Goal: Task Accomplishment & Management: Manage account settings

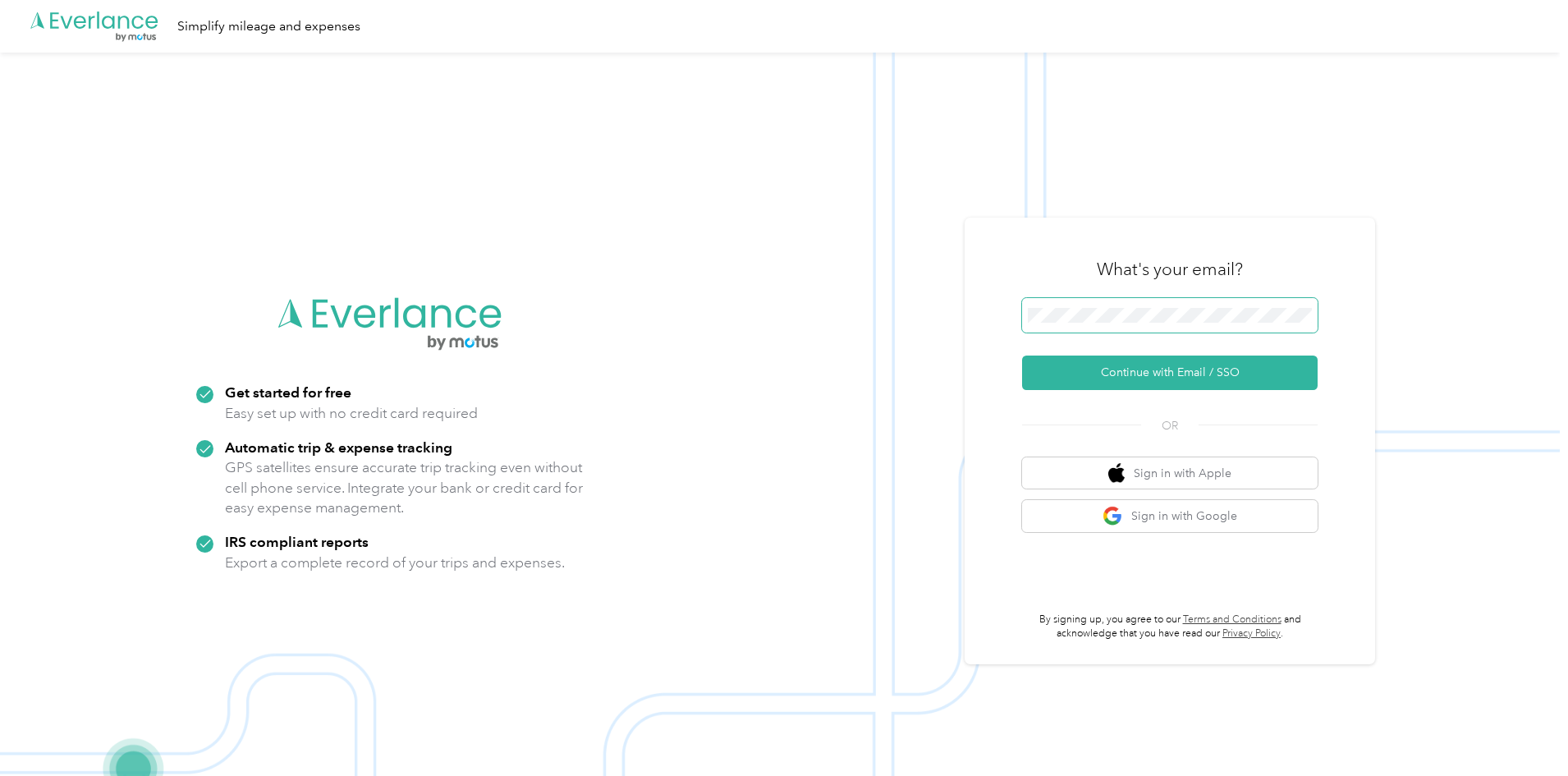
click at [1158, 305] on span at bounding box center [1170, 315] width 295 height 34
click at [1022, 355] on button "Continue with Email / SSO" at bounding box center [1170, 372] width 295 height 34
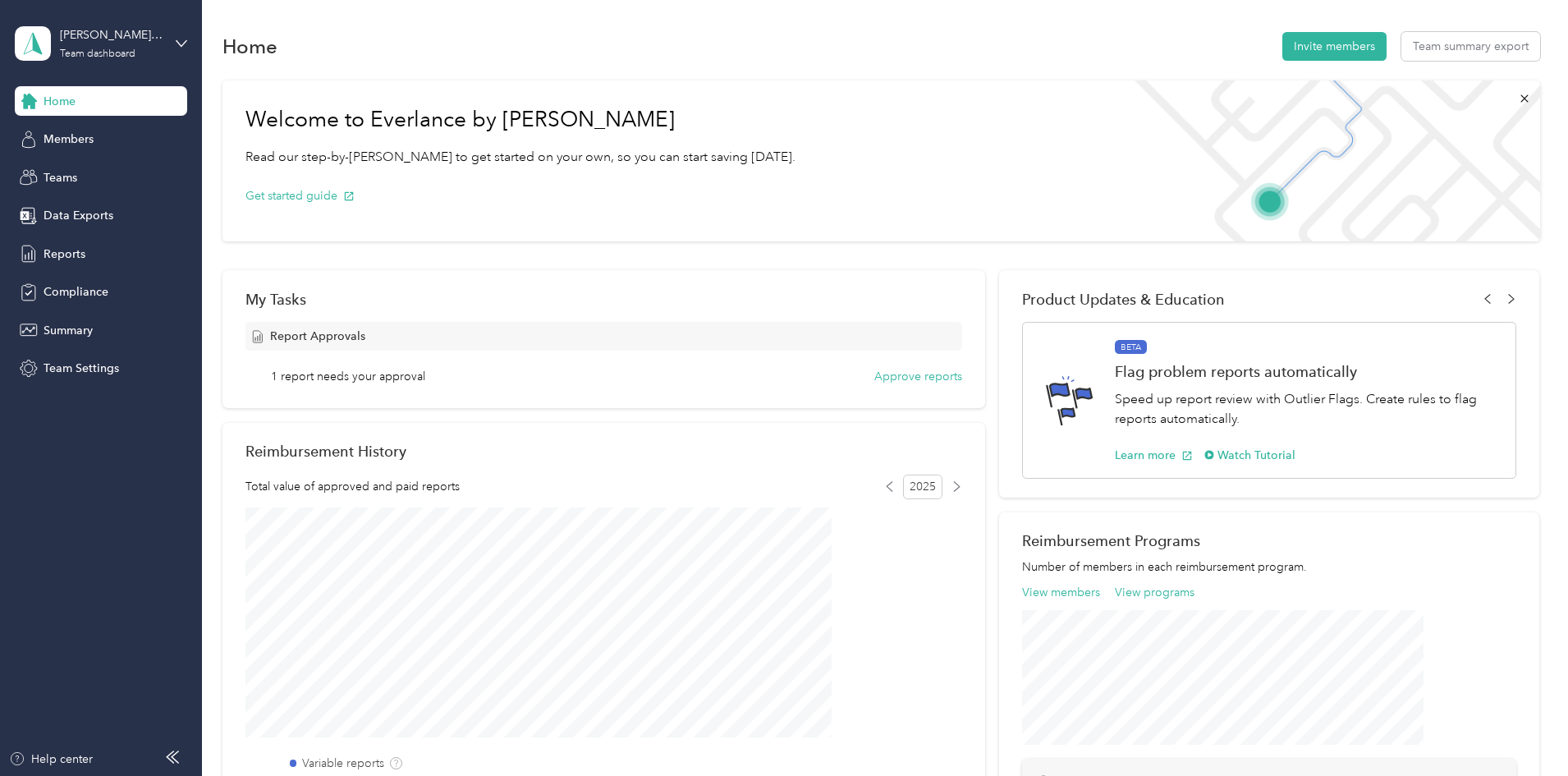
click at [168, 42] on div "Ranschau Approved Team dashboard" at bounding box center [101, 43] width 173 height 58
click at [90, 127] on div "Team dashboard" at bounding box center [74, 135] width 90 height 18
click at [59, 253] on span "Reports" at bounding box center [64, 254] width 42 height 18
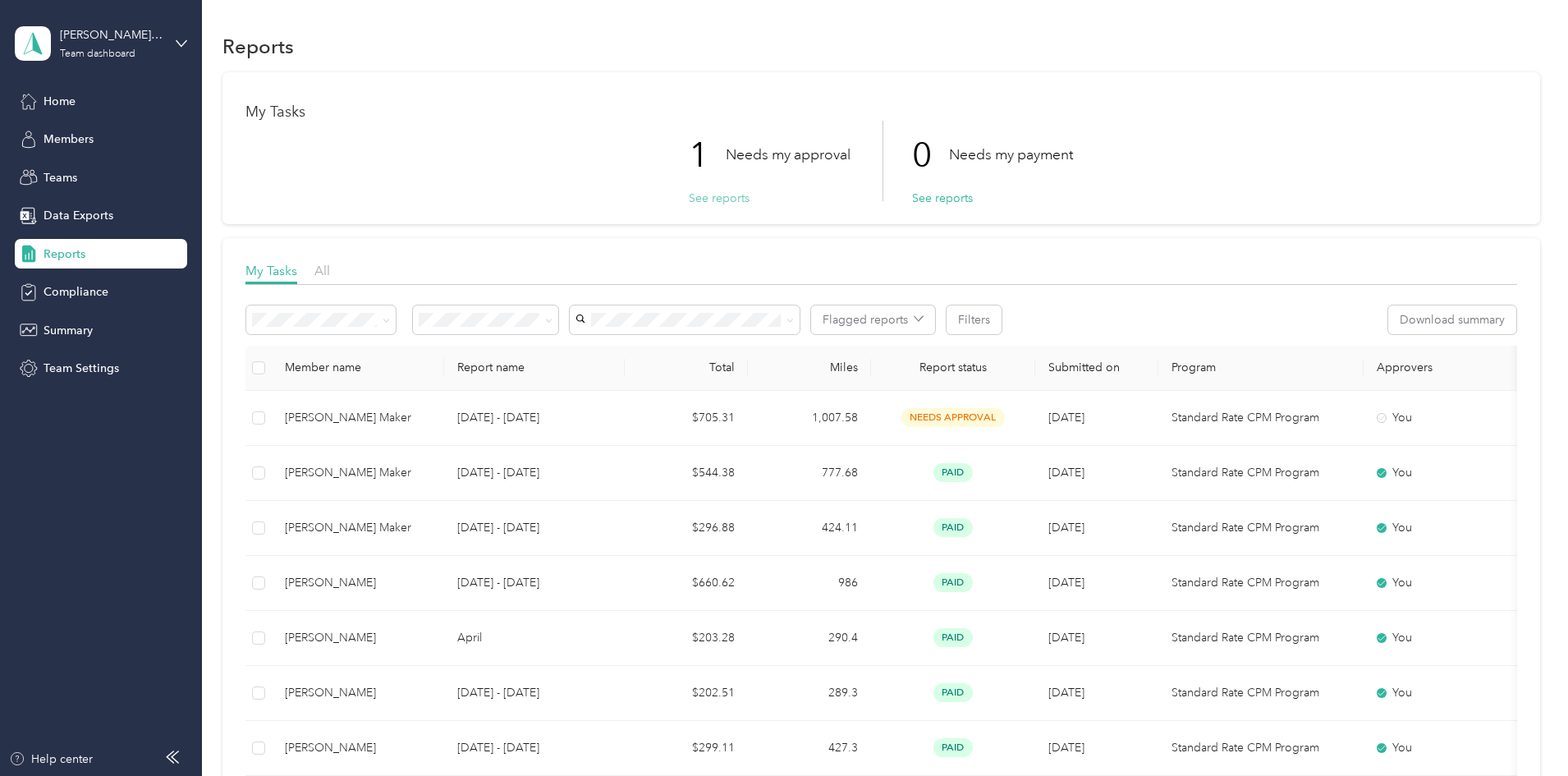
click at [721, 196] on button "See reports" at bounding box center [718, 198] width 61 height 18
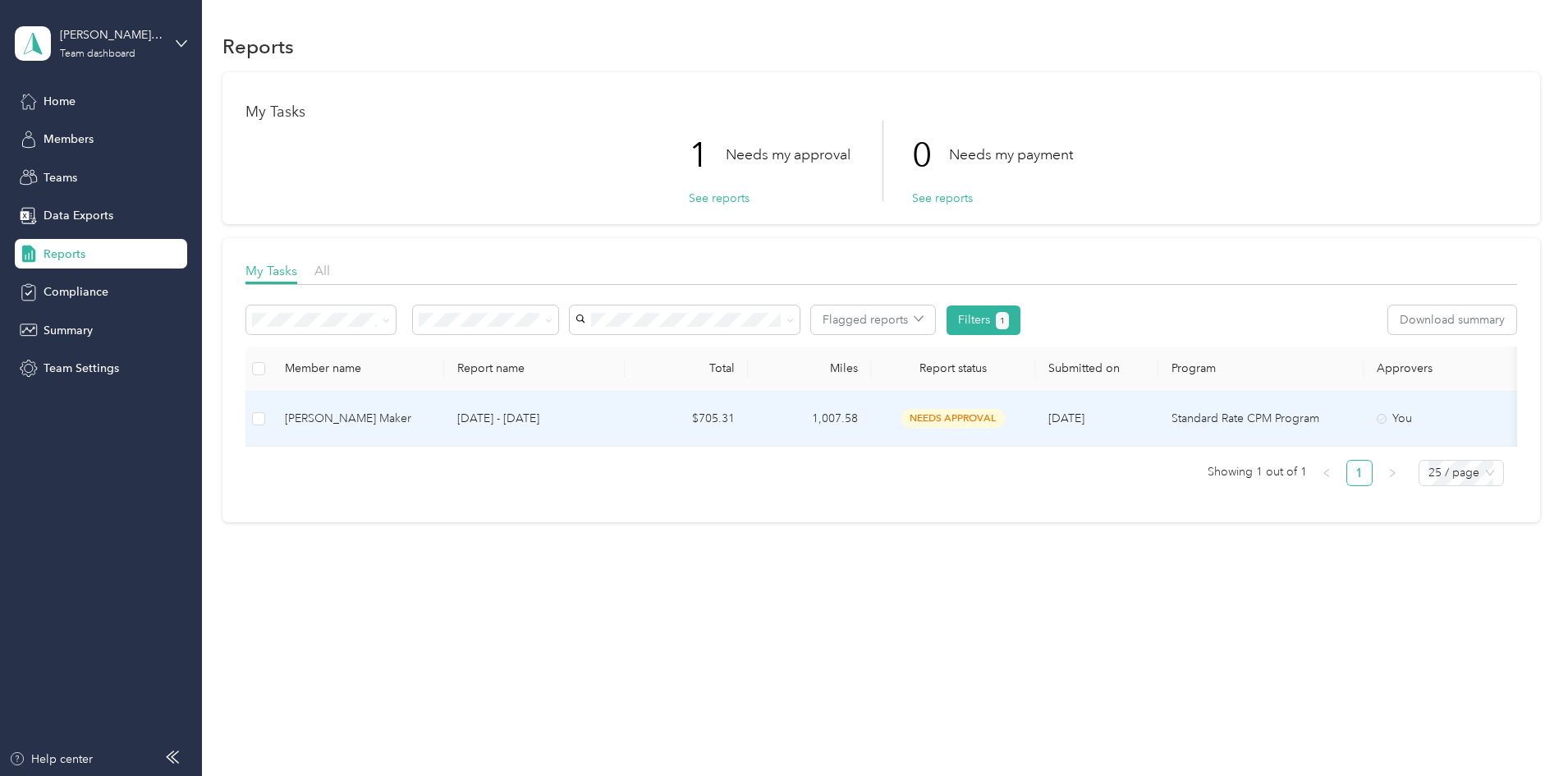
click at [431, 423] on div "[PERSON_NAME] Maker" at bounding box center [357, 419] width 146 height 18
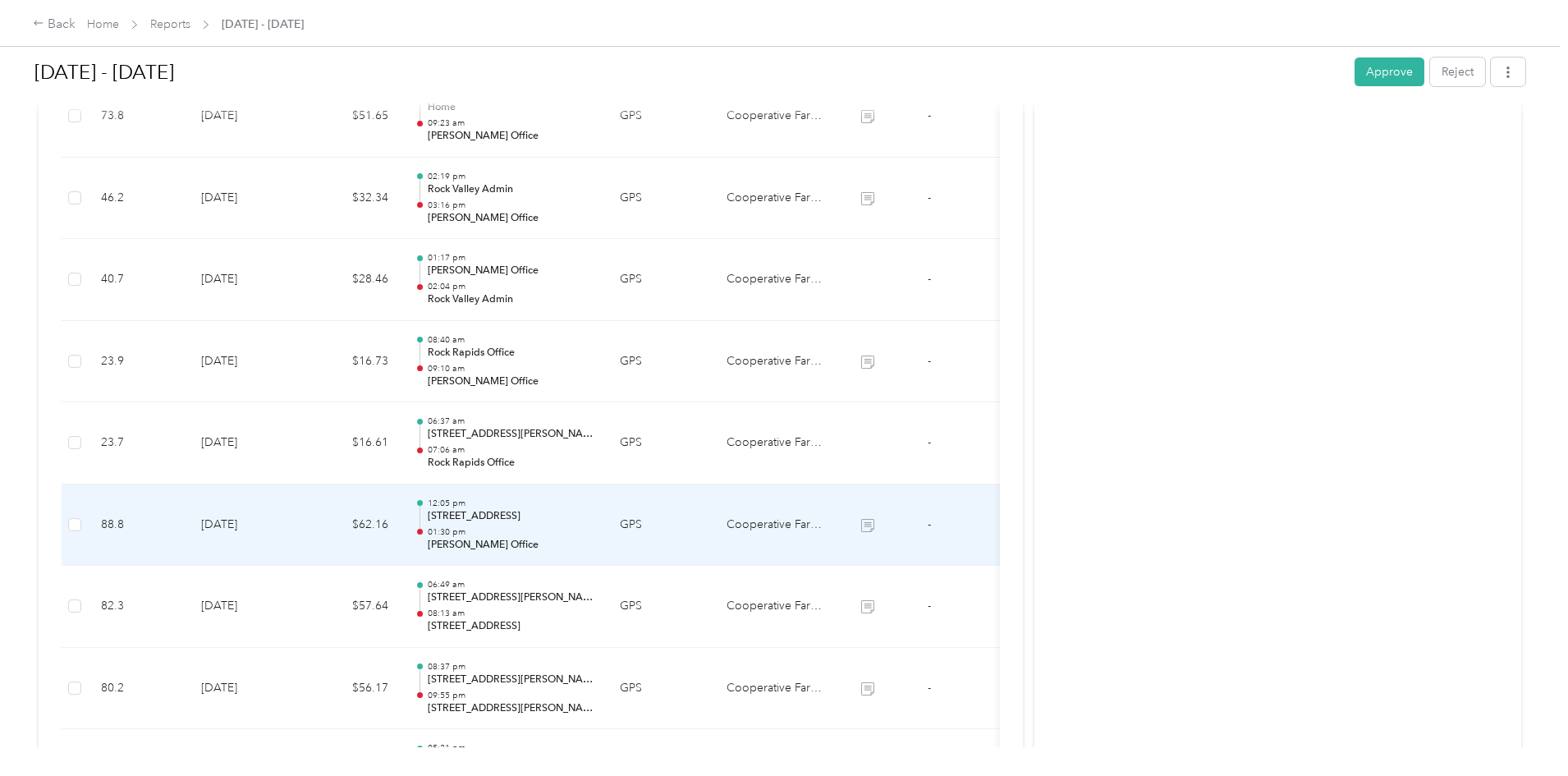
scroll to position [1647, 0]
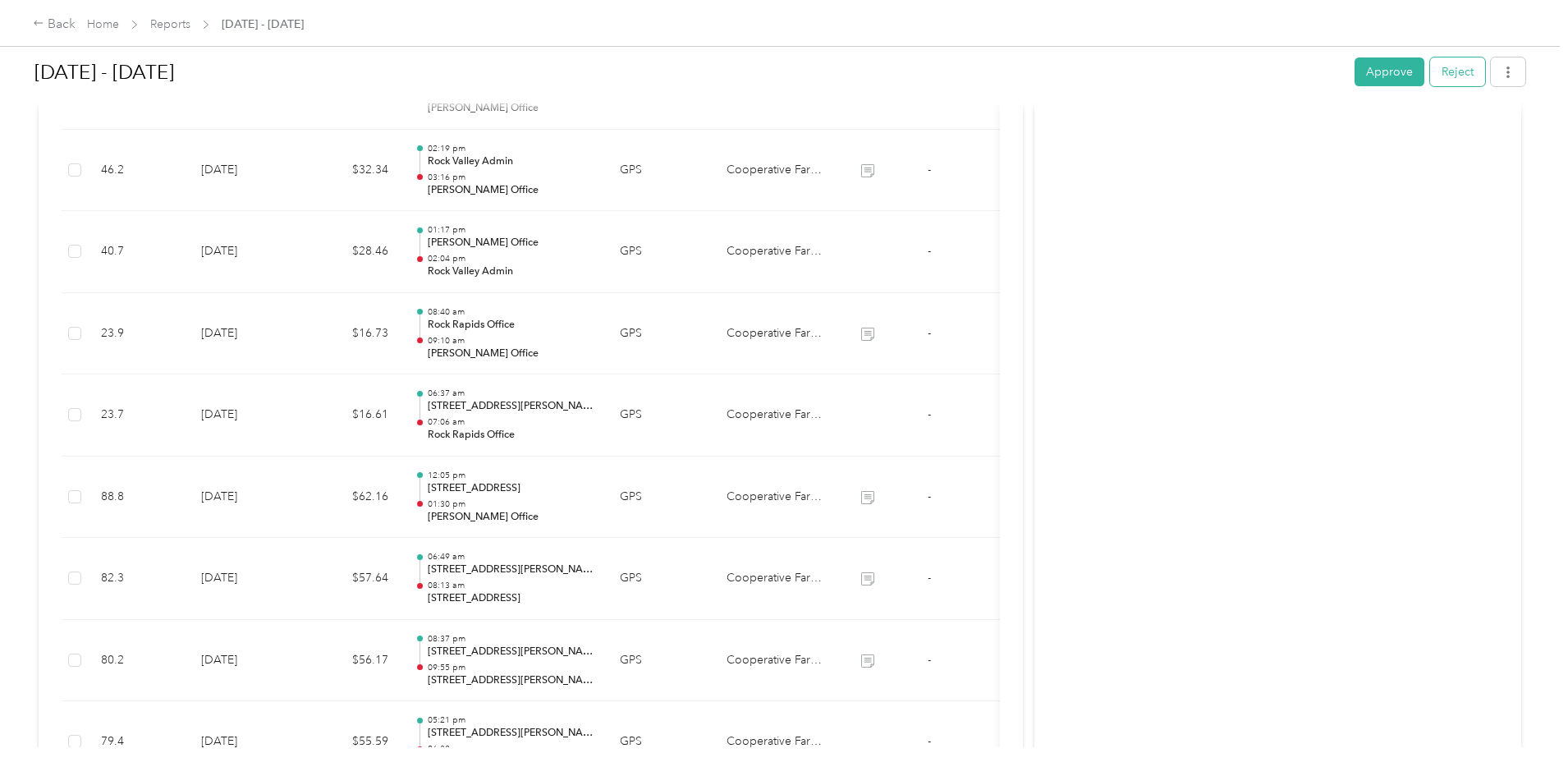
click at [1430, 73] on button "Reject" at bounding box center [1458, 72] width 55 height 28
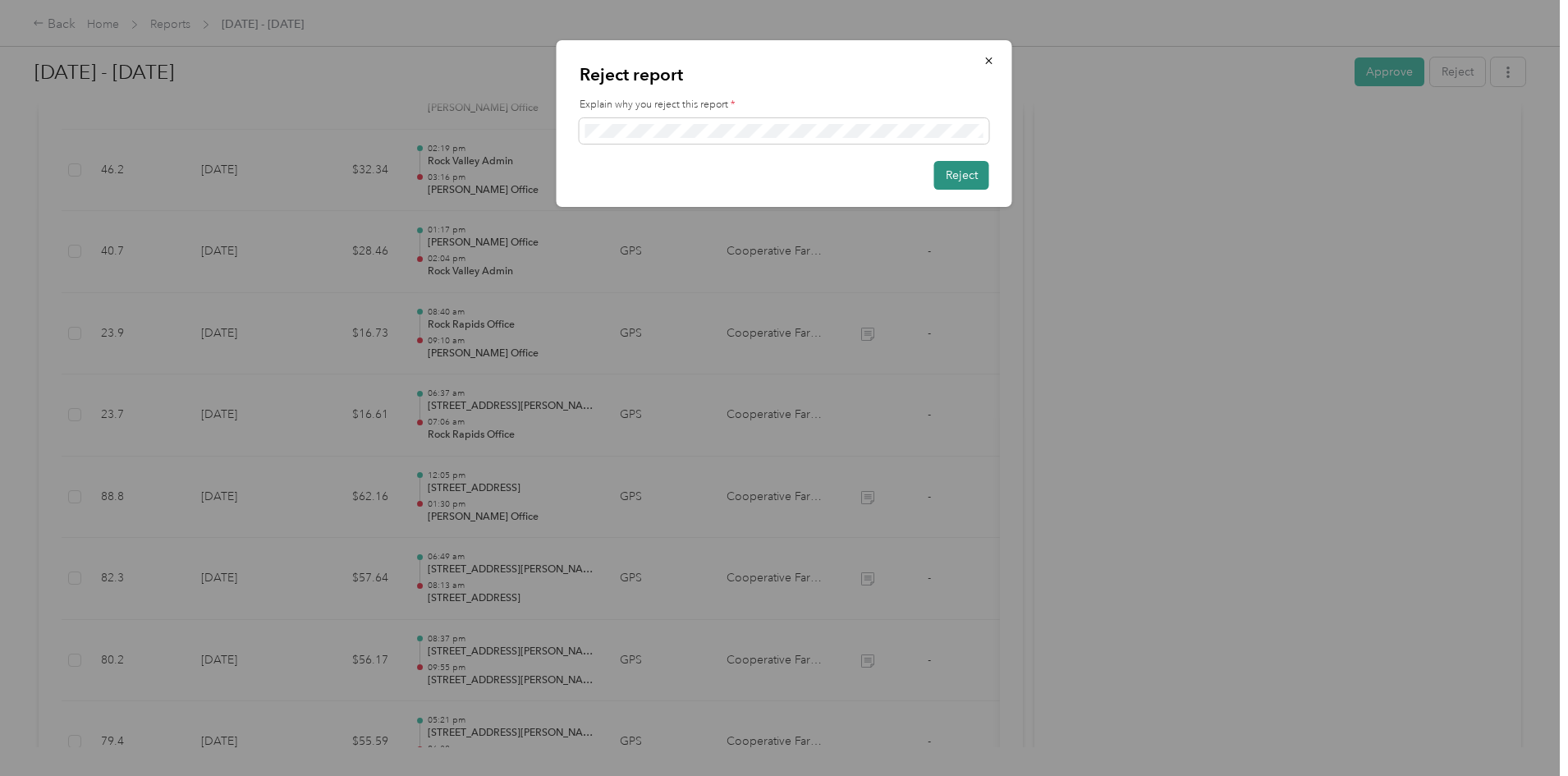
click at [961, 180] on button "Reject" at bounding box center [962, 175] width 55 height 28
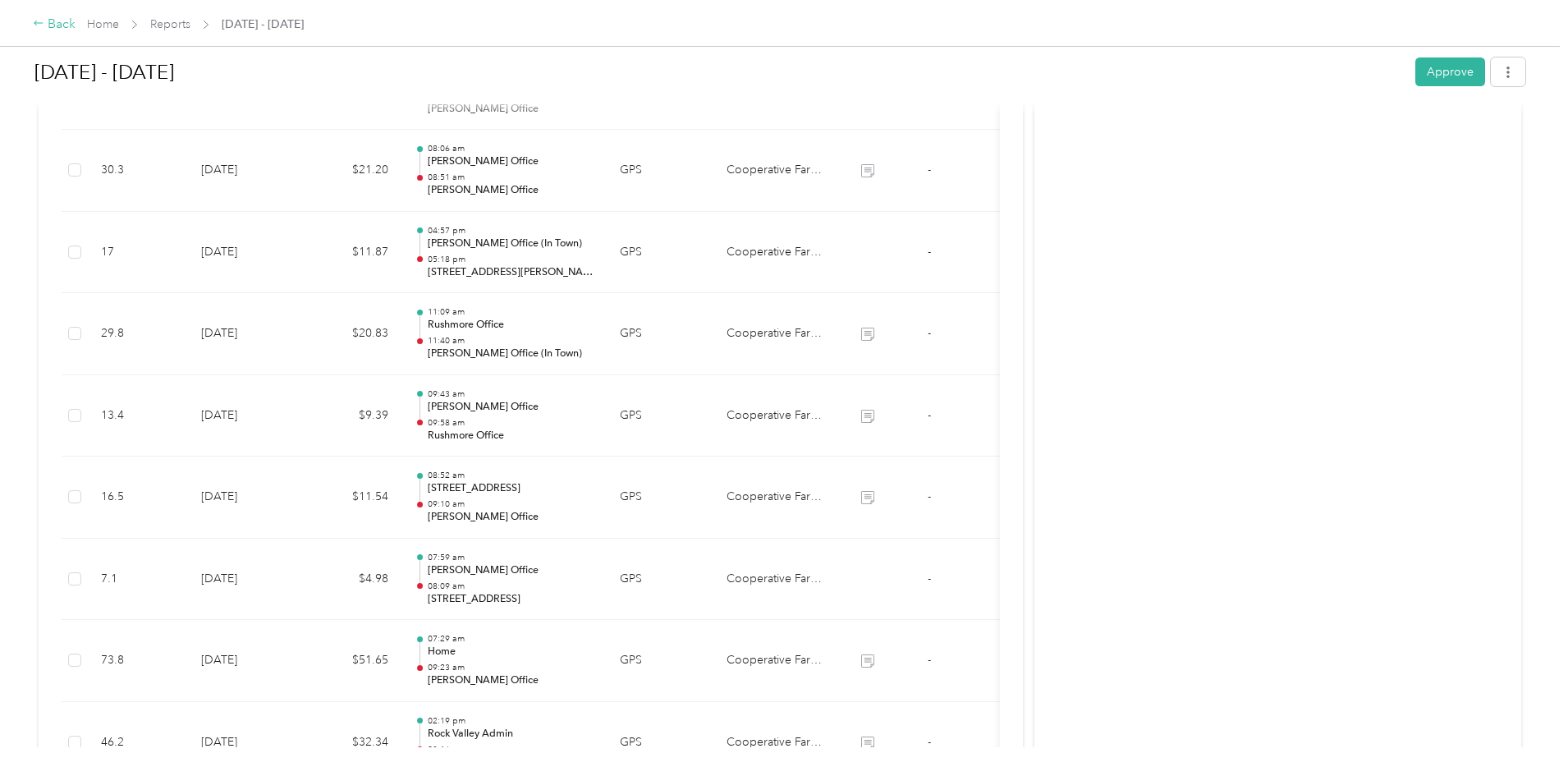
scroll to position [1072, 0]
click at [76, 23] on div "Back" at bounding box center [53, 25] width 43 height 20
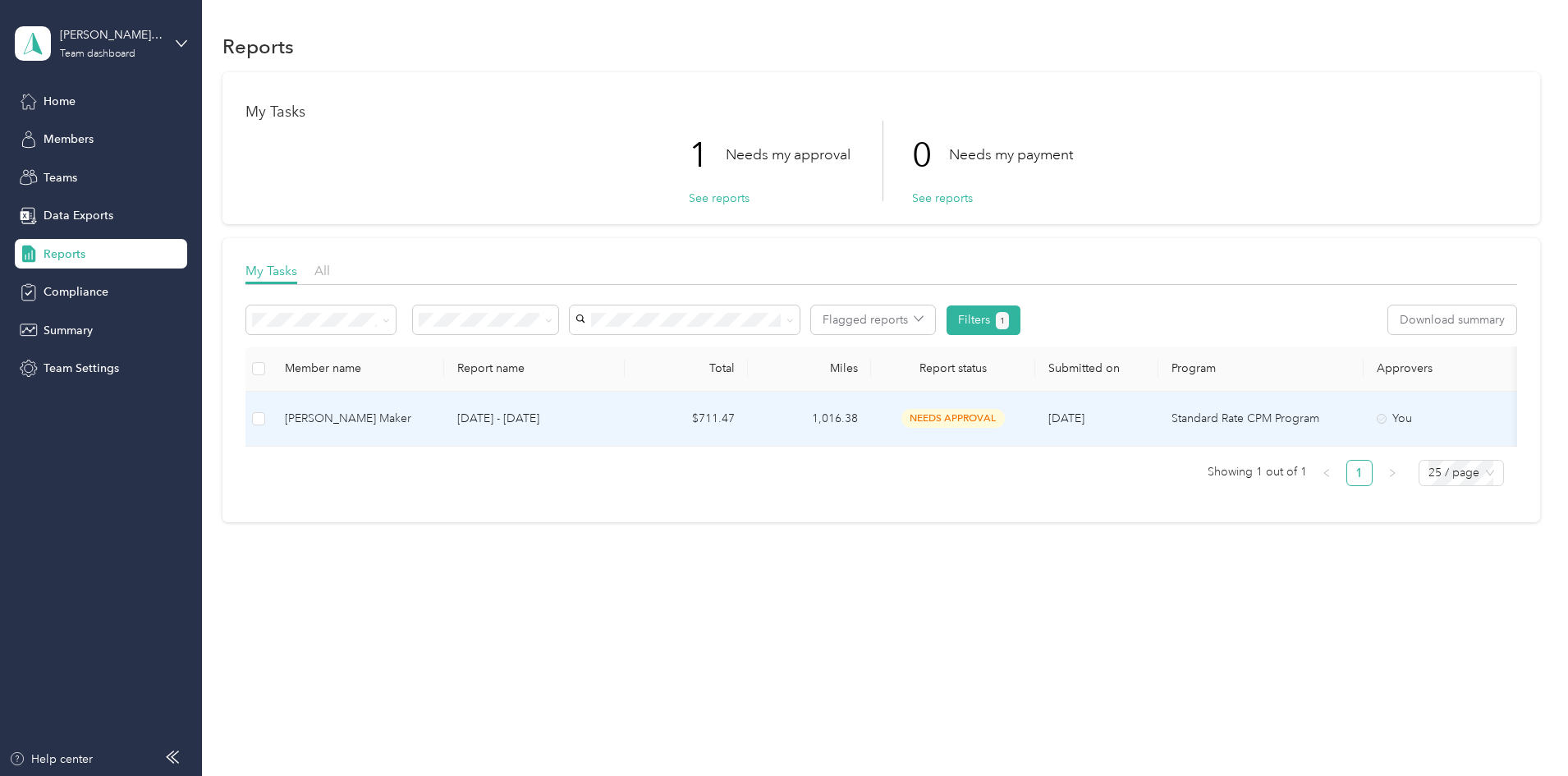
click at [426, 421] on div "[PERSON_NAME] Maker" at bounding box center [357, 419] width 146 height 18
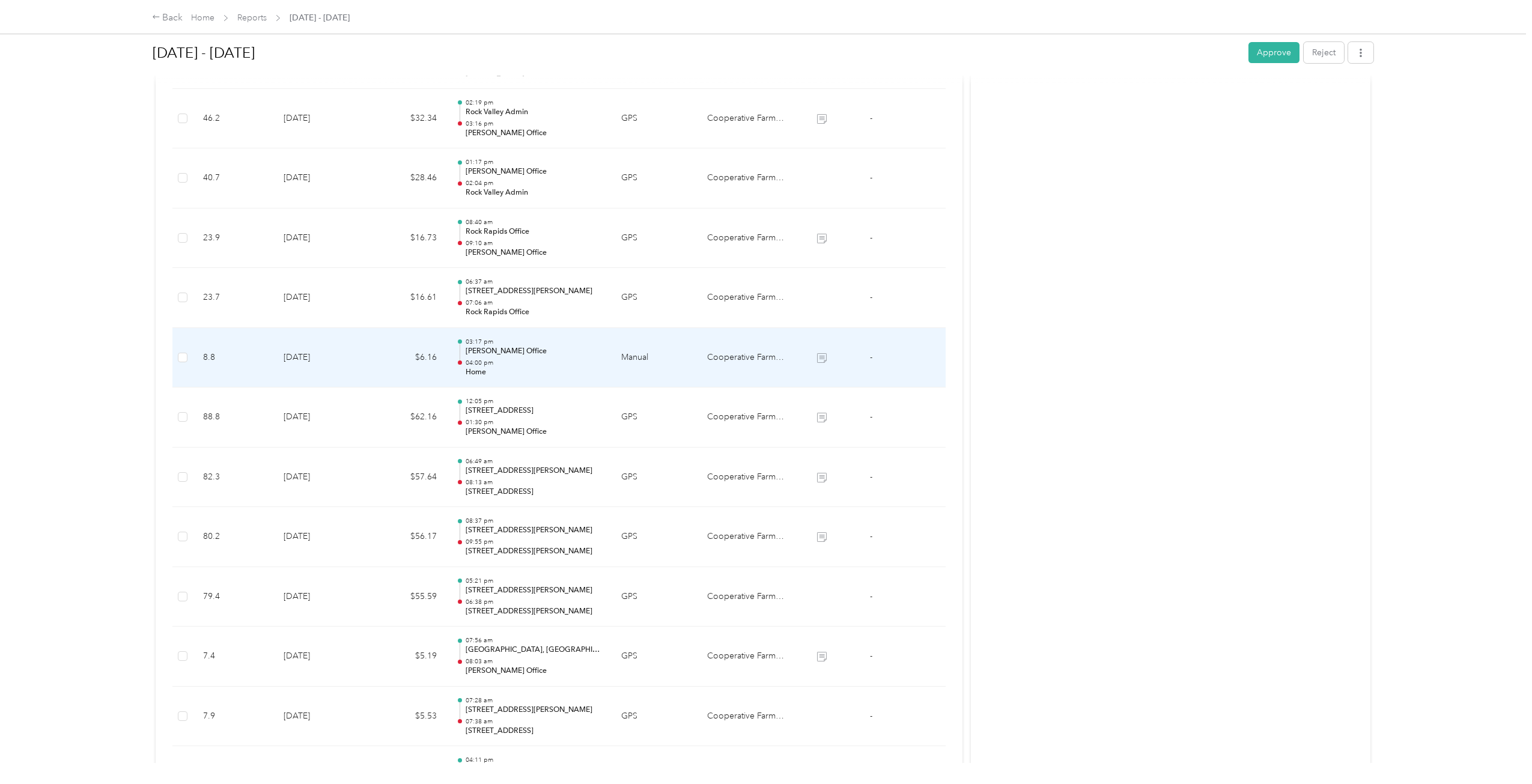
scroll to position [1144, 0]
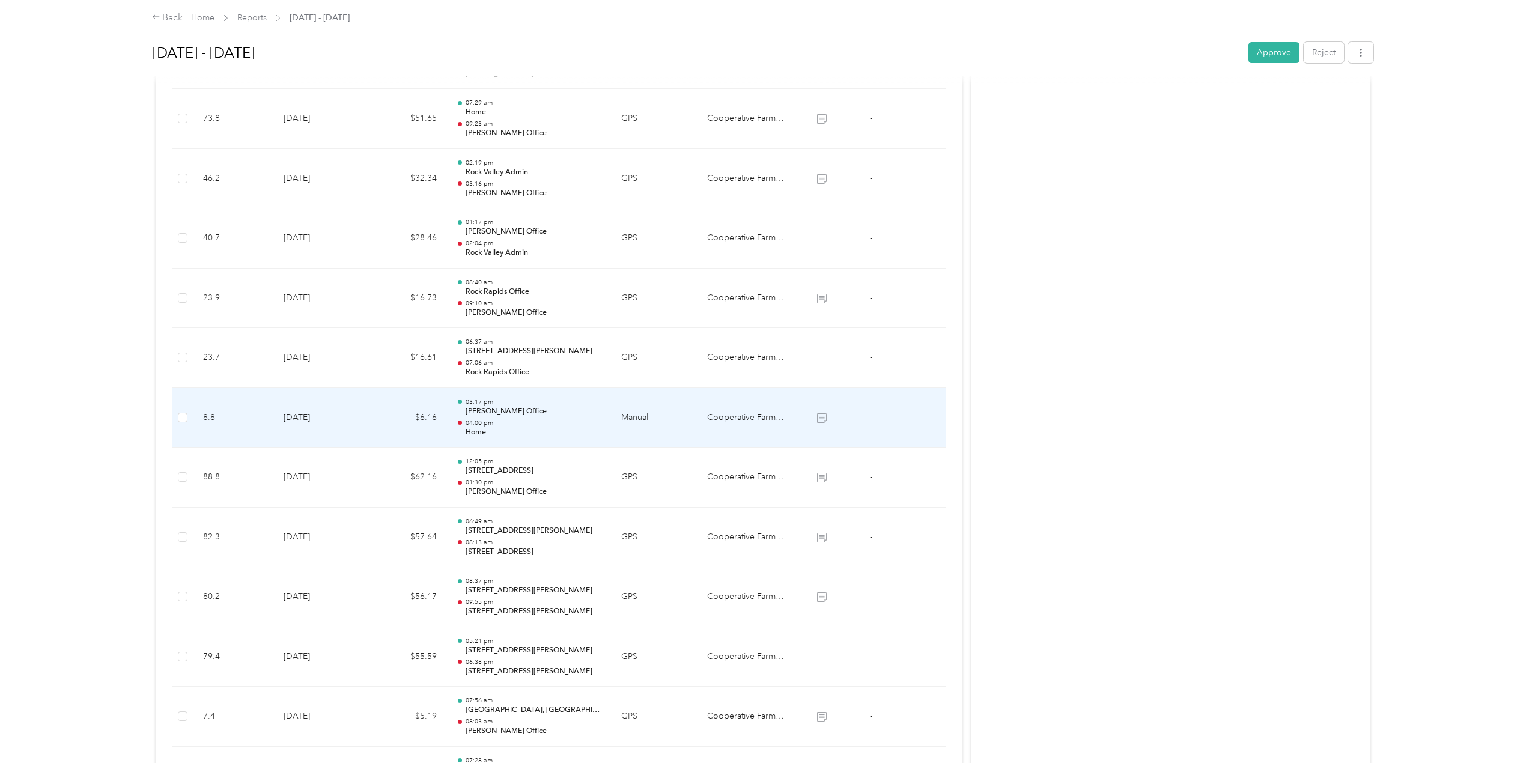
click at [538, 419] on p "04:00 pm" at bounding box center [533, 423] width 136 height 9
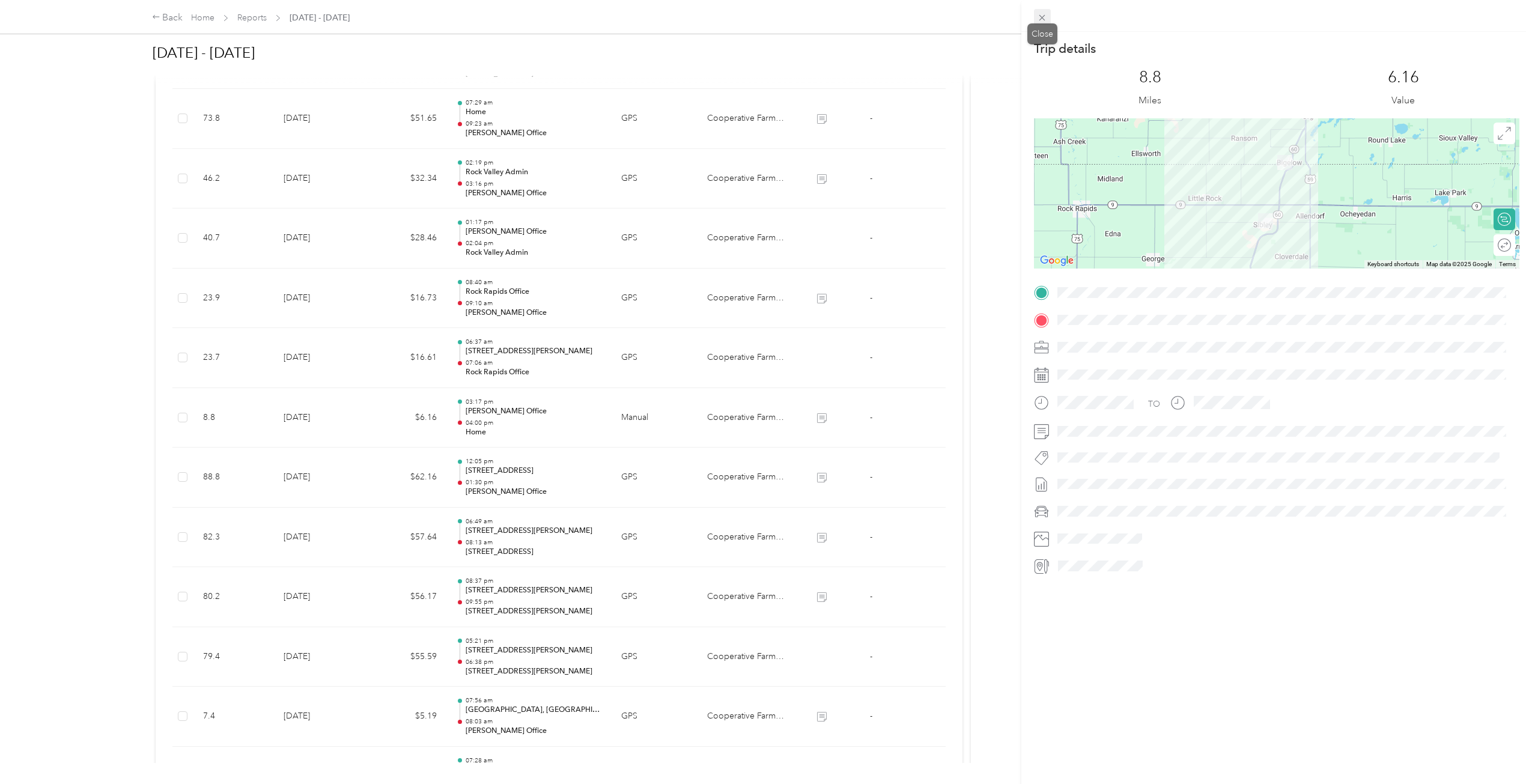
click at [1045, 15] on icon at bounding box center [1042, 18] width 10 height 10
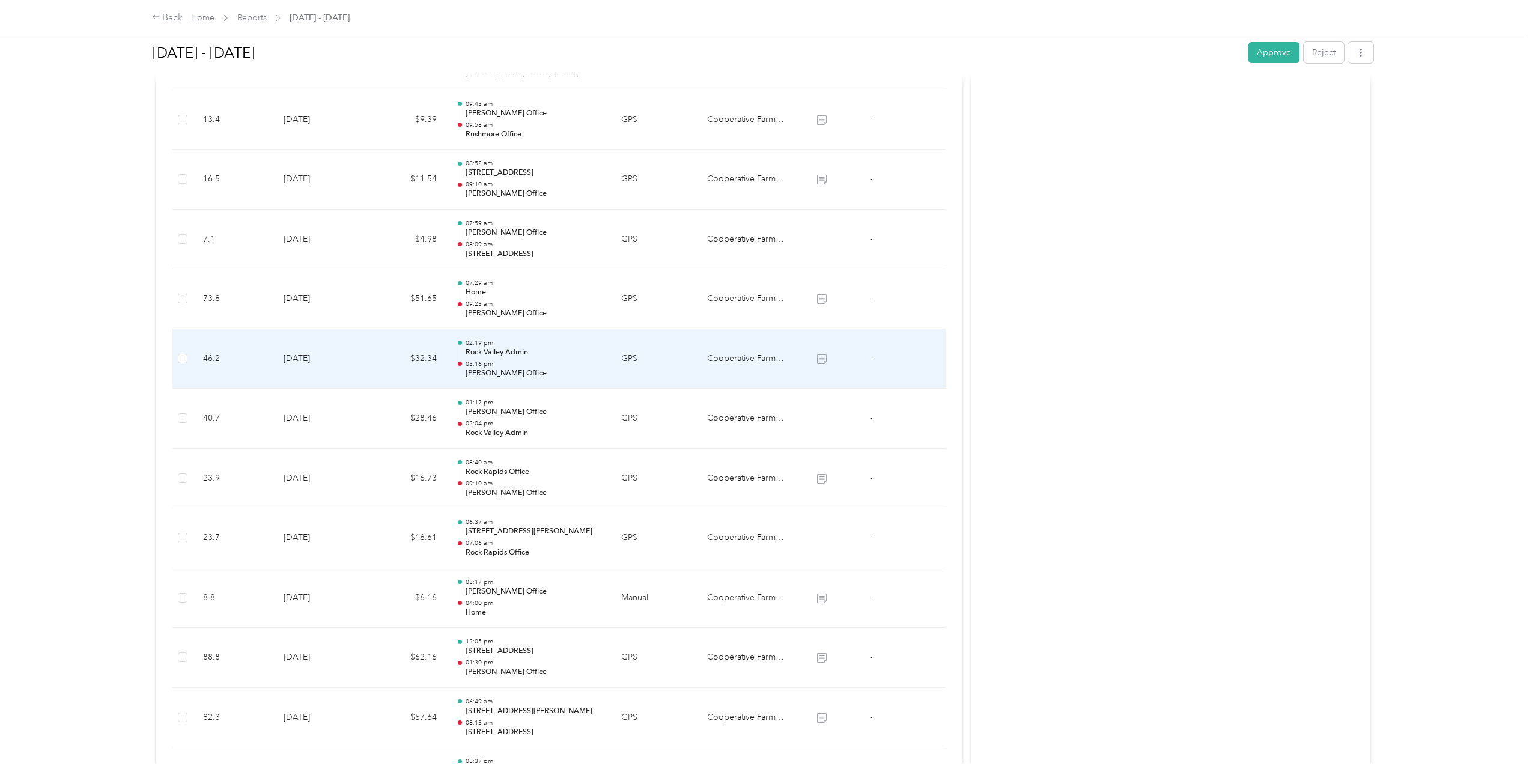
scroll to position [904, 0]
click at [568, 364] on p "09:23 am" at bounding box center [533, 364] width 136 height 9
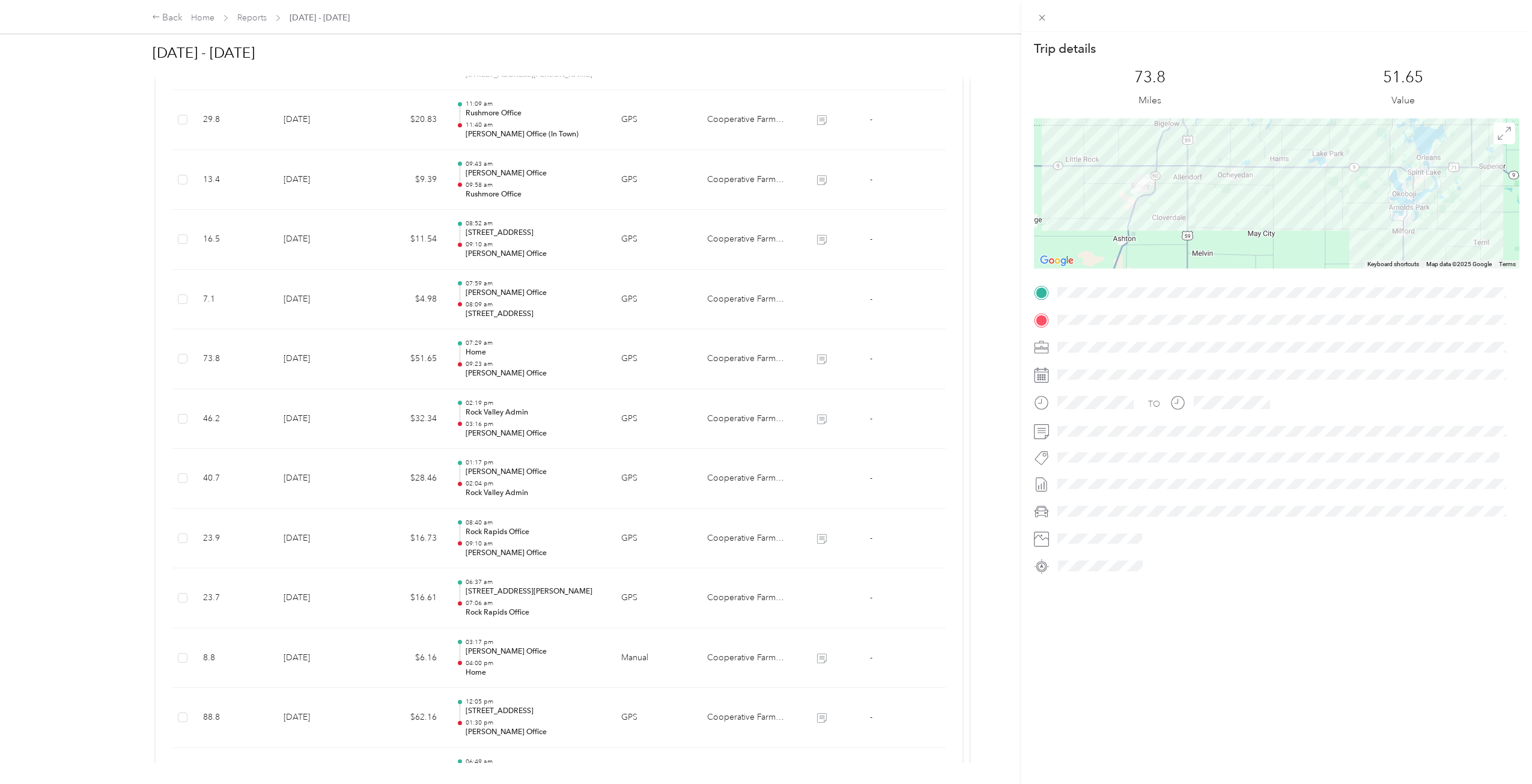
click at [818, 354] on div "Trip details This trip cannot be edited because it is either under review, appr…" at bounding box center [766, 392] width 1532 height 784
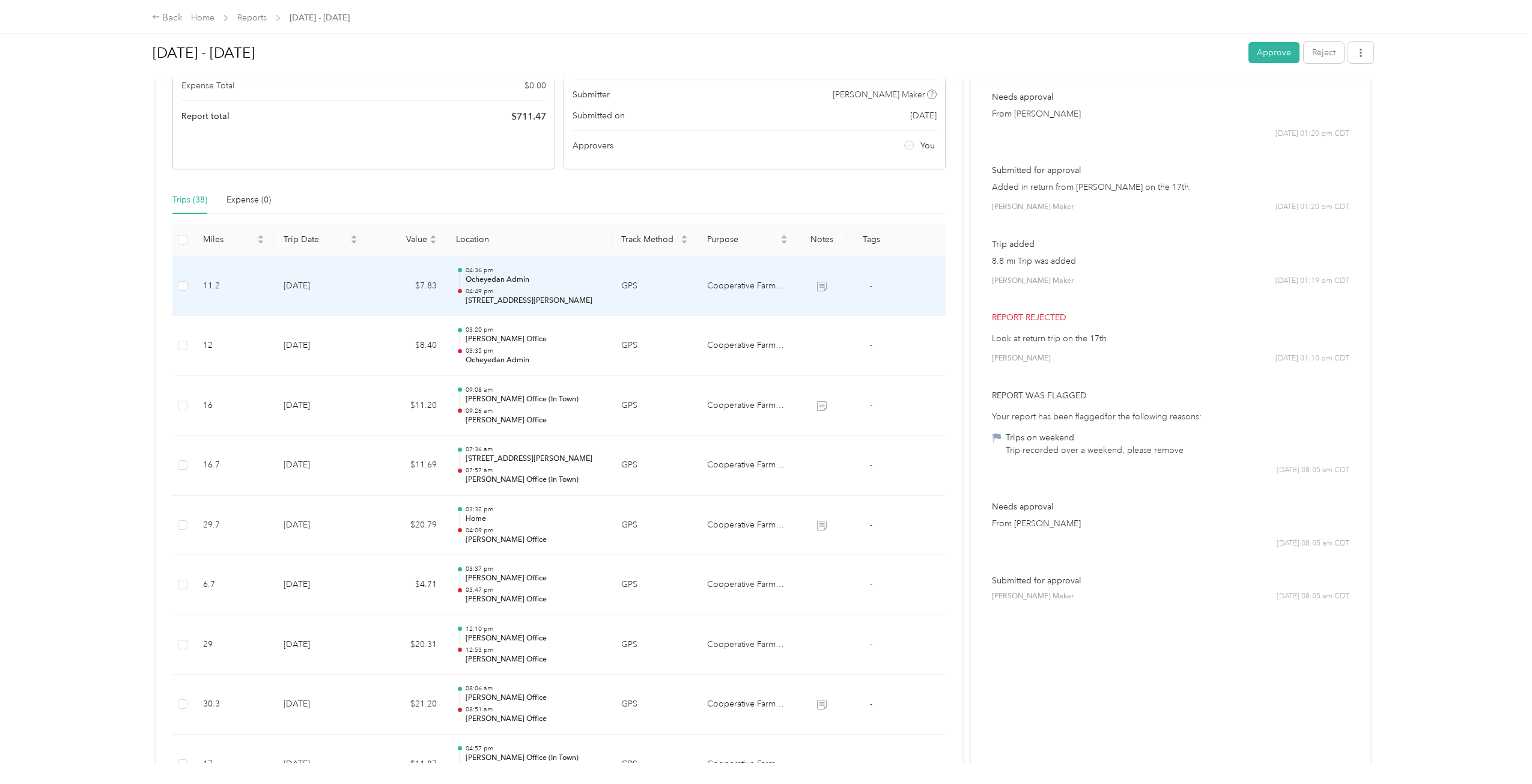
scroll to position [123, 0]
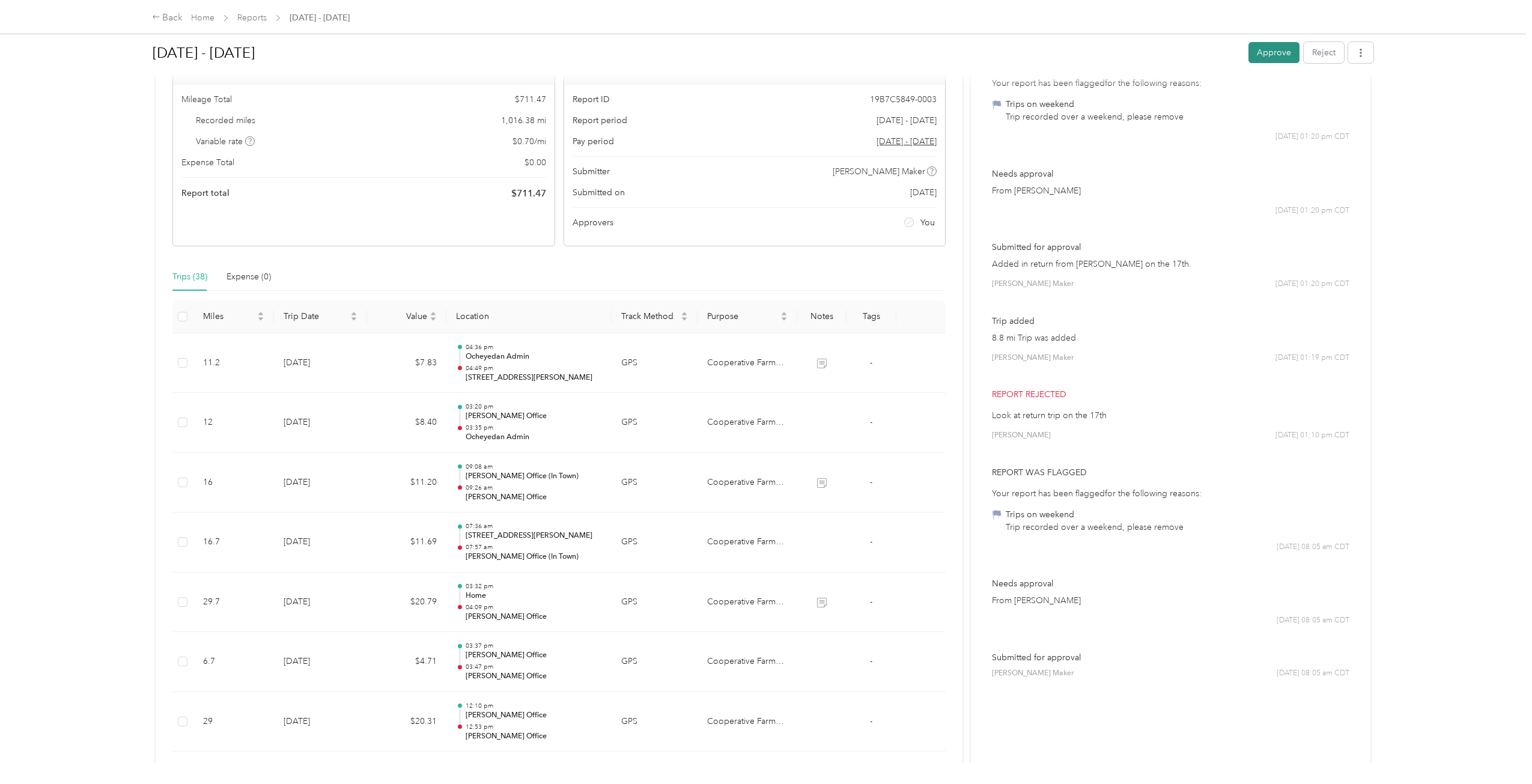
click at [1147, 62] on button "Approve" at bounding box center [1274, 53] width 51 height 21
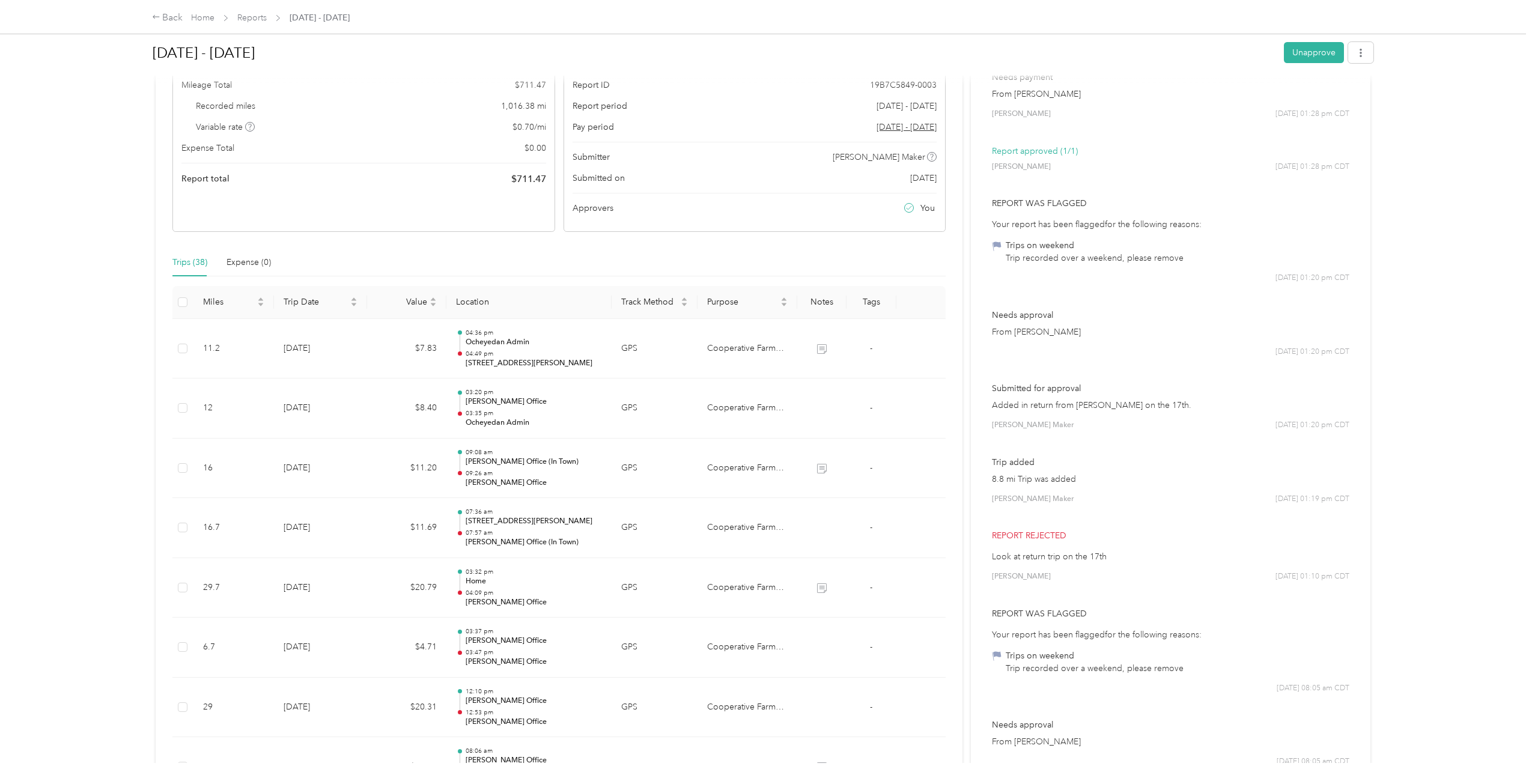
scroll to position [0, 0]
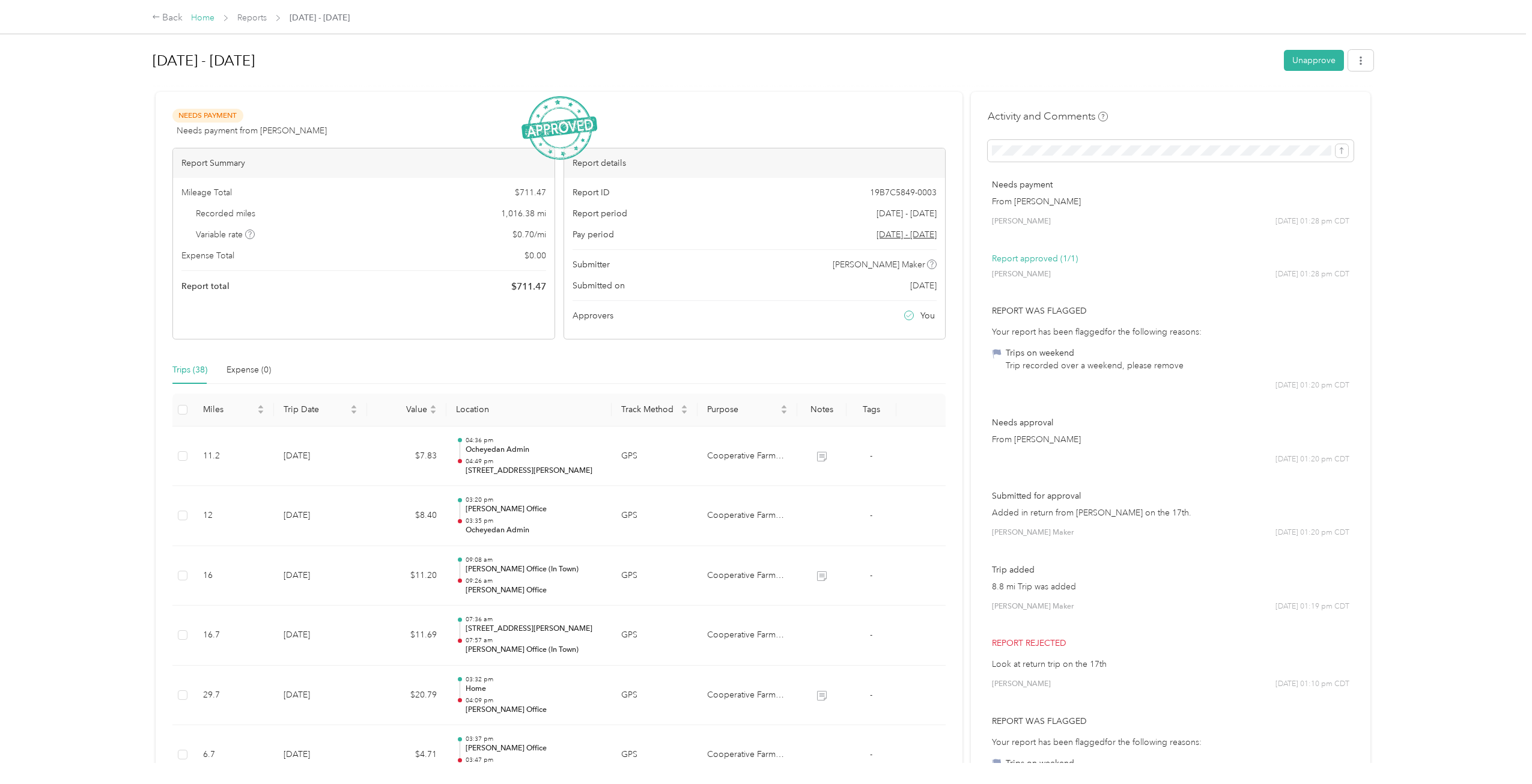
click at [205, 17] on link "Home" at bounding box center [203, 18] width 23 height 10
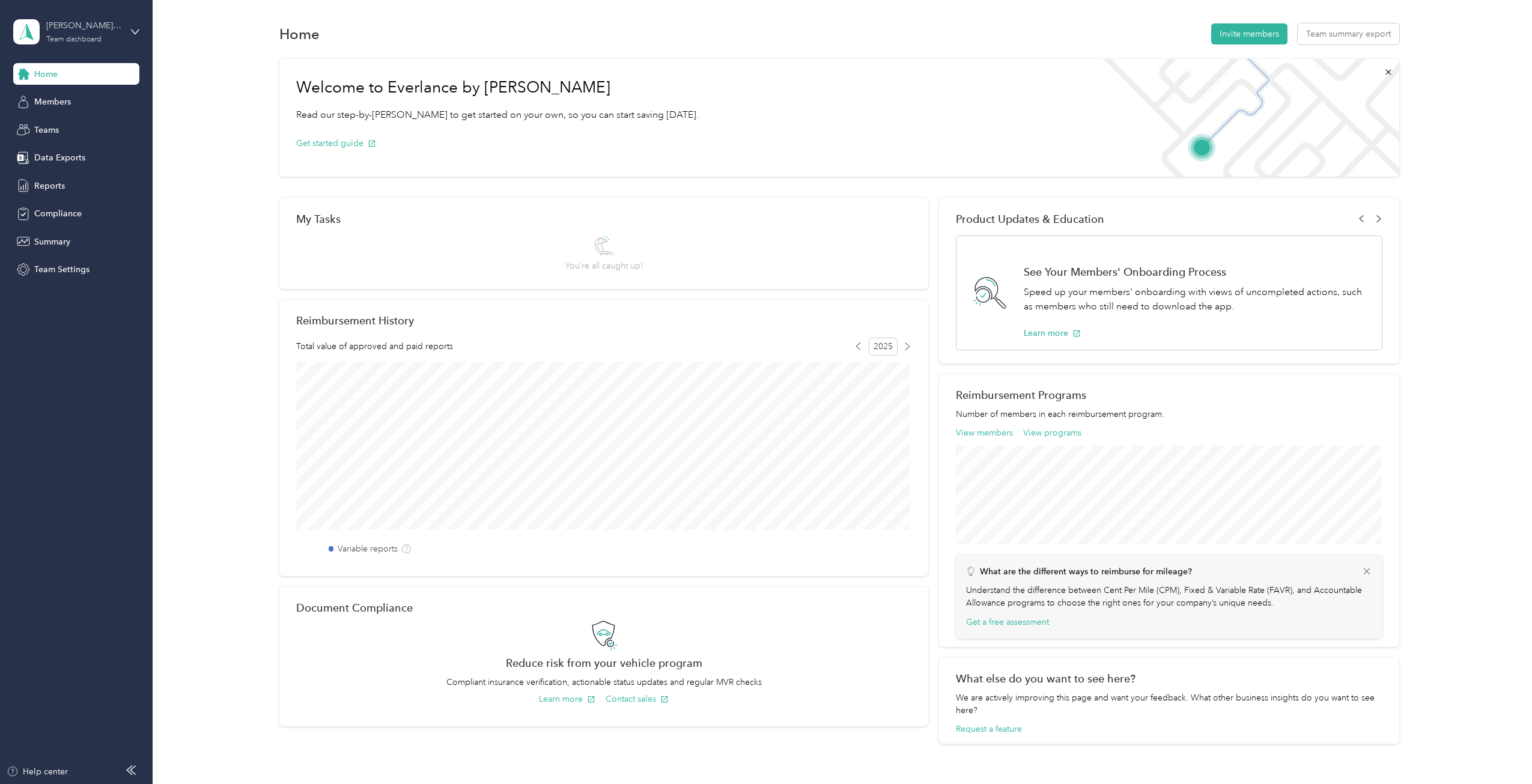
click at [92, 34] on div "[PERSON_NAME] Approved Team dashboard" at bounding box center [84, 31] width 75 height 24
click at [81, 125] on div "Personal dashboard" at bounding box center [62, 126] width 76 height 13
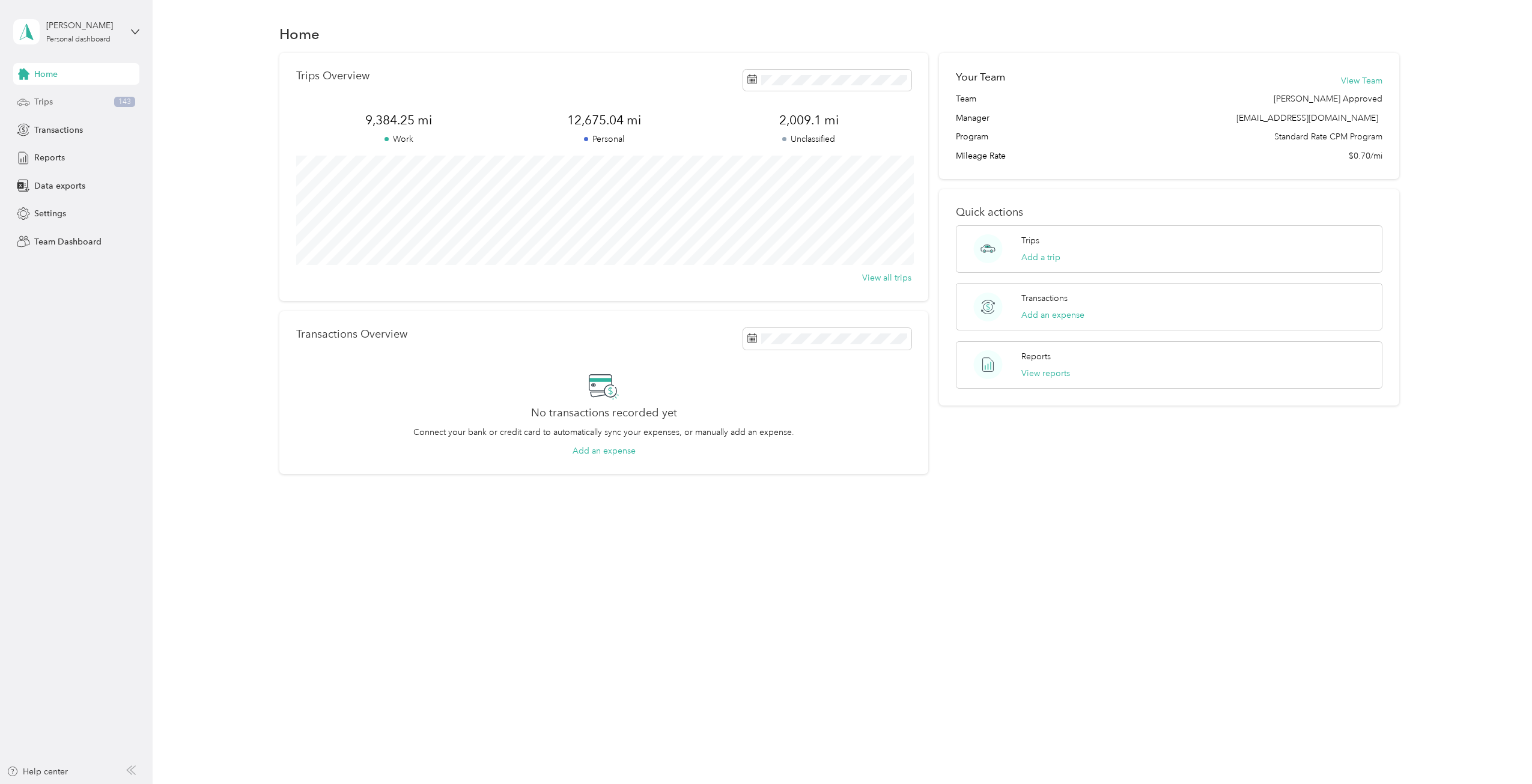
click at [61, 99] on div "Trips 143" at bounding box center [76, 102] width 126 height 21
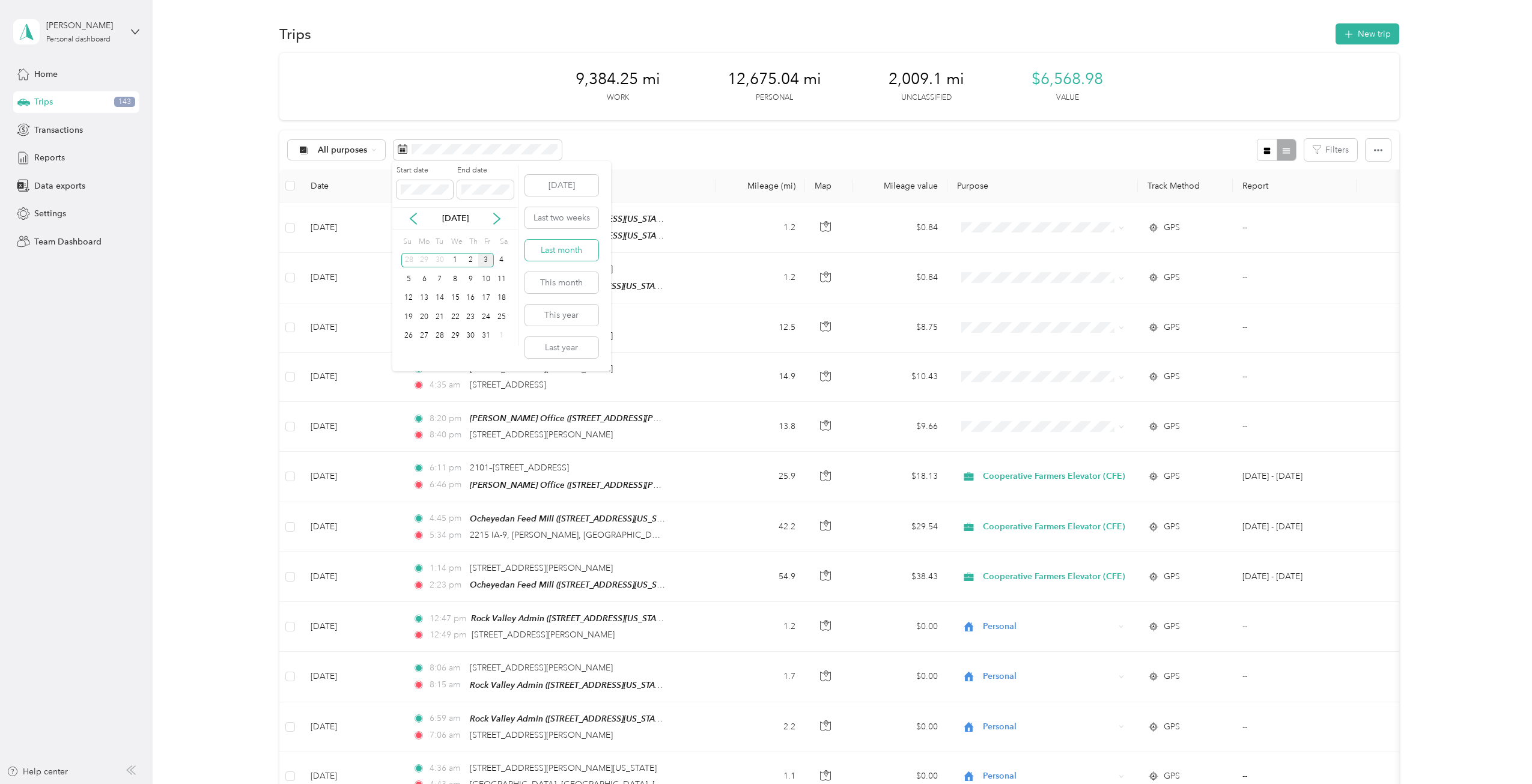
click at [567, 253] on button "Last month" at bounding box center [562, 250] width 73 height 21
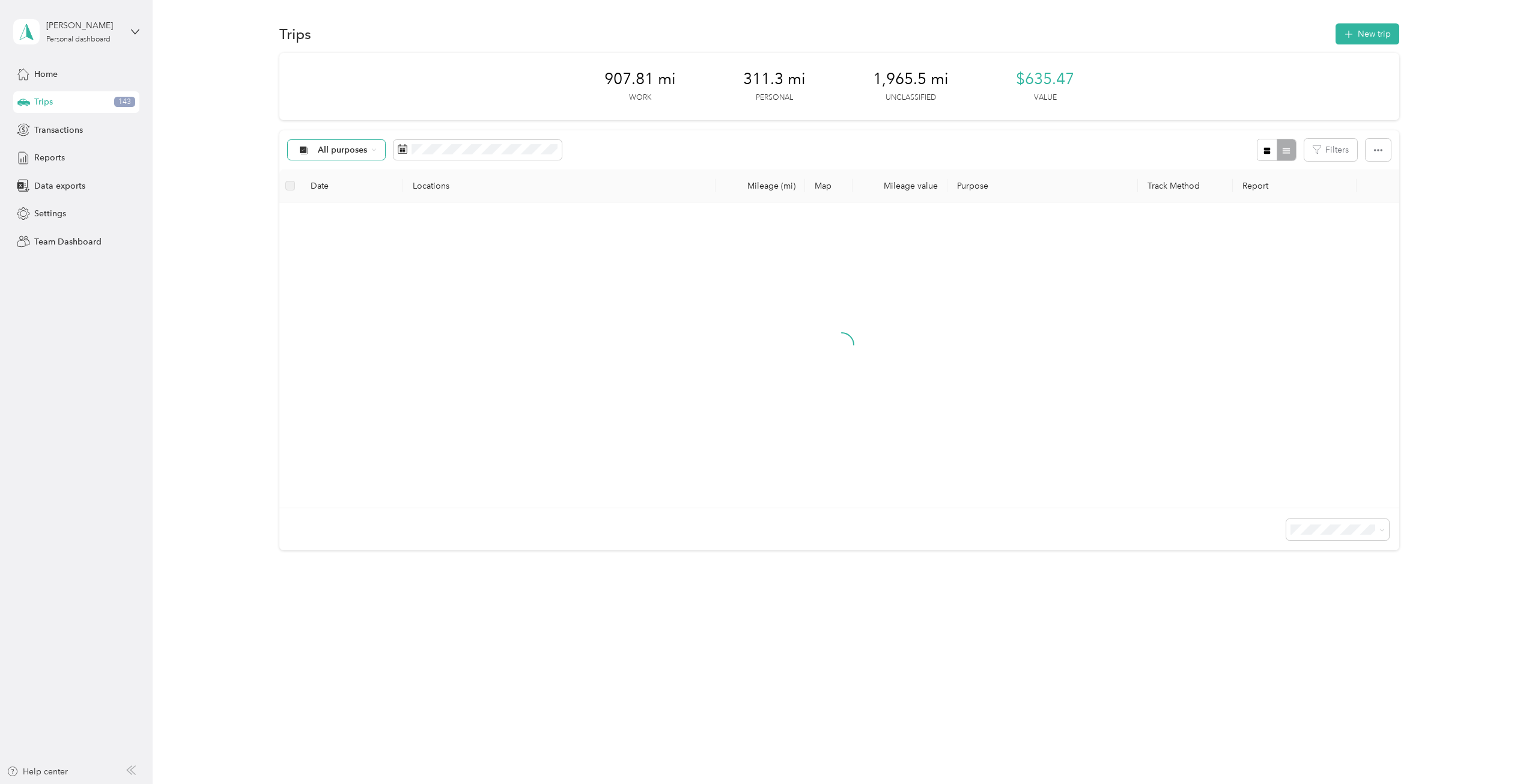
click at [368, 152] on div "All purposes" at bounding box center [336, 150] width 97 height 20
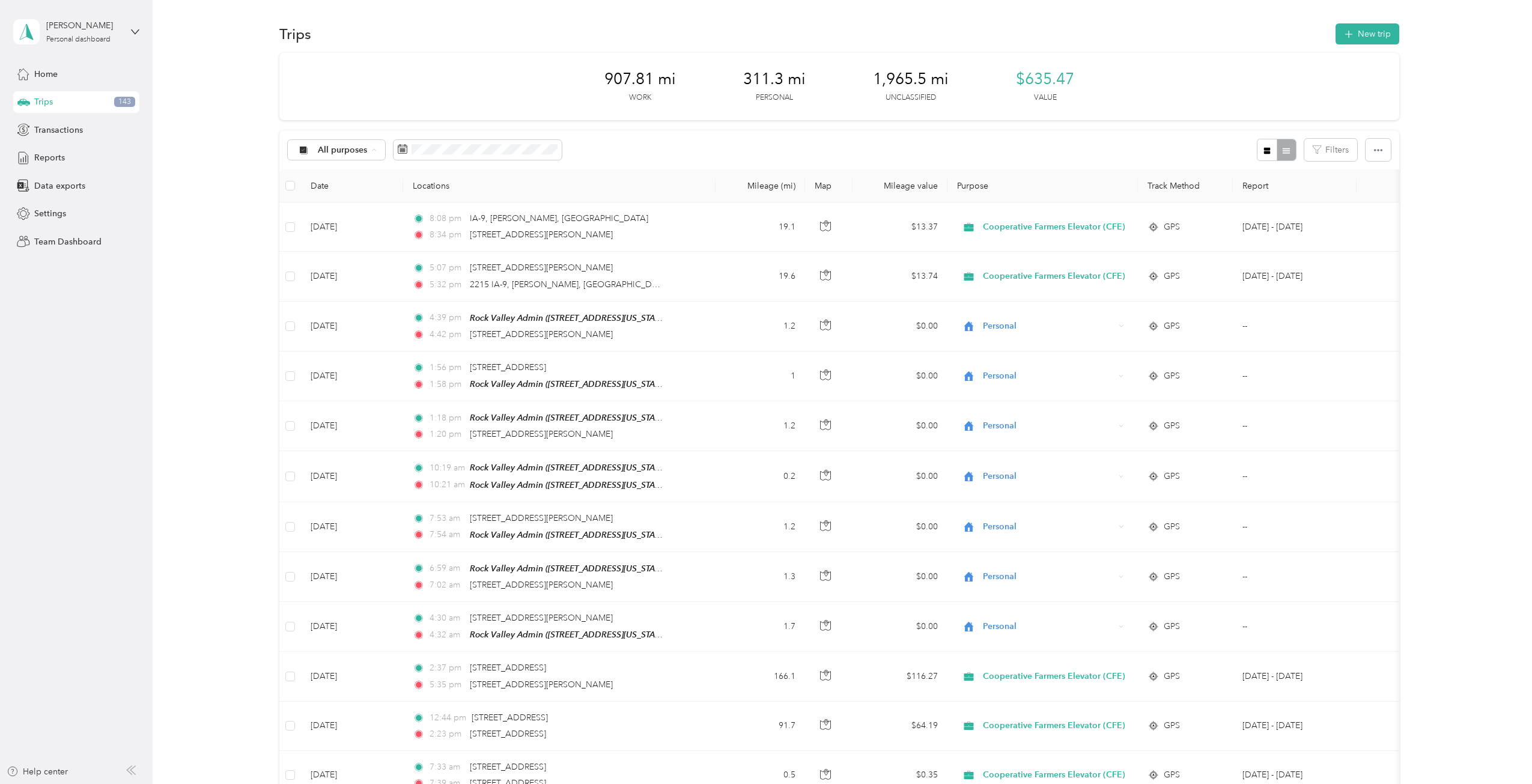
click at [350, 191] on span "Unclassified" at bounding box center [388, 192] width 142 height 13
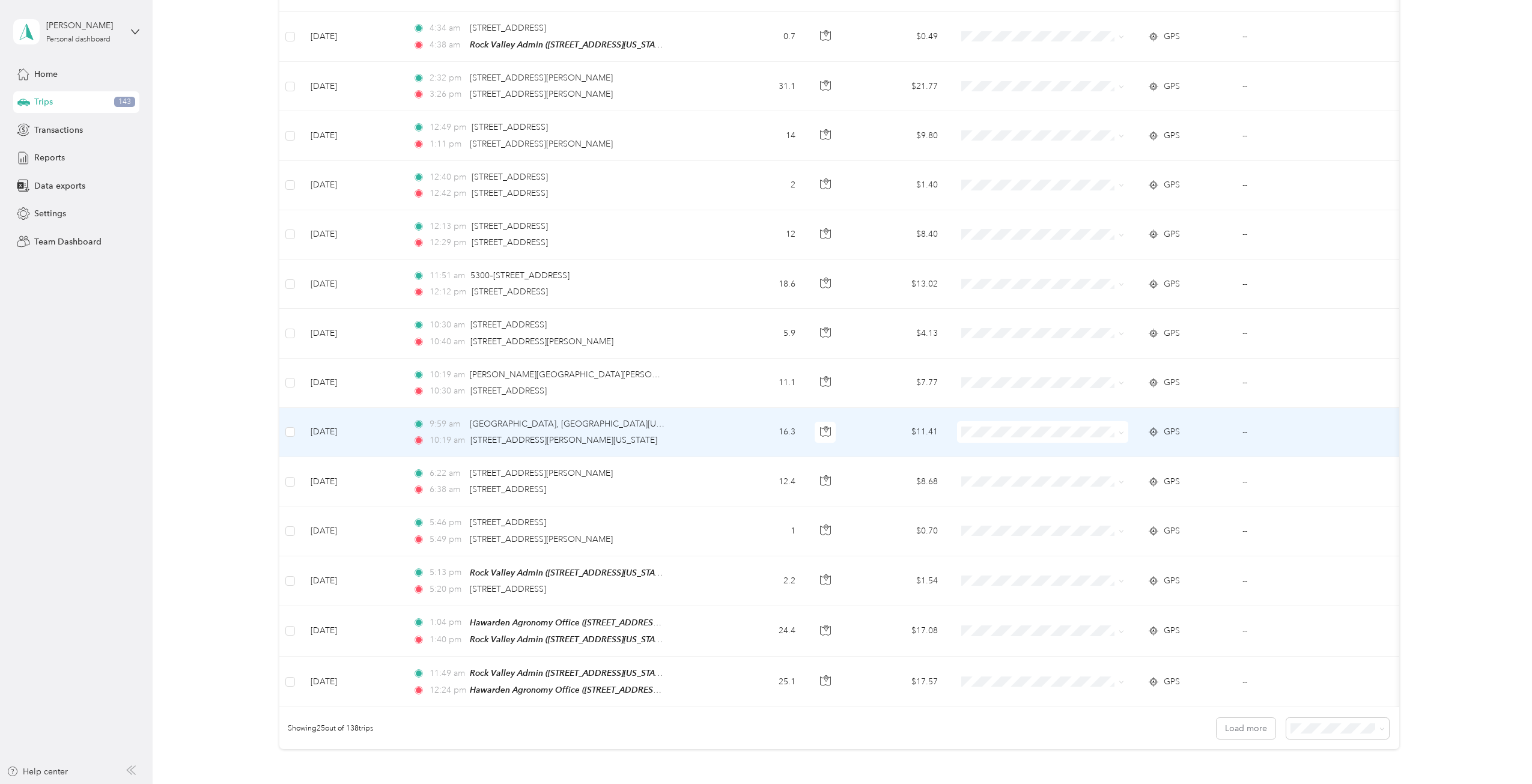
scroll to position [856, 0]
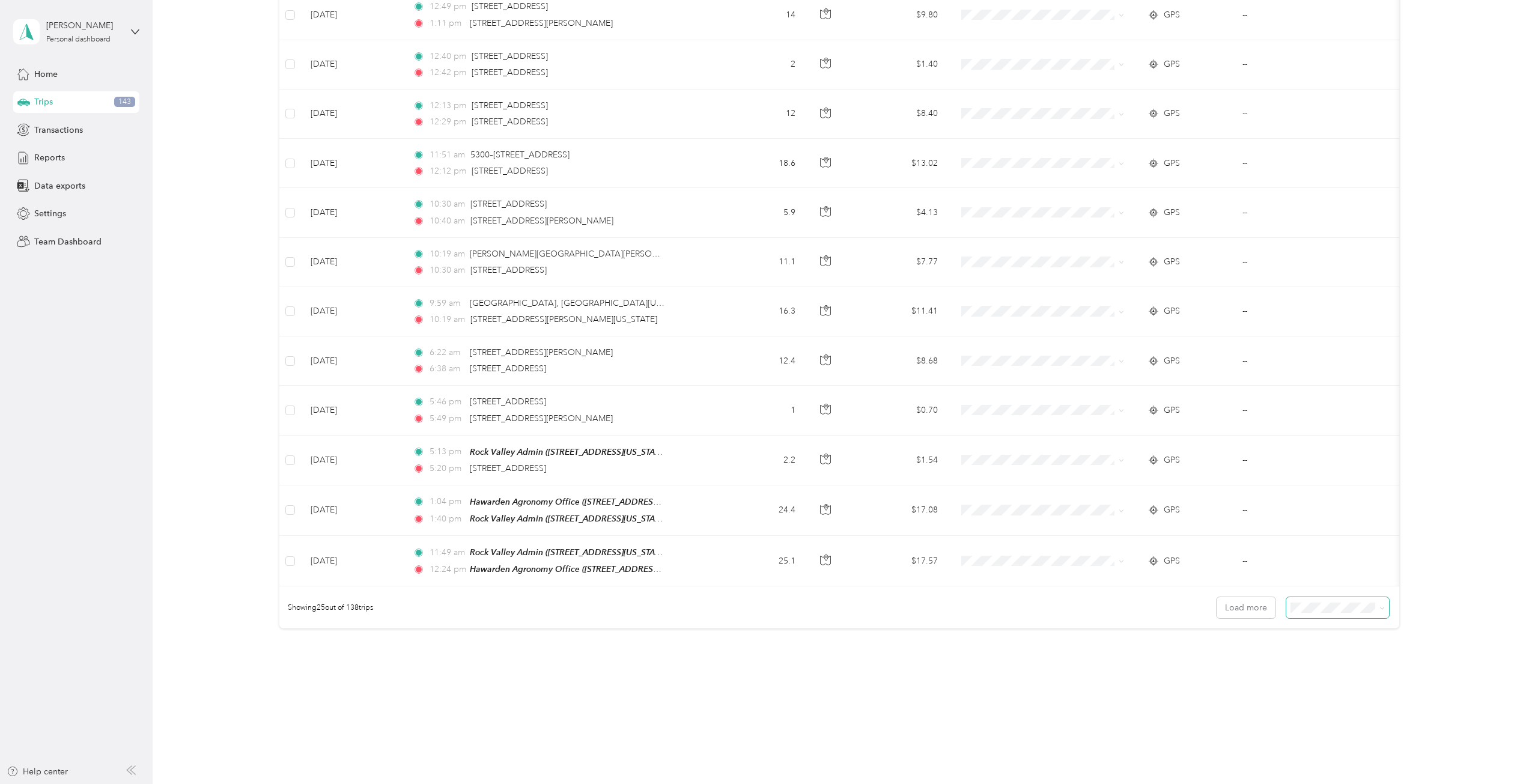
click at [1147, 567] on span at bounding box center [1380, 608] width 10 height 13
click at [1147, 567] on button "Load more" at bounding box center [1246, 608] width 59 height 21
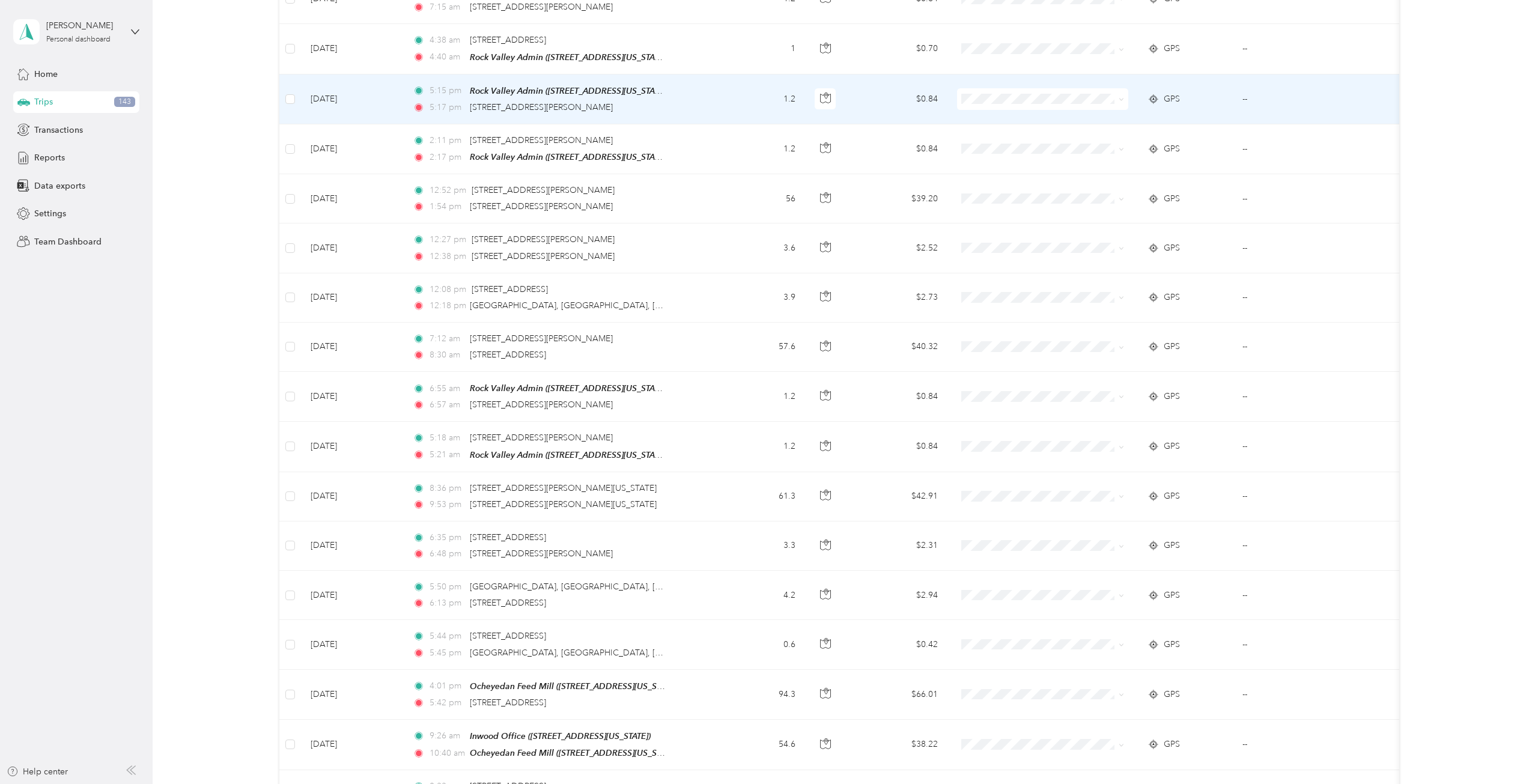
scroll to position [2096, 0]
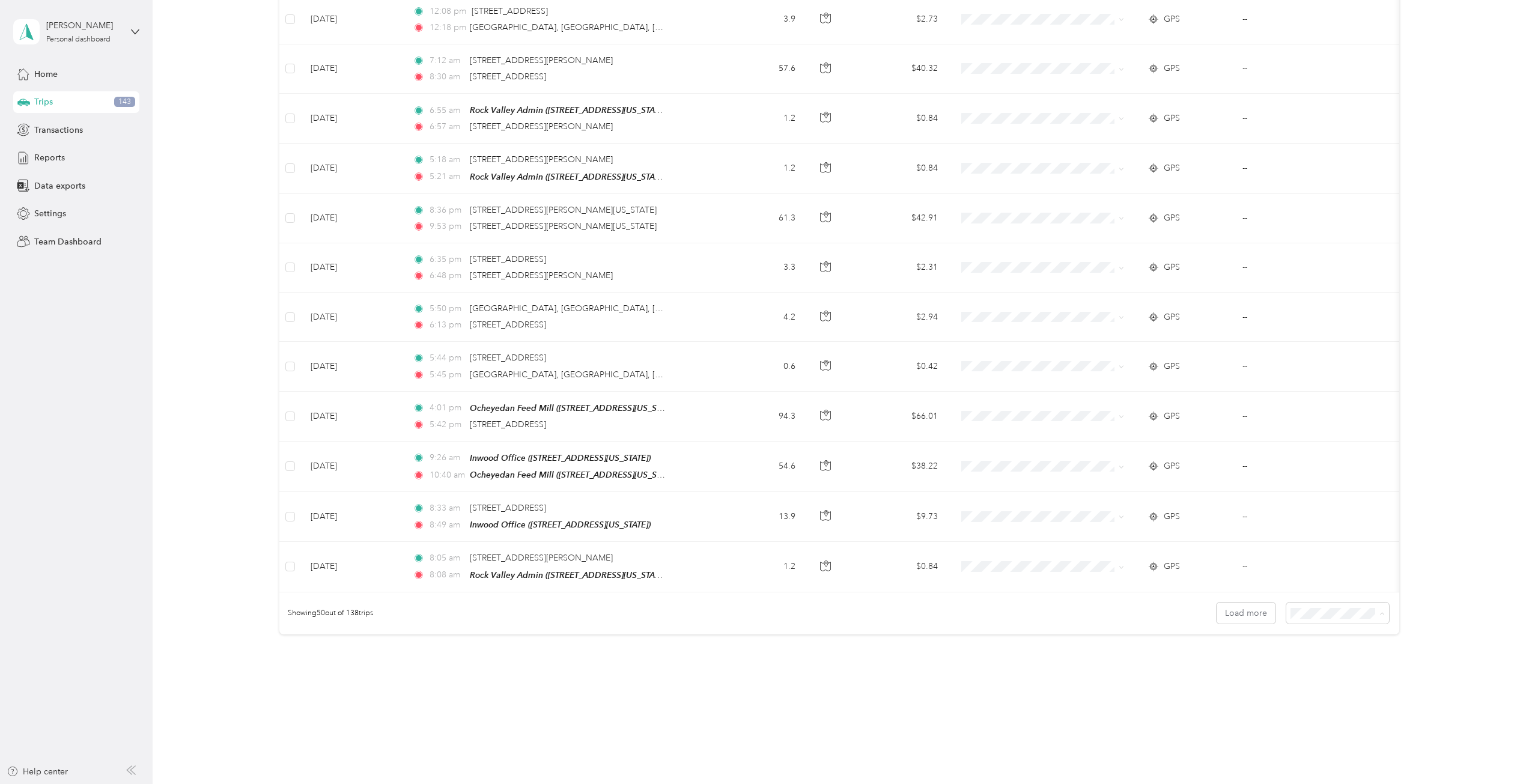
click at [1147, 567] on span "100 per load" at bounding box center [1316, 661] width 49 height 10
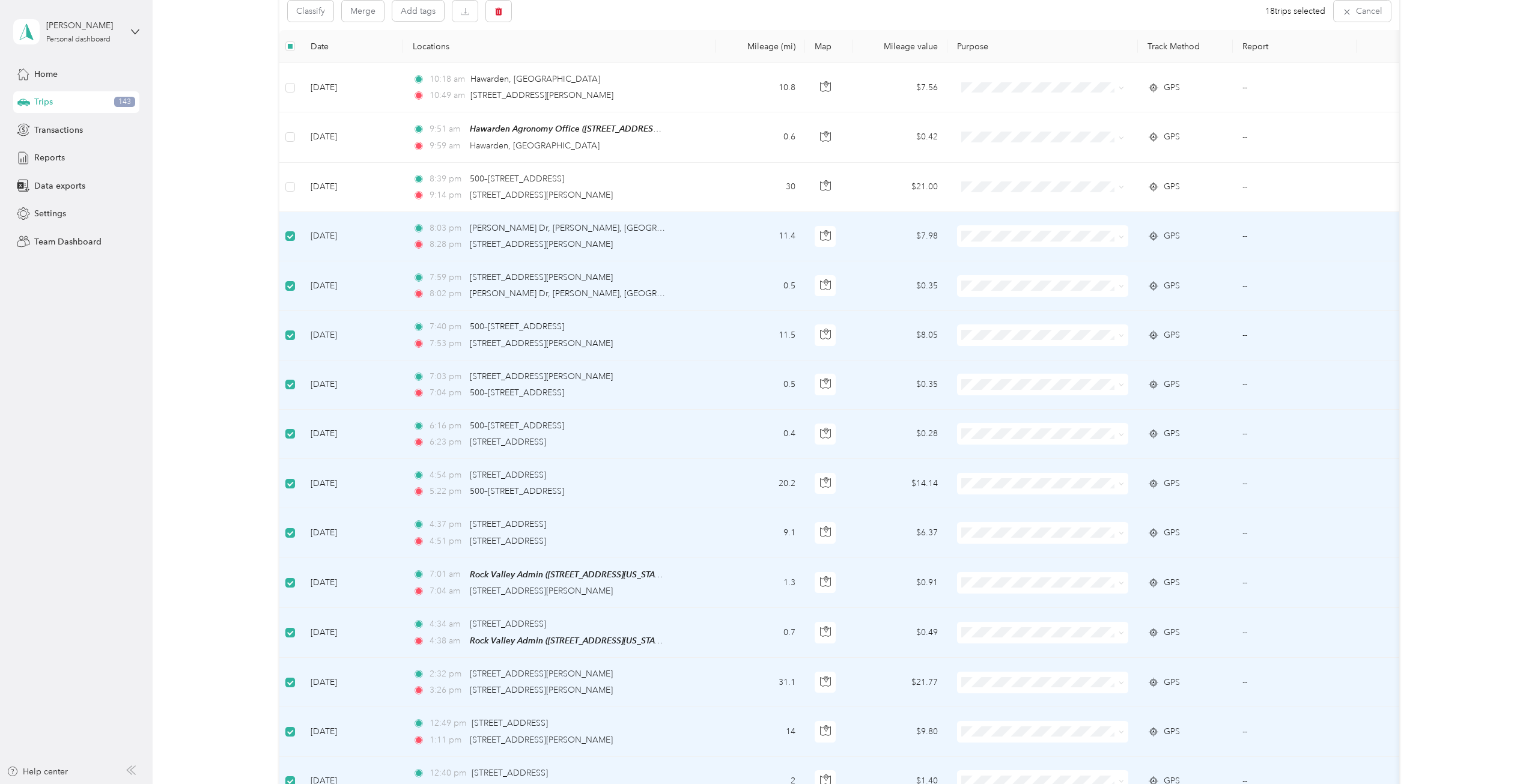
scroll to position [119, 0]
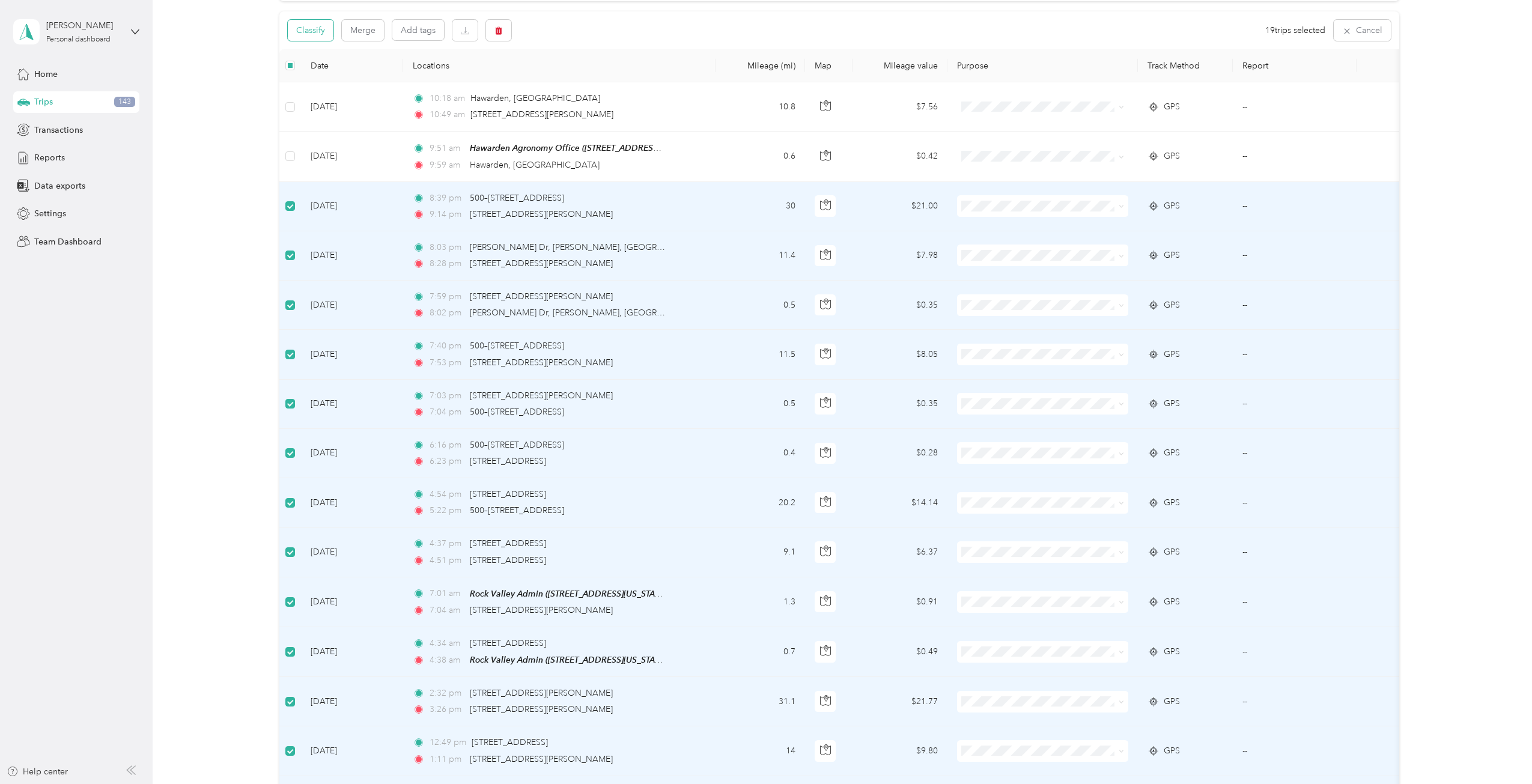
click at [313, 38] on button "Classify" at bounding box center [310, 30] width 46 height 21
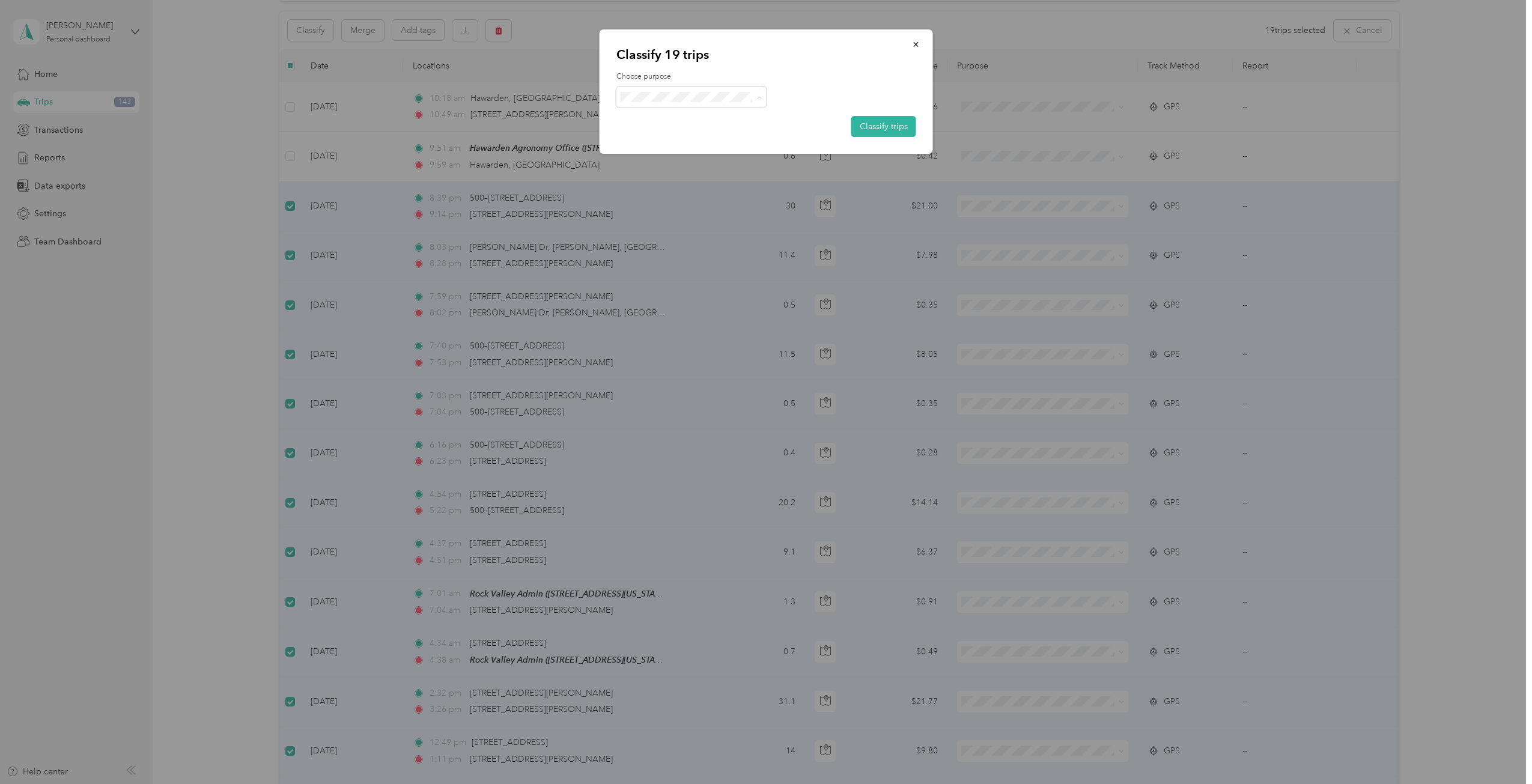
click at [659, 139] on span "Personal" at bounding box center [717, 140] width 142 height 13
click at [874, 128] on button "Classify trips" at bounding box center [884, 126] width 65 height 21
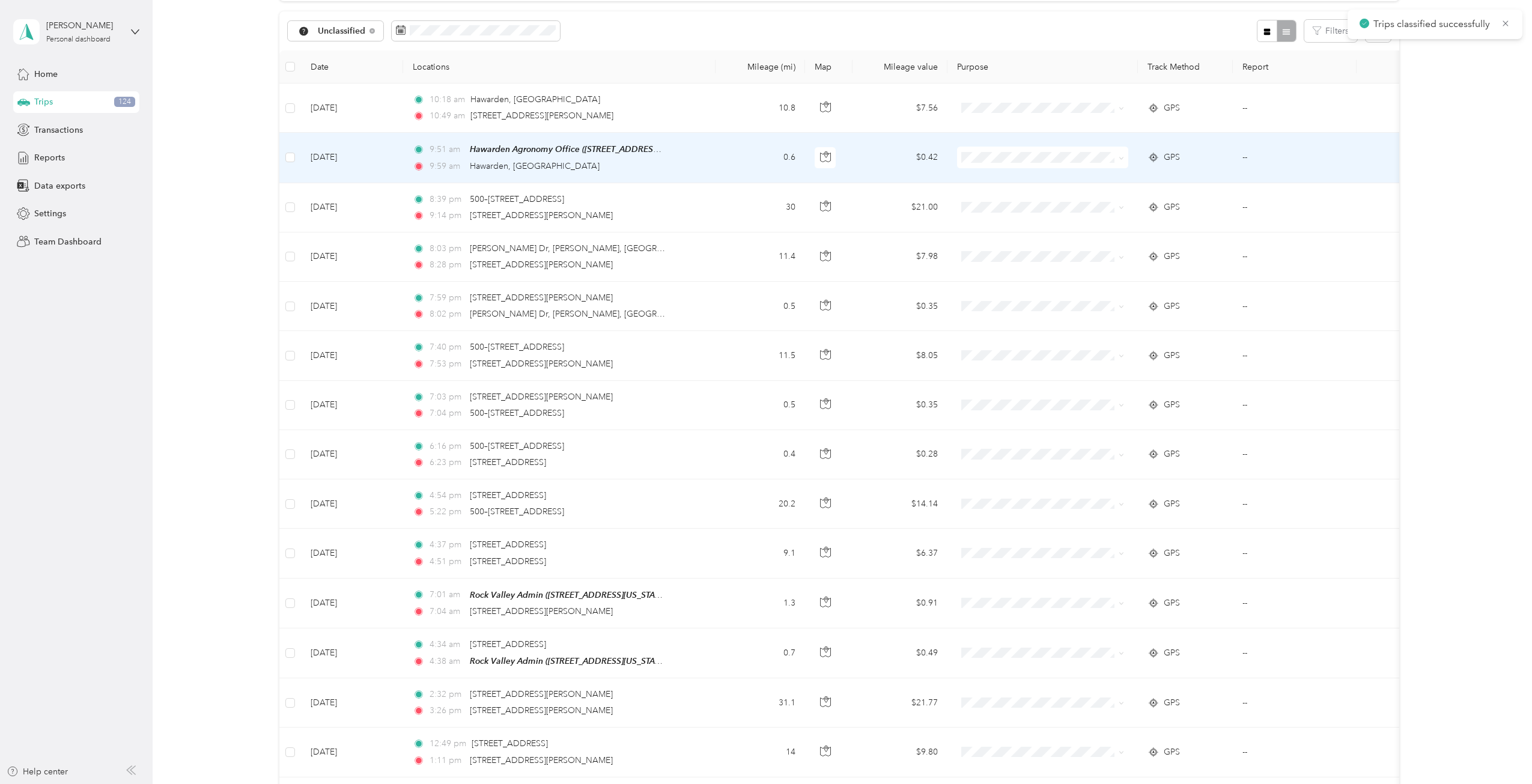
click at [1147, 153] on span "GPS" at bounding box center [1172, 158] width 16 height 13
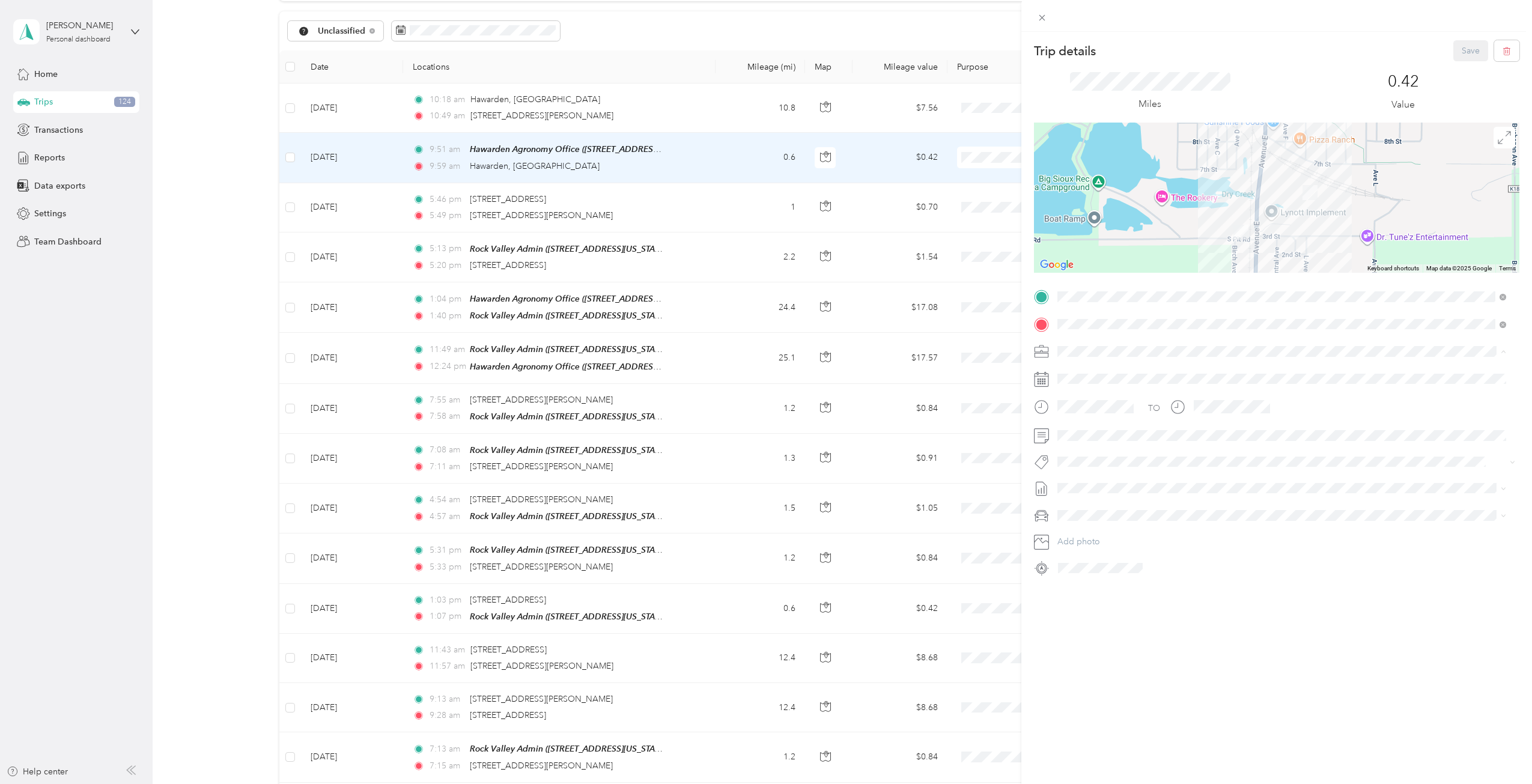
click at [1085, 376] on li "Cooperative Farmers Elevator (CFE)" at bounding box center [1282, 372] width 457 height 21
click at [1147, 54] on button "Save" at bounding box center [1470, 51] width 35 height 21
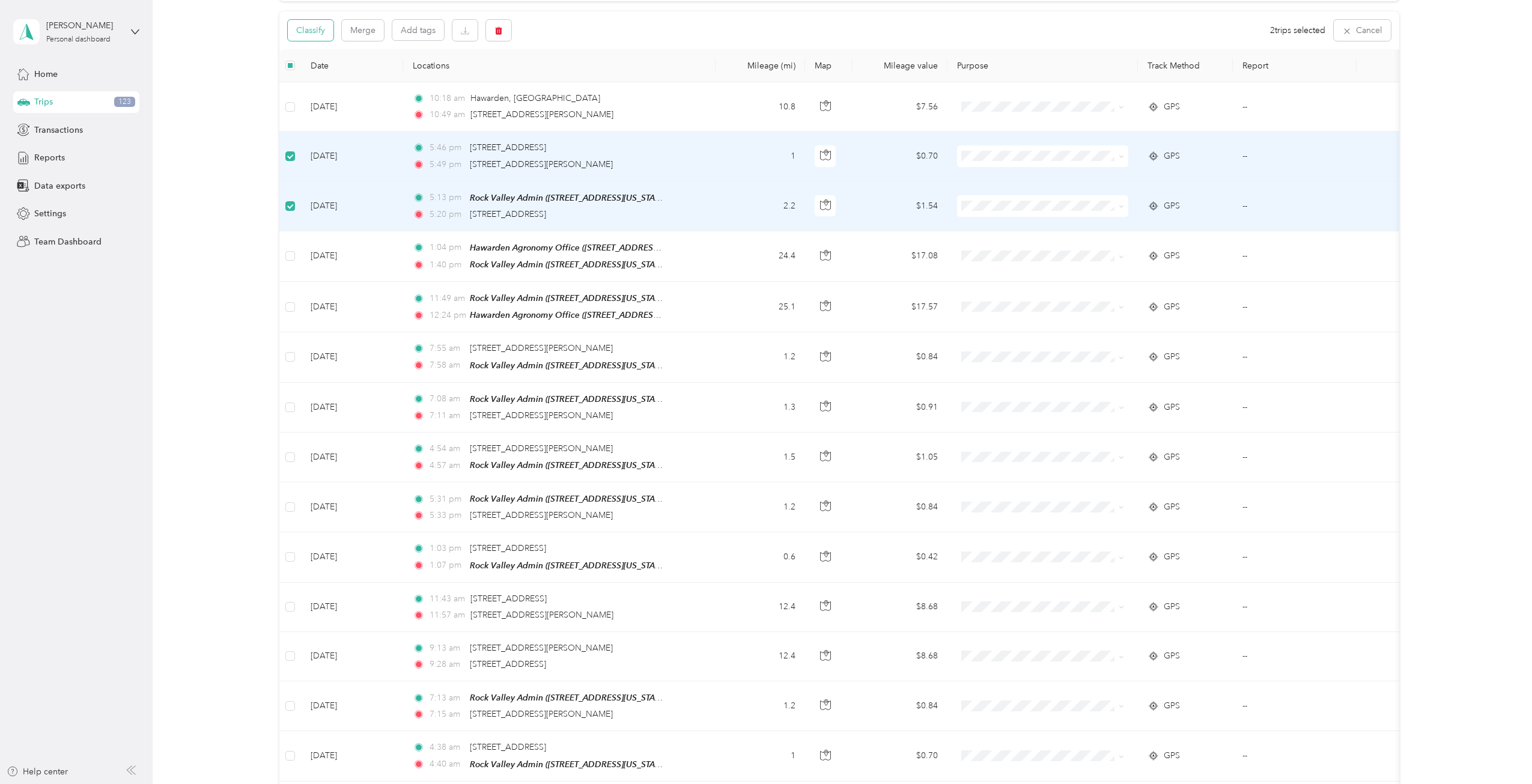
click at [324, 32] on button "Classify" at bounding box center [310, 30] width 46 height 21
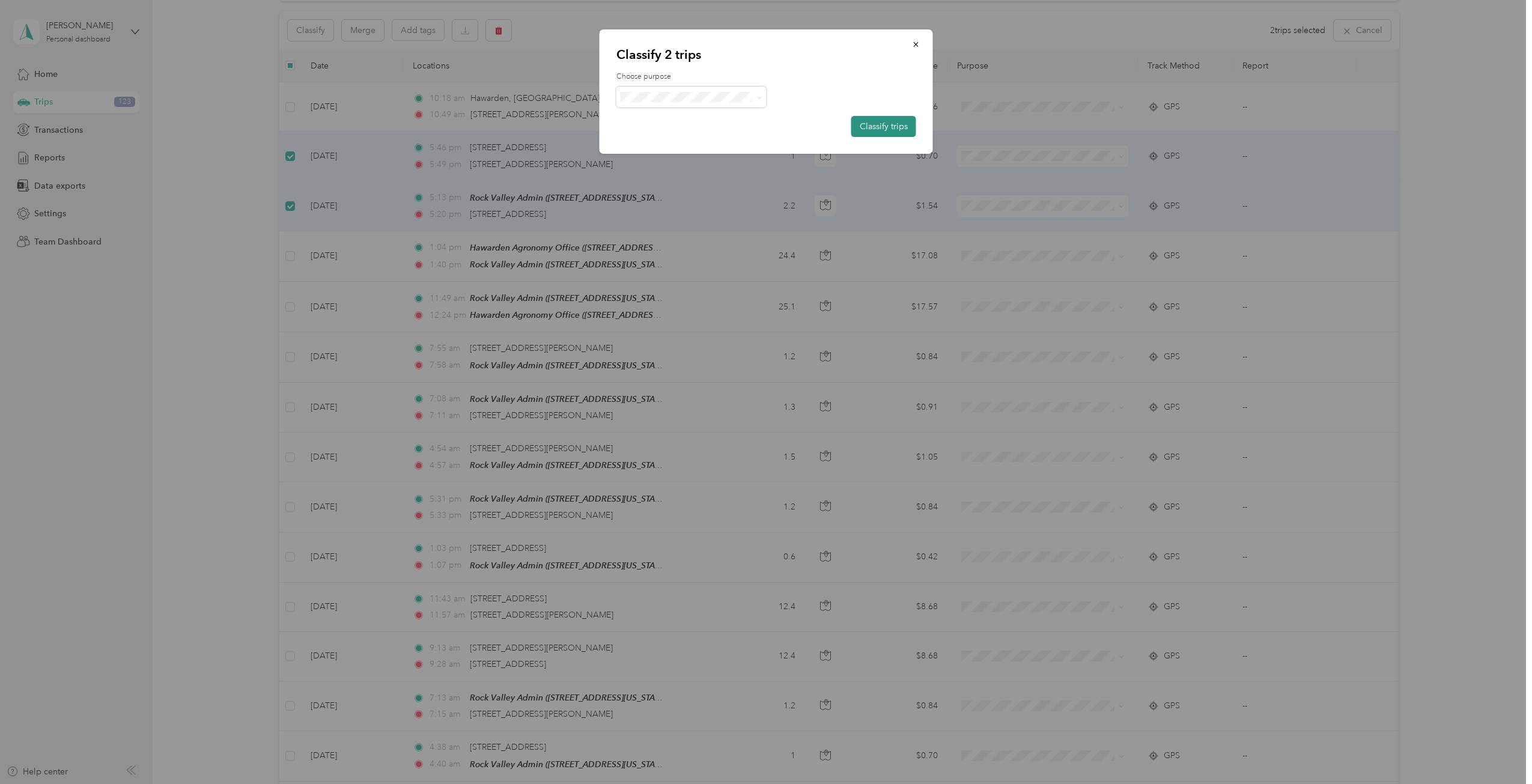
click at [900, 129] on button "Classify trips" at bounding box center [884, 126] width 65 height 21
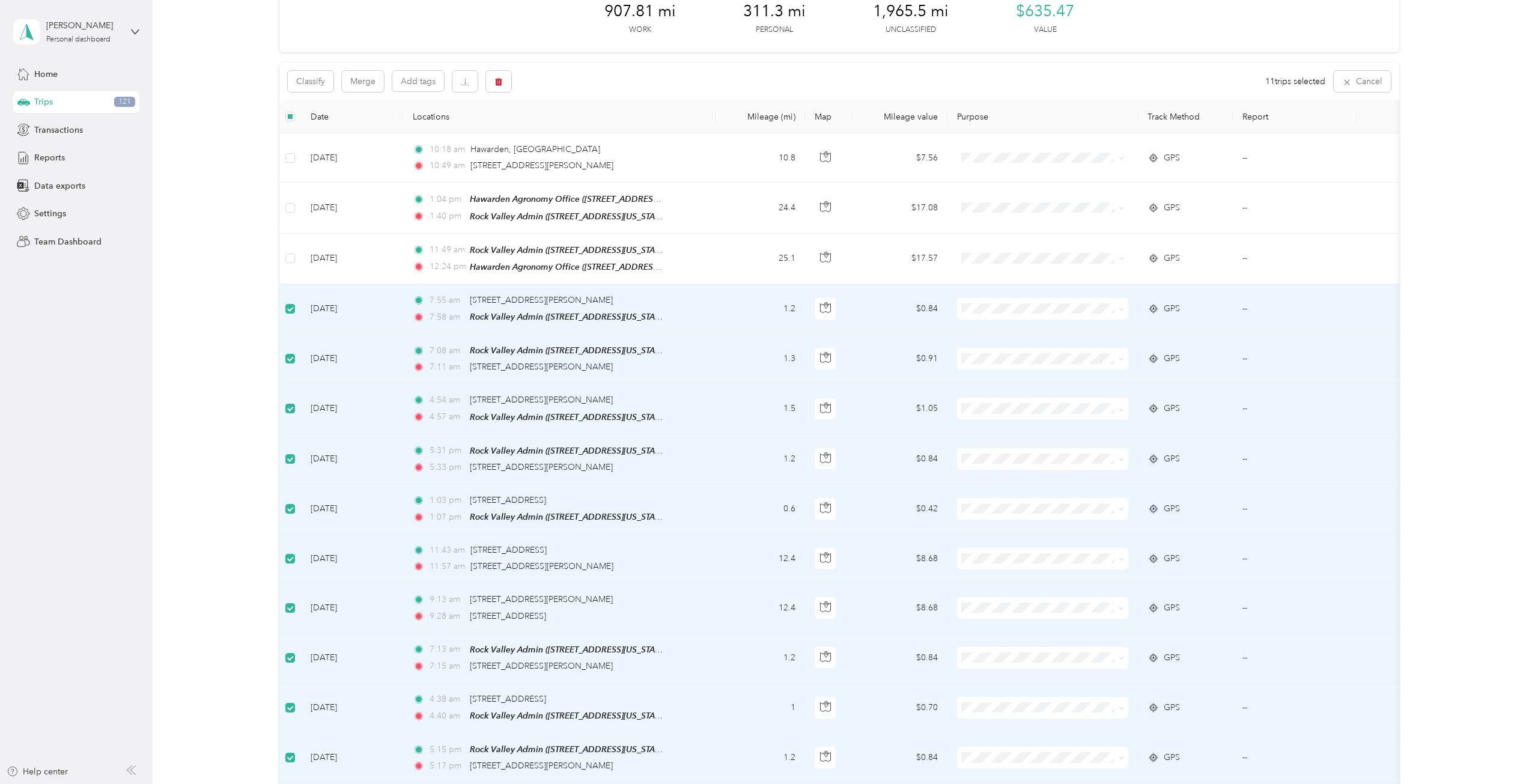
scroll to position [59, 0]
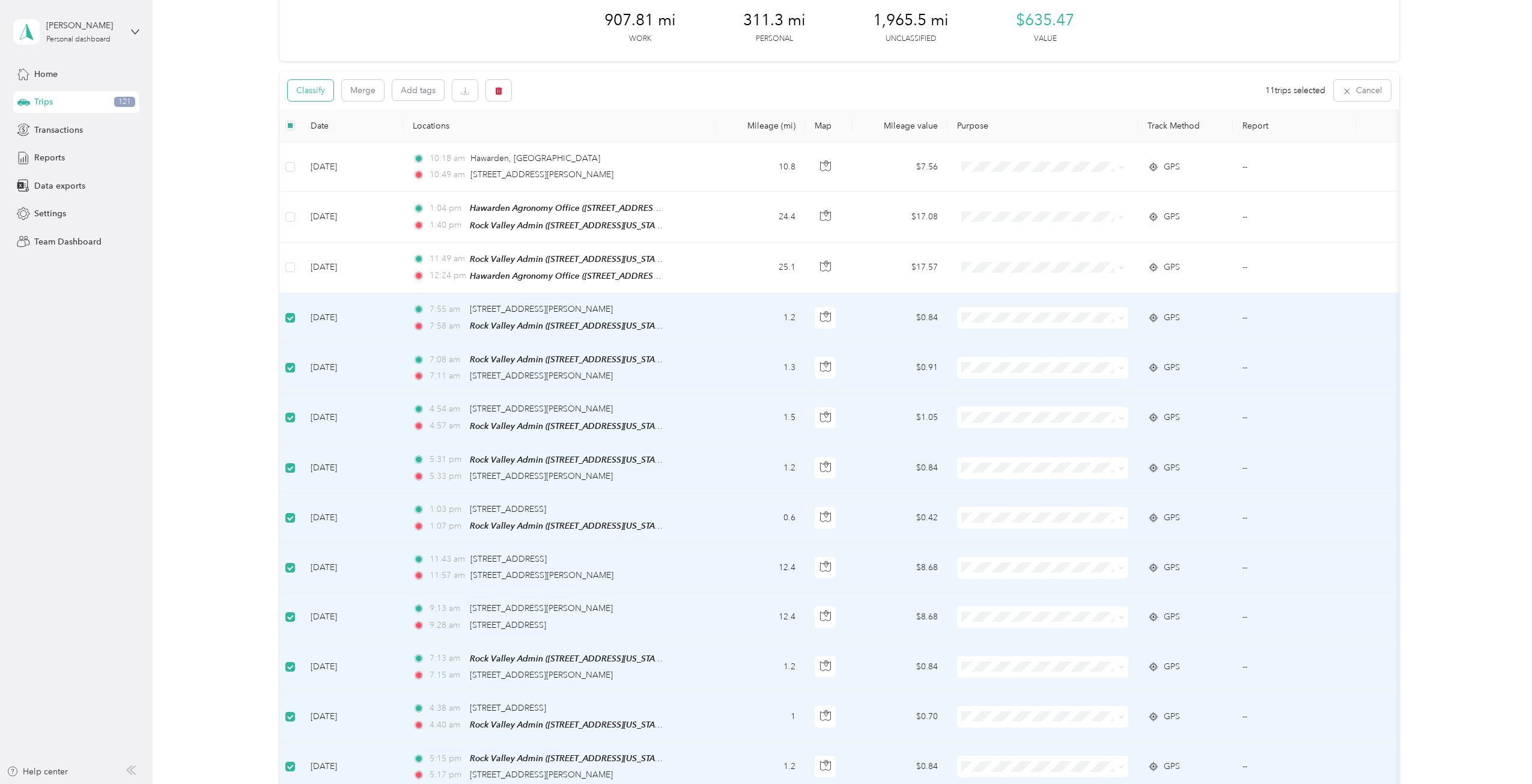
click at [314, 93] on button "Classify" at bounding box center [310, 90] width 46 height 21
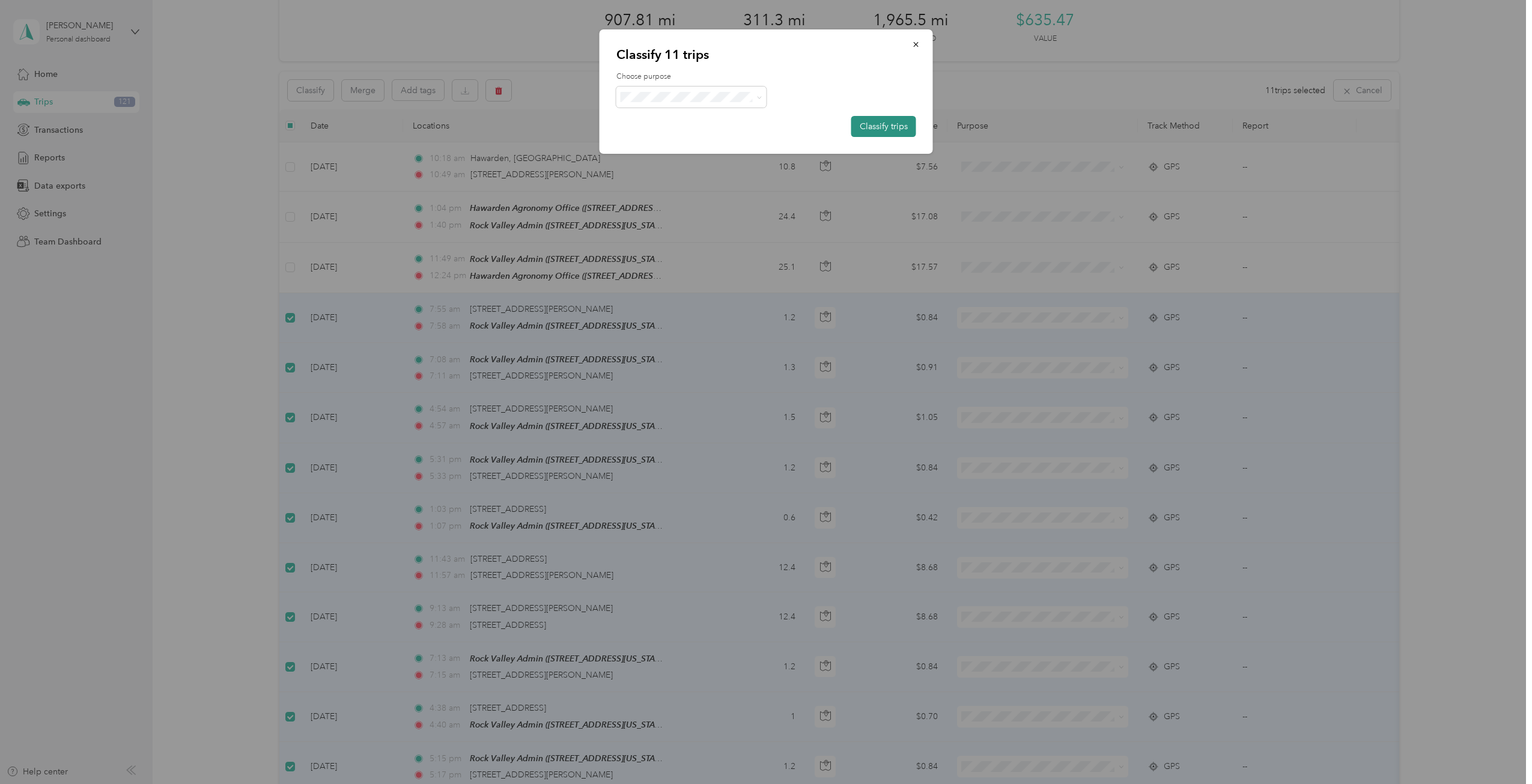
click at [889, 128] on button "Classify trips" at bounding box center [884, 126] width 65 height 21
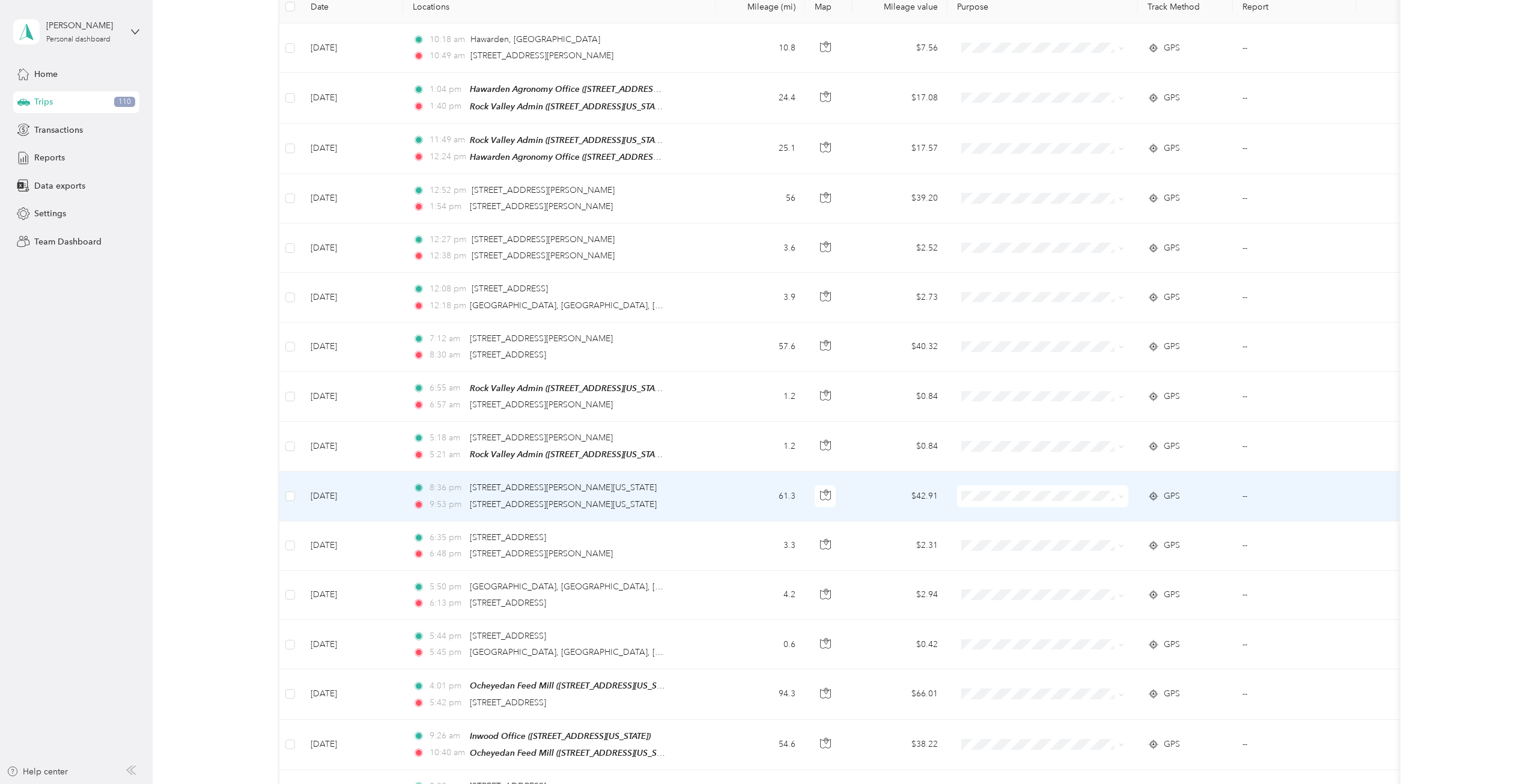
scroll to position [0, 0]
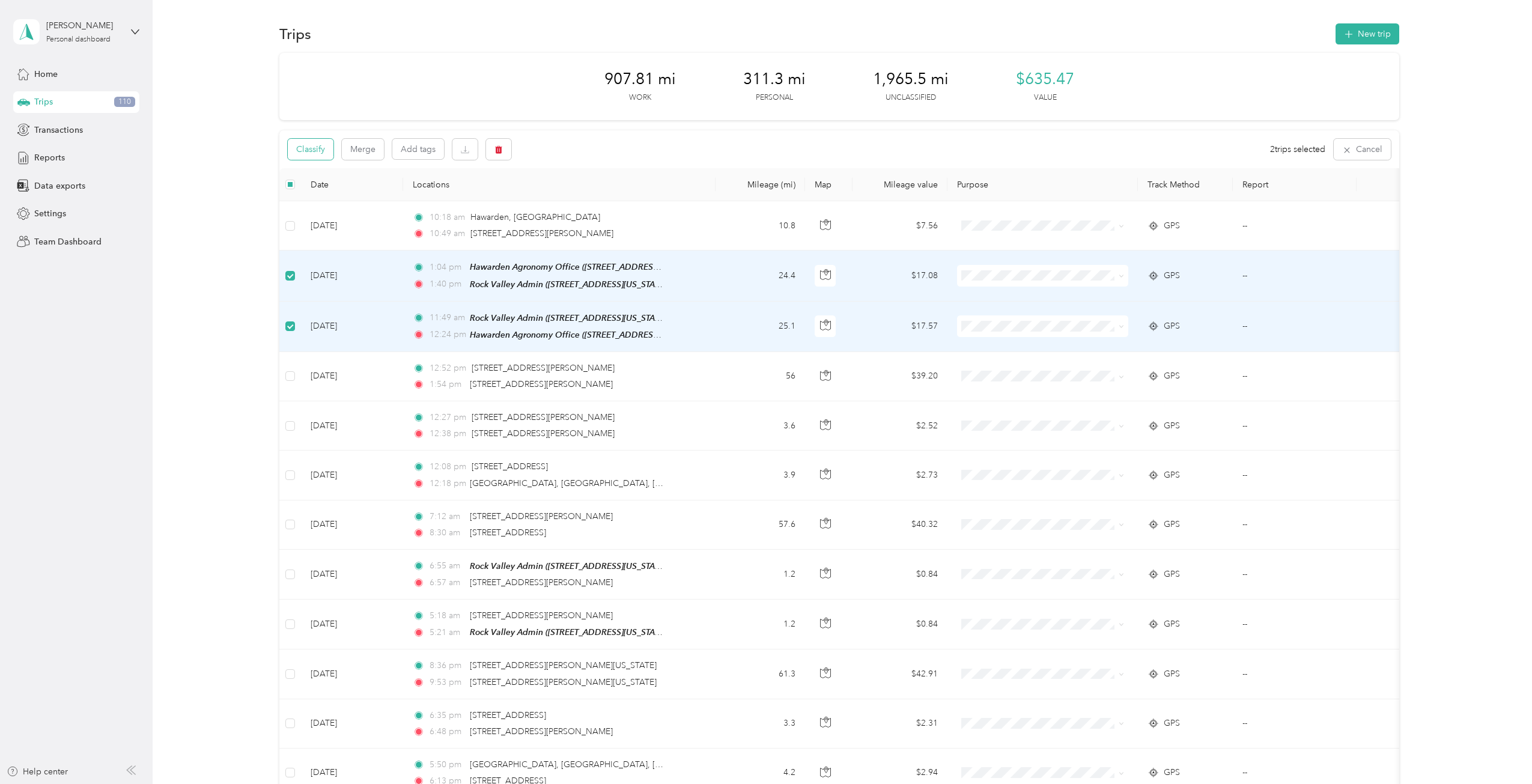
click at [314, 150] on button "Classify" at bounding box center [310, 149] width 46 height 21
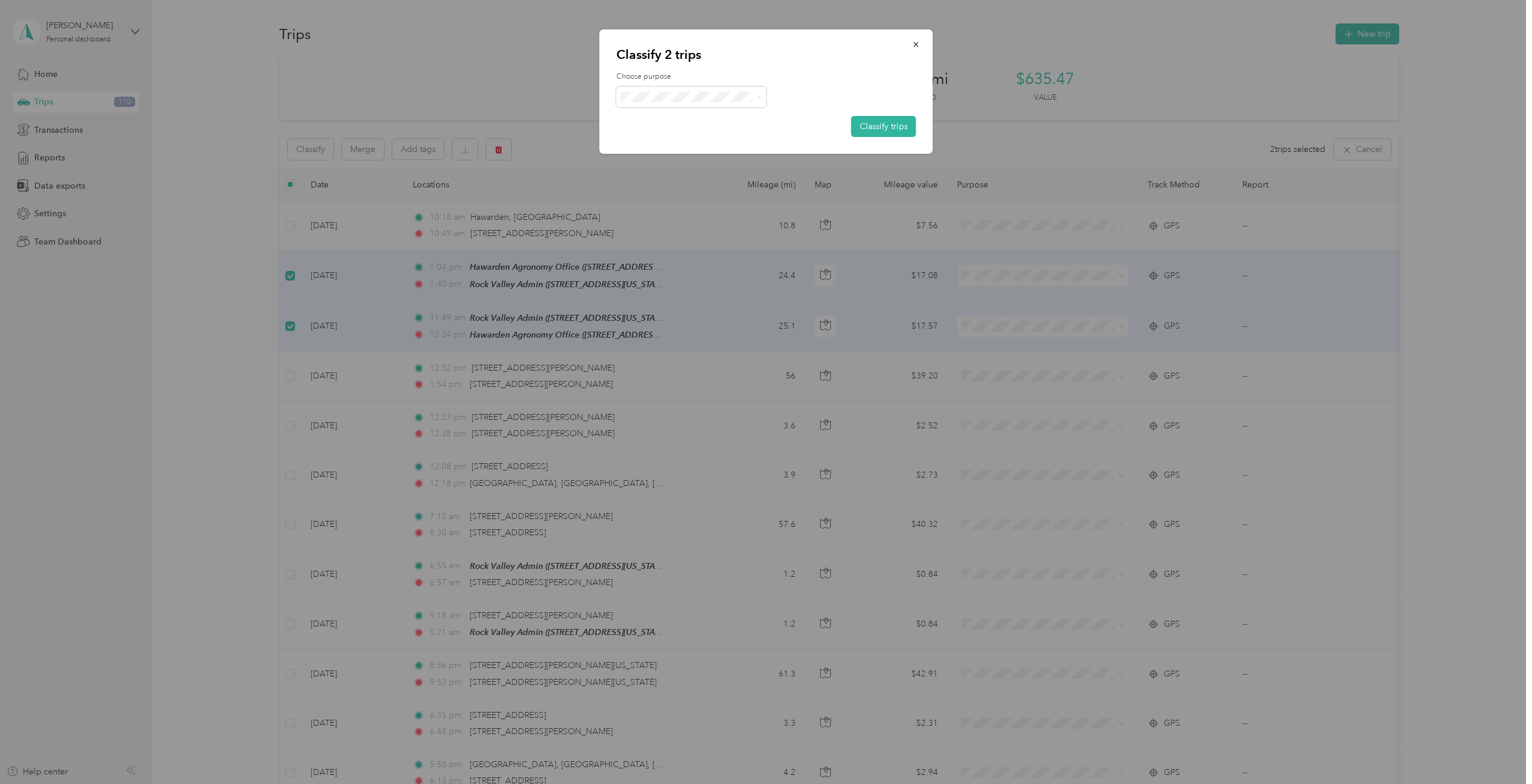
click at [703, 121] on span "Cooperative Farmers Elevator (CFE)" at bounding box center [717, 119] width 142 height 13
click at [864, 129] on button "Classify trips" at bounding box center [884, 126] width 65 height 21
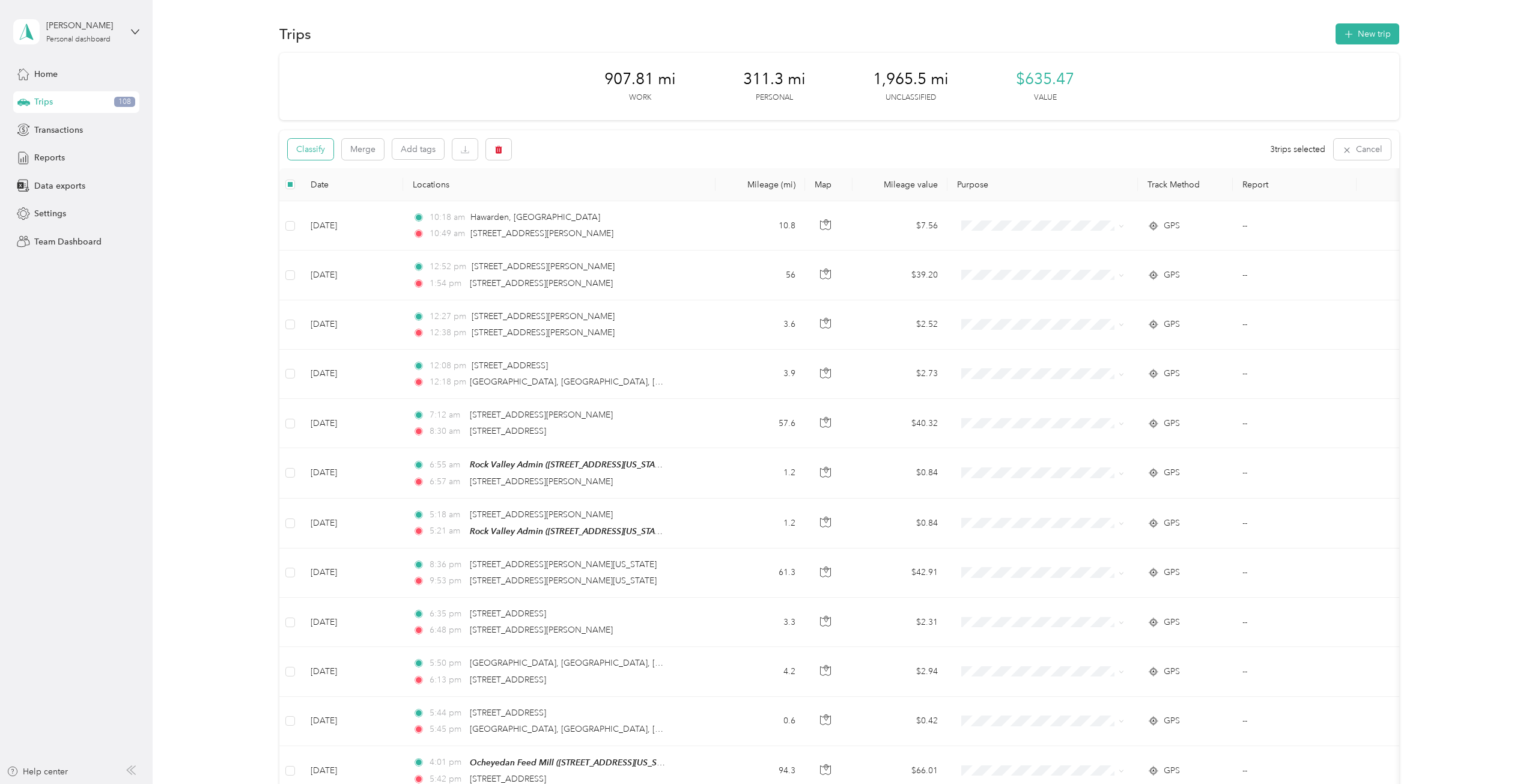
click at [319, 146] on button "Classify" at bounding box center [310, 149] width 46 height 21
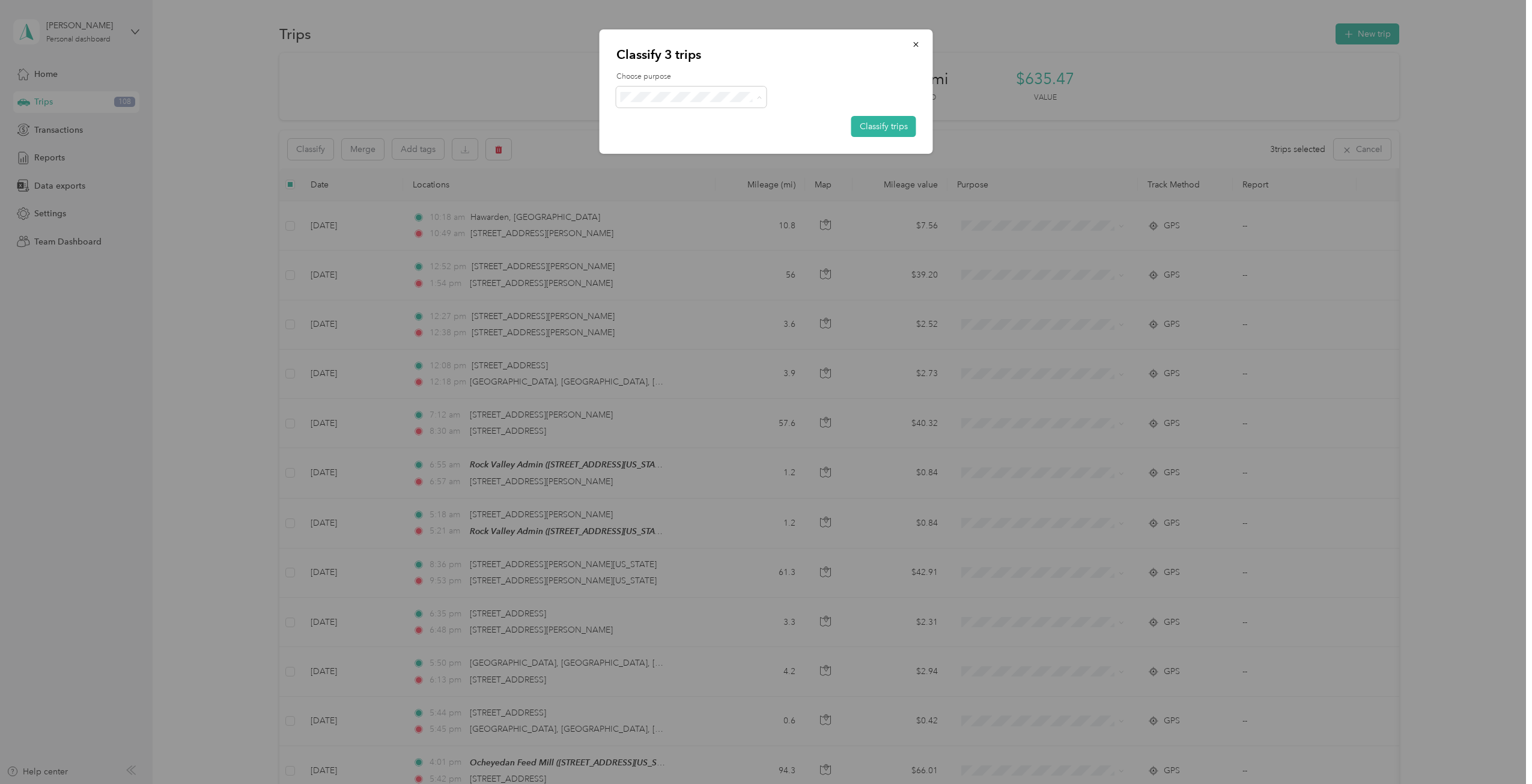
click at [650, 137] on span "Personal" at bounding box center [725, 140] width 158 height 13
click at [895, 122] on button "Classify trips" at bounding box center [884, 126] width 65 height 21
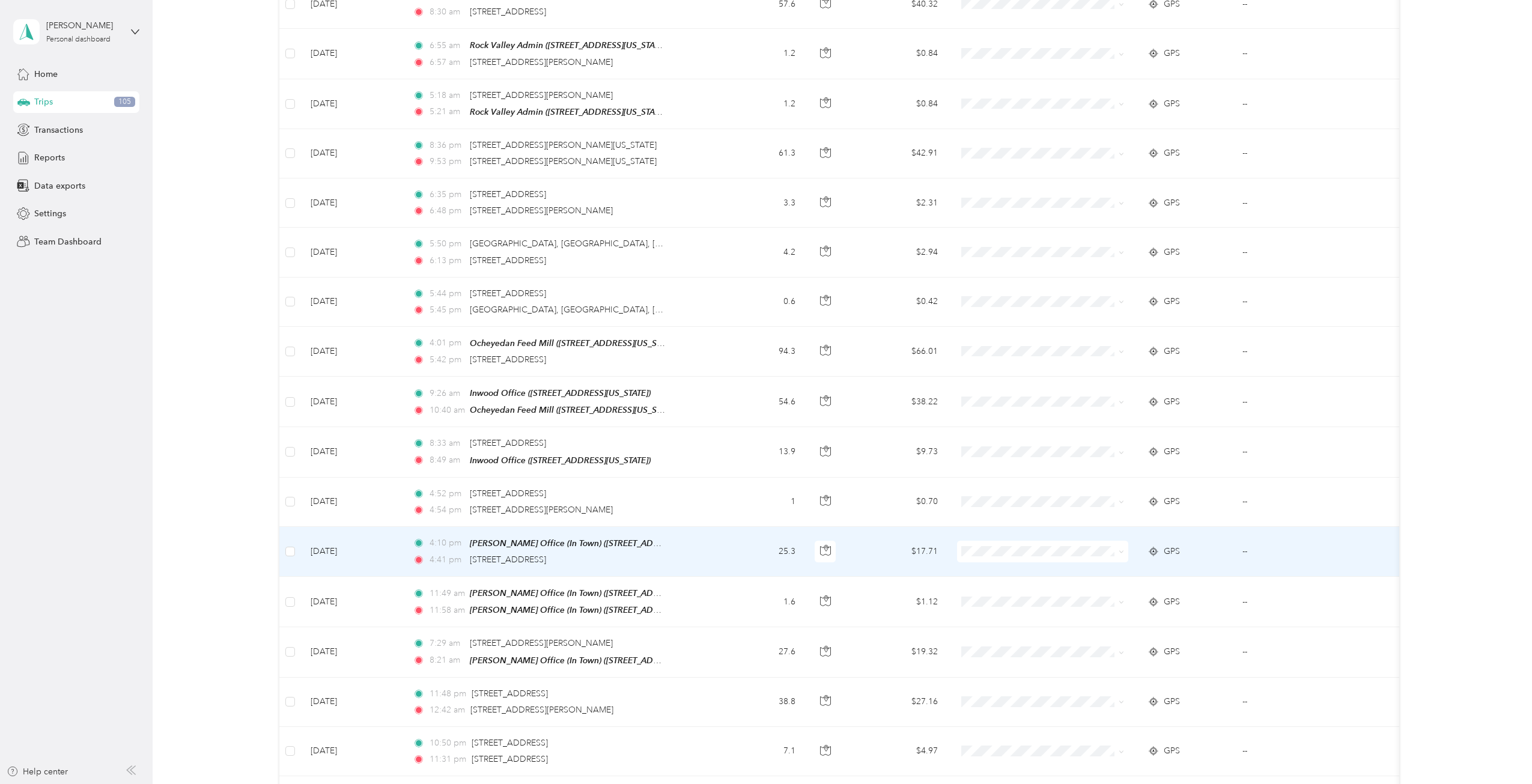
scroll to position [360, 0]
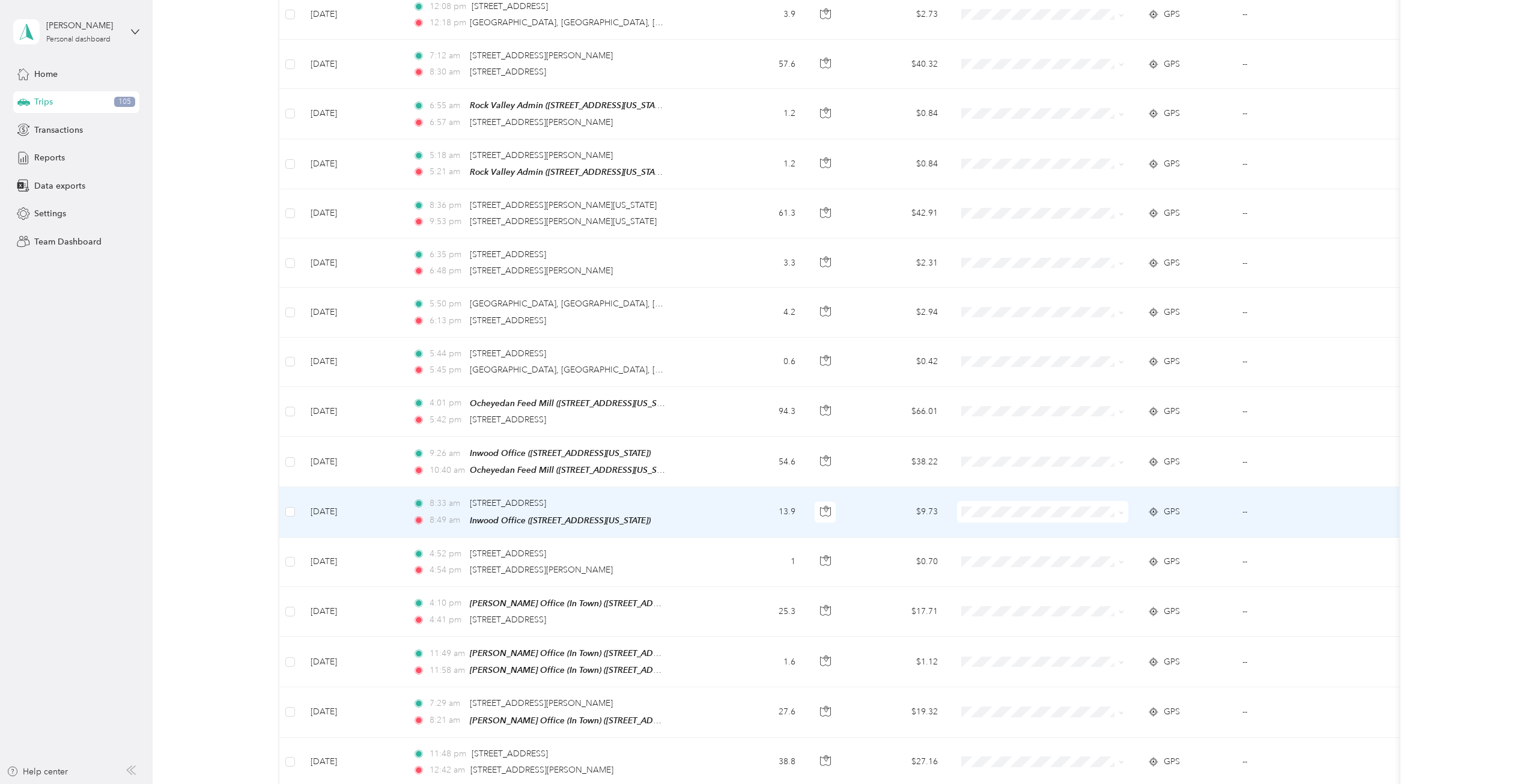
click at [1147, 505] on span "GPS" at bounding box center [1172, 512] width 16 height 13
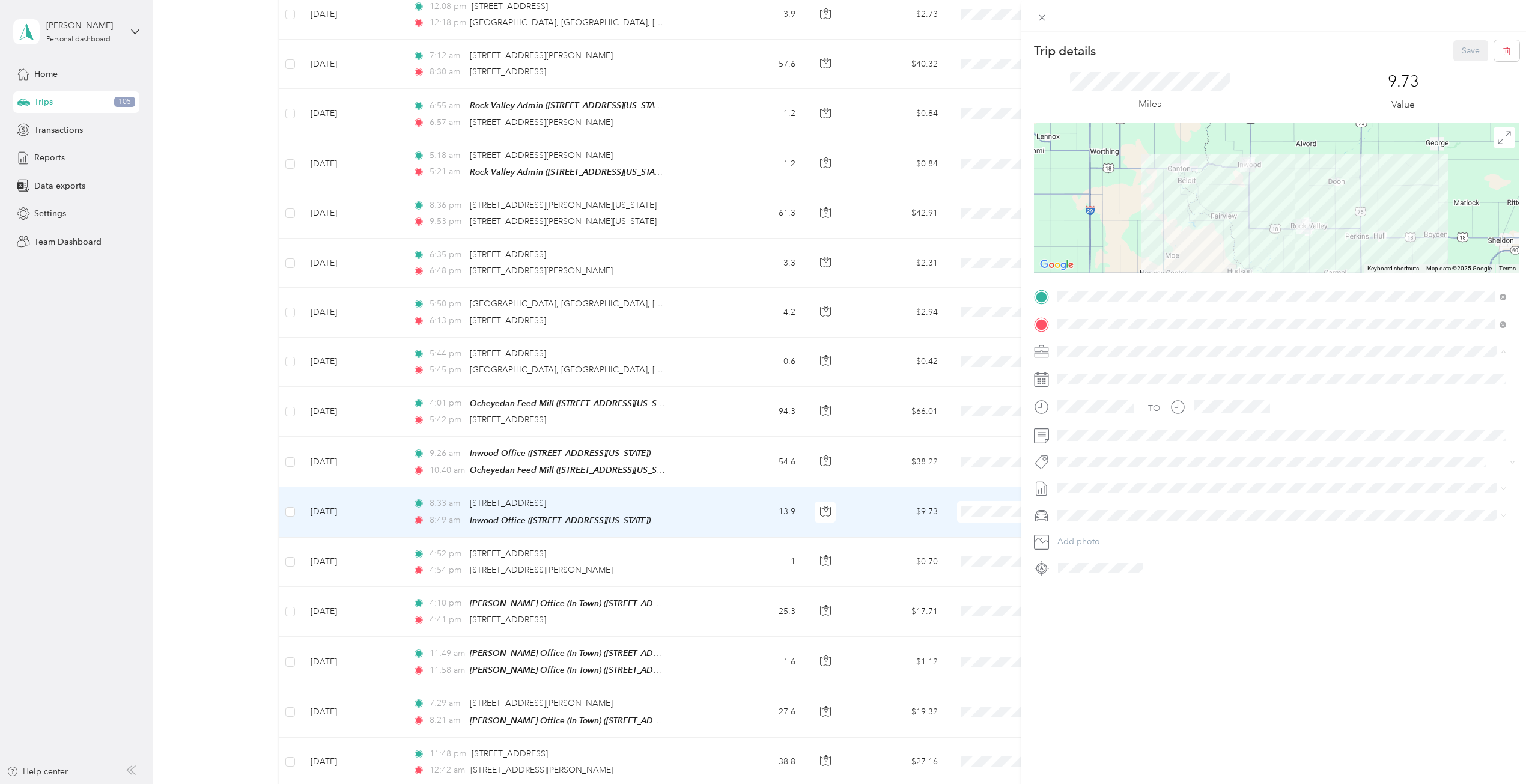
click at [1096, 372] on span "Cooperative Farmers Elevator (CFE)" at bounding box center [1129, 372] width 136 height 10
click at [1147, 53] on button "Save" at bounding box center [1470, 51] width 35 height 21
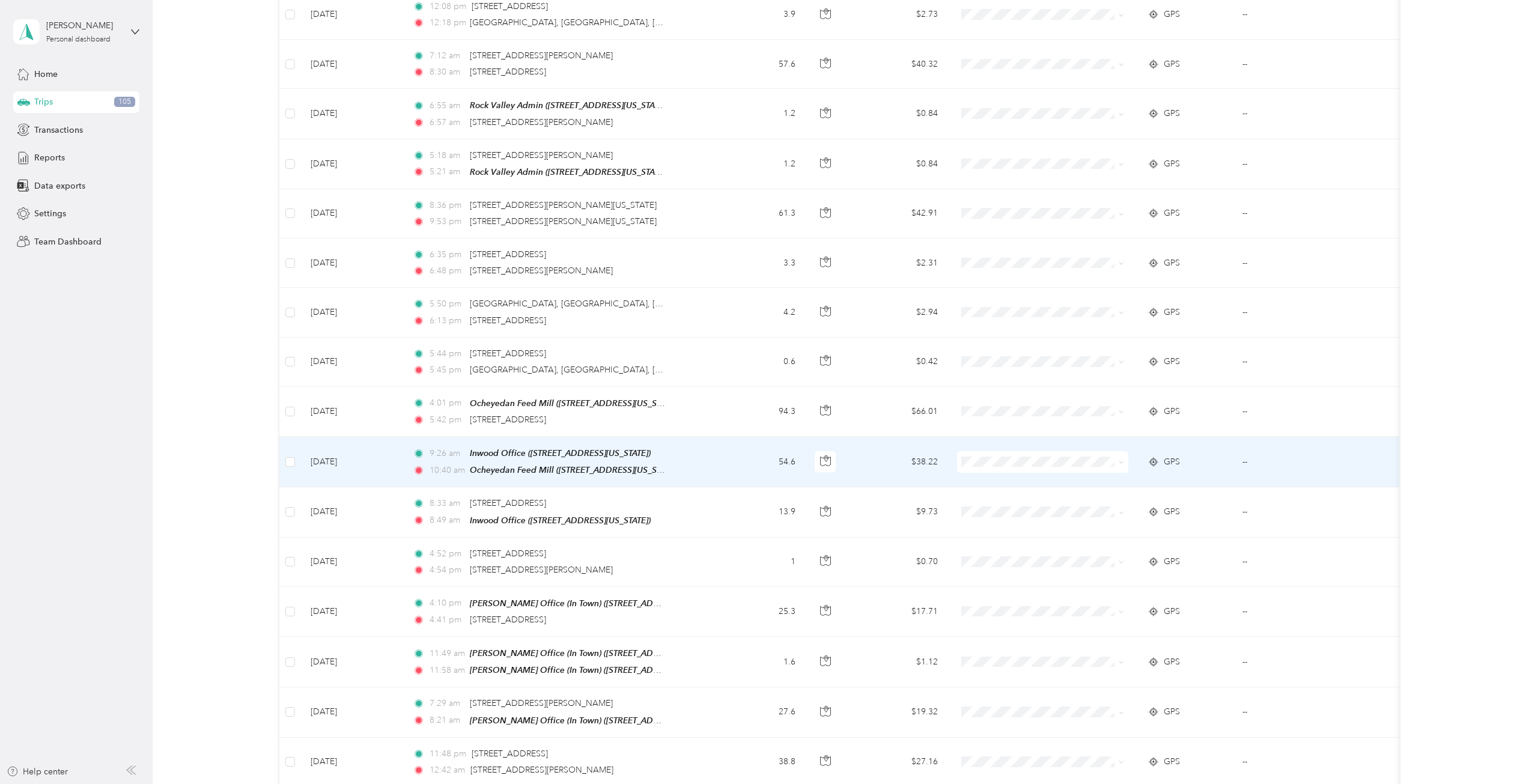
click at [1147, 456] on div "GPS" at bounding box center [1185, 462] width 76 height 13
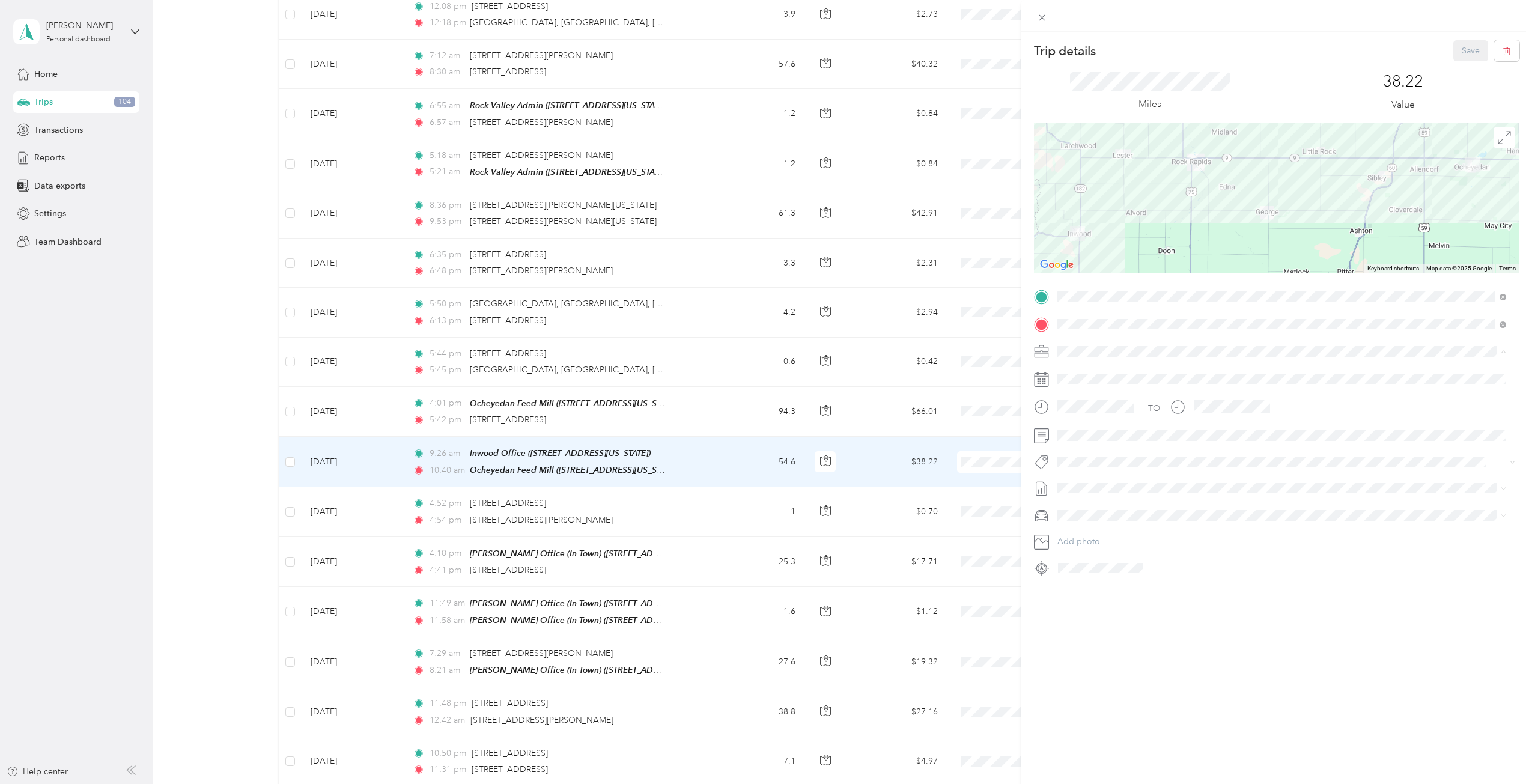
click at [1085, 372] on span "Cooperative Farmers Elevator (CFE)" at bounding box center [1129, 372] width 136 height 10
click at [1147, 50] on button "Save" at bounding box center [1470, 51] width 35 height 21
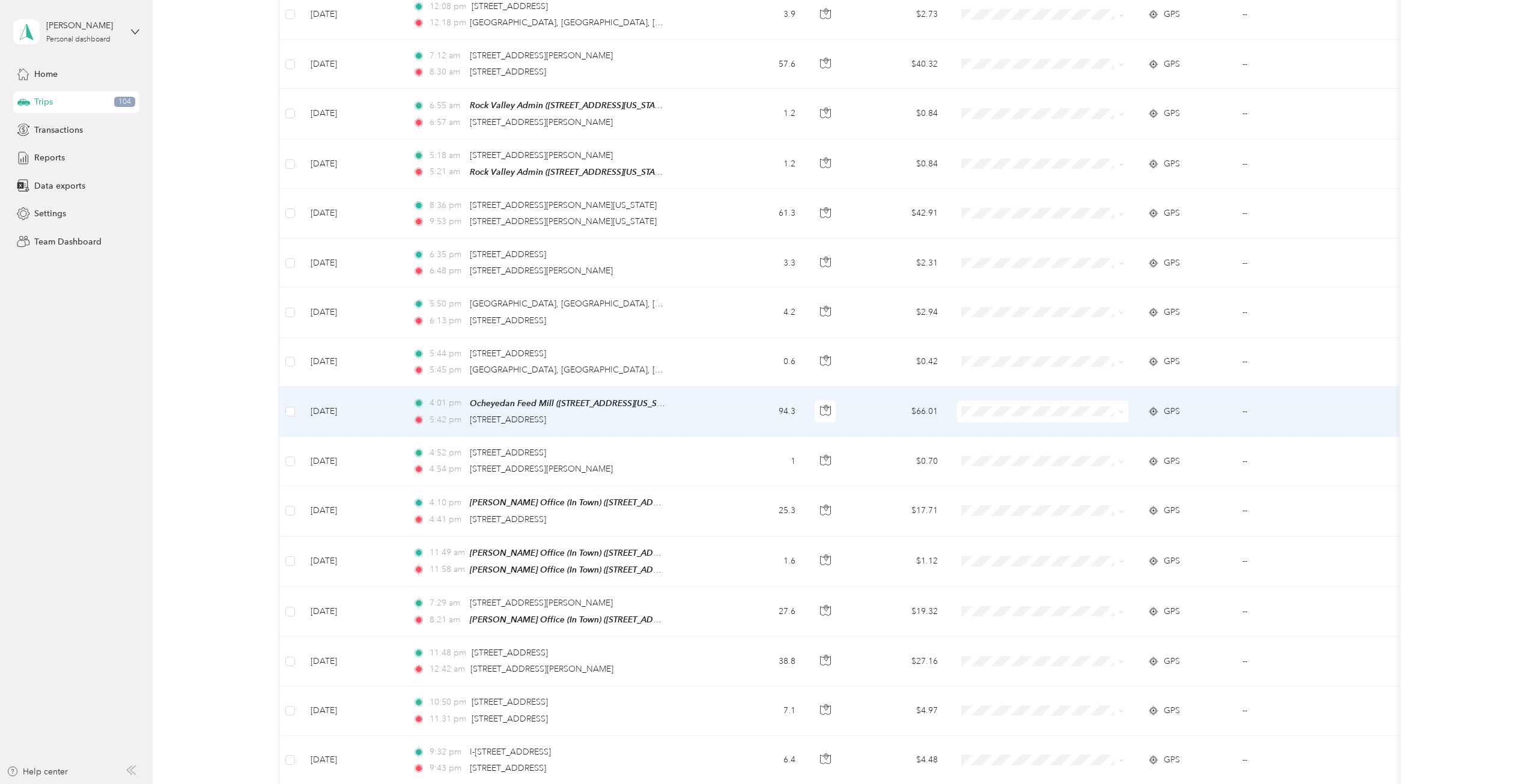
click at [1147, 408] on span "GPS" at bounding box center [1172, 412] width 16 height 13
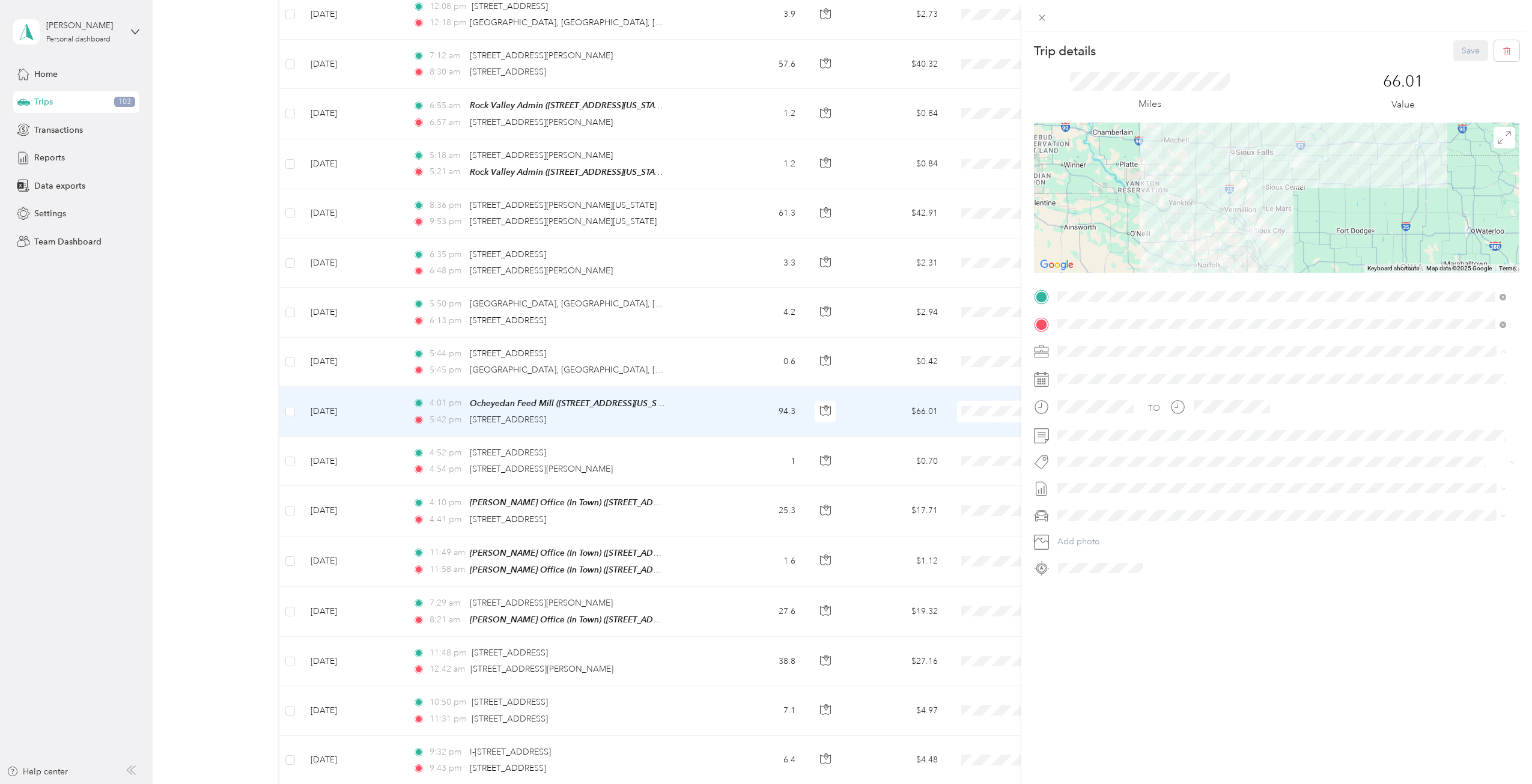
click at [1087, 372] on span "Cooperative Farmers Elevator (CFE)" at bounding box center [1129, 372] width 136 height 10
click at [1147, 56] on button "Save" at bounding box center [1470, 51] width 35 height 21
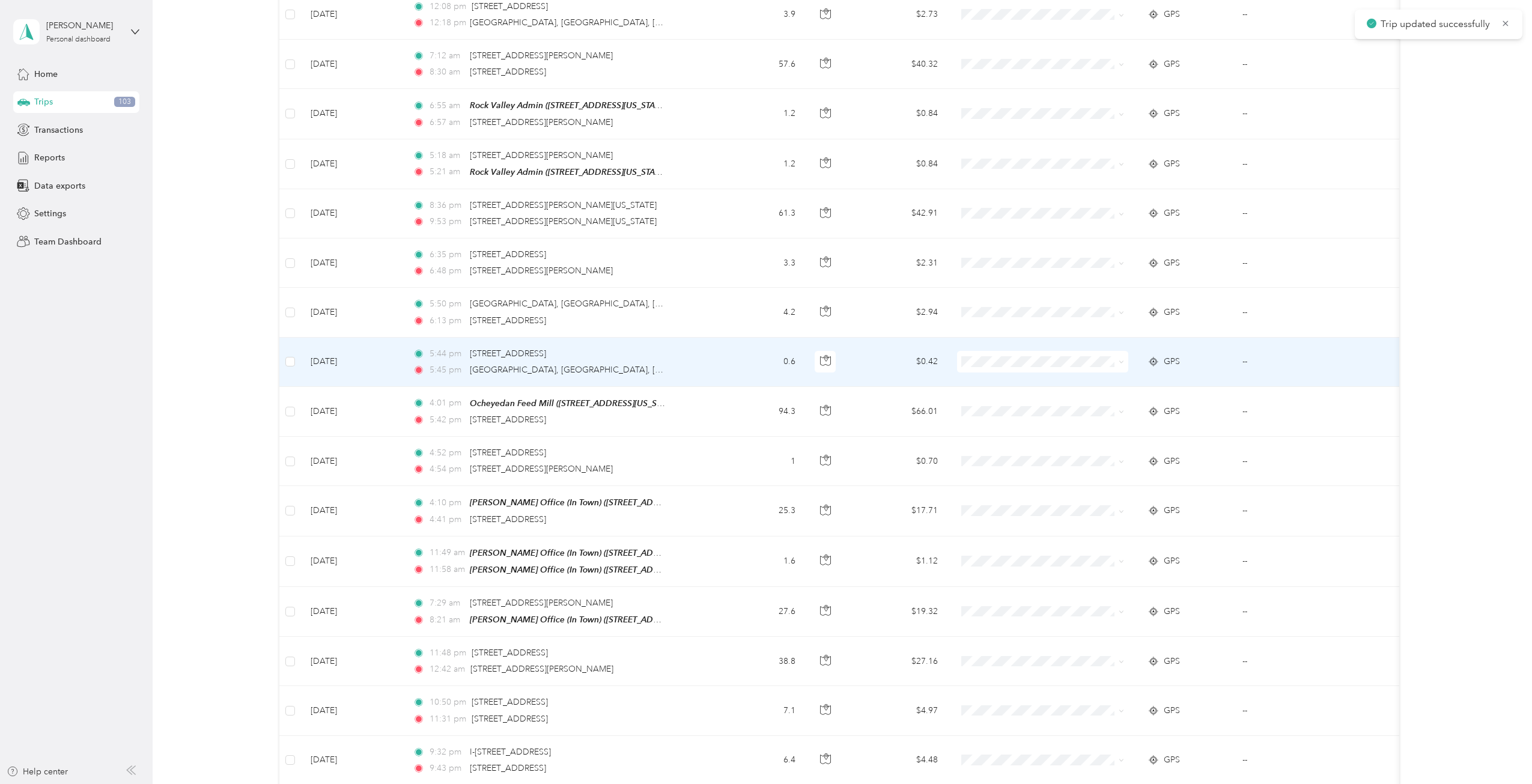
click at [1009, 377] on span "Cooperative Farmers Elevator (CFE)" at bounding box center [1057, 378] width 142 height 13
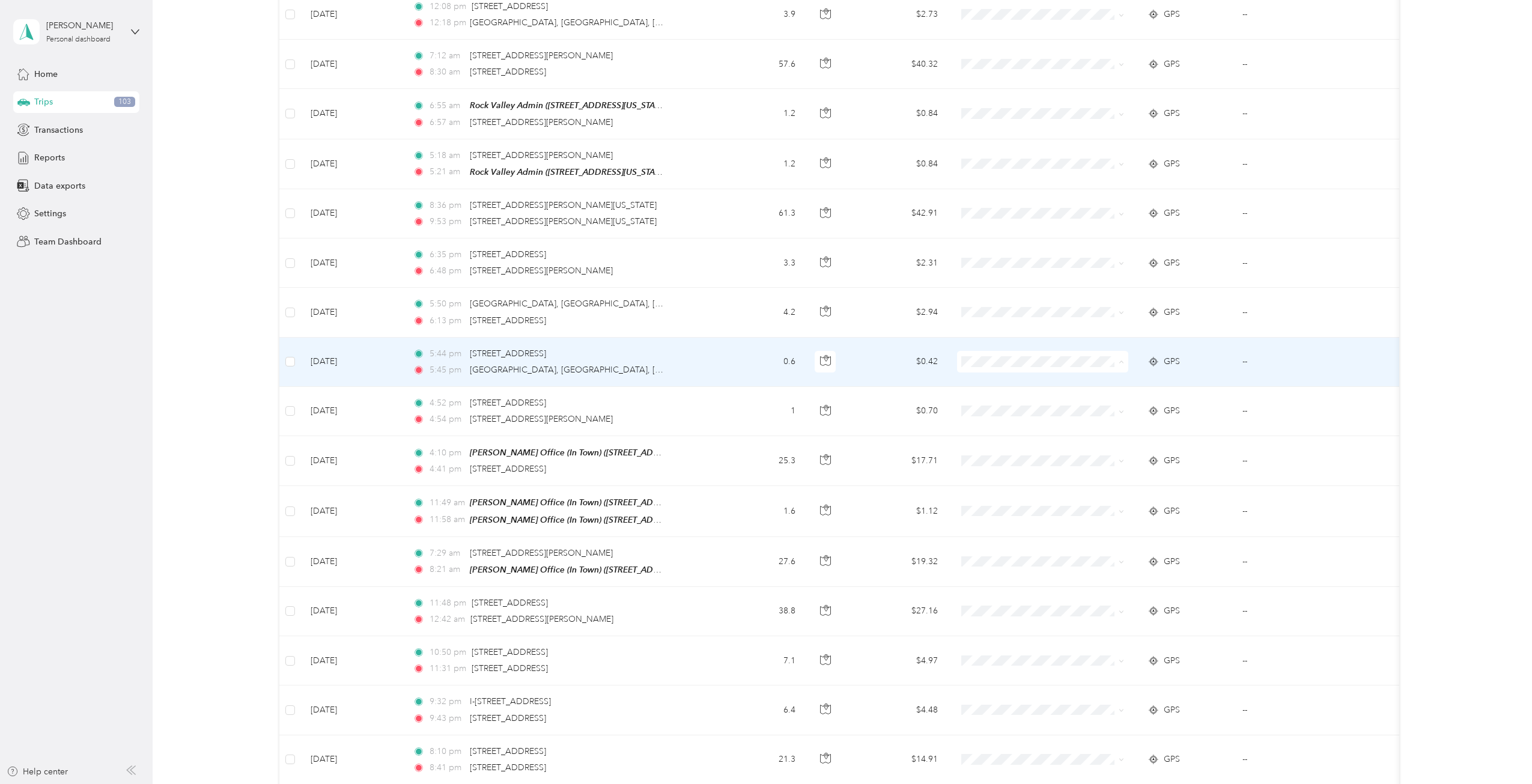
click at [991, 403] on li "Personal" at bounding box center [1047, 401] width 181 height 21
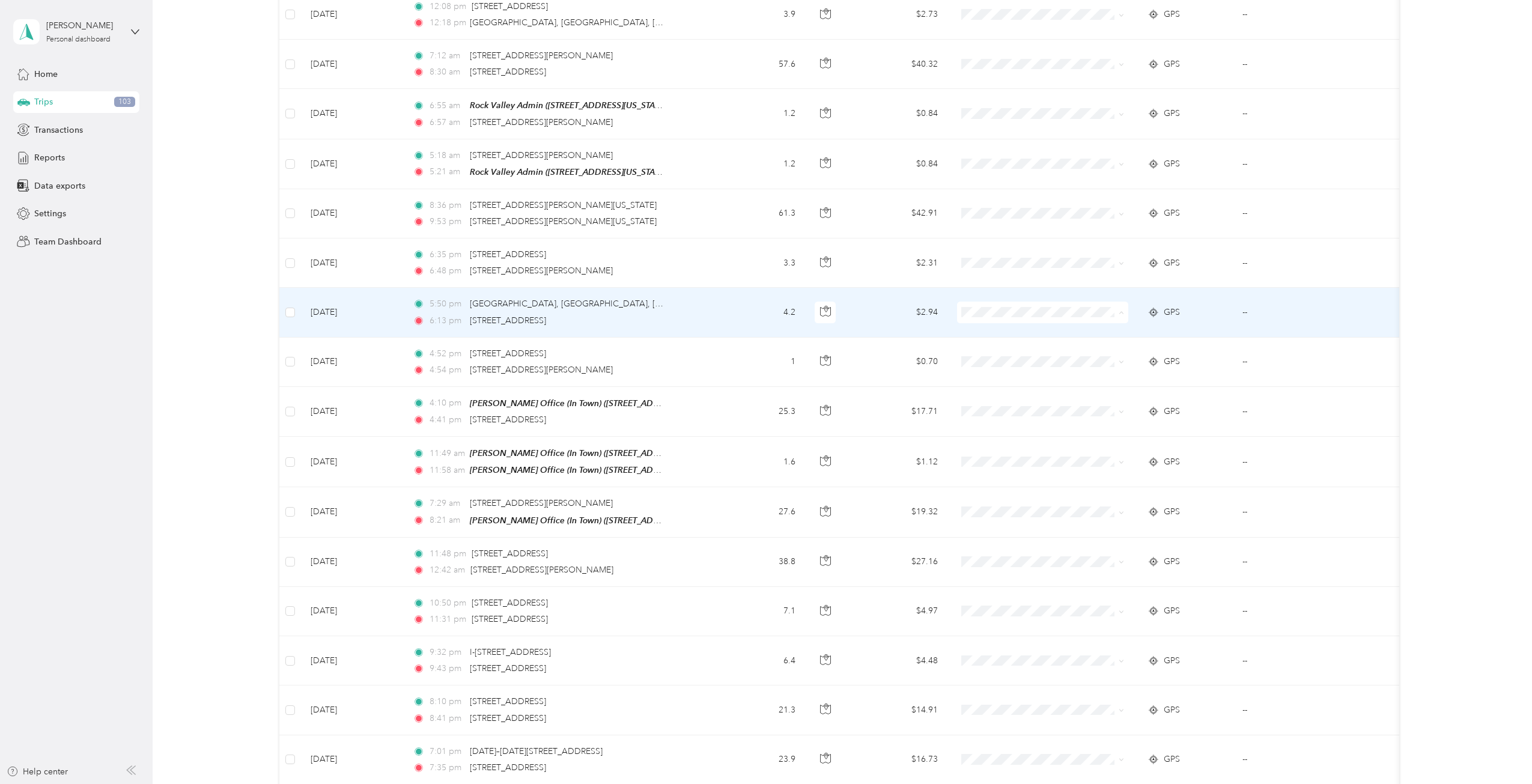
click at [1002, 352] on span "Personal" at bounding box center [1057, 352] width 142 height 13
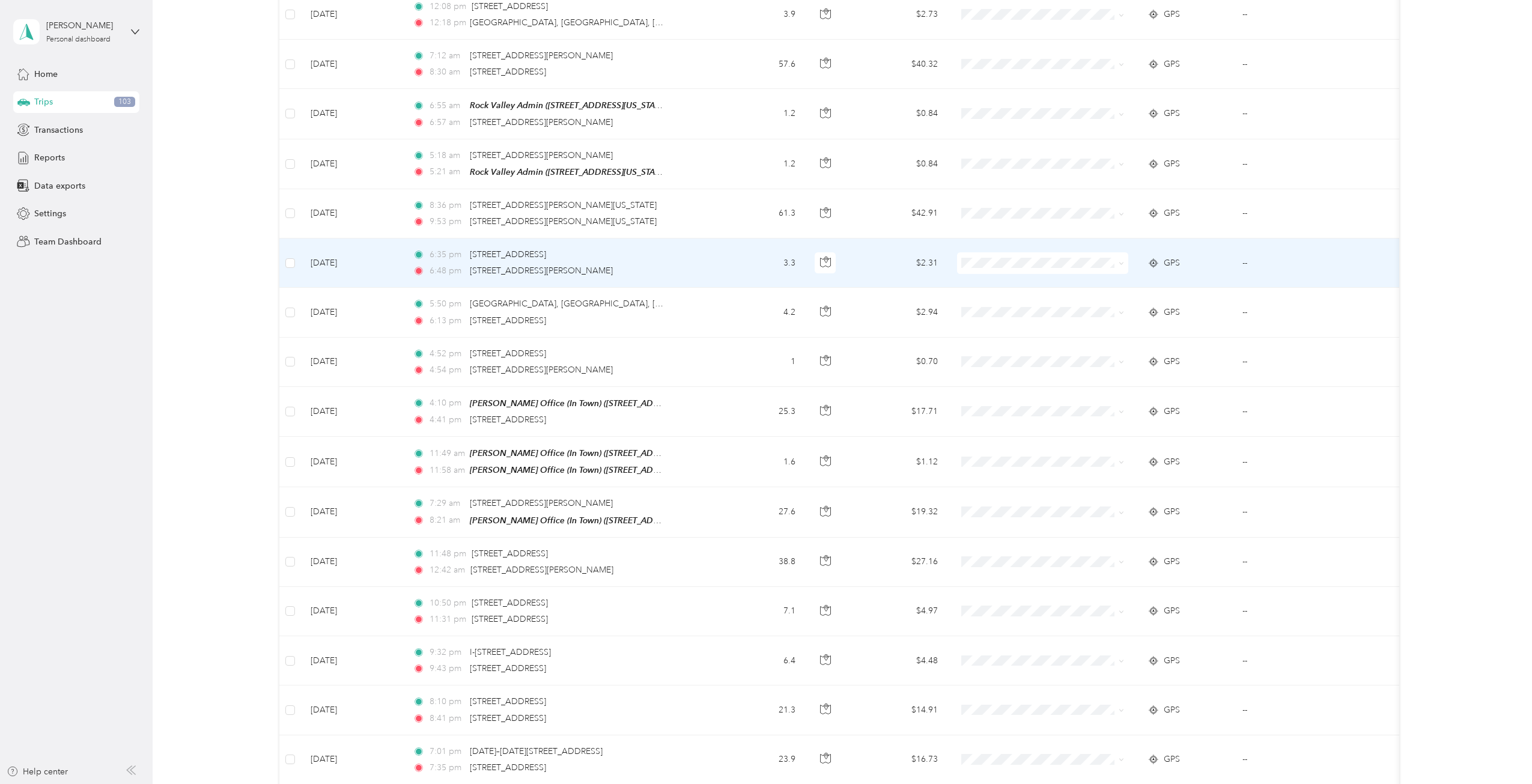
click at [983, 305] on li "Personal" at bounding box center [1047, 297] width 181 height 21
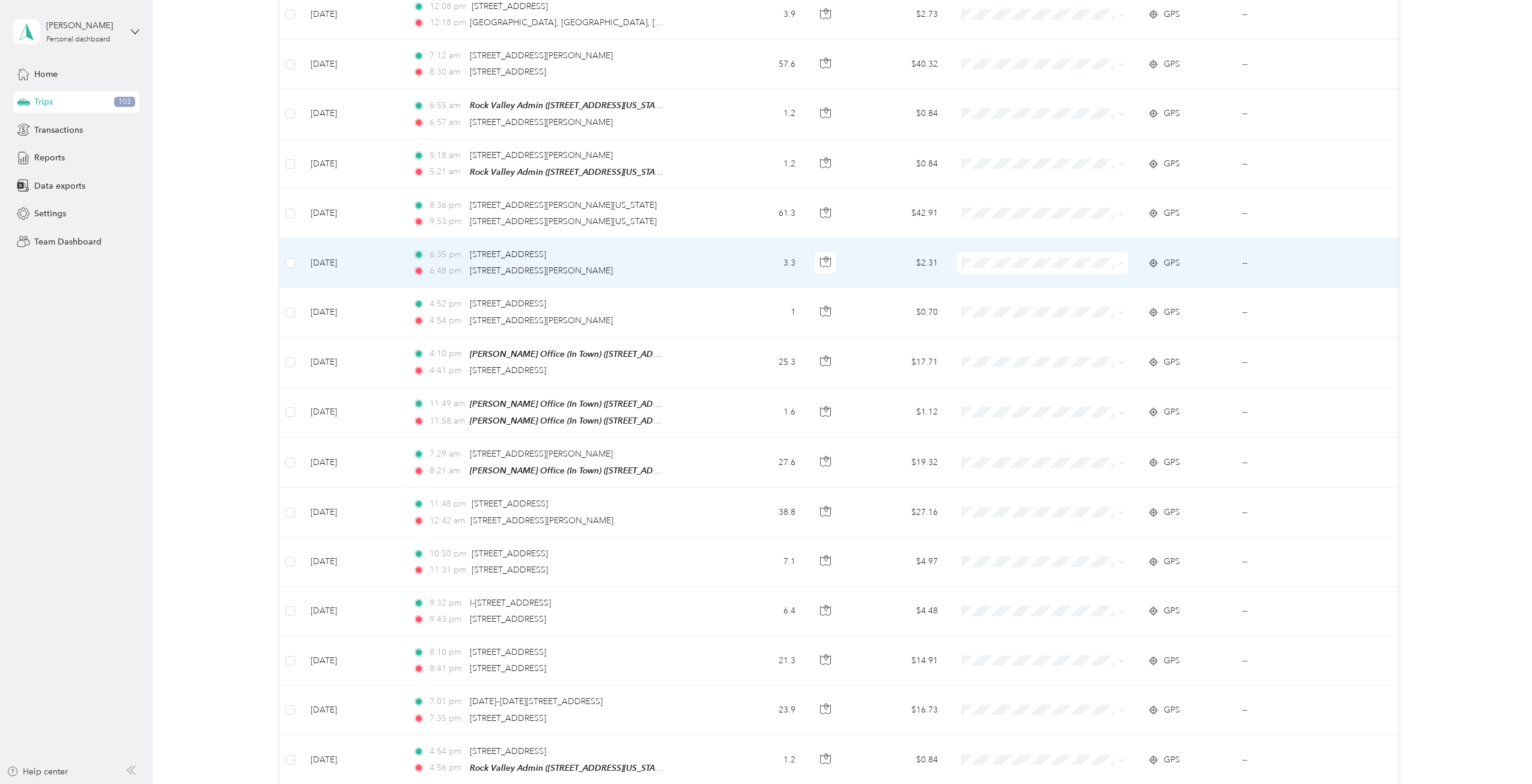
click at [986, 302] on span "Personal" at bounding box center [1047, 303] width 164 height 13
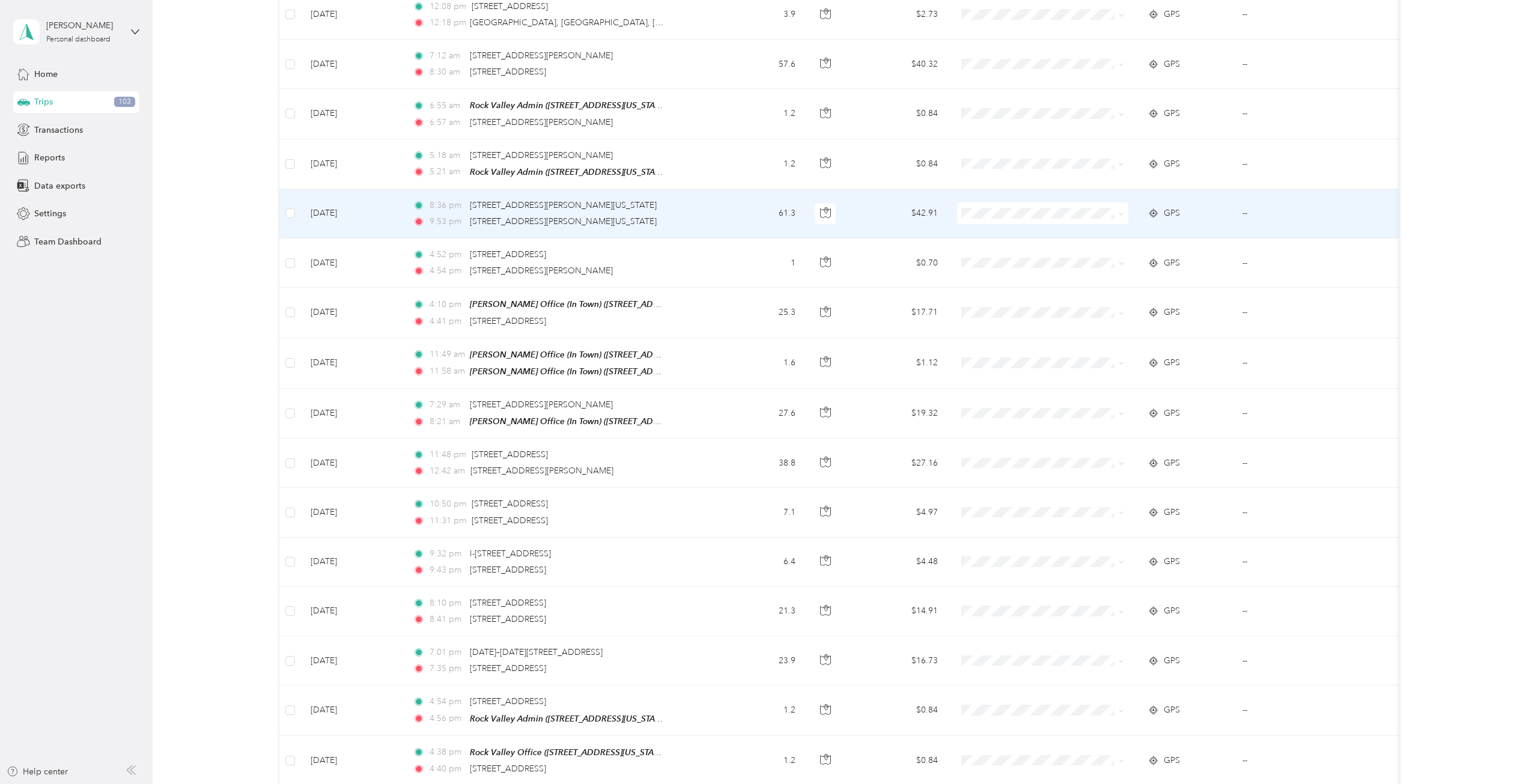
click at [1000, 230] on span "Cooperative Farmers Elevator (CFE)" at bounding box center [1057, 226] width 142 height 13
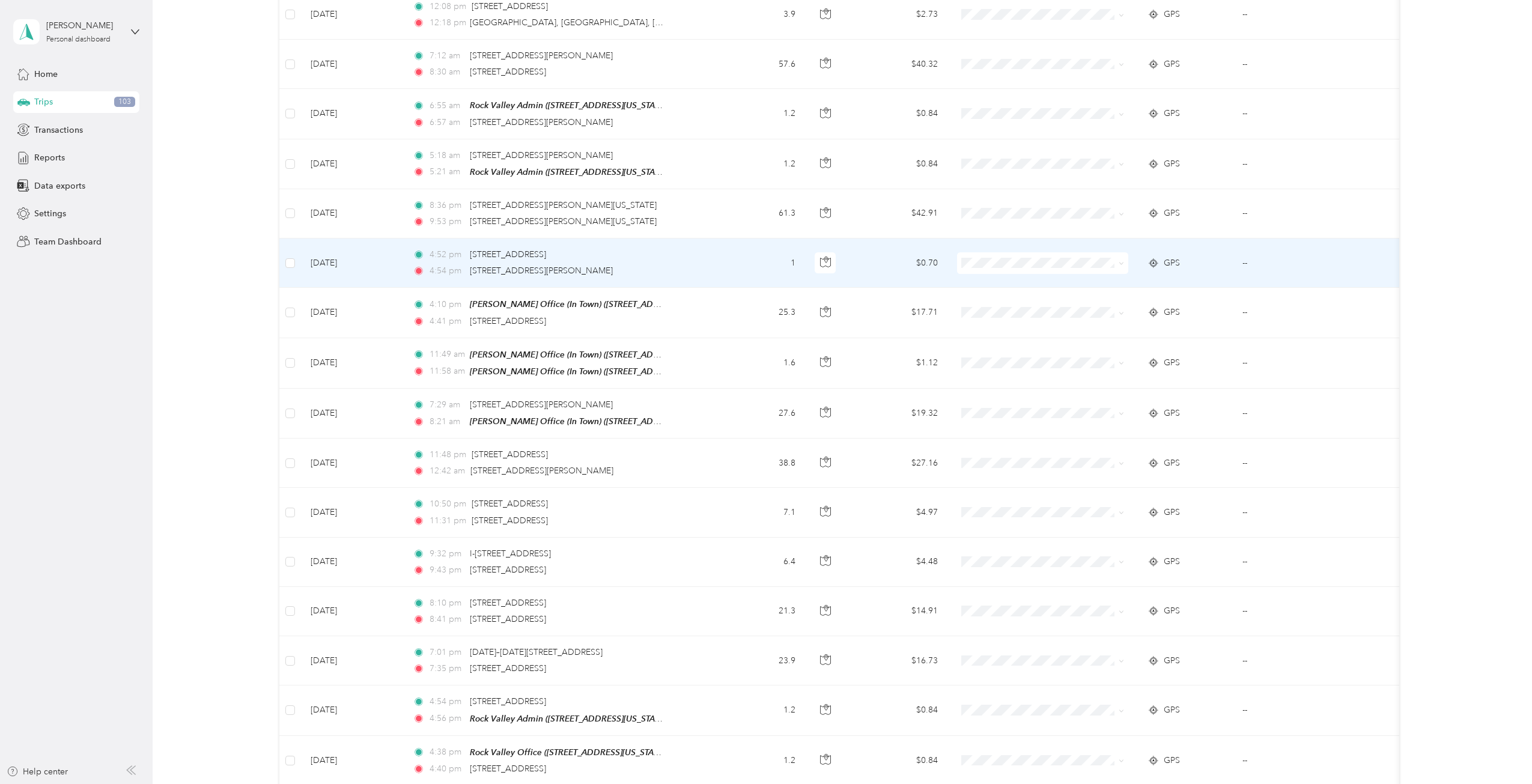
click at [986, 299] on span "Personal" at bounding box center [1047, 302] width 164 height 13
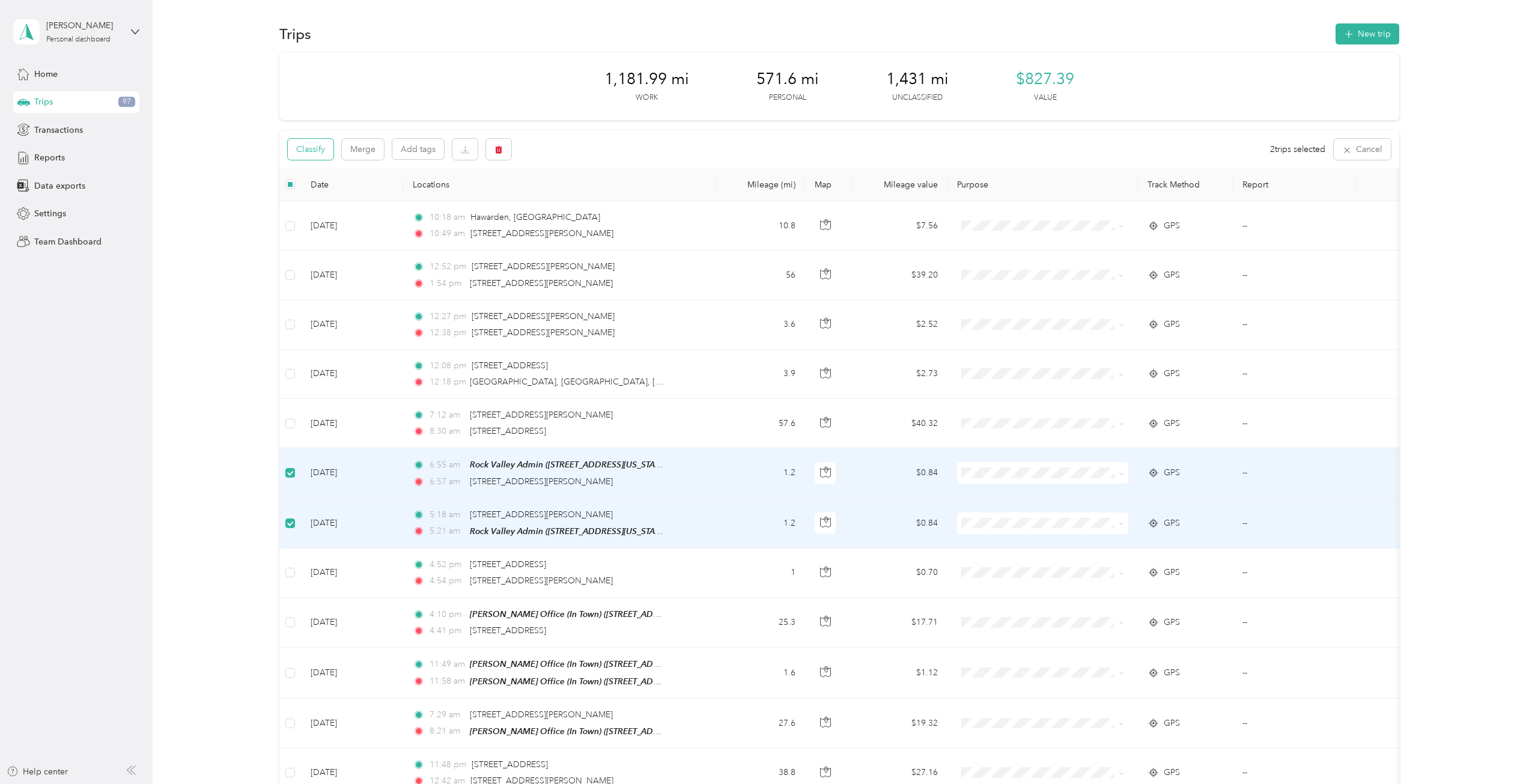
click at [325, 144] on button "Classify" at bounding box center [310, 149] width 46 height 21
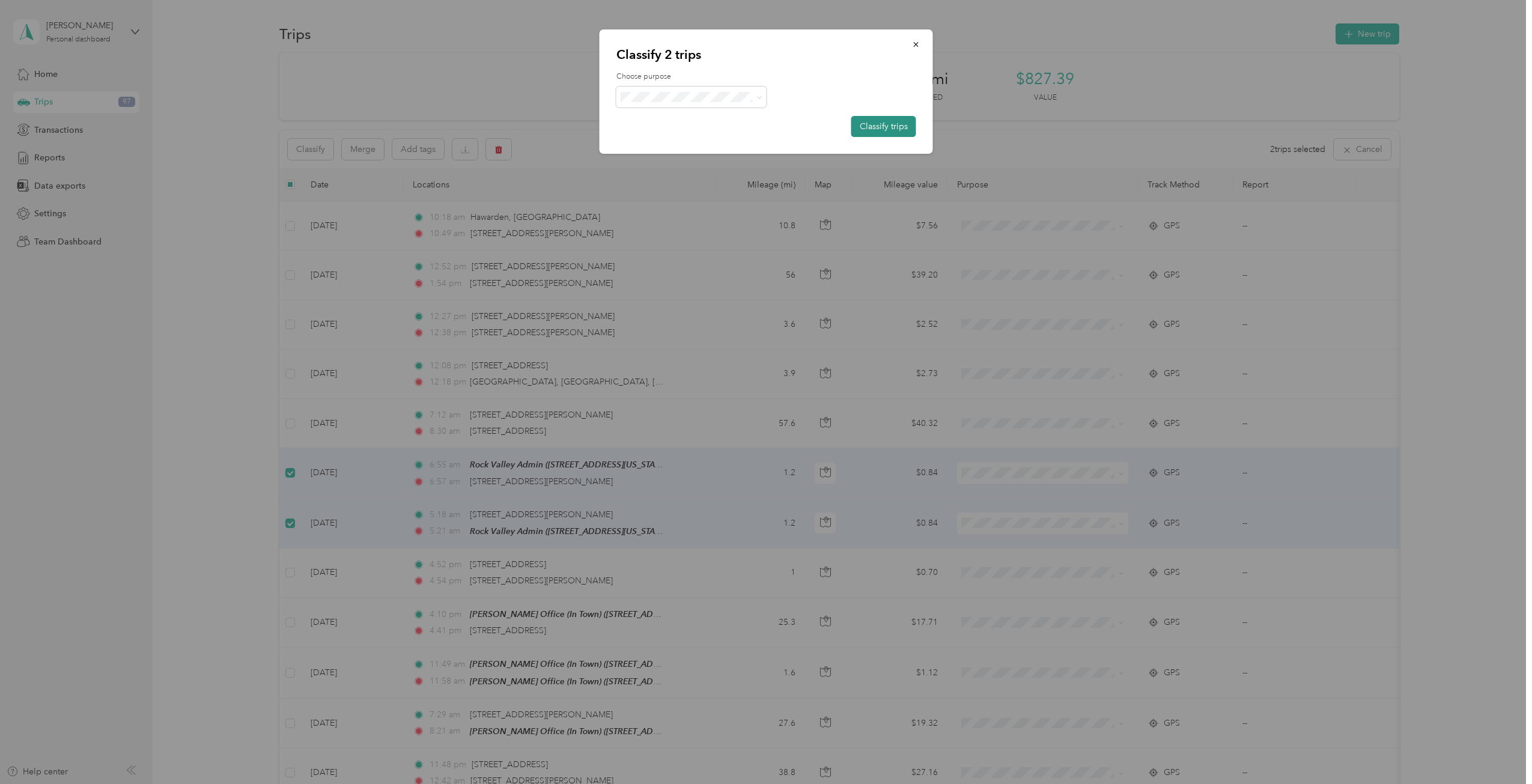
click at [875, 127] on button "Classify trips" at bounding box center [884, 126] width 65 height 21
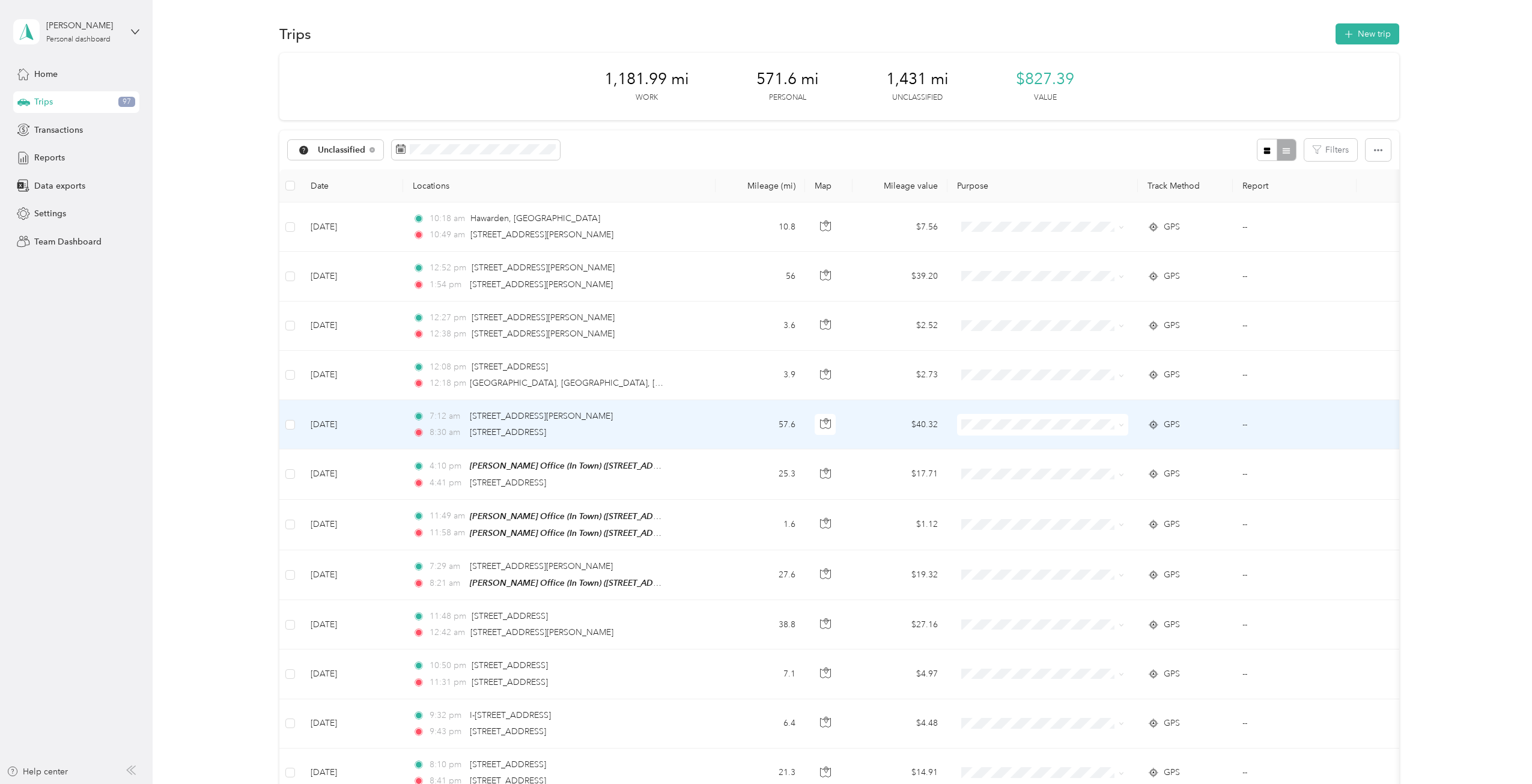
click at [1147, 421] on span "GPS" at bounding box center [1172, 425] width 16 height 13
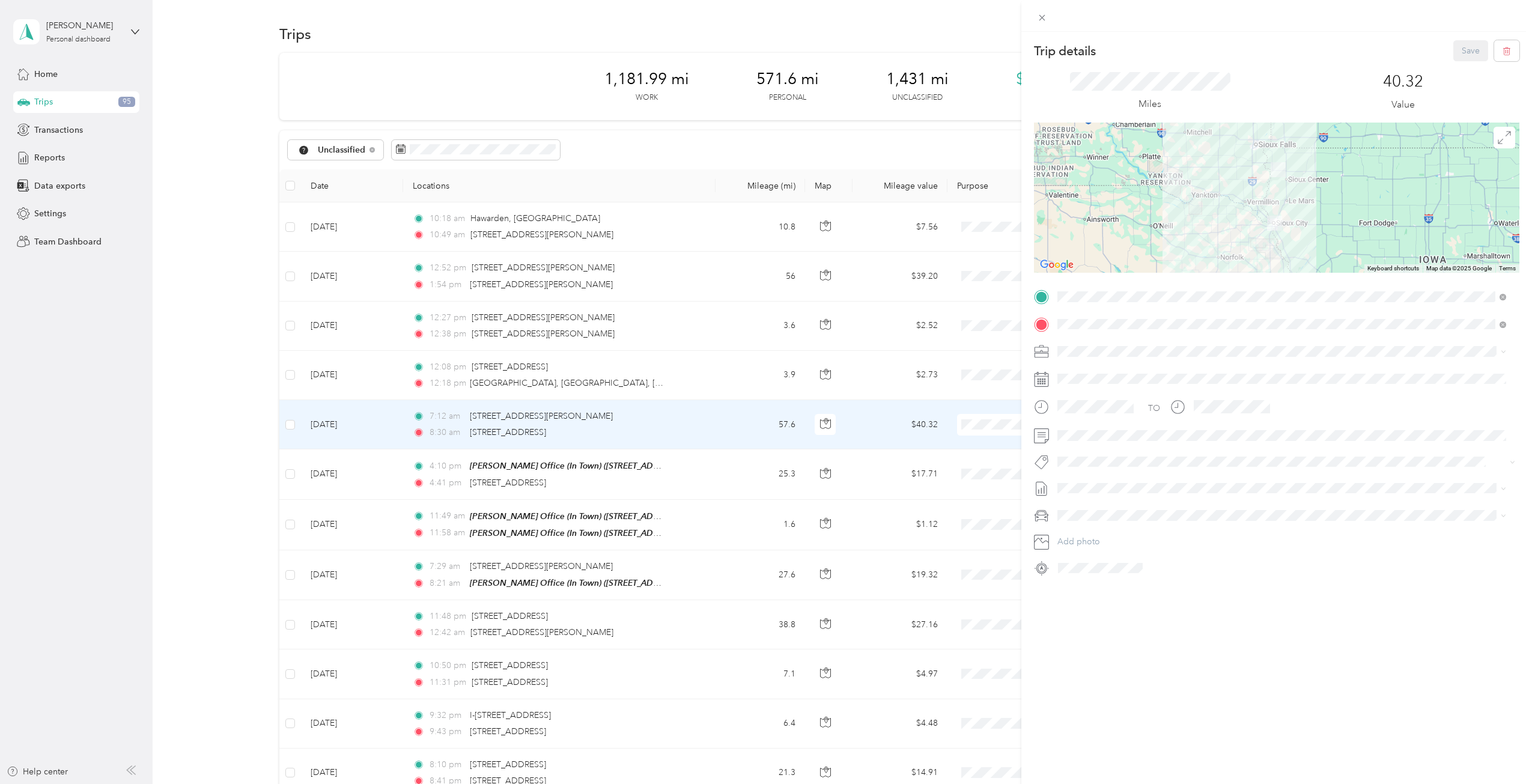
click at [1083, 372] on span "Cooperative Farmers Elevator (CFE)" at bounding box center [1129, 369] width 136 height 10
click at [1147, 55] on button "Save" at bounding box center [1470, 51] width 35 height 21
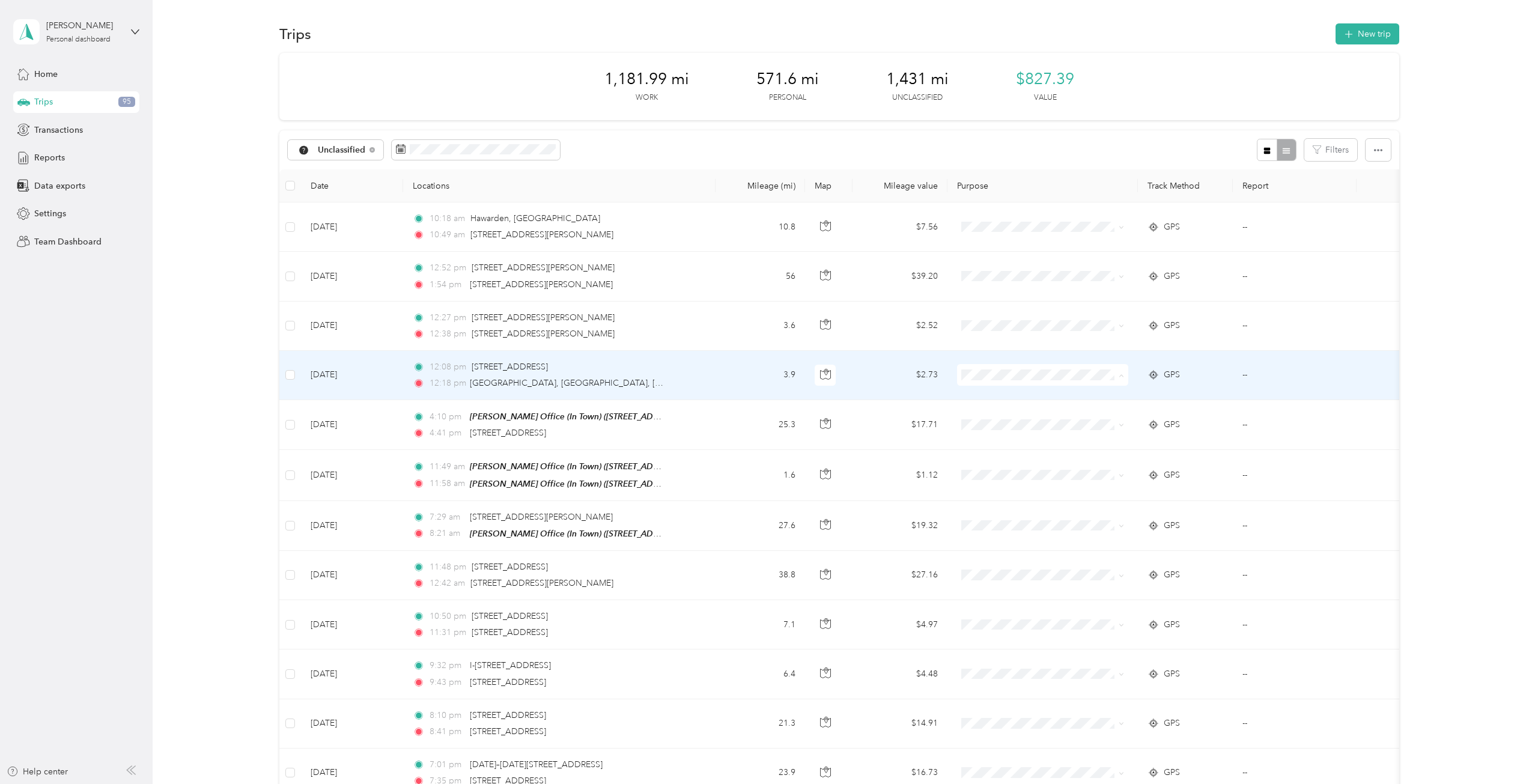
click at [1000, 415] on span "Personal" at bounding box center [1057, 417] width 142 height 13
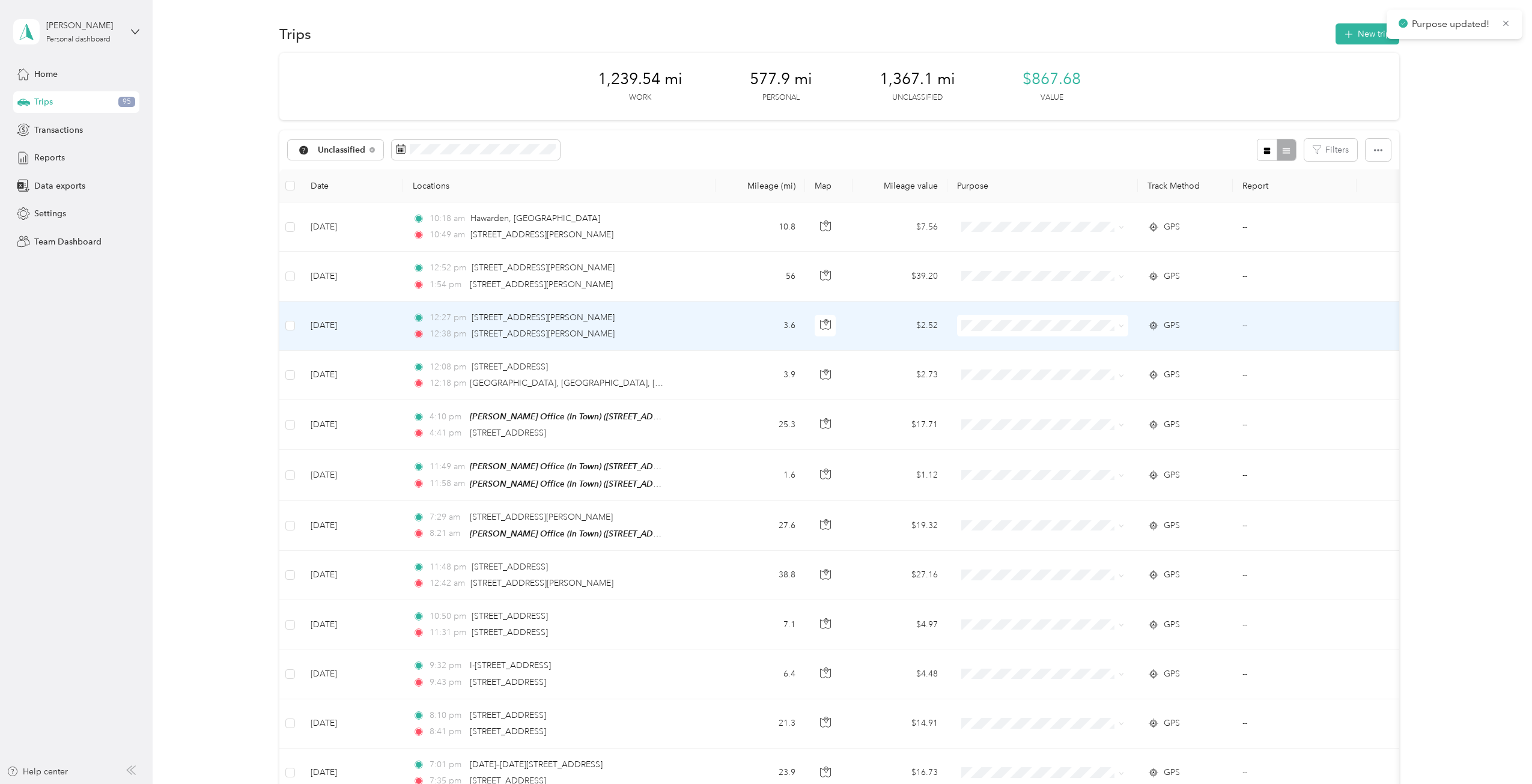
click at [998, 372] on li "Personal" at bounding box center [1047, 368] width 181 height 21
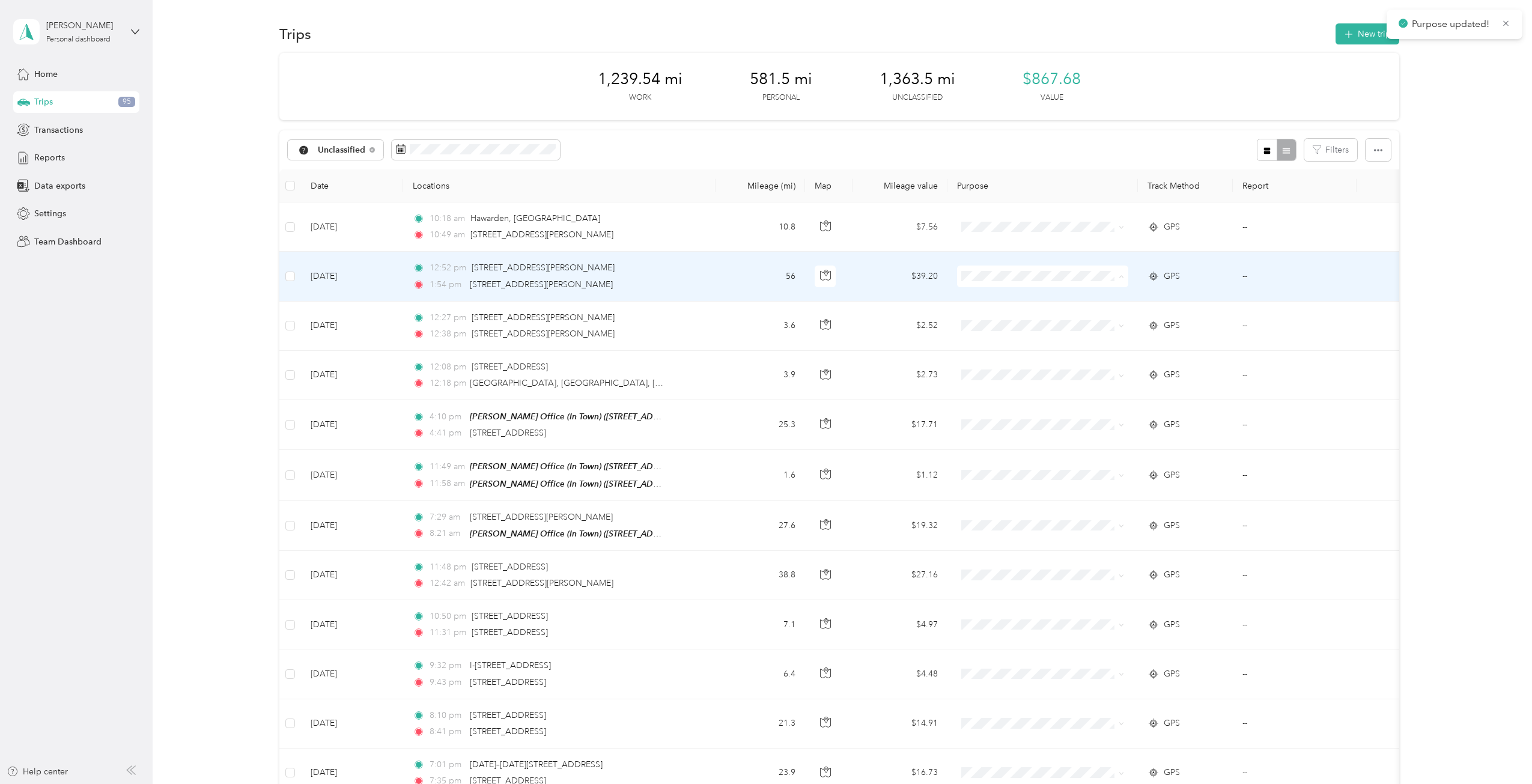
click at [995, 301] on li "Cooperative Farmers Elevator (CFE)" at bounding box center [1047, 298] width 181 height 21
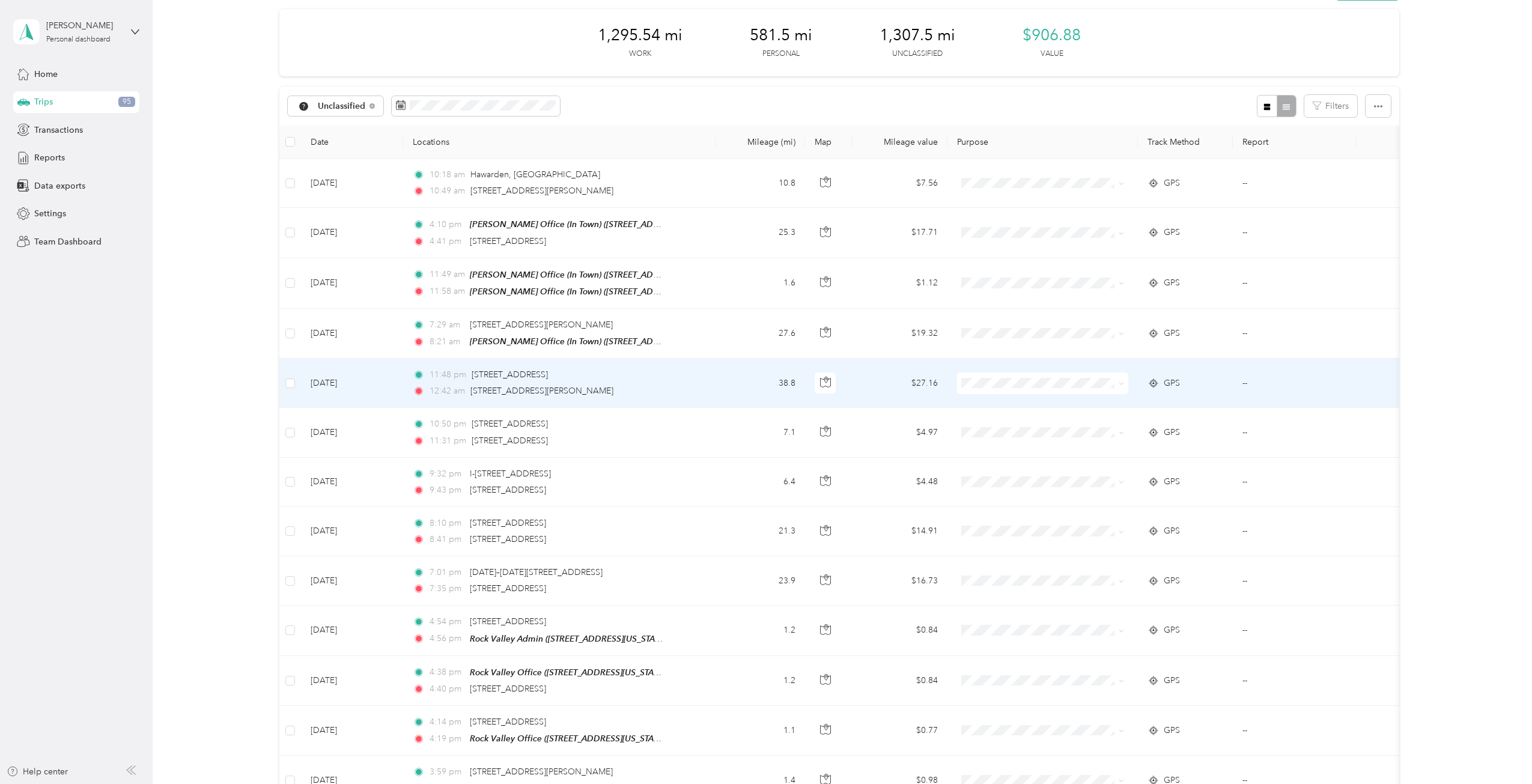
scroll to position [60, 0]
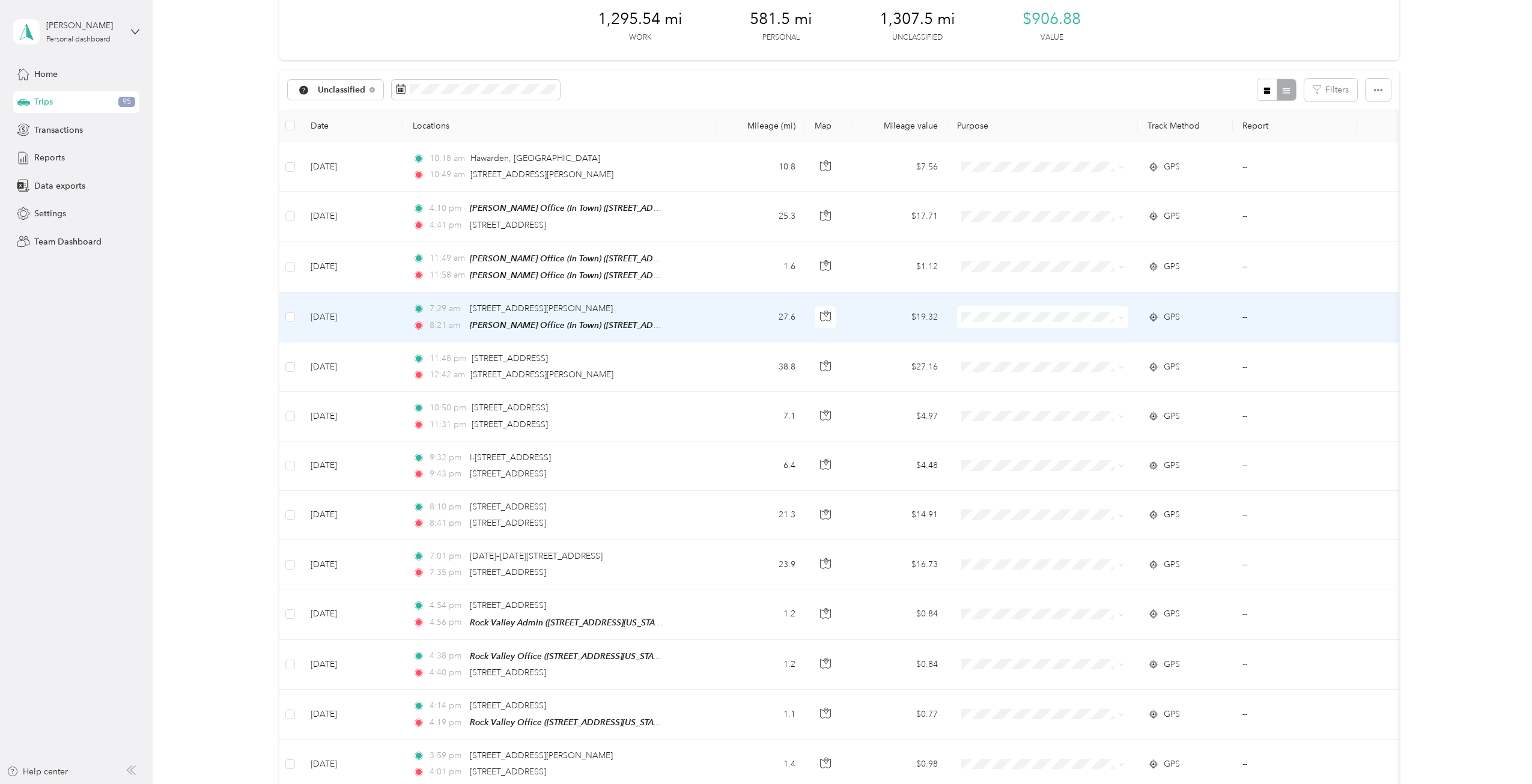
click at [1147, 313] on span "GPS" at bounding box center [1172, 318] width 16 height 13
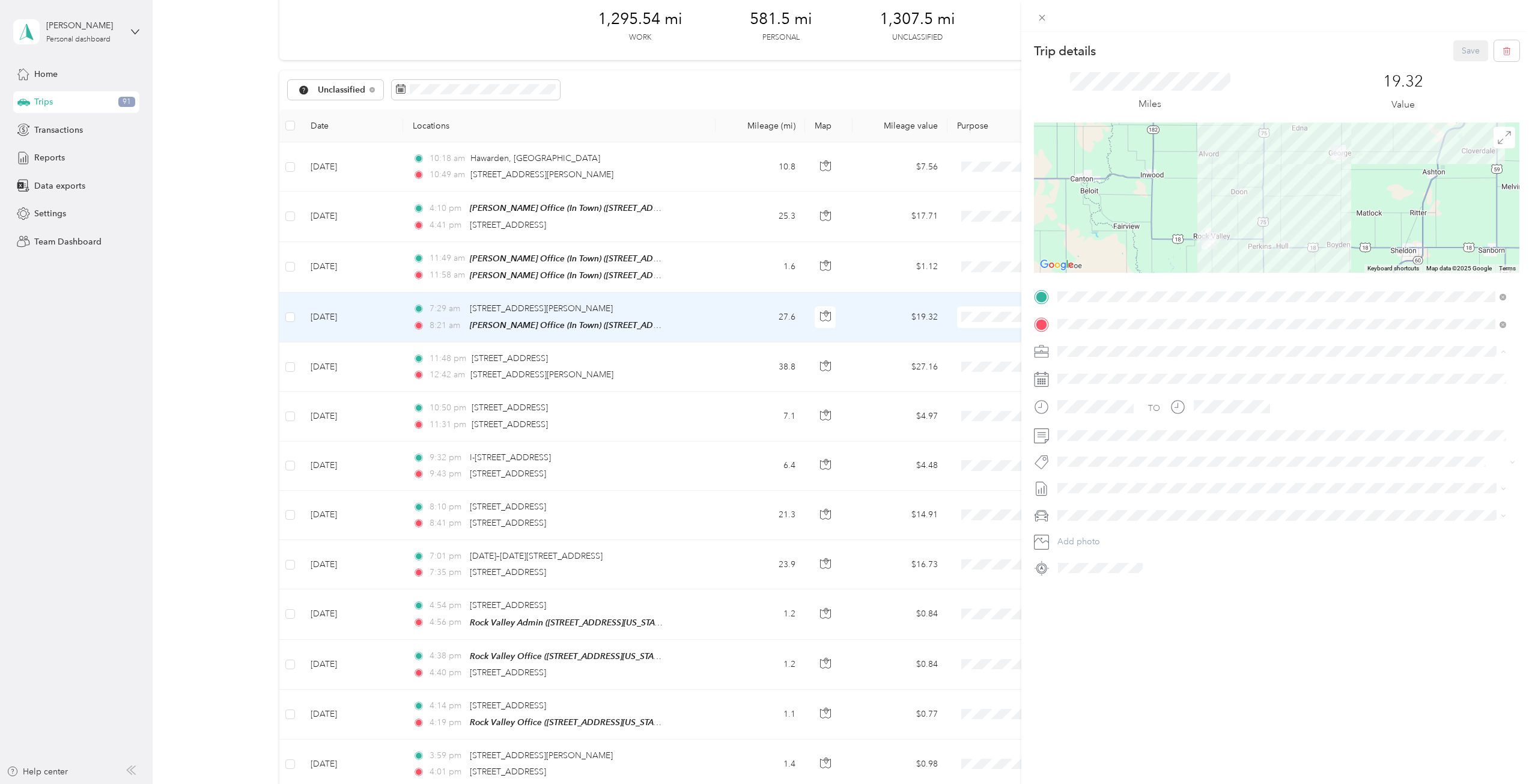
click at [1094, 375] on span "Cooperative Farmers Elevator (CFE)" at bounding box center [1129, 372] width 136 height 10
click at [1147, 59] on button "Save" at bounding box center [1470, 51] width 35 height 21
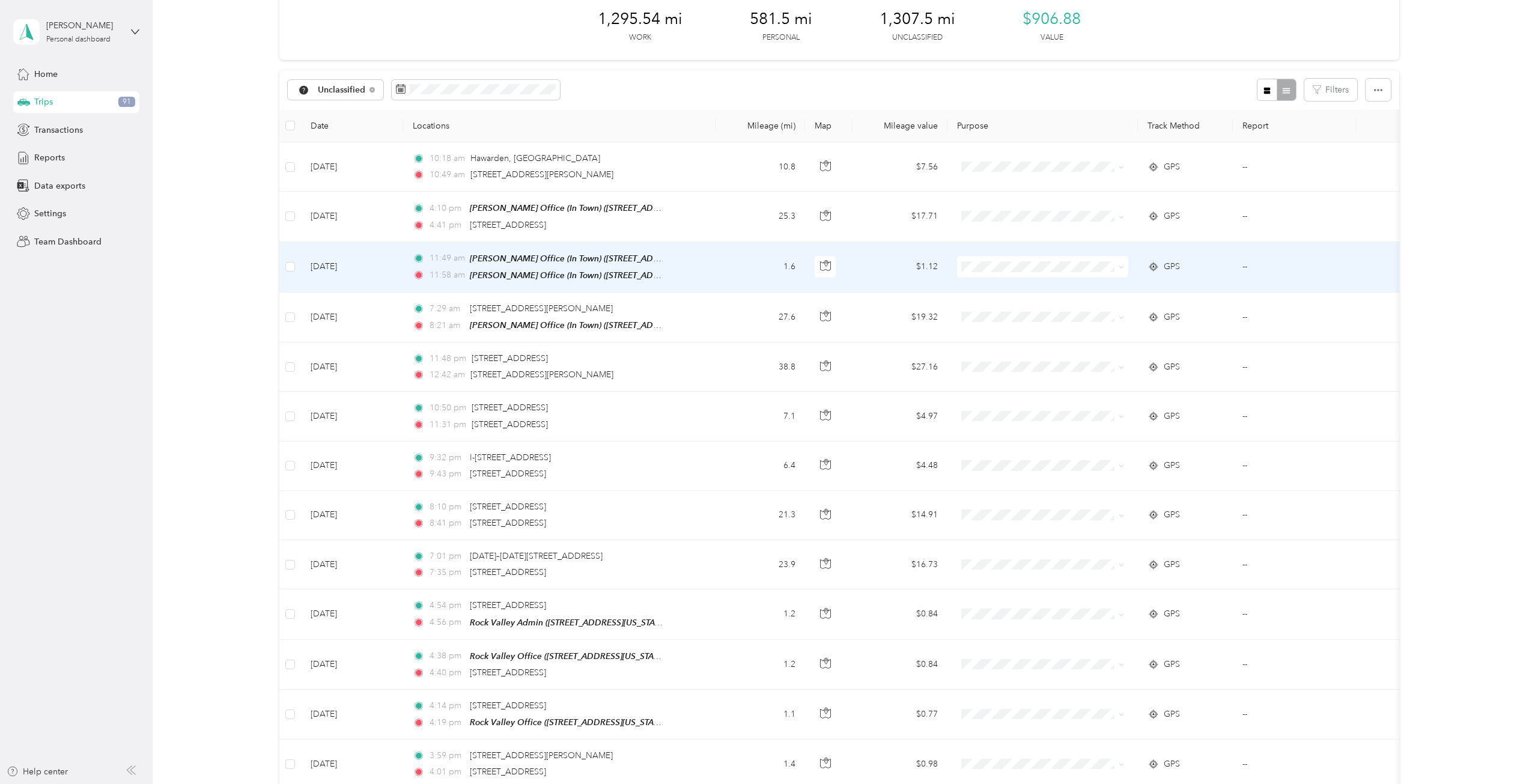
click at [1047, 272] on span at bounding box center [1042, 266] width 171 height 21
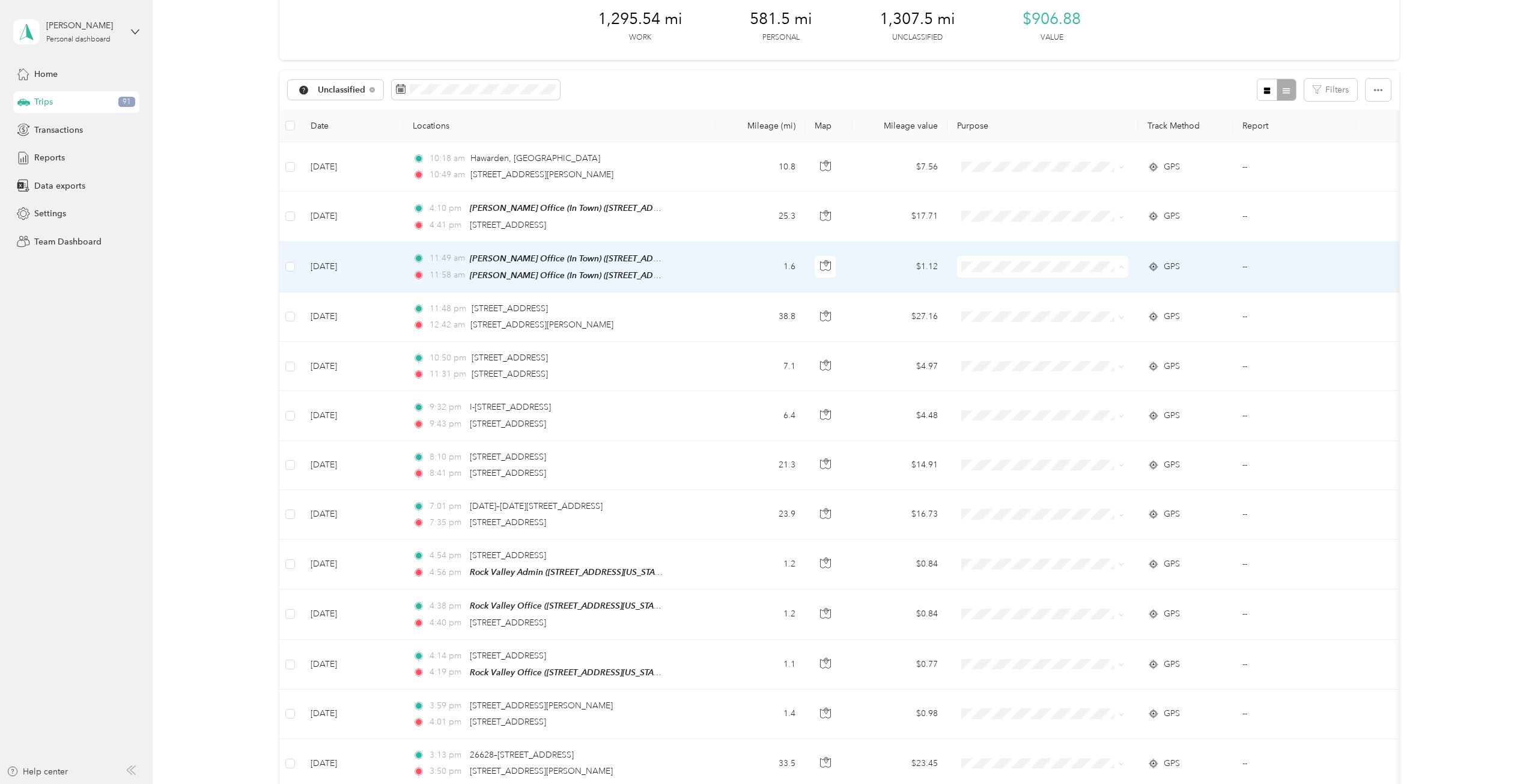
click at [987, 316] on body "[PERSON_NAME] Personal dashboard Home Trips 91 Transactions Reports Data export…" at bounding box center [763, 392] width 1526 height 784
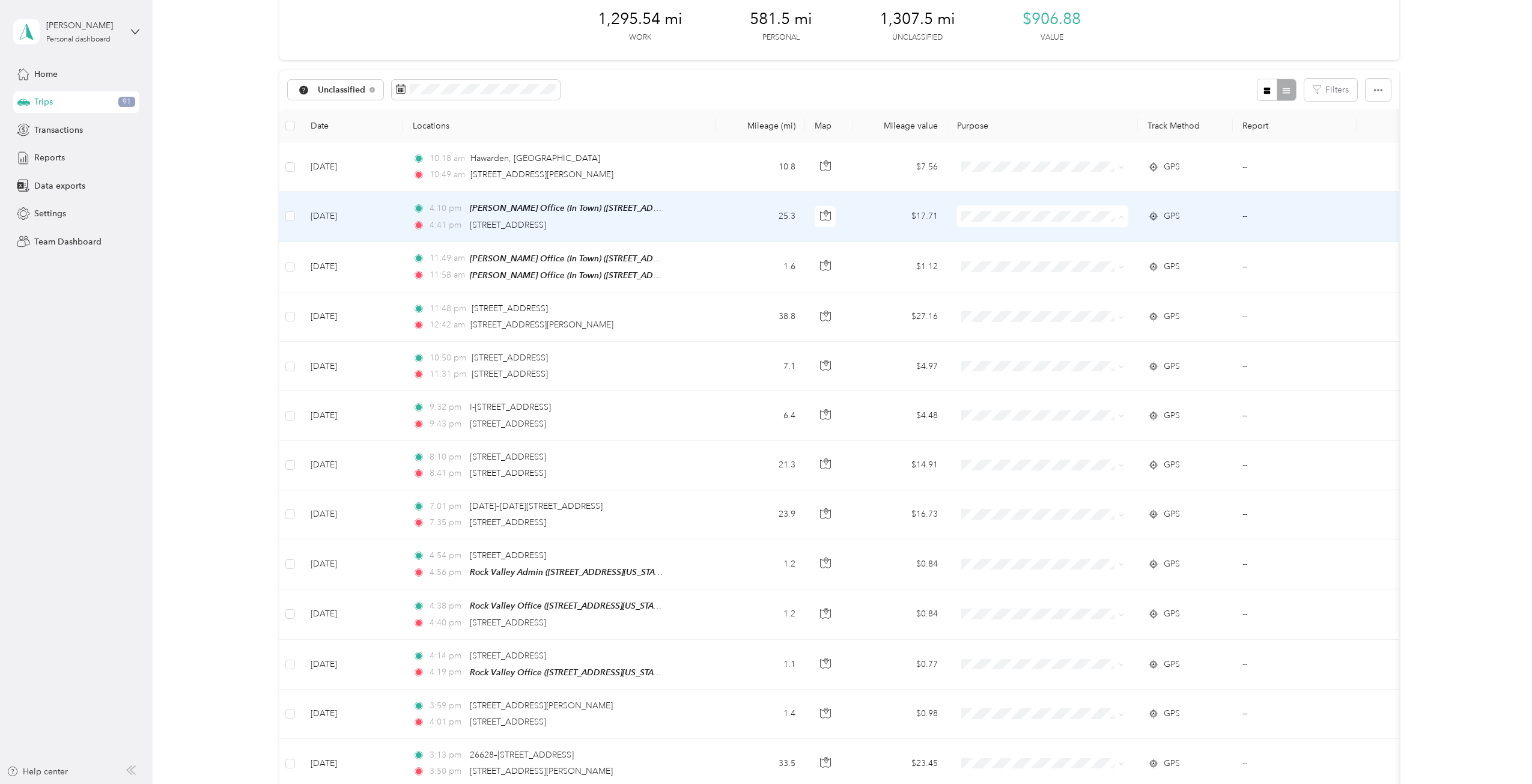
click at [1015, 235] on span "Cooperative Farmers Elevator (CFE)" at bounding box center [1057, 238] width 142 height 13
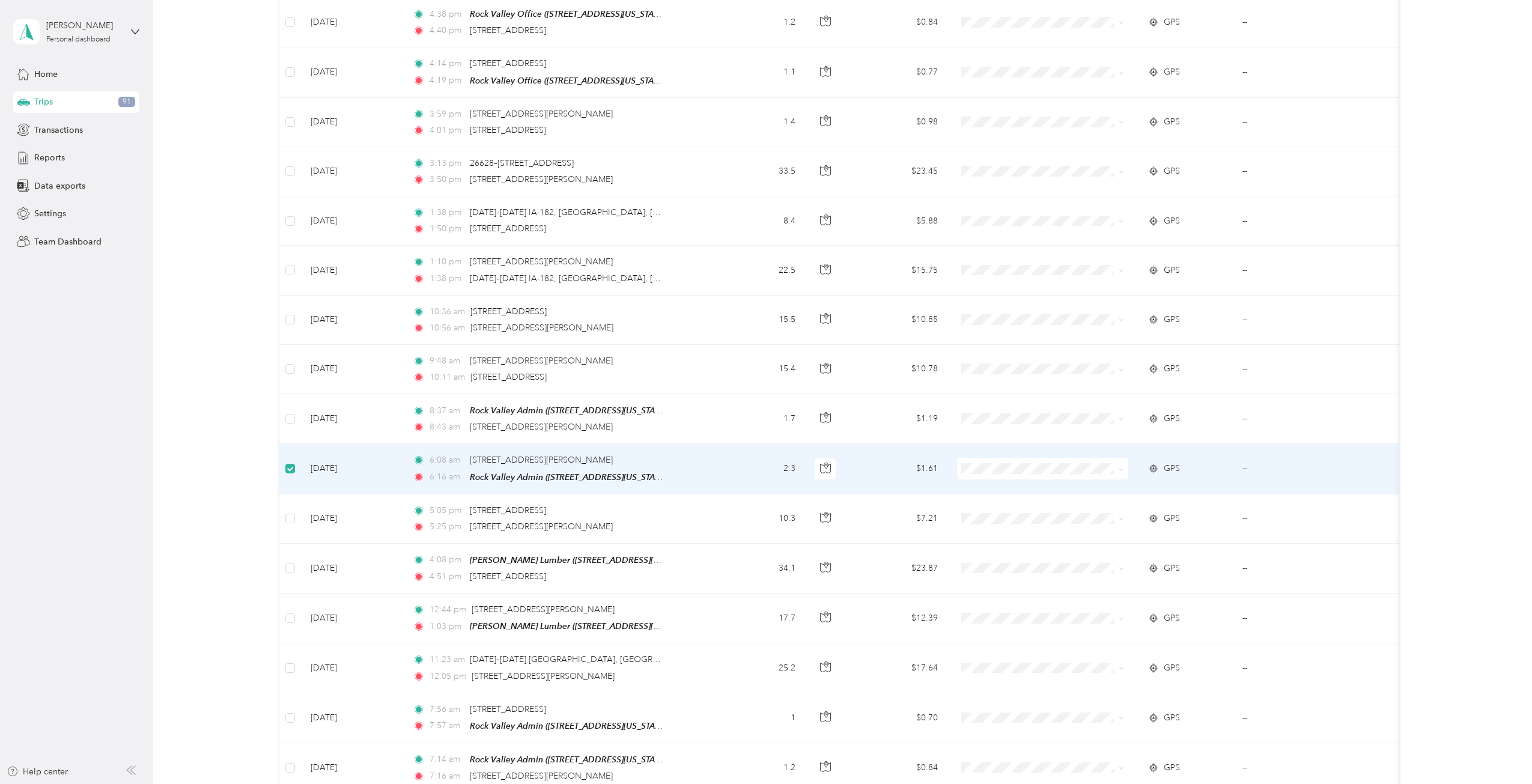
scroll to position [600, 0]
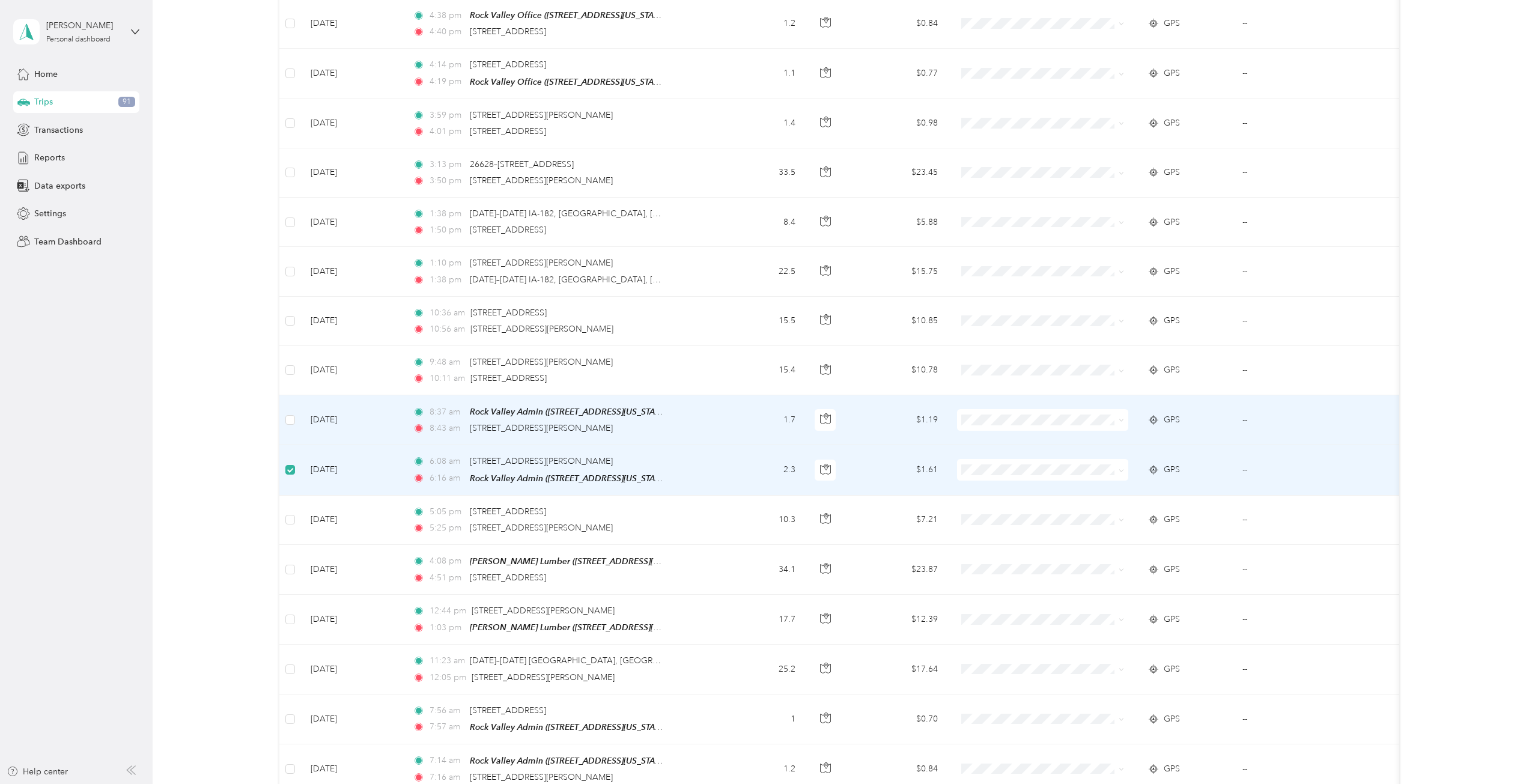
click at [296, 413] on td at bounding box center [289, 420] width 21 height 50
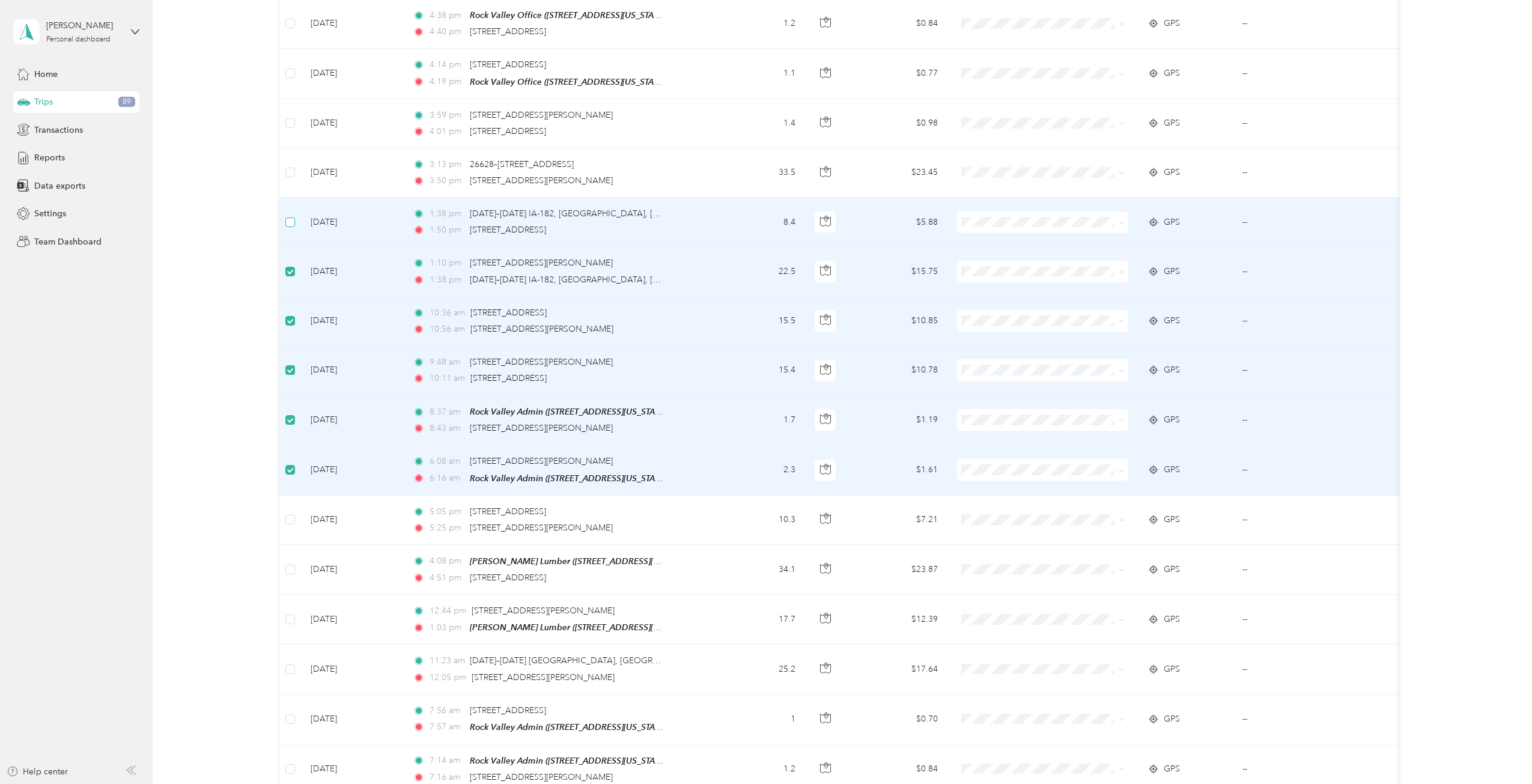
click at [288, 221] on label at bounding box center [290, 222] width 10 height 13
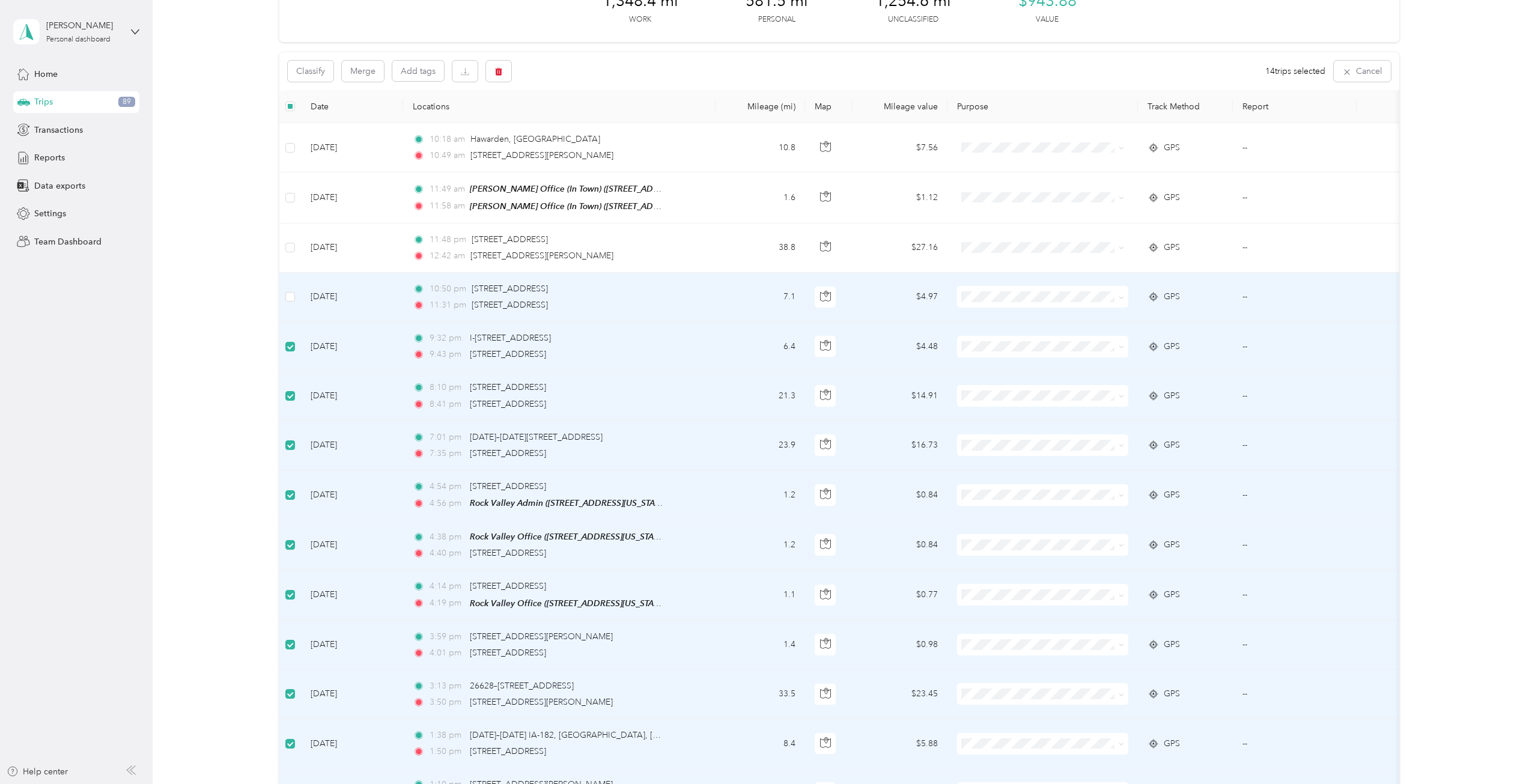
scroll to position [59, 0]
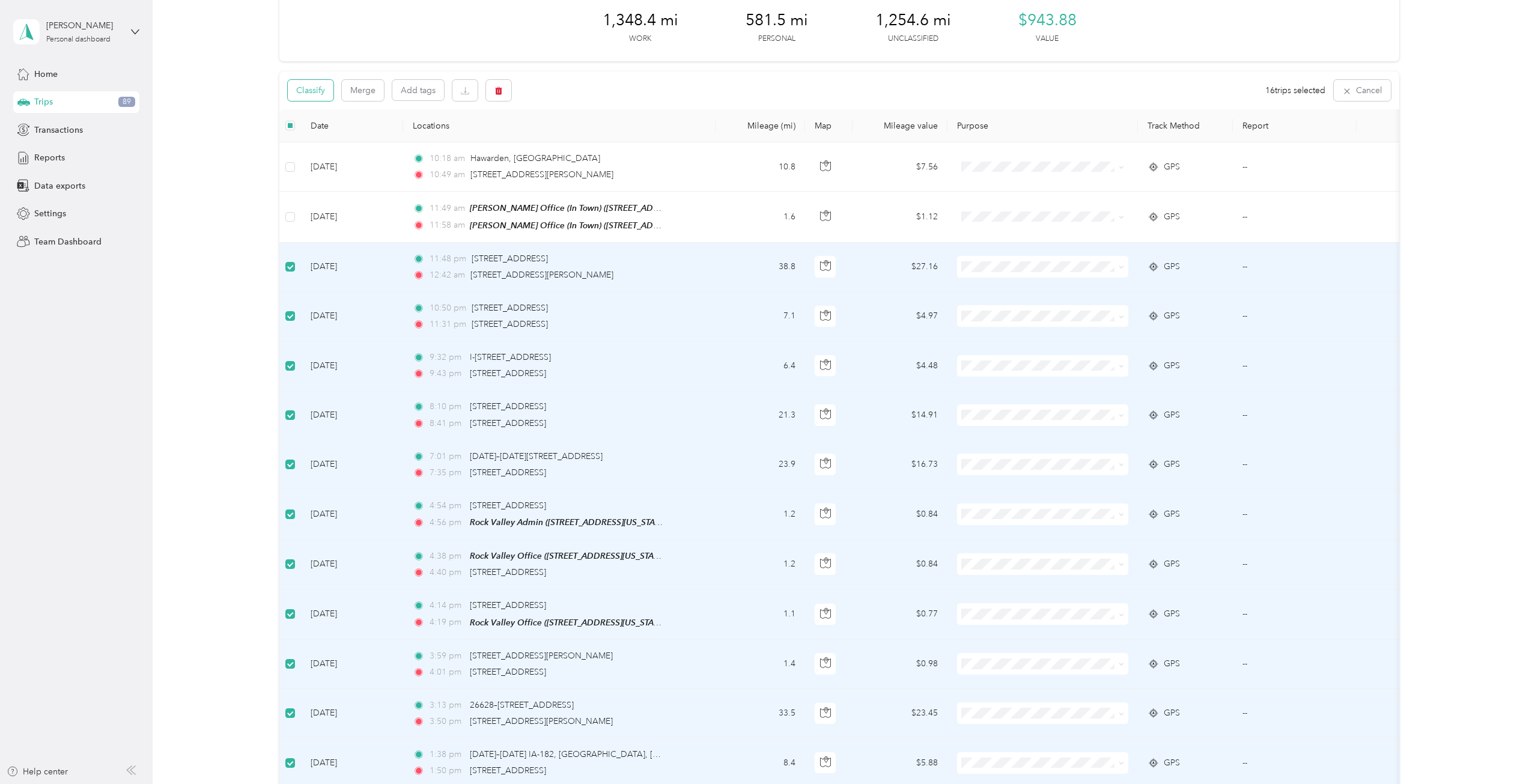
click at [310, 87] on button "Classify" at bounding box center [310, 90] width 46 height 21
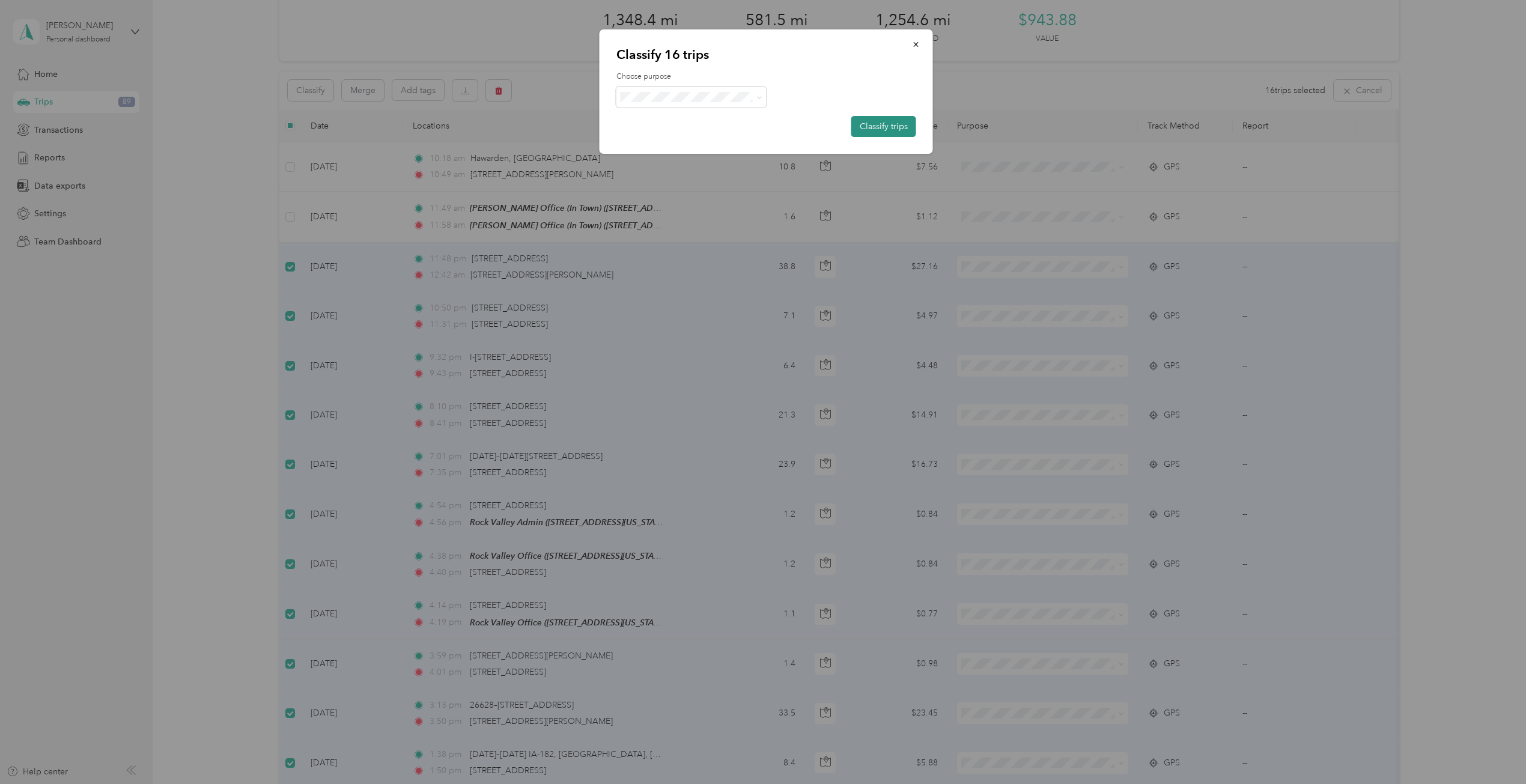
click at [874, 126] on button "Classify trips" at bounding box center [884, 126] width 65 height 21
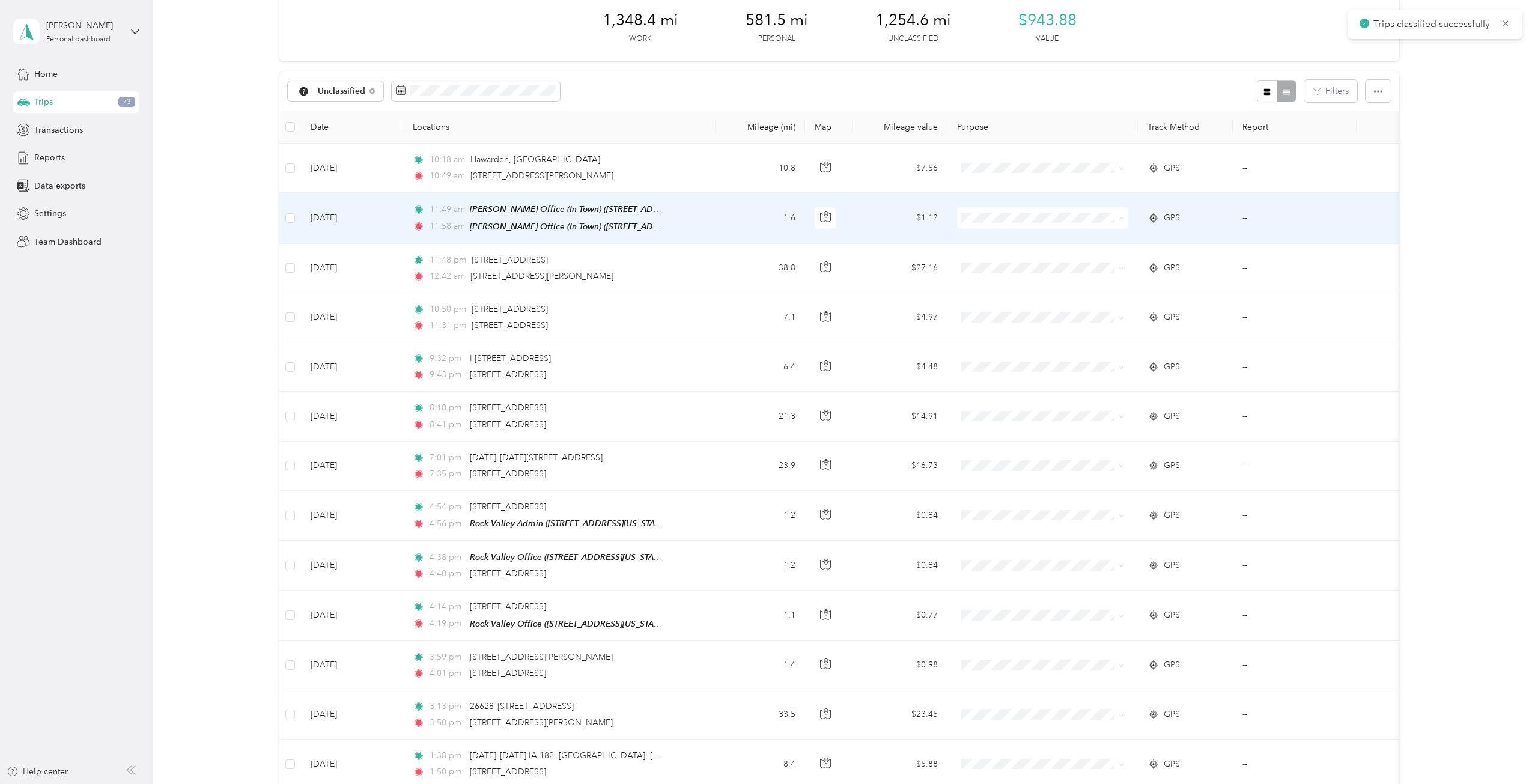
click at [982, 255] on span "Personal" at bounding box center [1047, 260] width 164 height 13
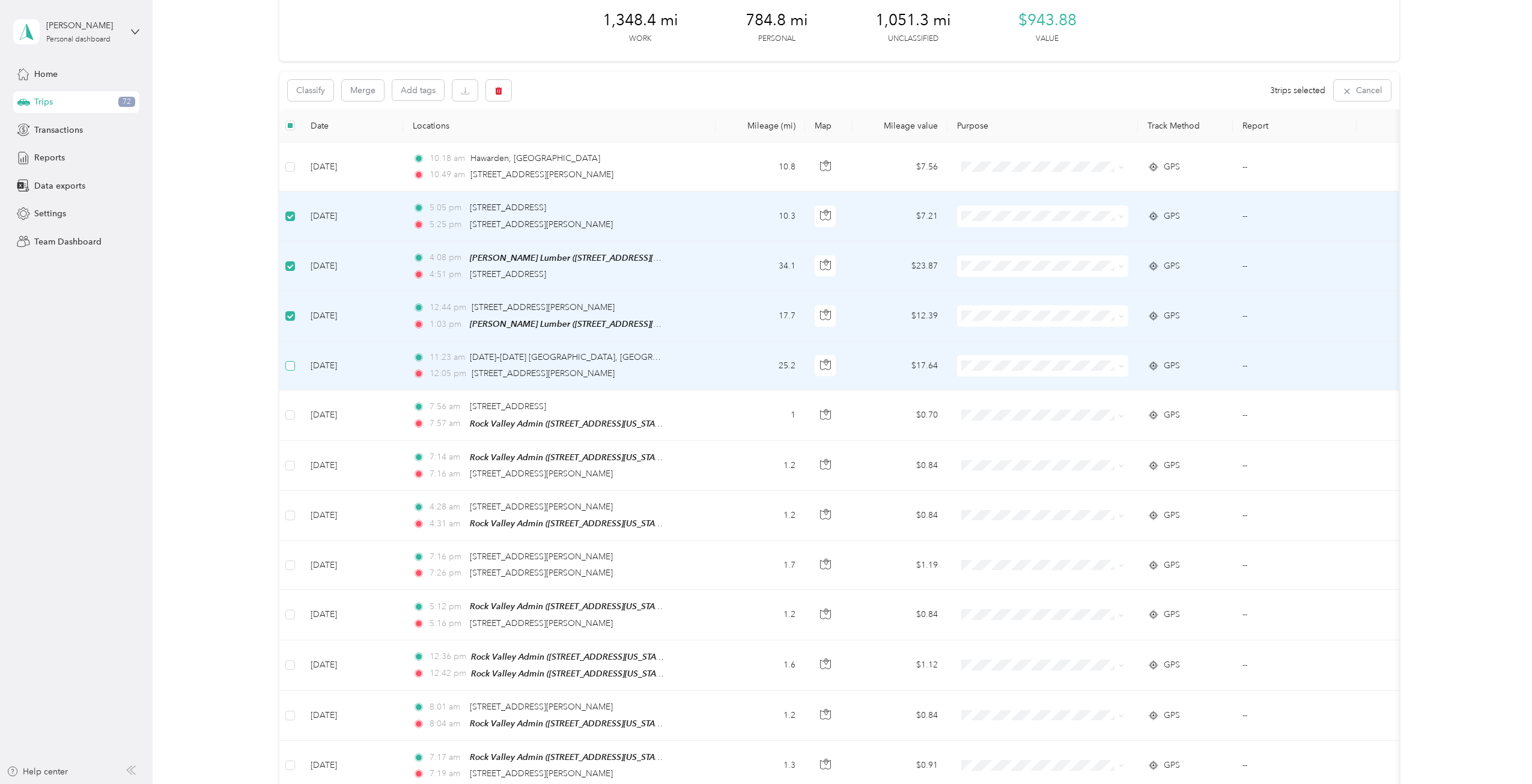
click at [292, 368] on label at bounding box center [290, 366] width 10 height 13
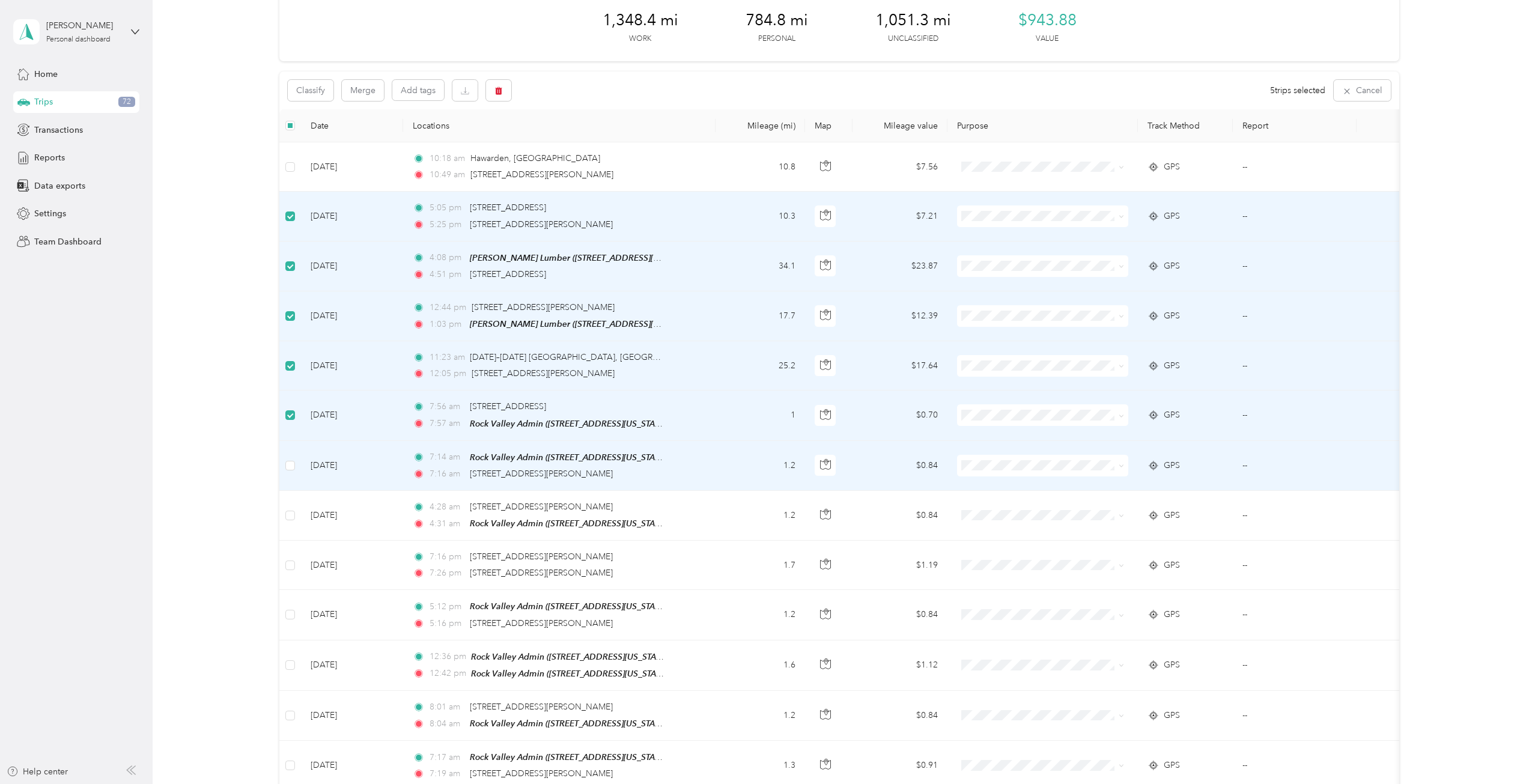
click at [296, 459] on td at bounding box center [289, 466] width 21 height 50
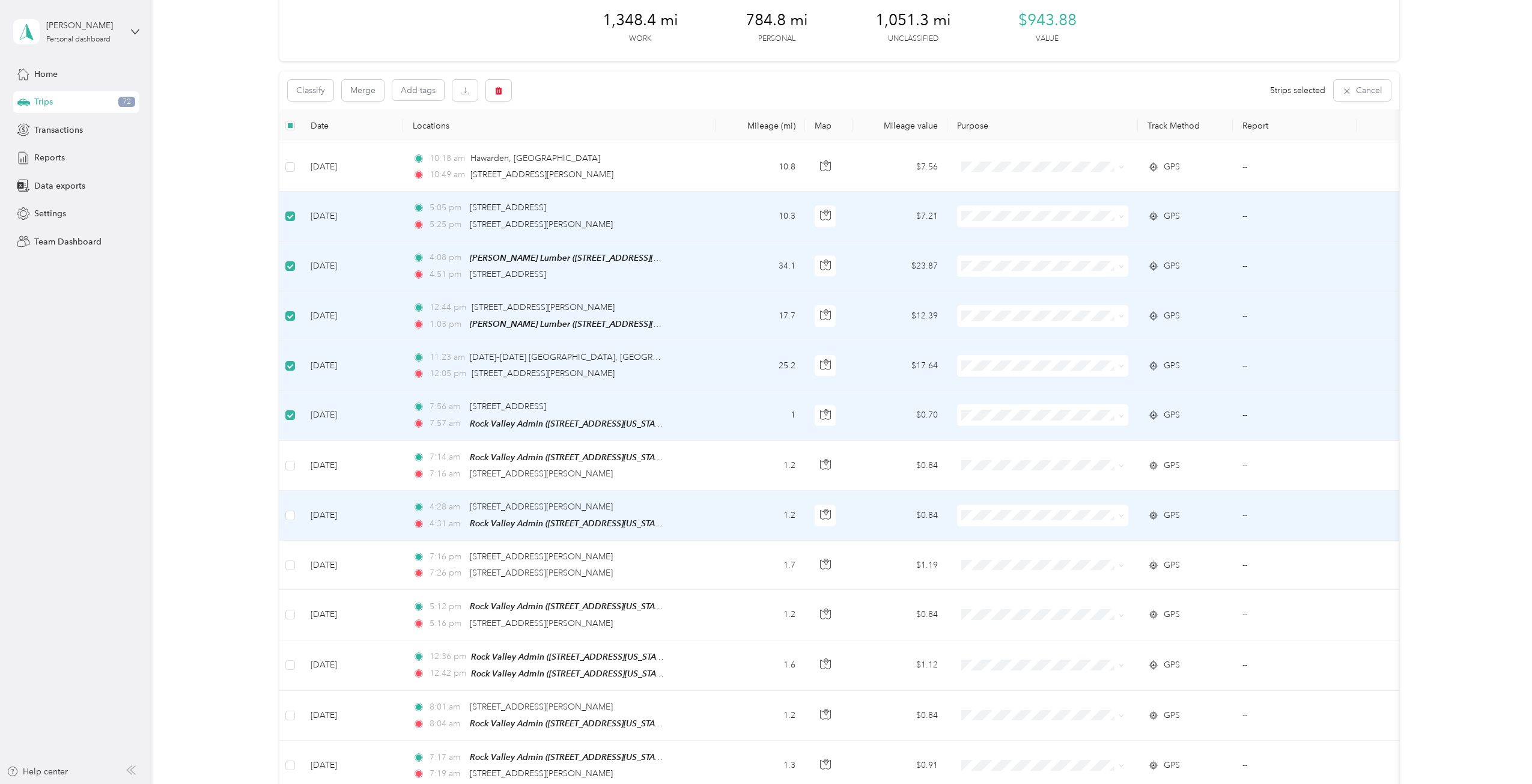
click at [296, 509] on td at bounding box center [289, 516] width 21 height 50
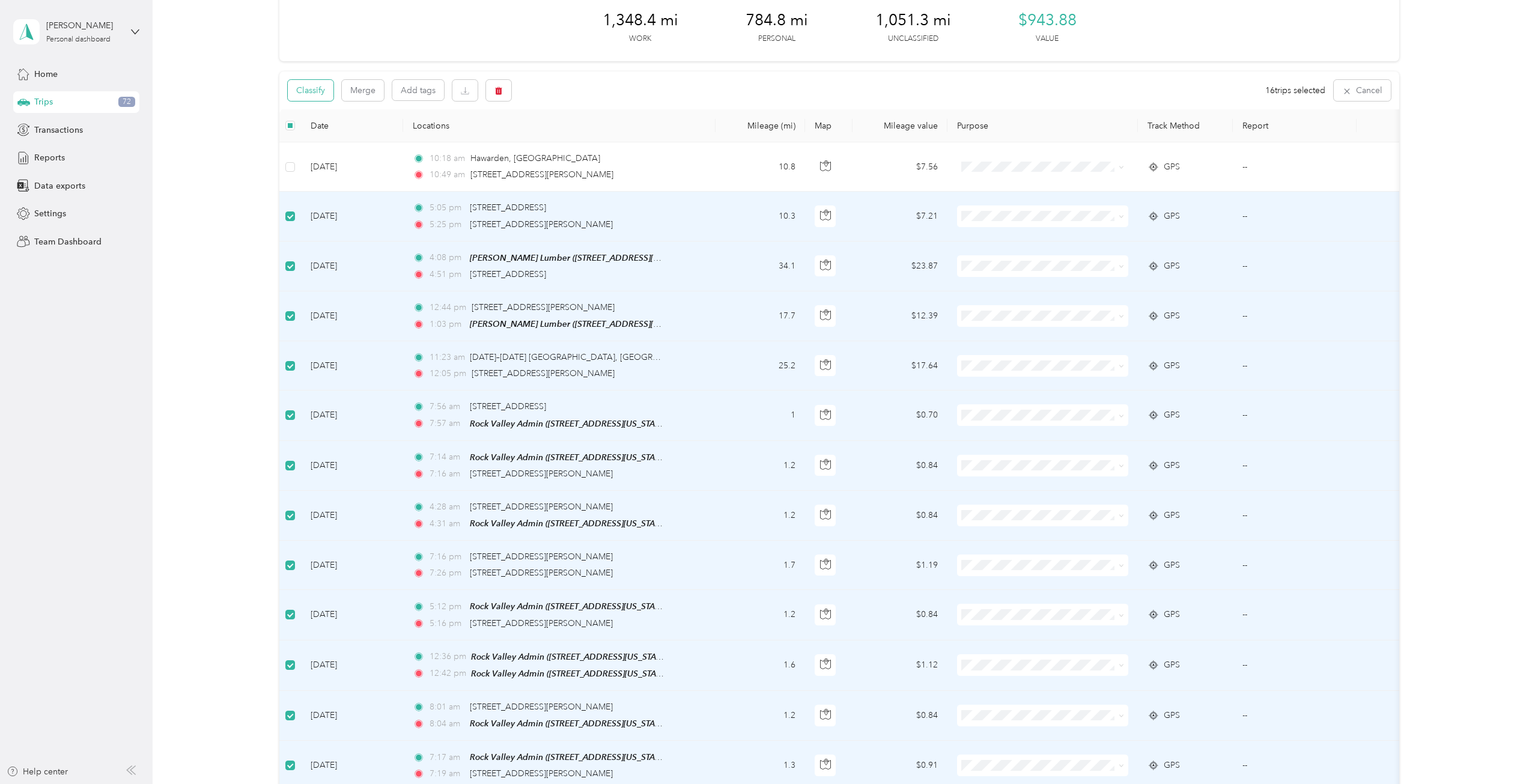
click at [319, 89] on button "Classify" at bounding box center [310, 90] width 46 height 21
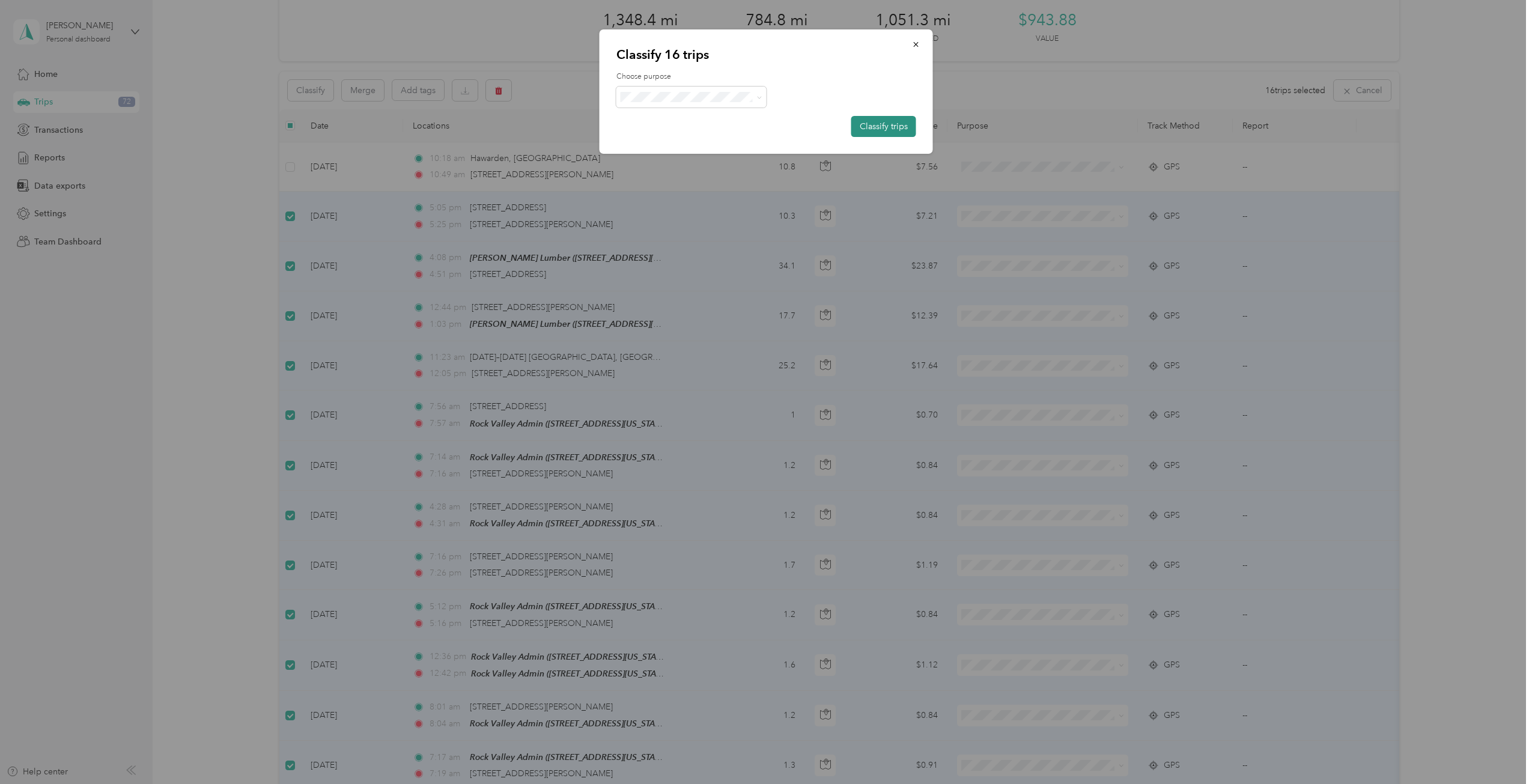
click at [858, 125] on button "Classify trips" at bounding box center [884, 126] width 65 height 21
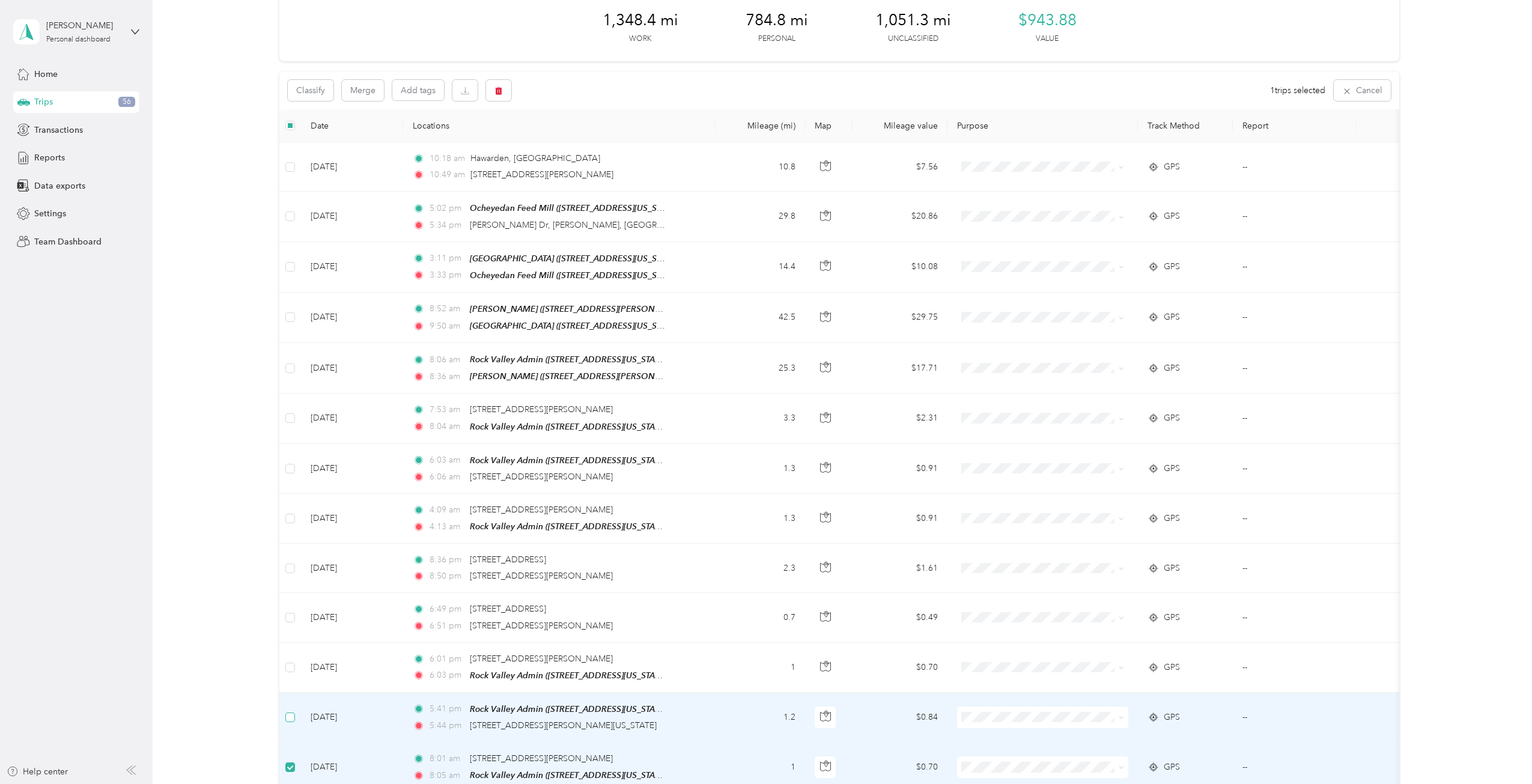
click at [290, 567] on label at bounding box center [290, 717] width 10 height 13
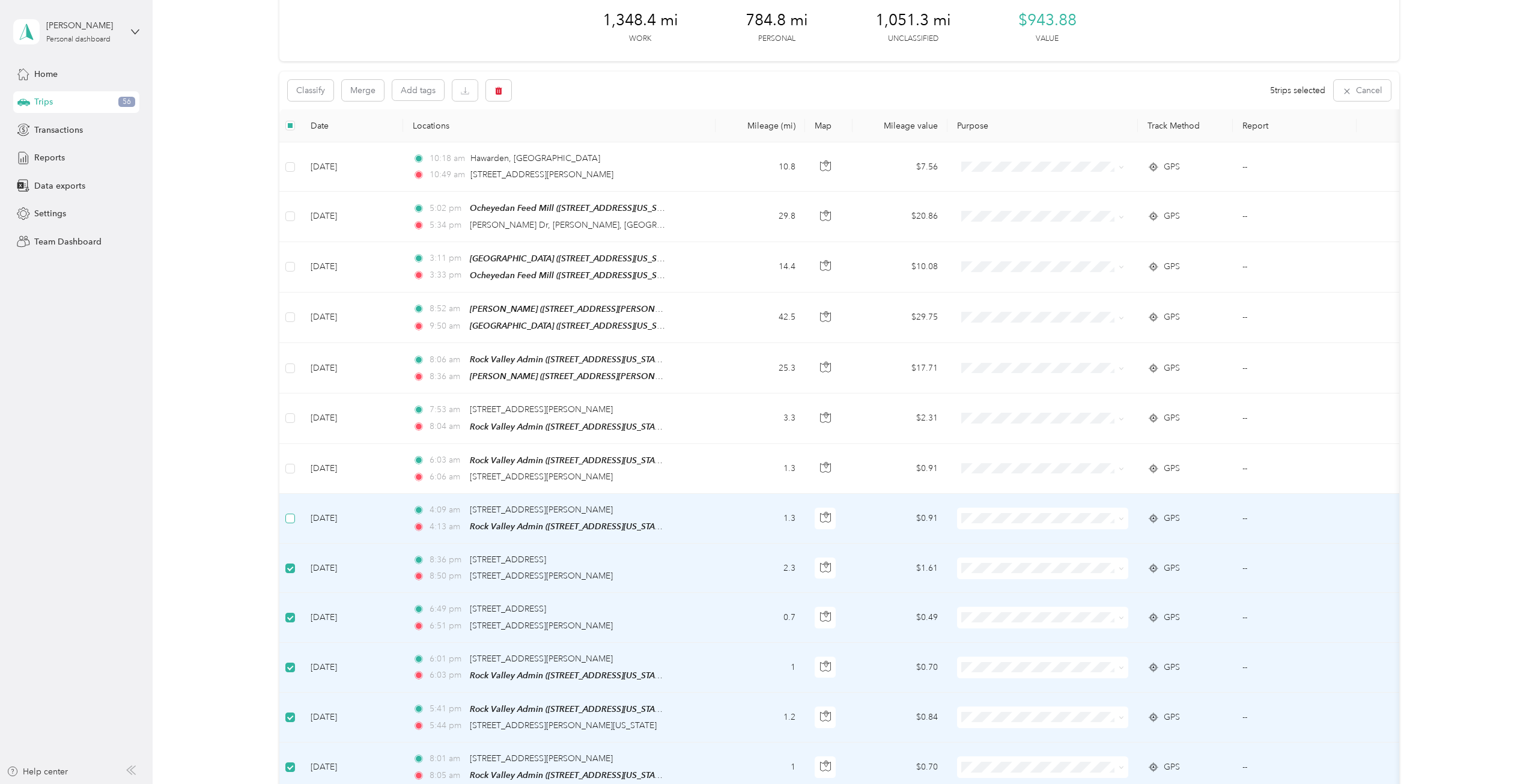
click at [291, 517] on label at bounding box center [290, 518] width 10 height 13
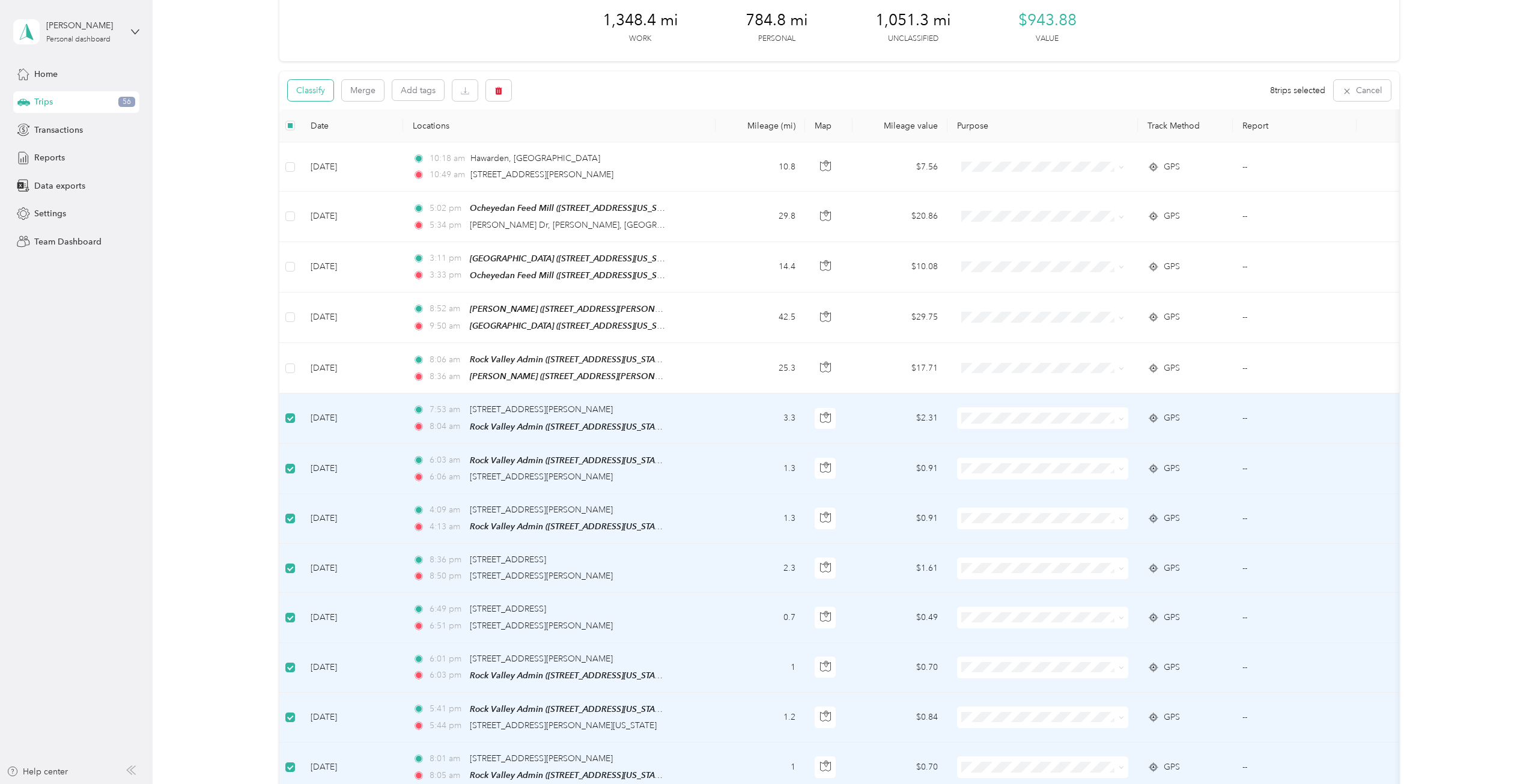
click at [319, 92] on button "Classify" at bounding box center [310, 90] width 46 height 21
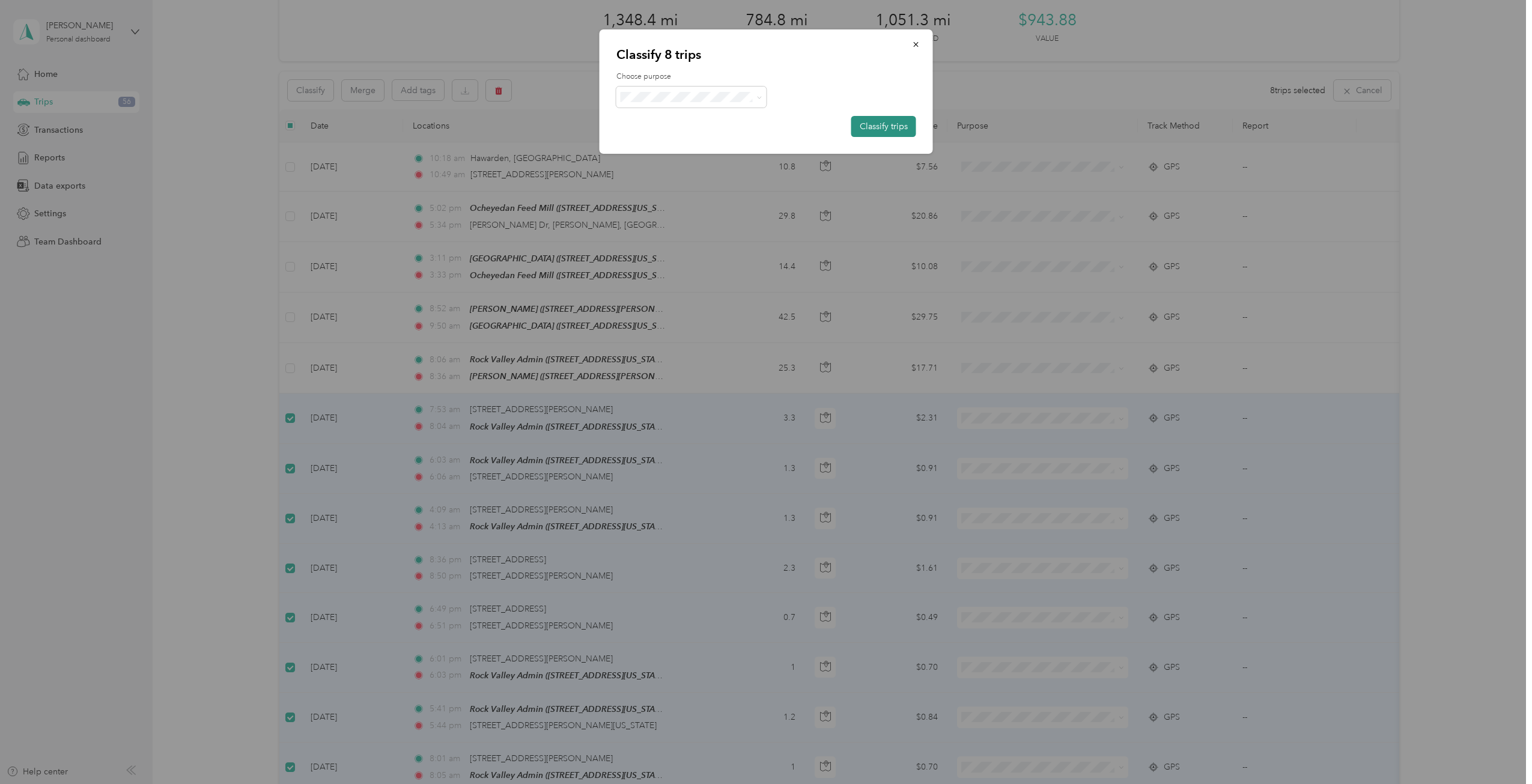
click at [886, 130] on button "Classify trips" at bounding box center [884, 126] width 65 height 21
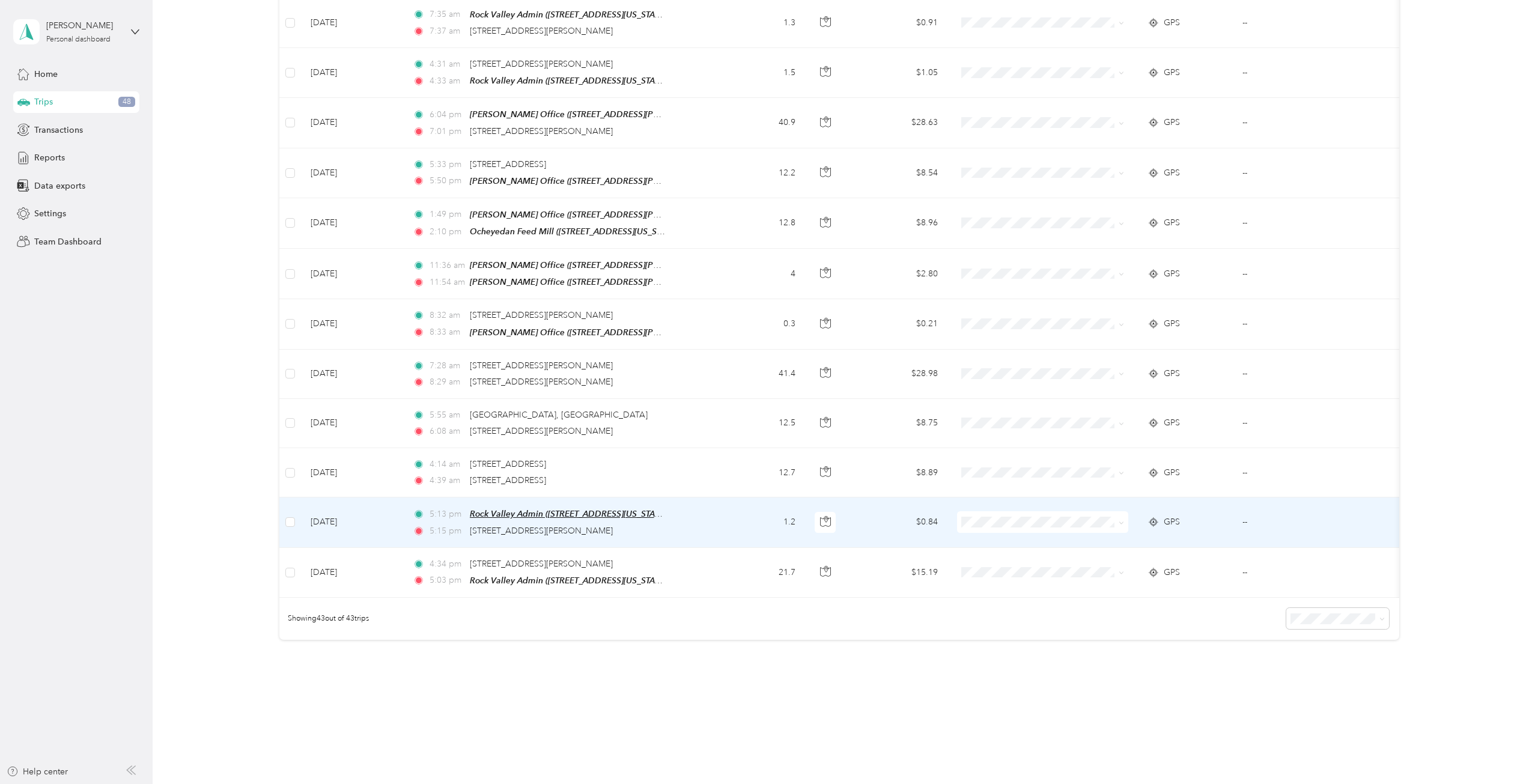
scroll to position [1751, 0]
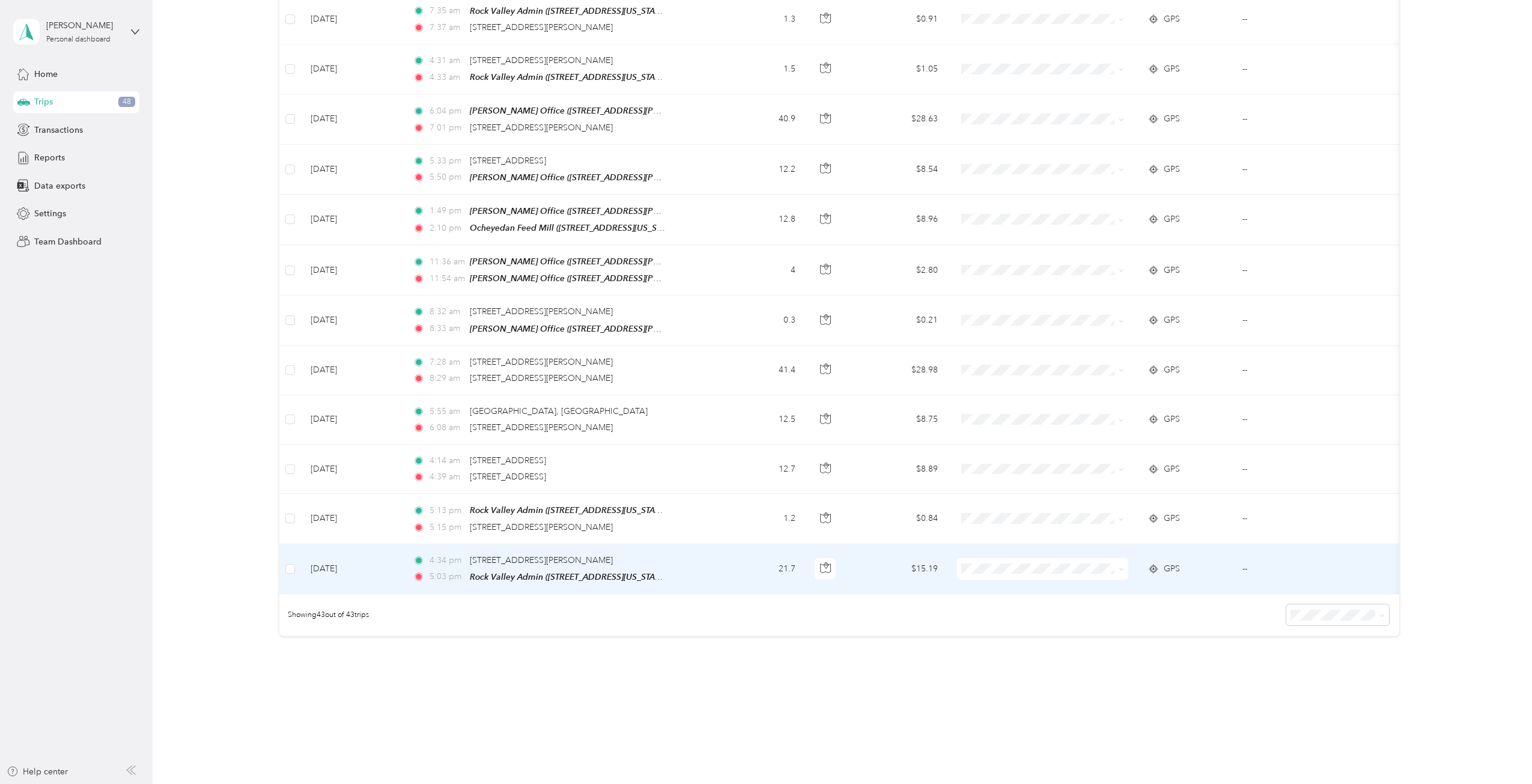
click at [1147, 562] on span "GPS" at bounding box center [1172, 569] width 16 height 13
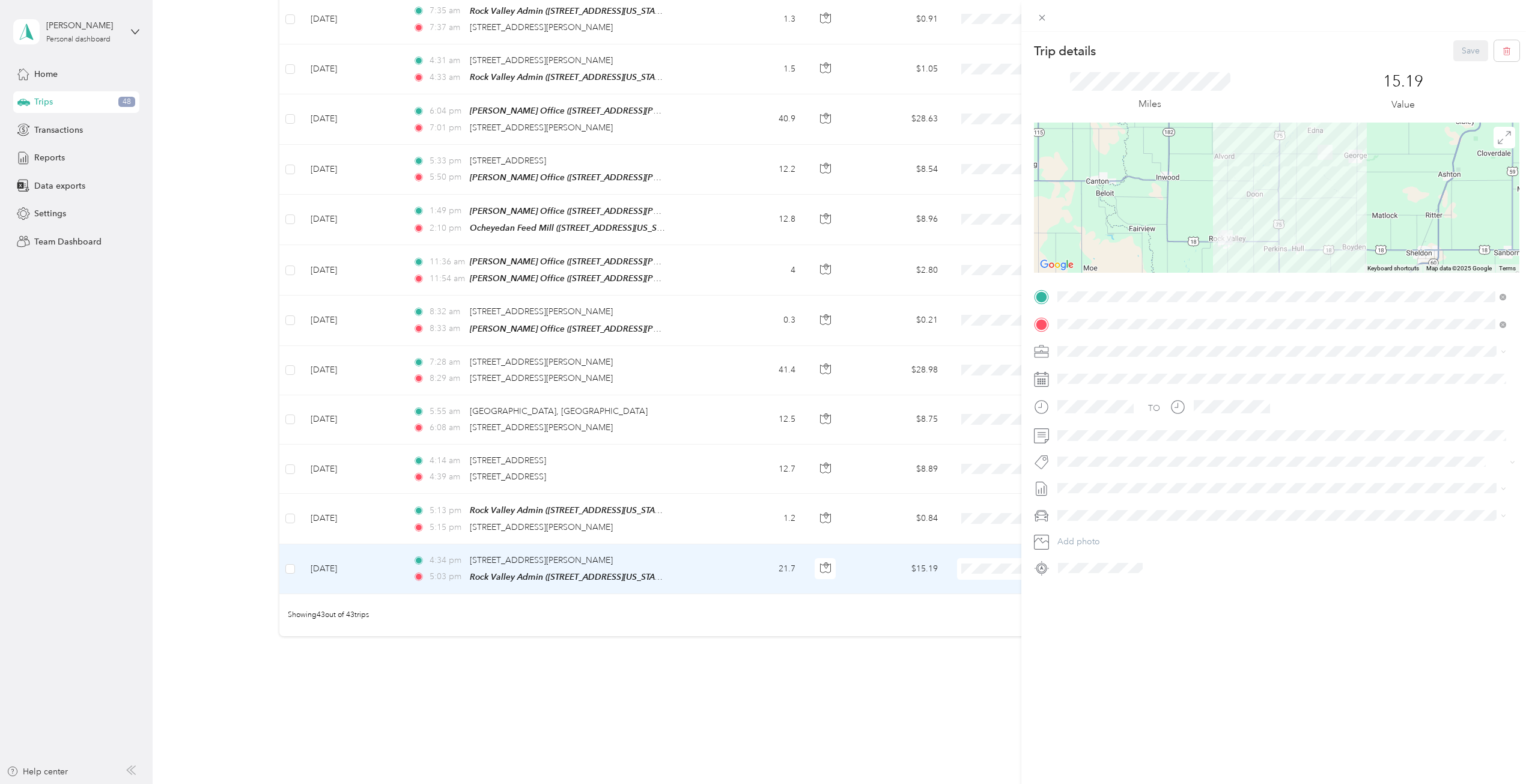
click at [1103, 372] on span "Cooperative Farmers Elevator (CFE)" at bounding box center [1129, 371] width 136 height 10
click at [1147, 49] on button "Save" at bounding box center [1470, 51] width 35 height 21
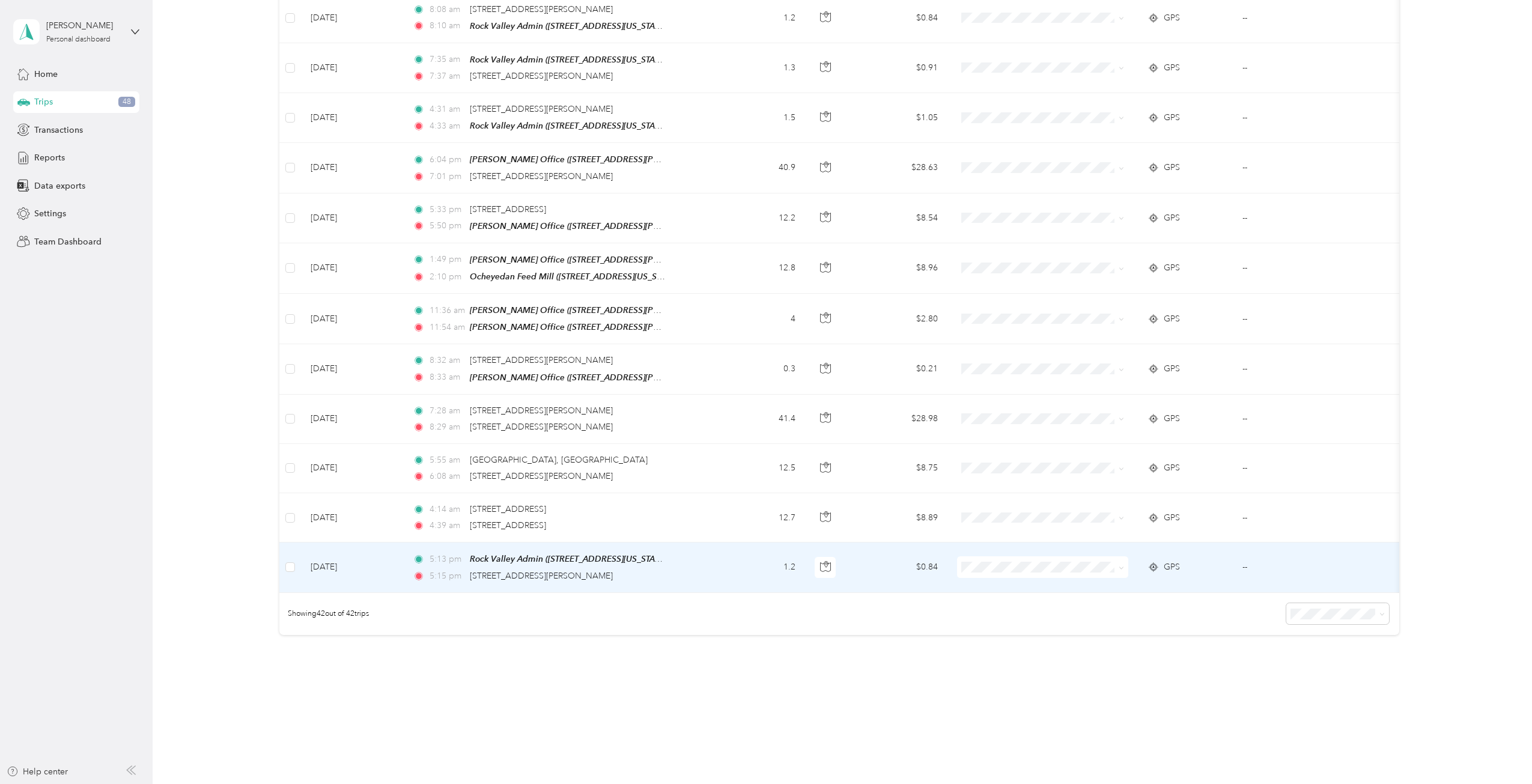
scroll to position [1701, 0]
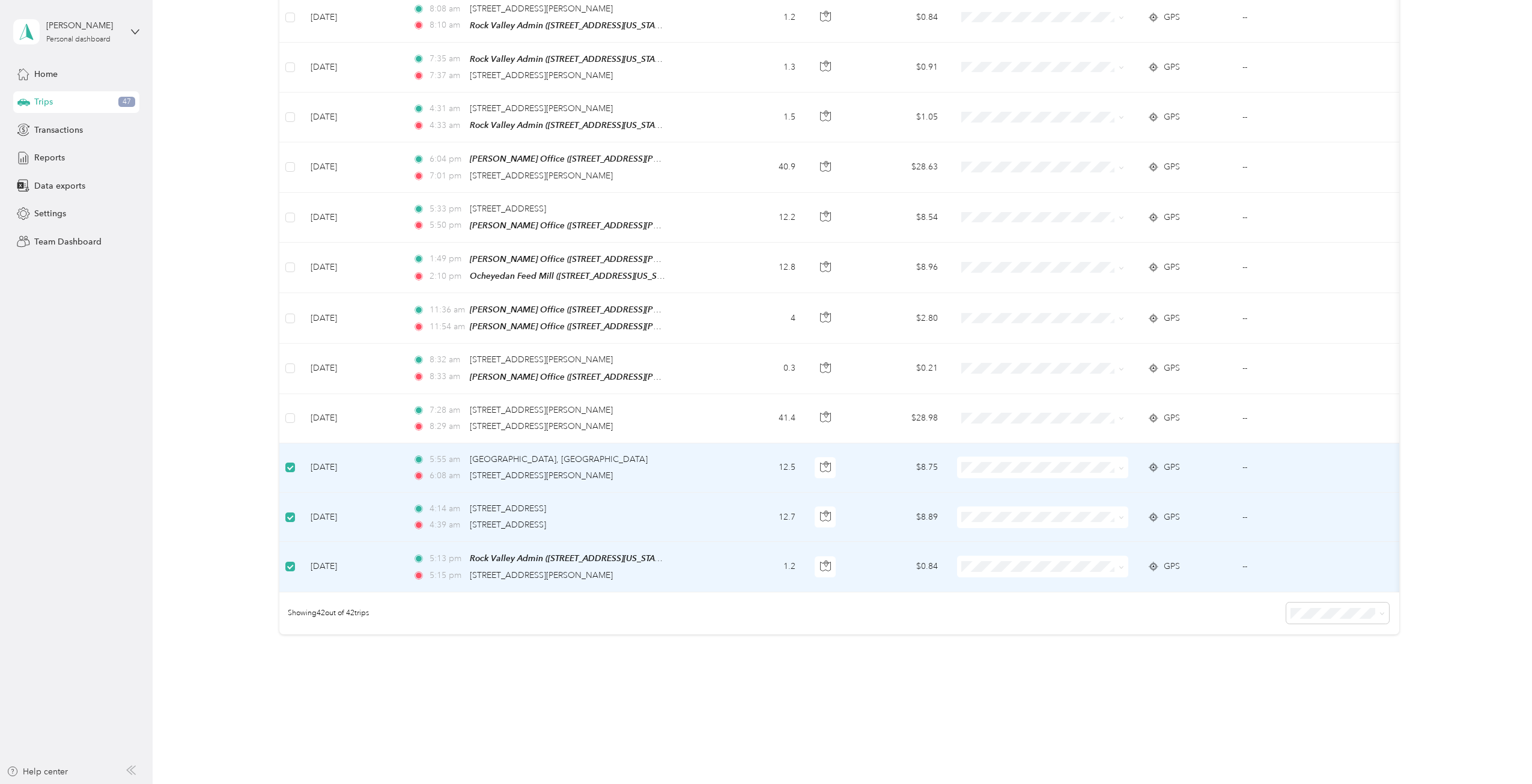
click at [1121, 565] on icon at bounding box center [1121, 567] width 5 height 5
click at [1012, 567] on body "[PERSON_NAME] Personal dashboard Home Trips 47 Transactions Reports Data export…" at bounding box center [763, 392] width 1526 height 784
click at [1120, 515] on icon at bounding box center [1121, 517] width 5 height 5
click at [1006, 537] on li "Personal" at bounding box center [1047, 536] width 181 height 21
click at [1119, 465] on icon at bounding box center [1121, 468] width 5 height 5
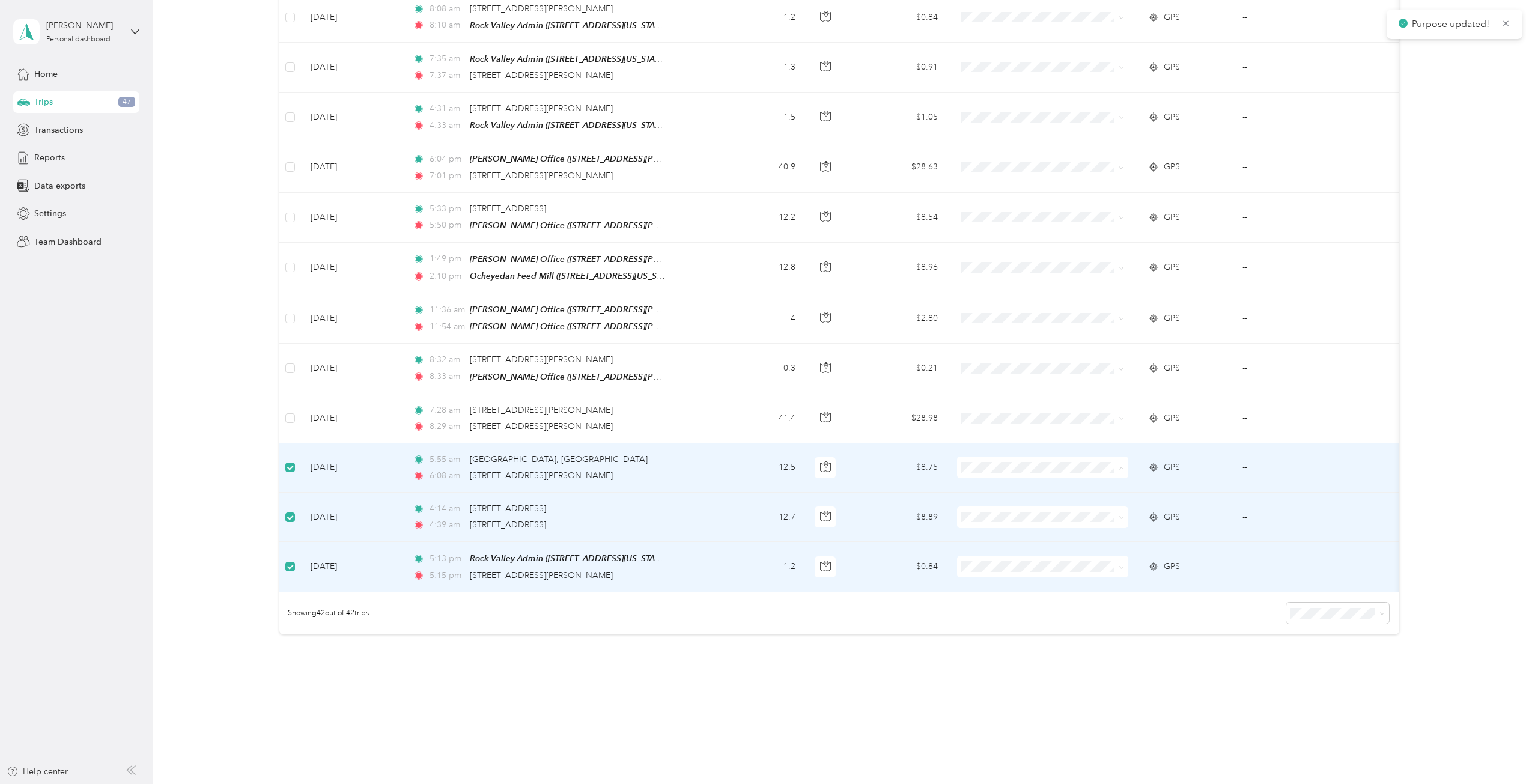
click at [990, 482] on span "Personal" at bounding box center [1057, 487] width 142 height 13
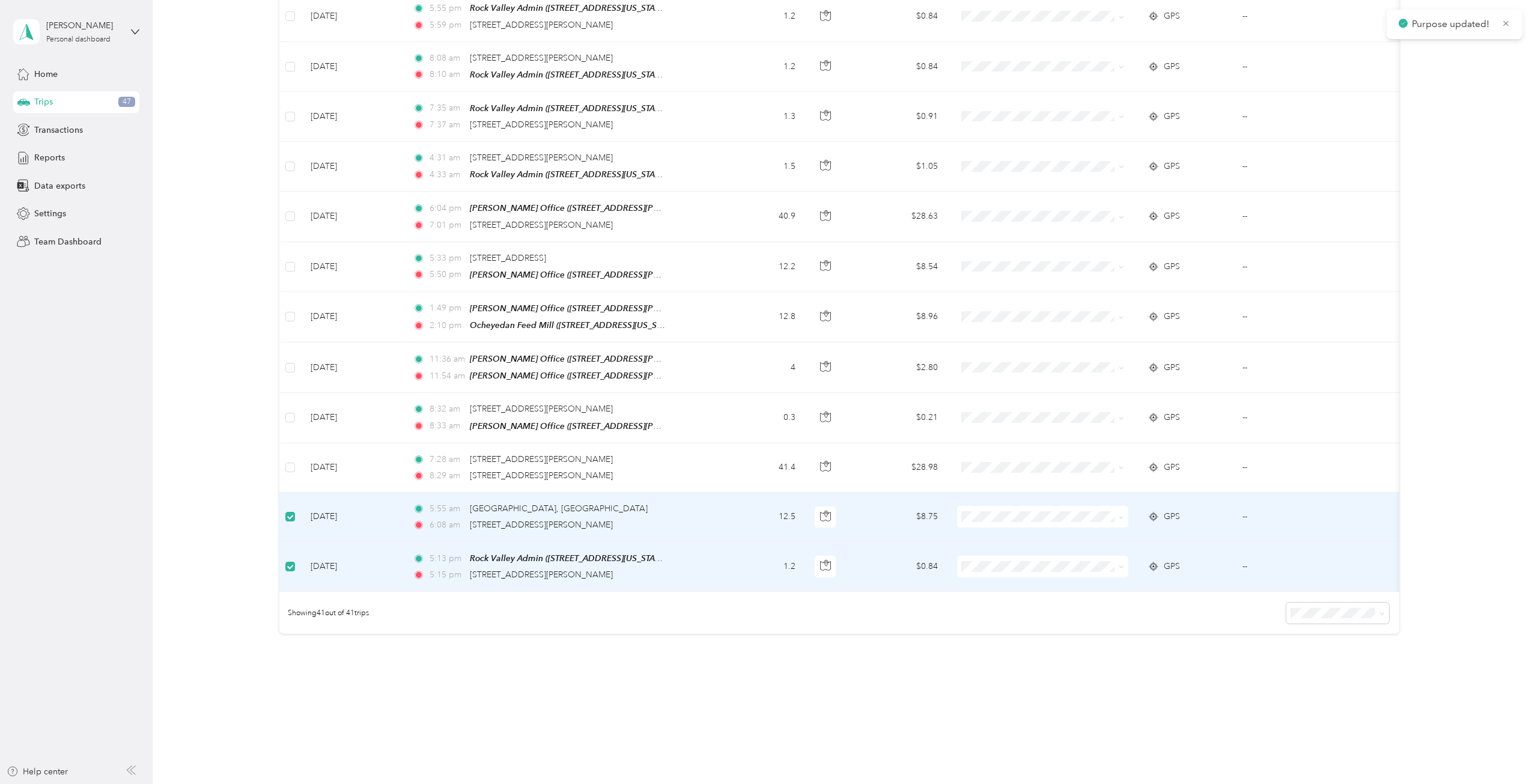
scroll to position [1603, 0]
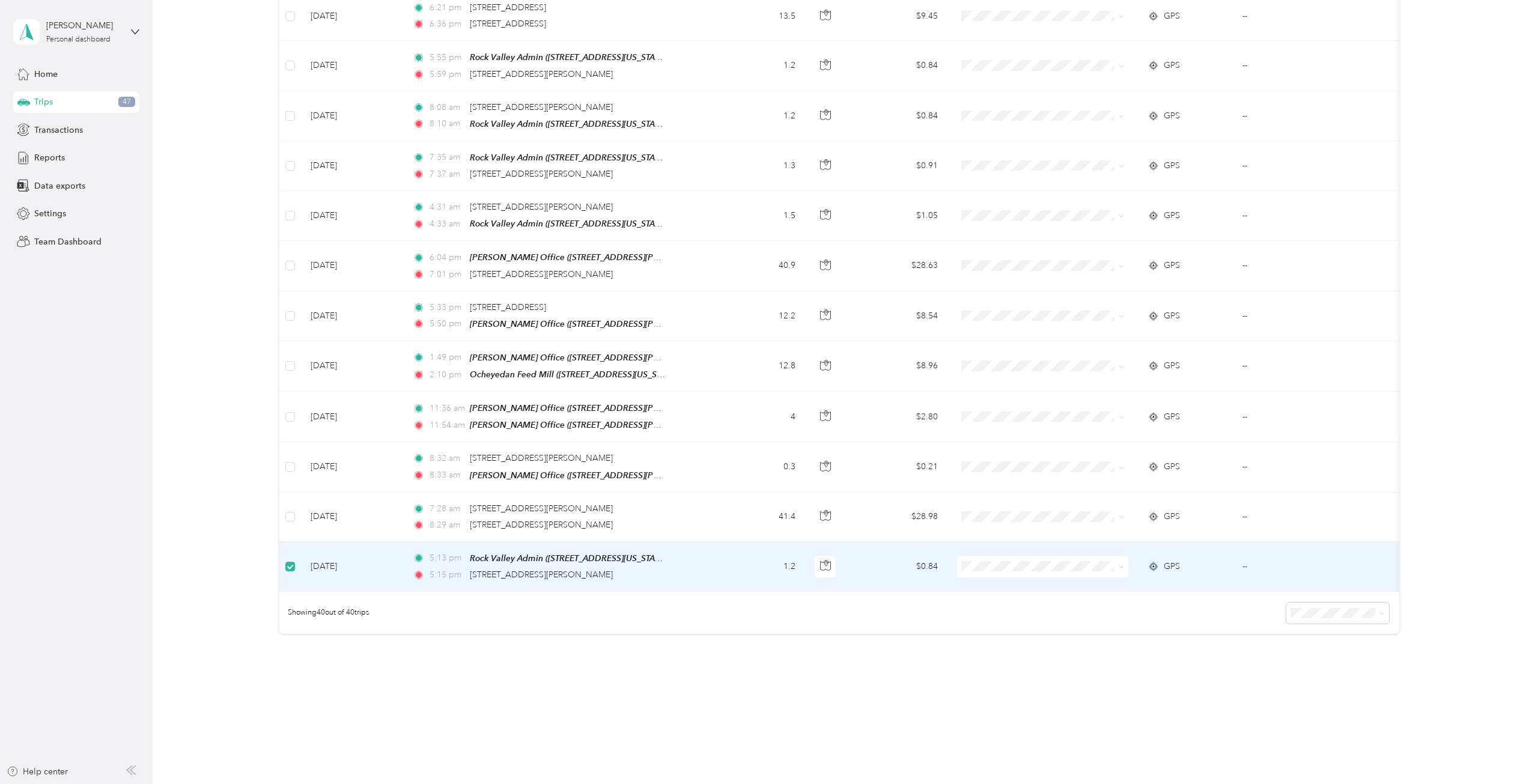
click at [1119, 564] on icon at bounding box center [1121, 567] width 5 height 5
click at [1019, 567] on span "Personal" at bounding box center [1057, 582] width 142 height 13
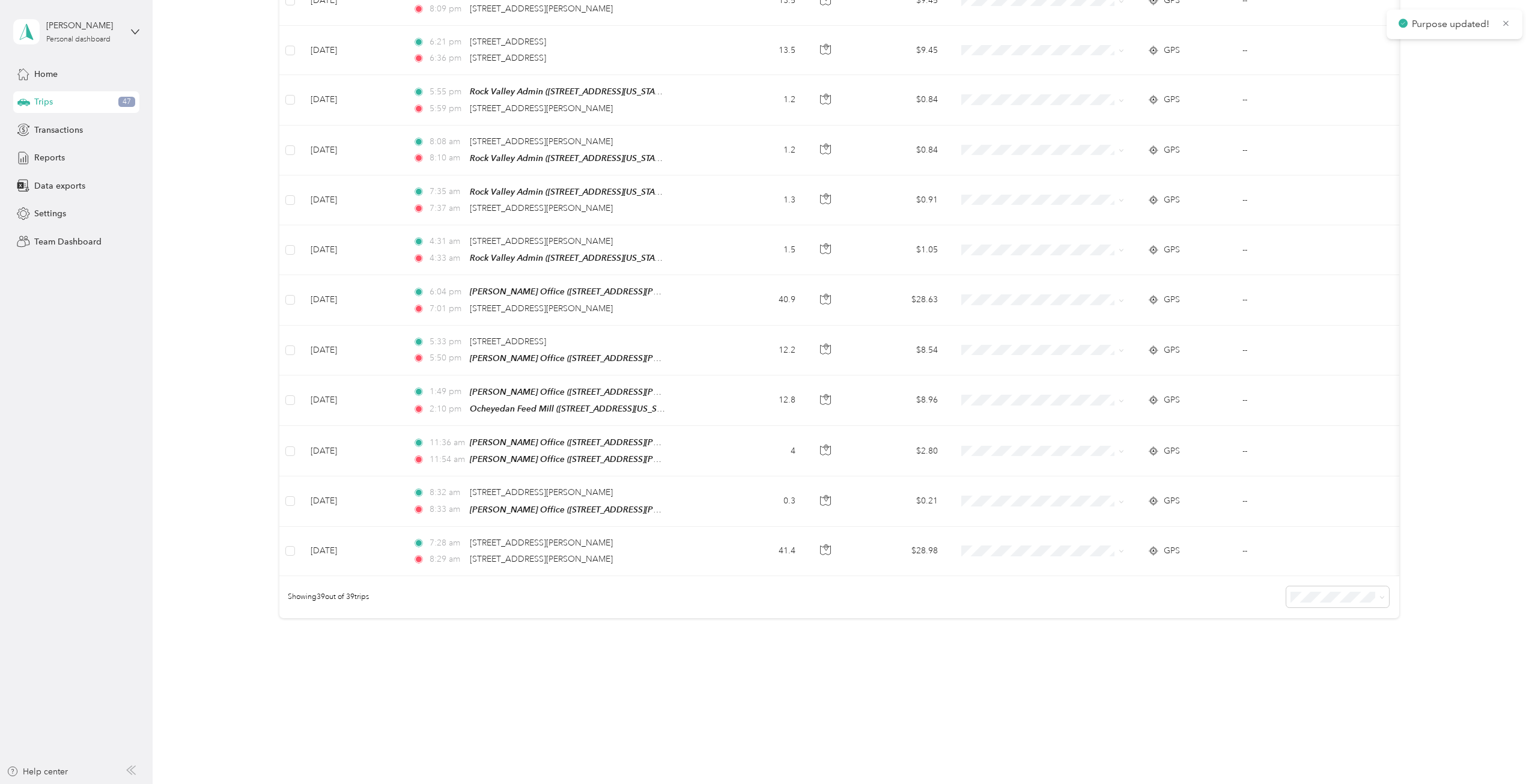
scroll to position [1553, 0]
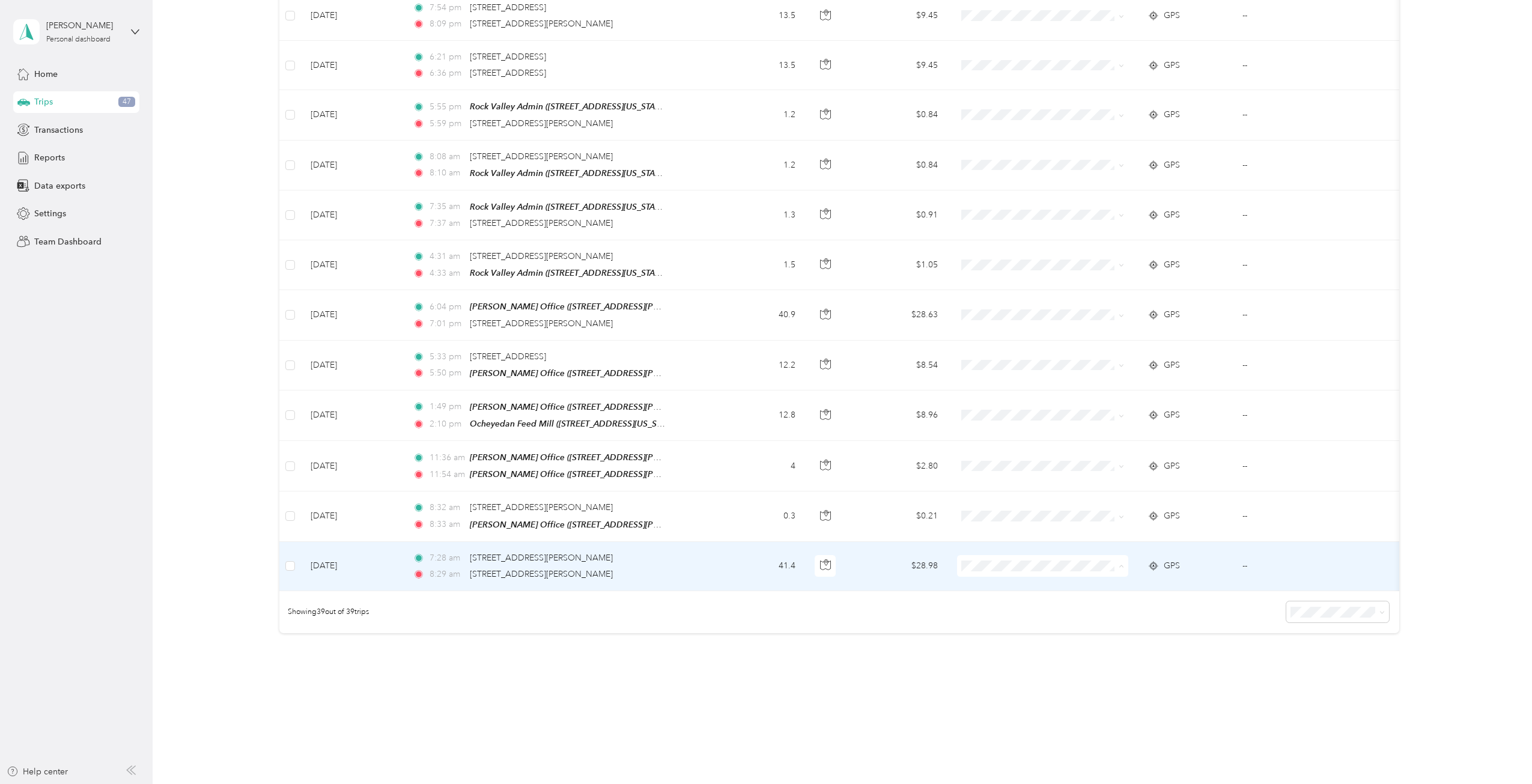
click at [1022, 565] on li "Cooperative Farmers Elevator (CFE)" at bounding box center [1047, 564] width 181 height 21
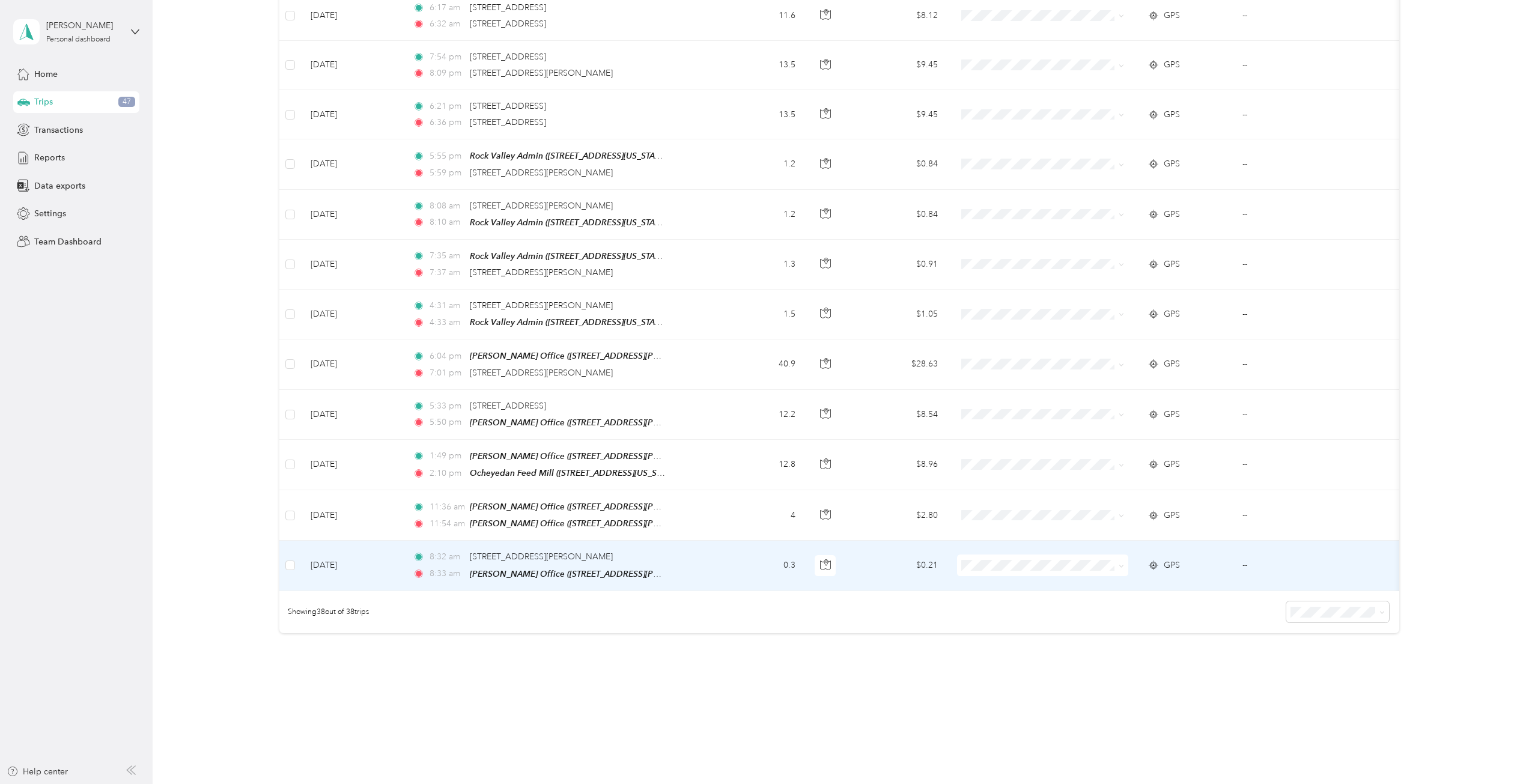
click at [1147, 559] on span "GPS" at bounding box center [1172, 565] width 16 height 13
click at [1015, 567] on span "Personal" at bounding box center [1057, 584] width 142 height 13
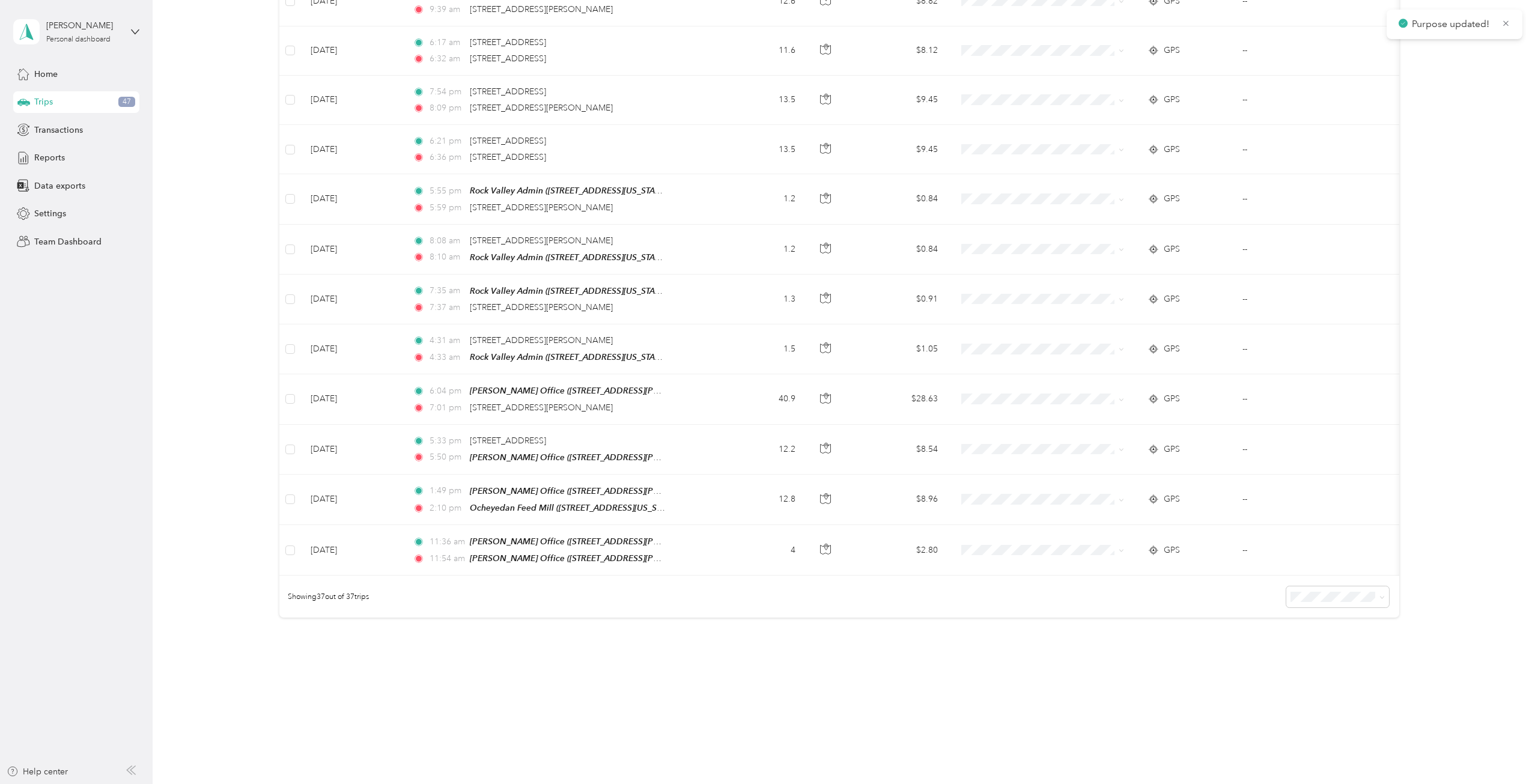
scroll to position [1455, 0]
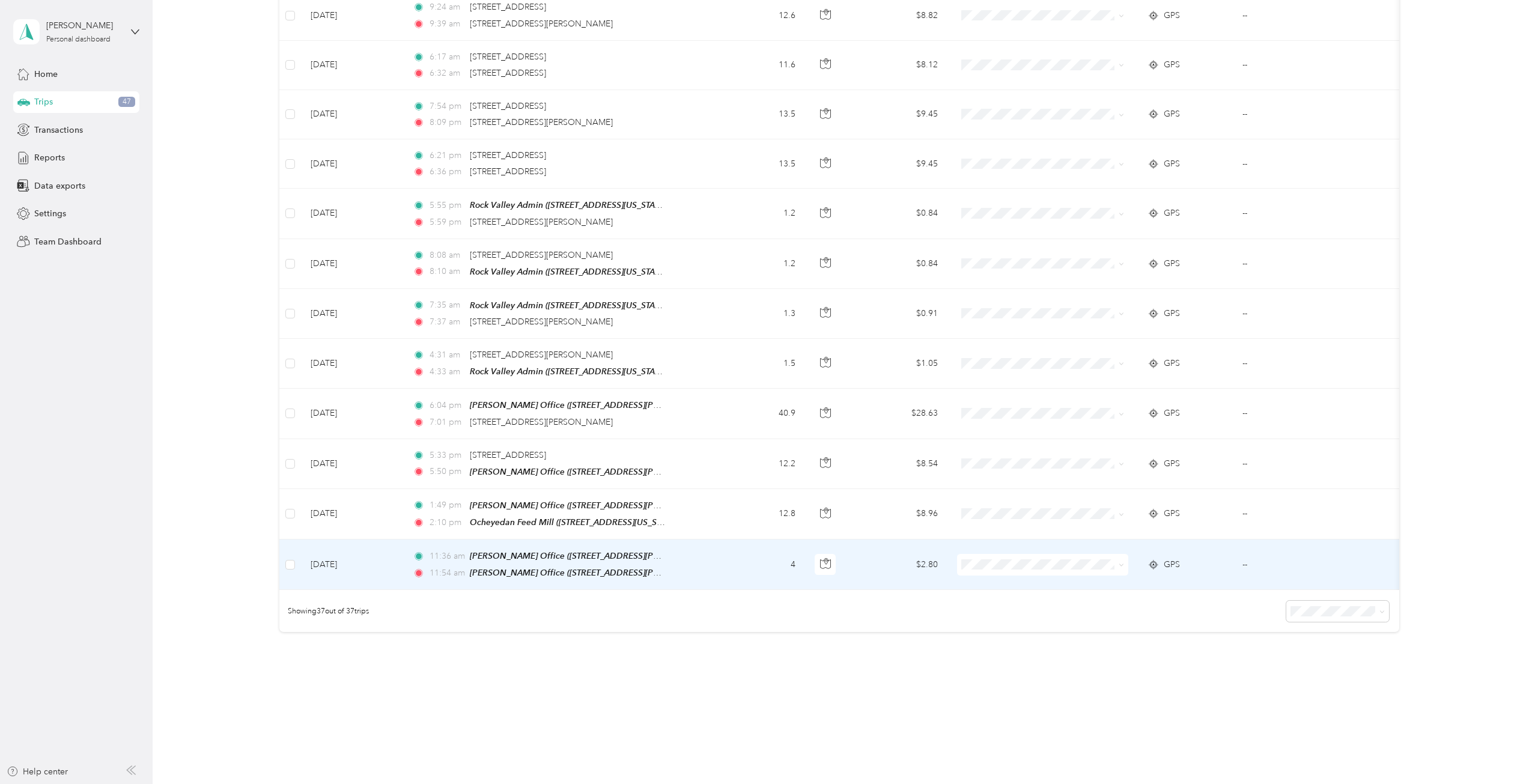
click at [1147, 558] on span "GPS" at bounding box center [1172, 565] width 16 height 13
click at [1147, 558] on div "GPS" at bounding box center [1185, 565] width 76 height 13
click at [1147, 560] on icon at bounding box center [1153, 565] width 12 height 10
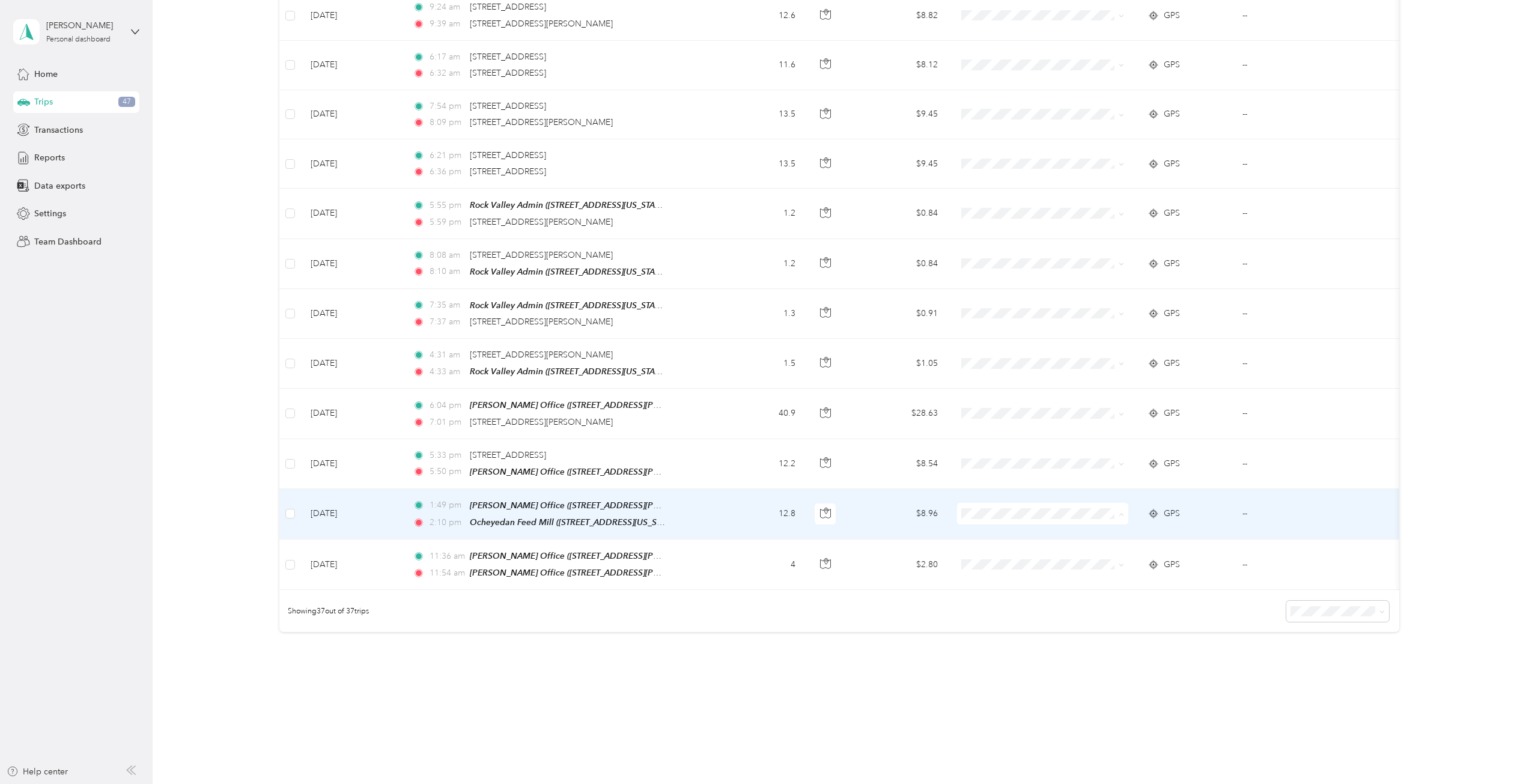
click at [1000, 517] on li "Cooperative Farmers Elevator (CFE)" at bounding box center [1047, 515] width 181 height 21
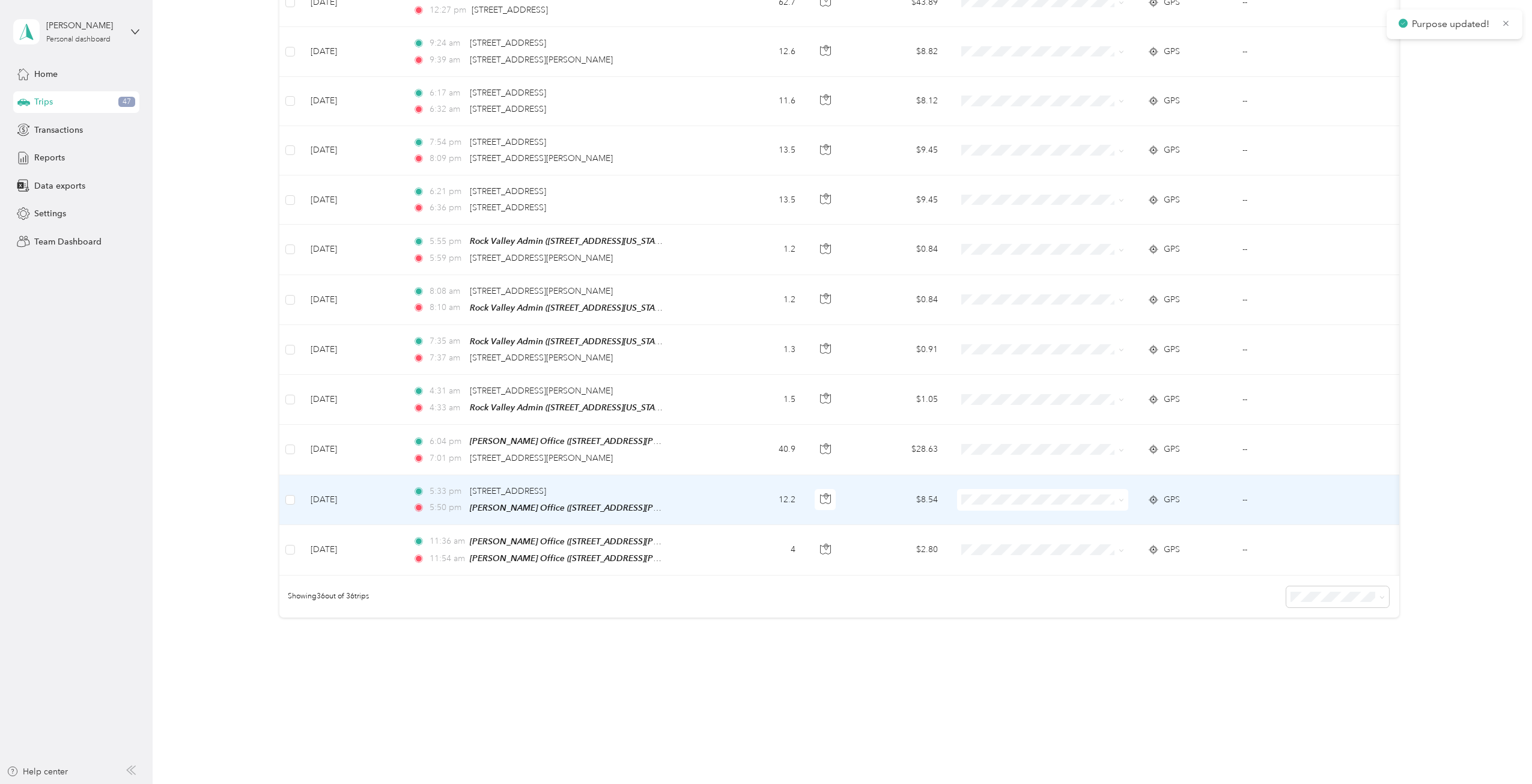
scroll to position [1406, 0]
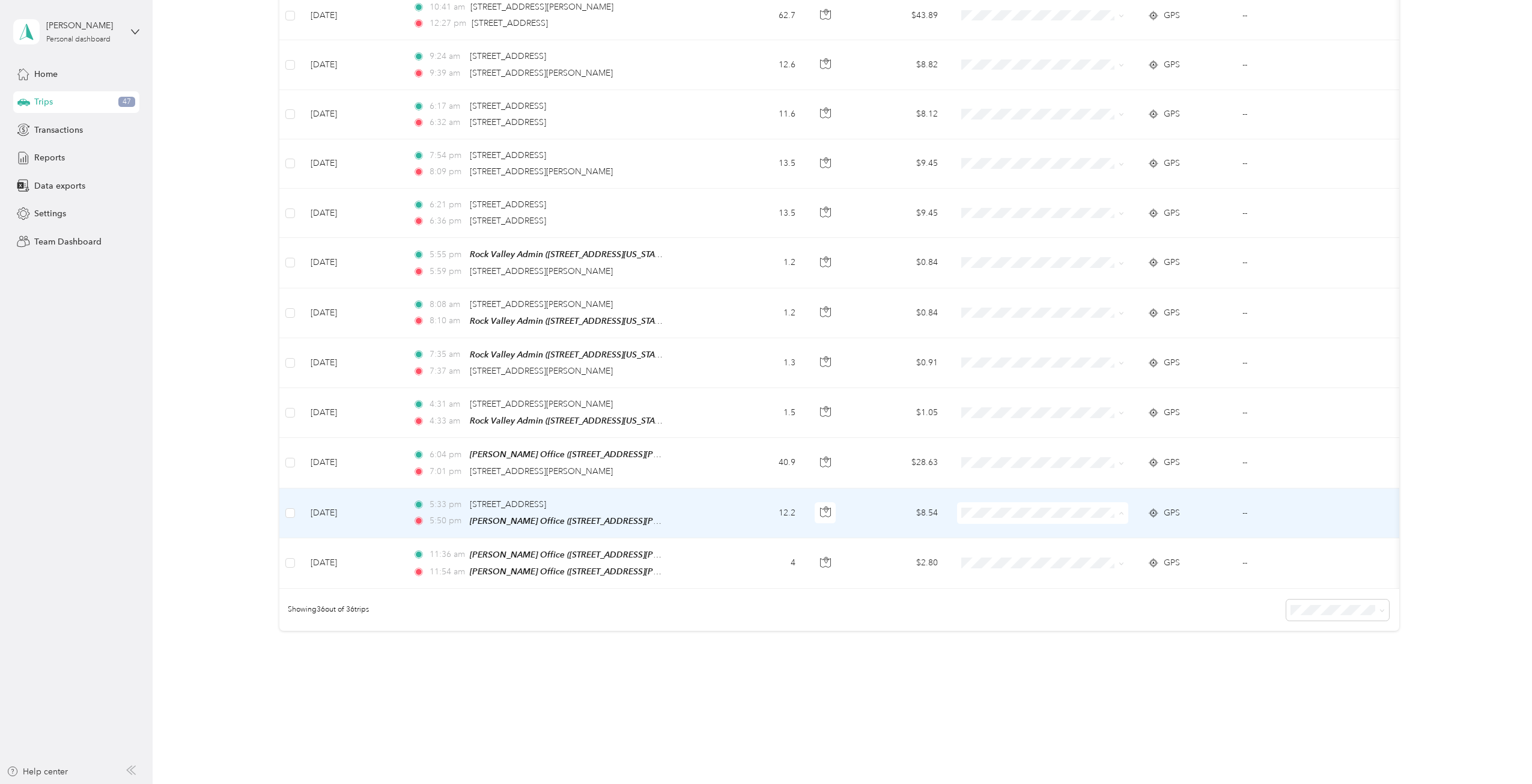
click at [1000, 517] on span "Cooperative Farmers Elevator (CFE)" at bounding box center [1057, 515] width 142 height 13
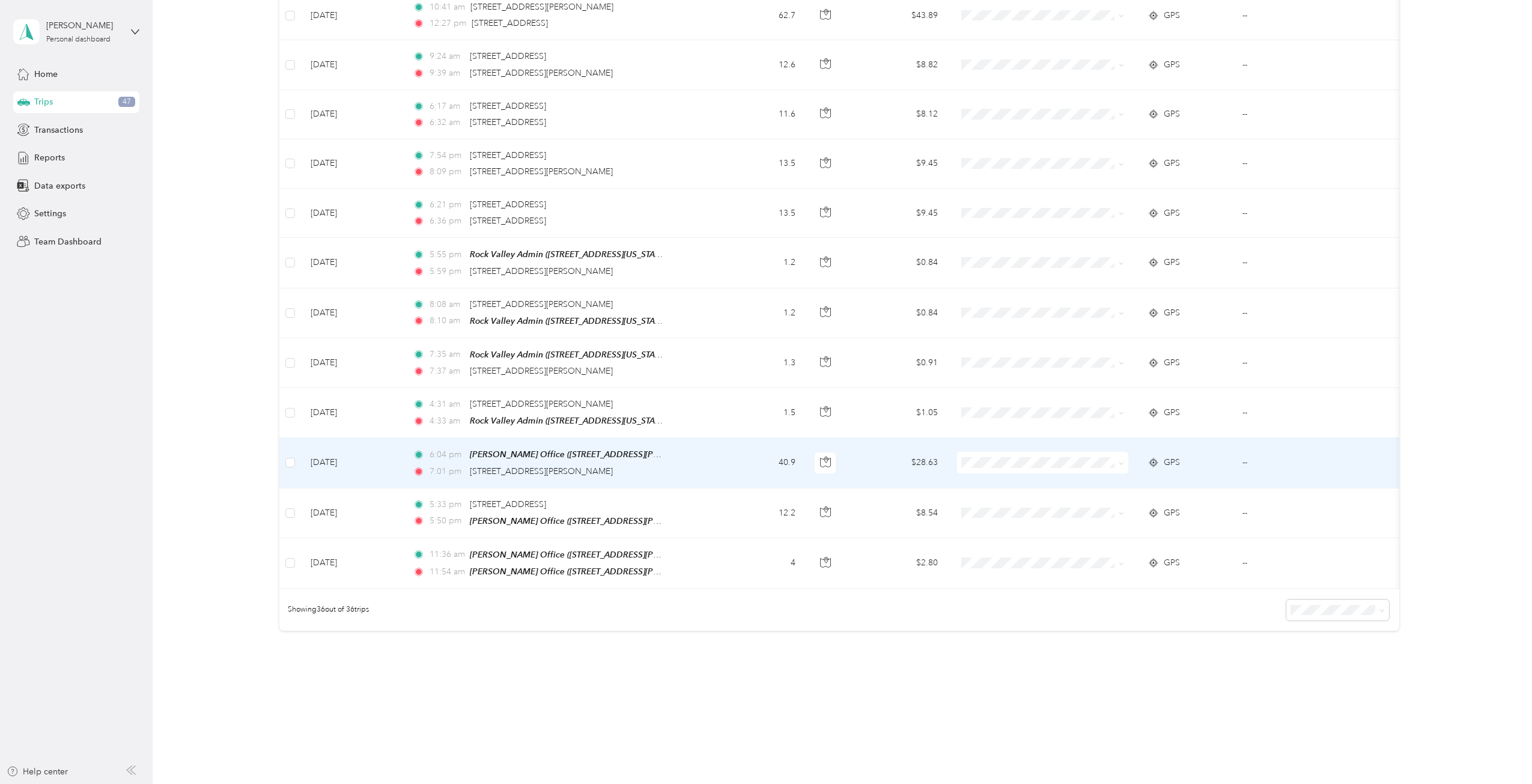
scroll to position [1357, 0]
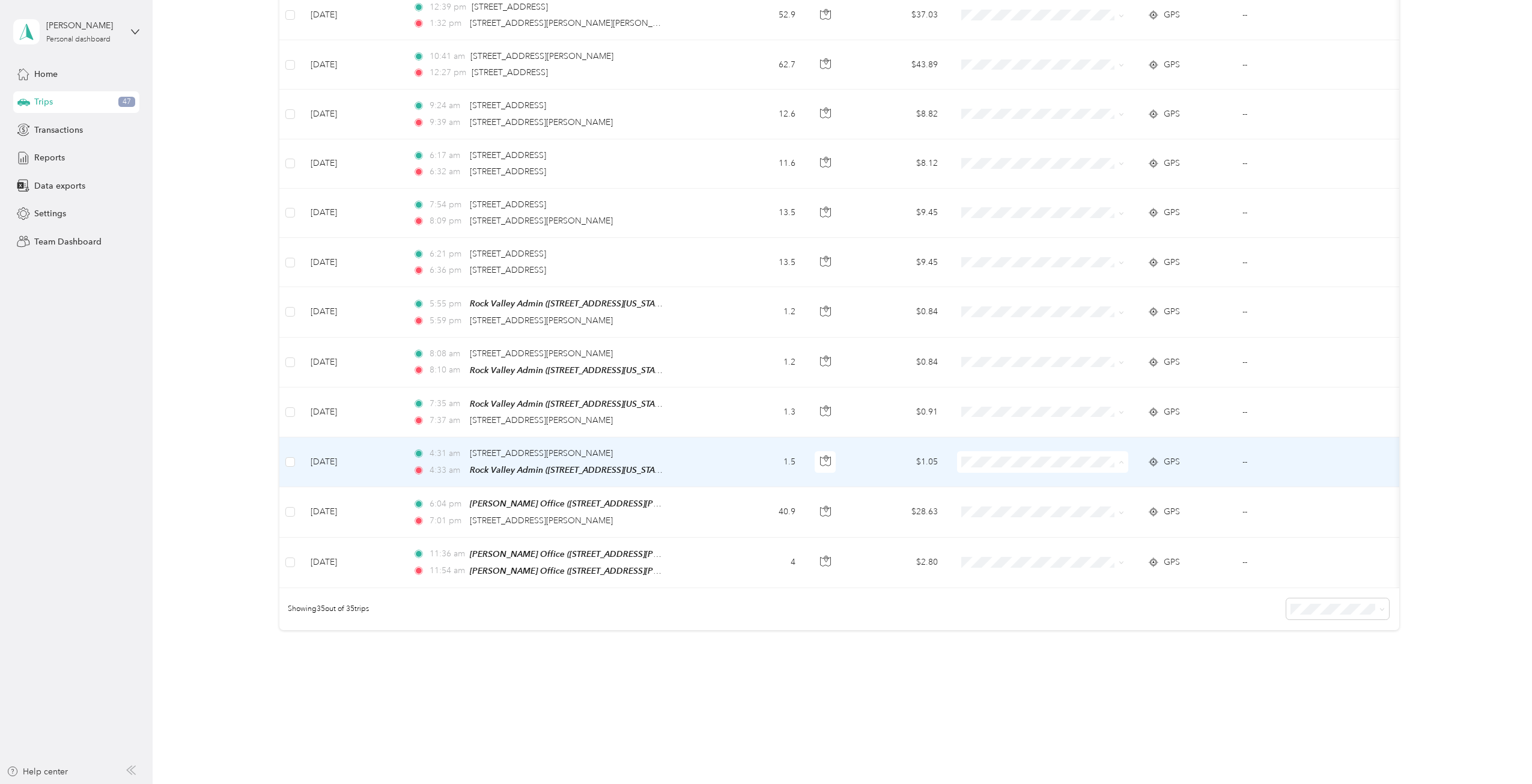
click at [987, 465] on span "Cooperative Farmers Elevator (CFE)" at bounding box center [1057, 466] width 142 height 13
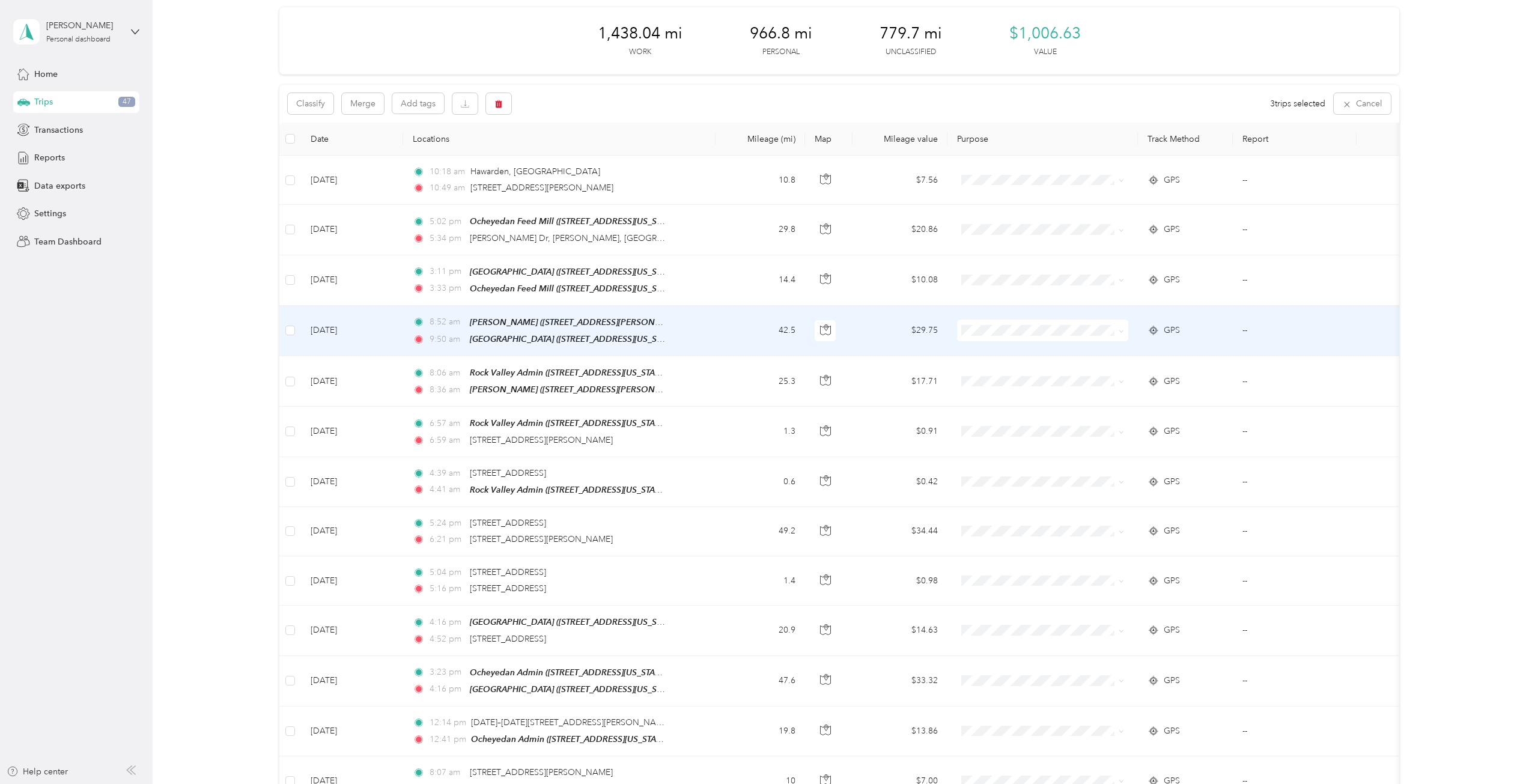
scroll to position [0, 0]
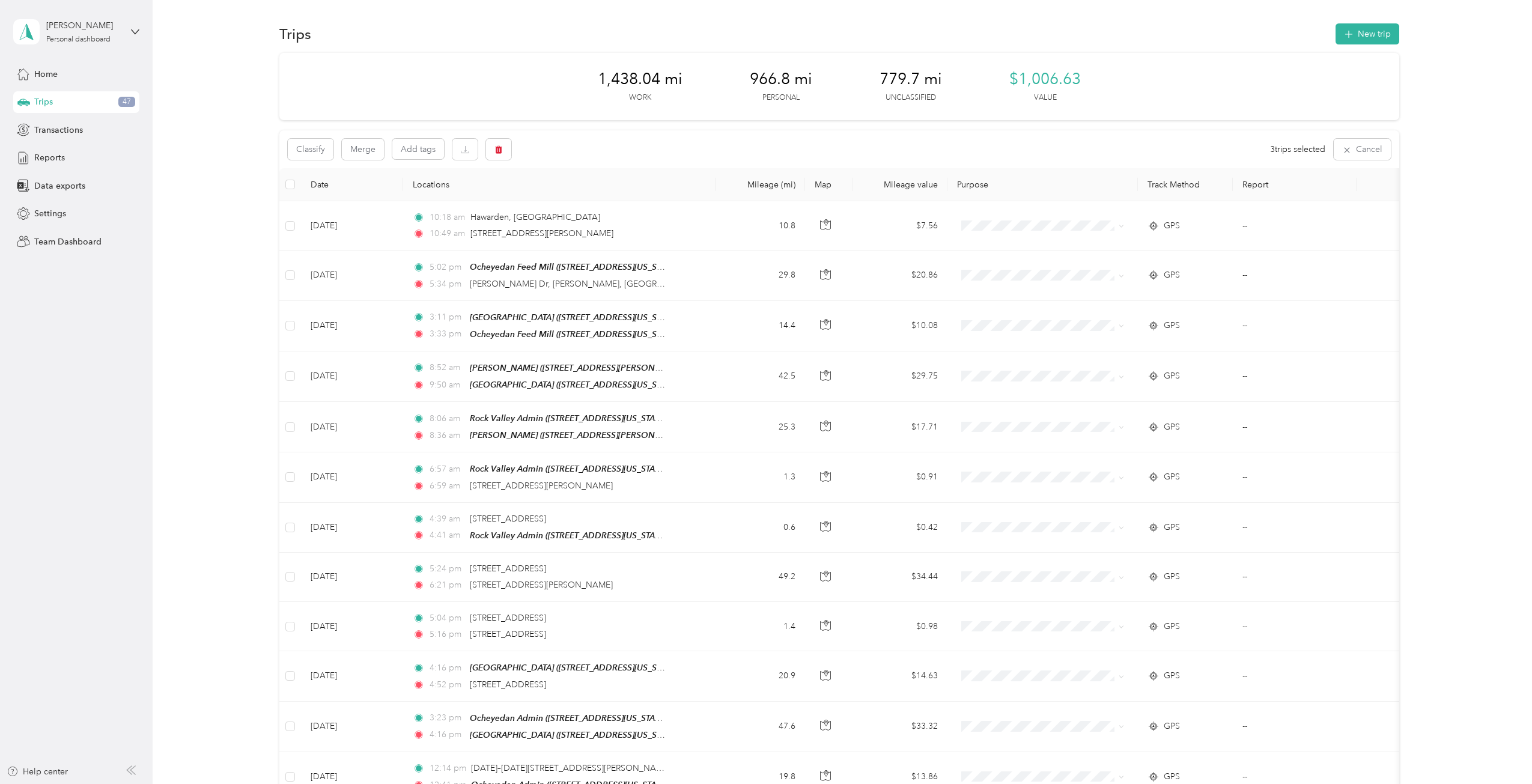
click at [98, 108] on div "Trips 47" at bounding box center [76, 102] width 126 height 21
click at [575, 70] on div "1,438.04 mi Work 966.8 mi Personal 779.7 mi Unclassified $1,006.63 Value" at bounding box center [839, 87] width 1120 height 67
click at [1147, 152] on icon "button" at bounding box center [1347, 150] width 10 height 10
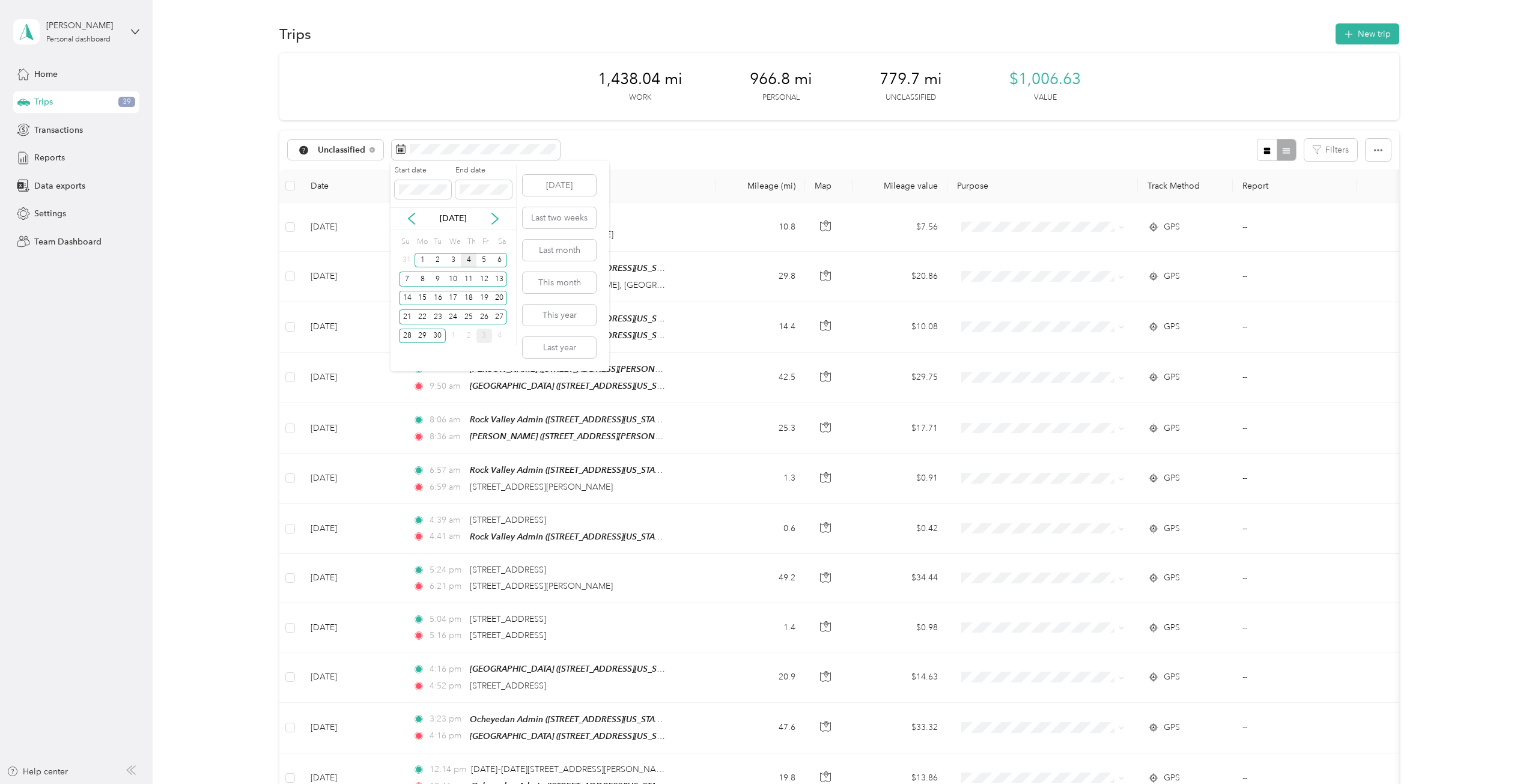
click at [466, 261] on div "4" at bounding box center [469, 260] width 16 height 15
click at [482, 260] on div "5" at bounding box center [484, 260] width 16 height 15
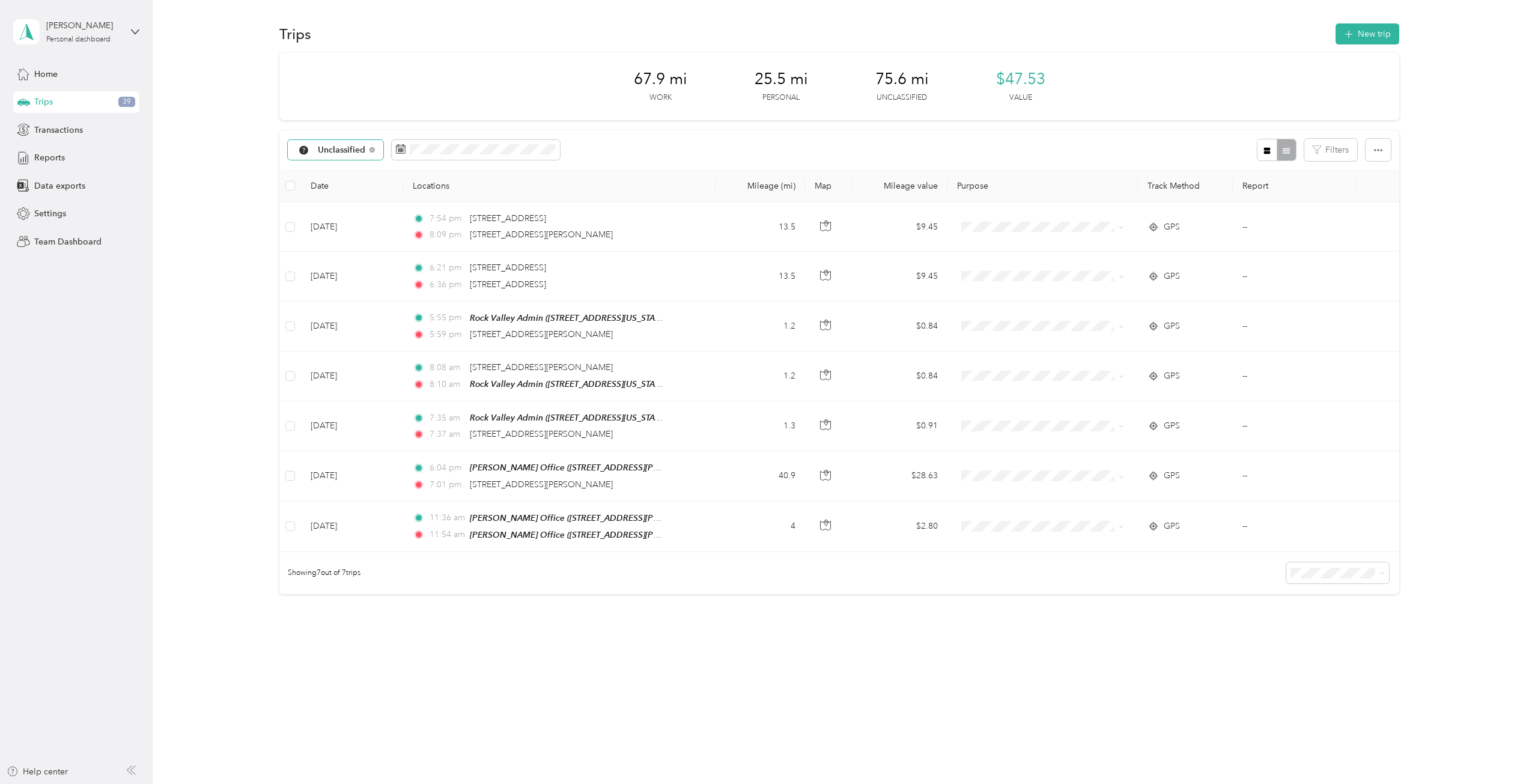
click at [368, 145] on div "Unclassified" at bounding box center [335, 150] width 95 height 20
click at [360, 164] on li "All purposes" at bounding box center [379, 172] width 181 height 21
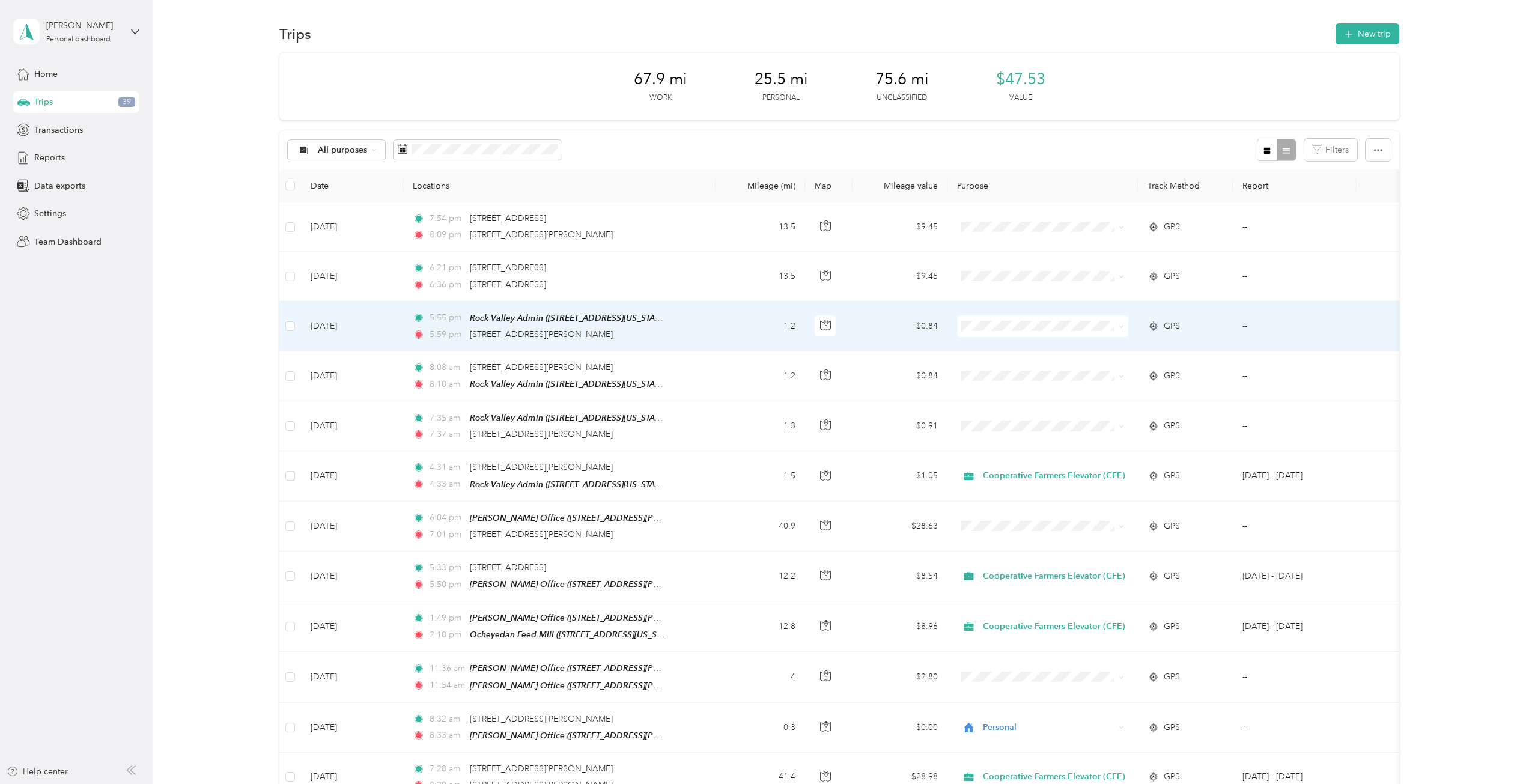
scroll to position [60, 0]
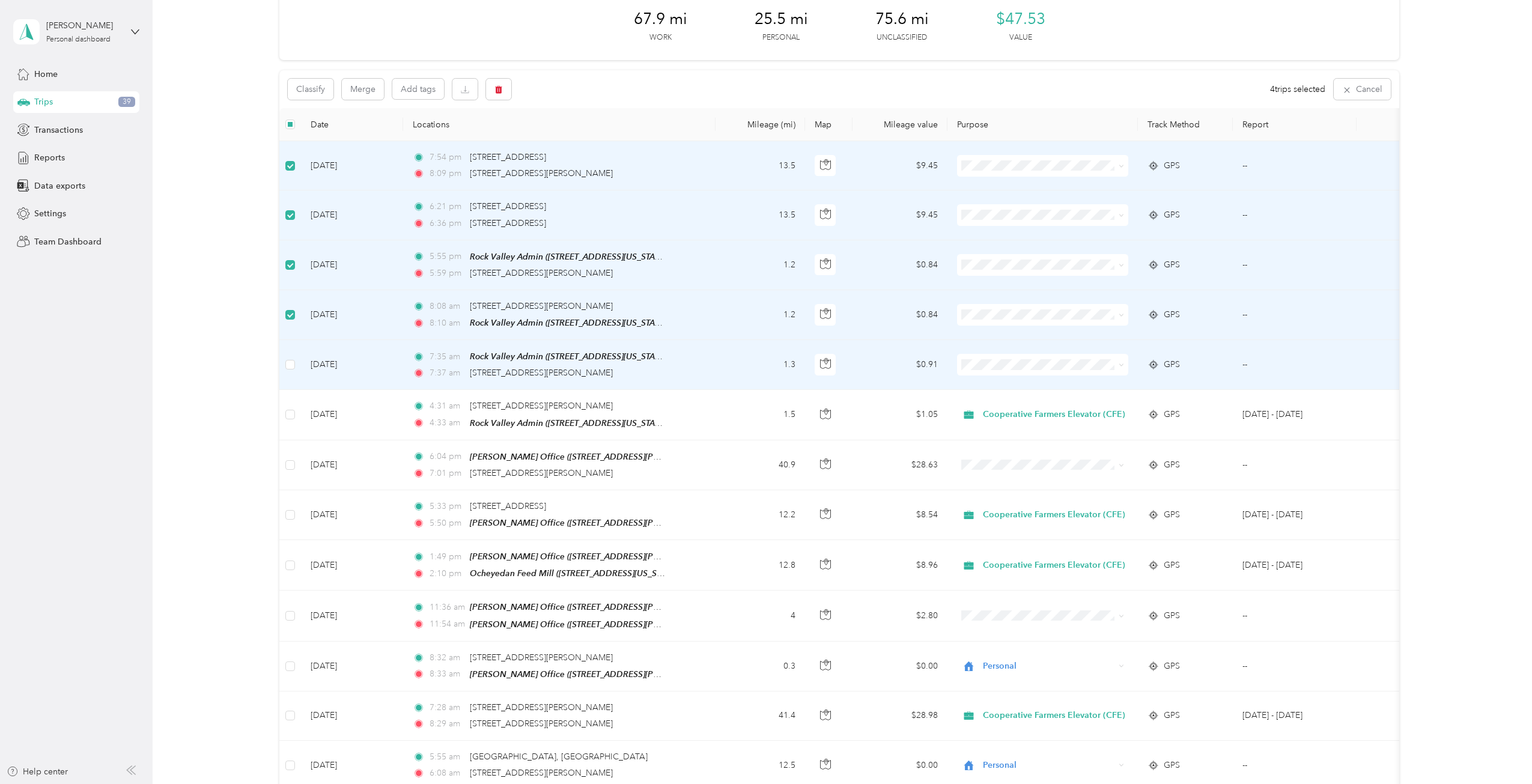
click at [296, 365] on td at bounding box center [289, 365] width 21 height 50
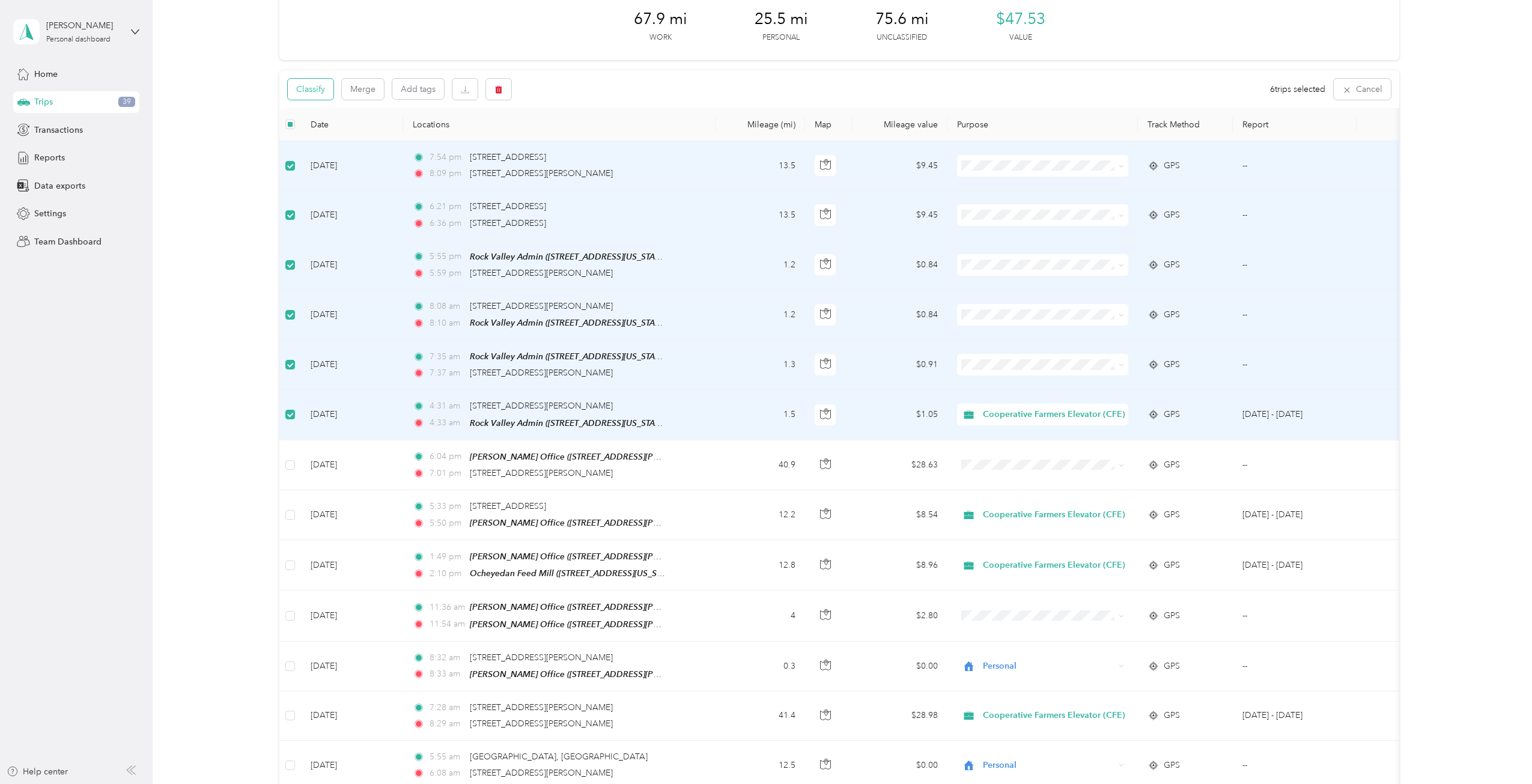
click at [324, 90] on button "Classify" at bounding box center [310, 89] width 46 height 21
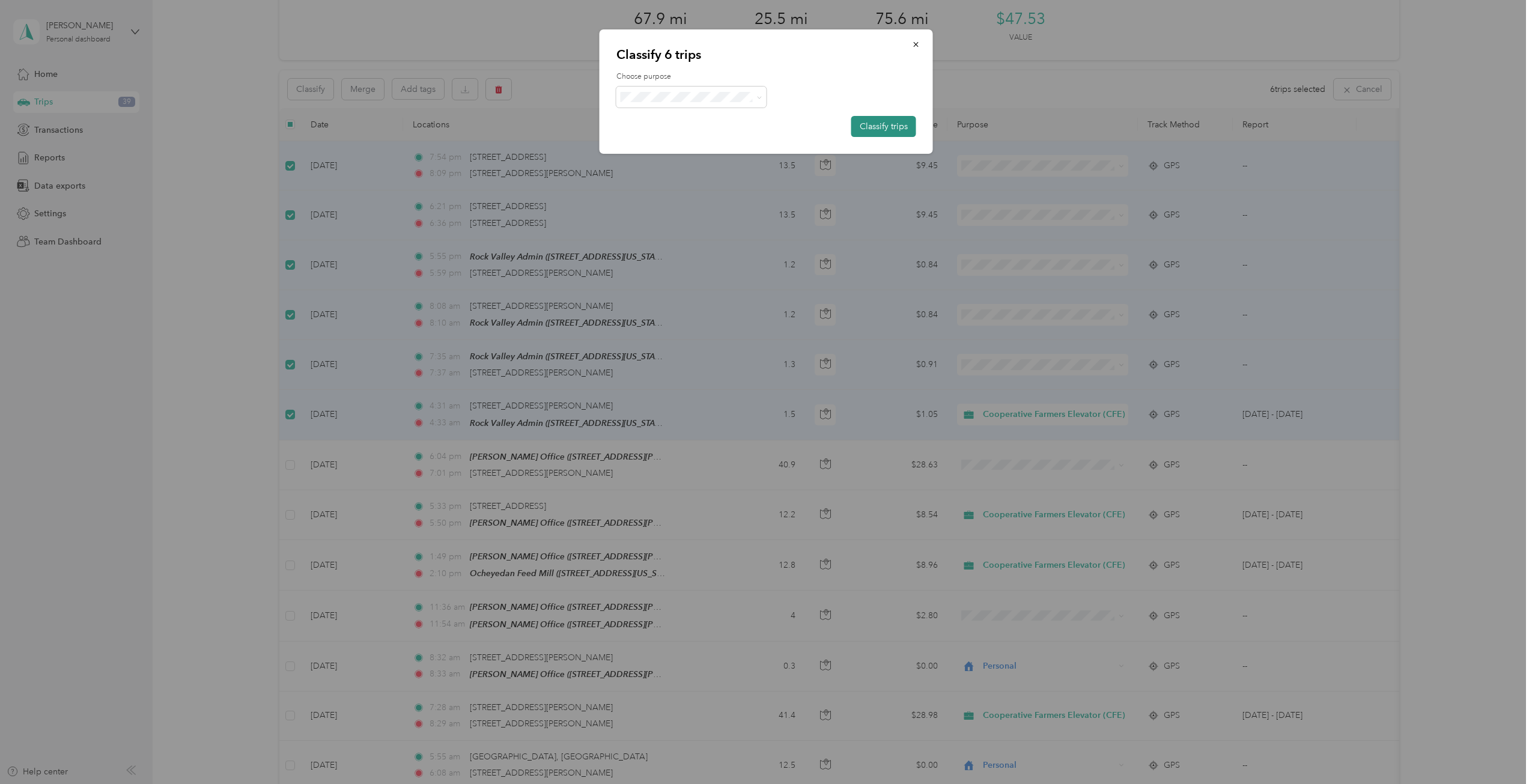
click at [877, 130] on button "Classify trips" at bounding box center [884, 126] width 65 height 21
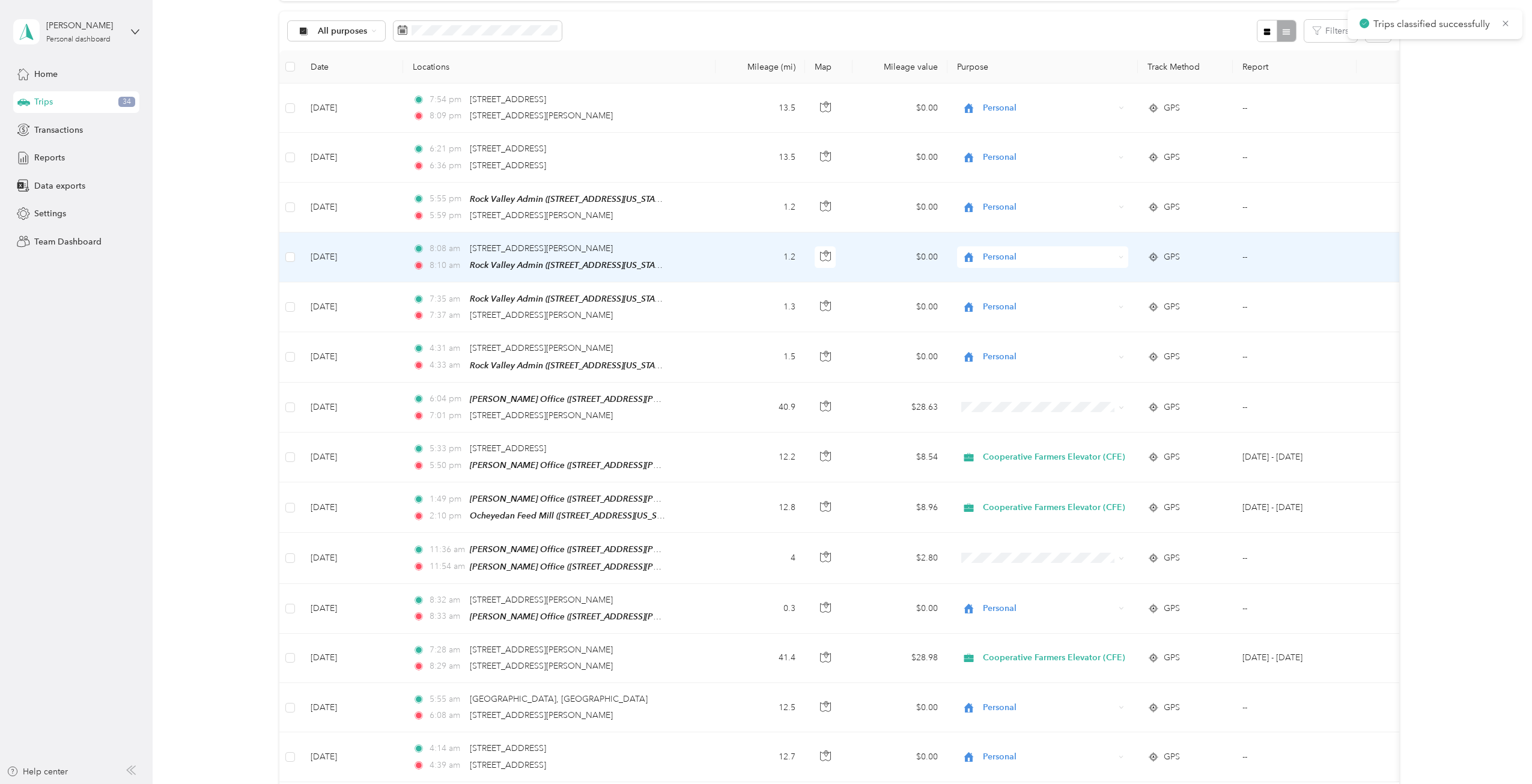
scroll to position [120, 0]
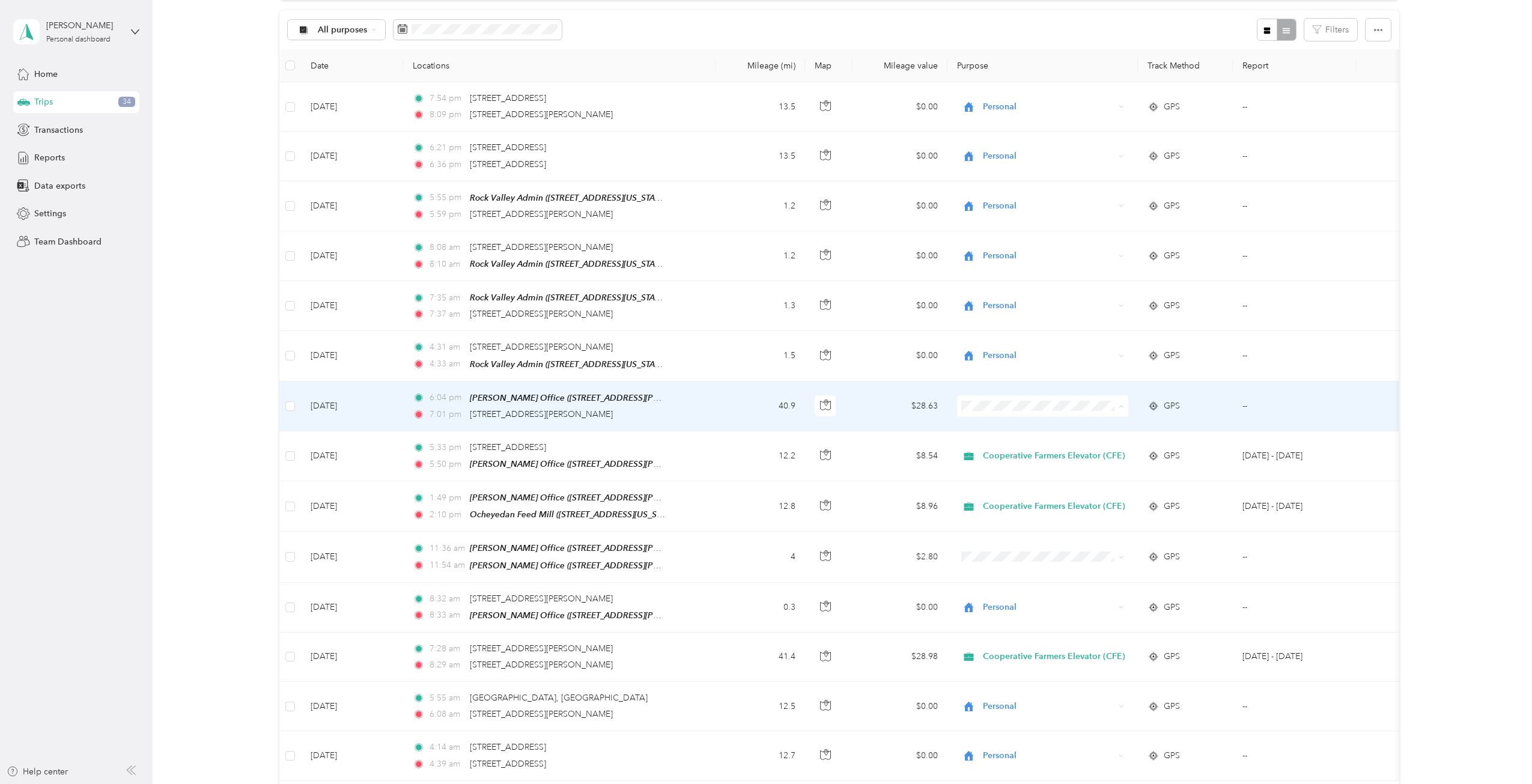
click at [990, 421] on span "Cooperative Farmers Elevator (CFE)" at bounding box center [1057, 424] width 142 height 13
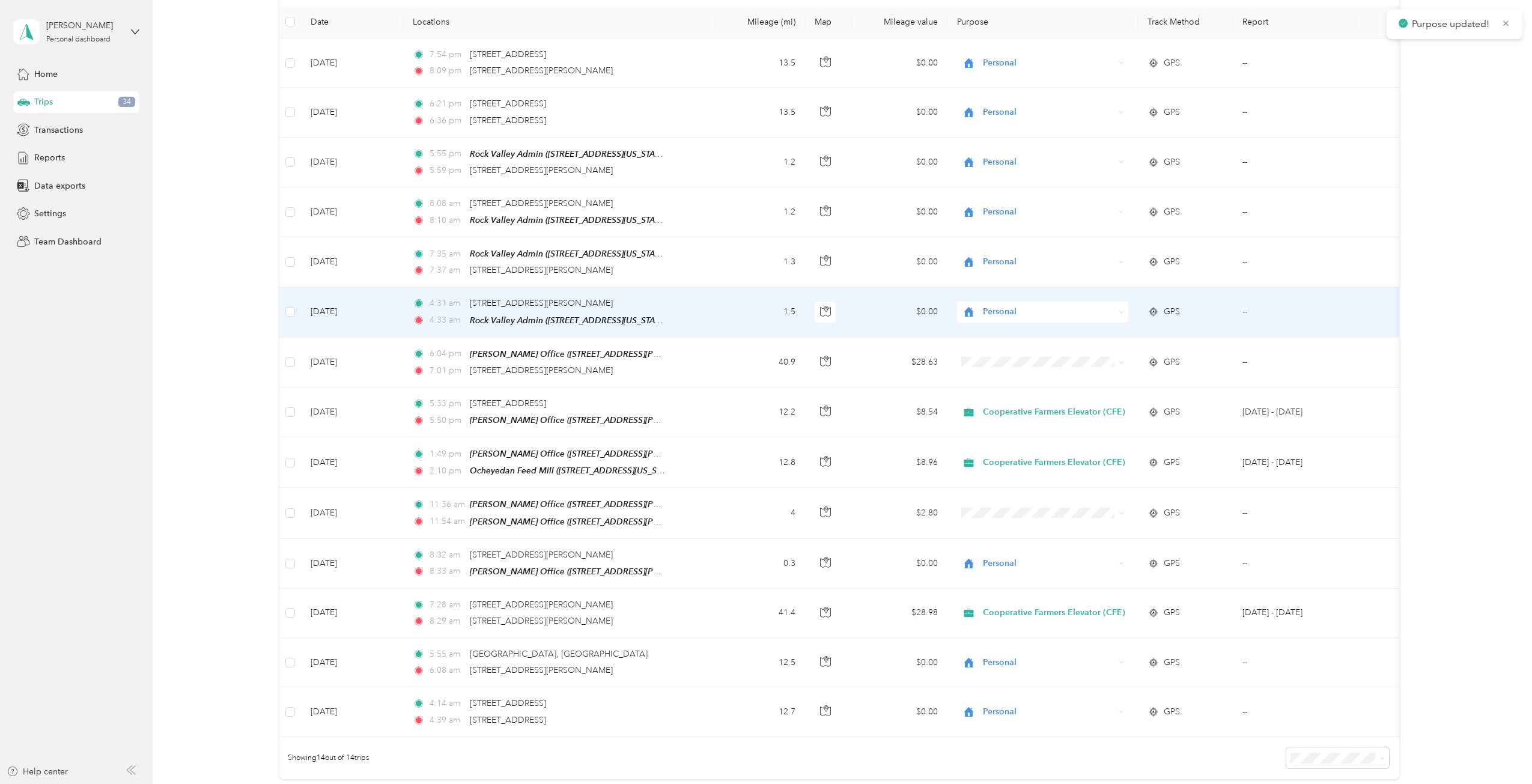
scroll to position [180, 0]
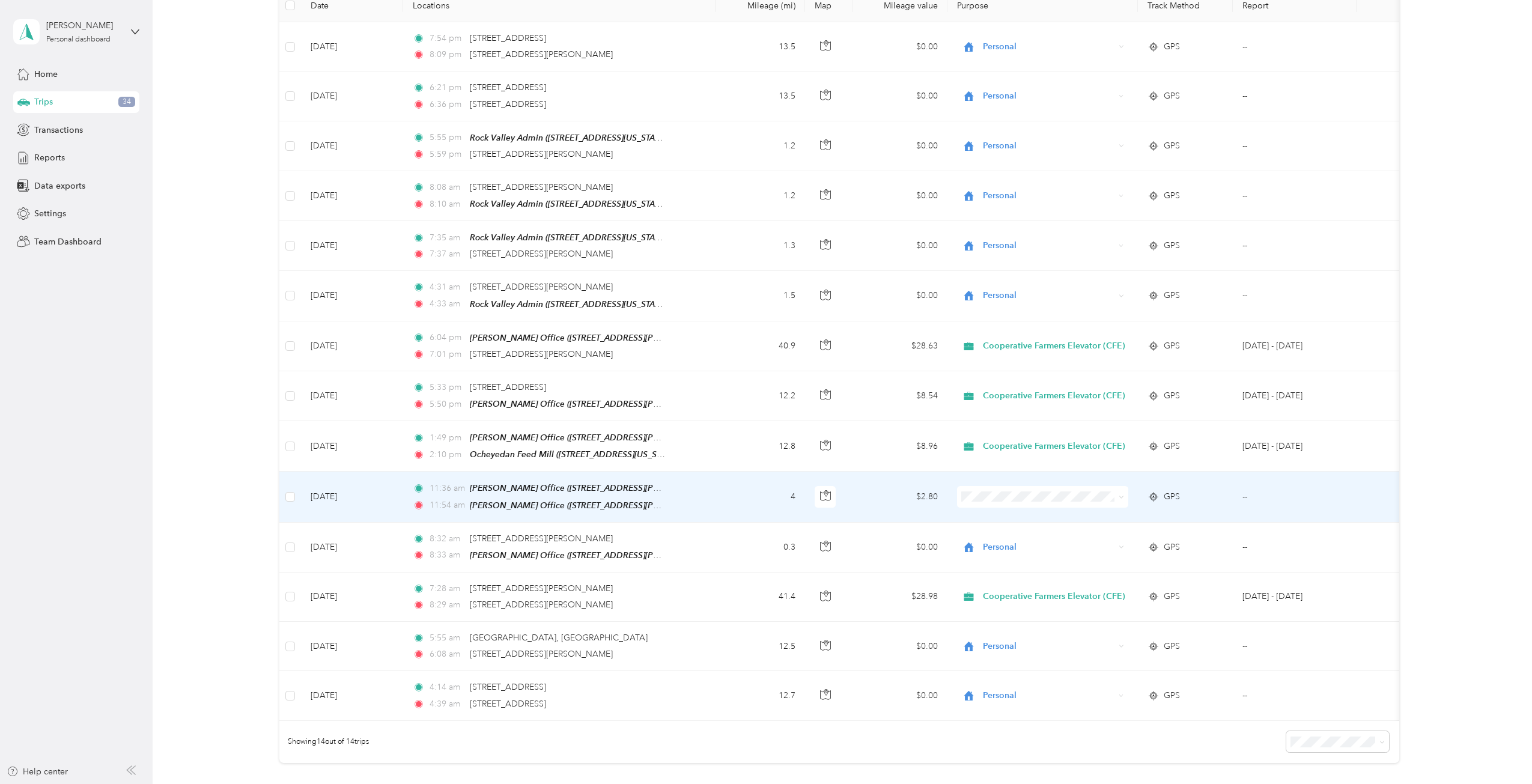
click at [1007, 534] on span "Personal" at bounding box center [1057, 530] width 142 height 13
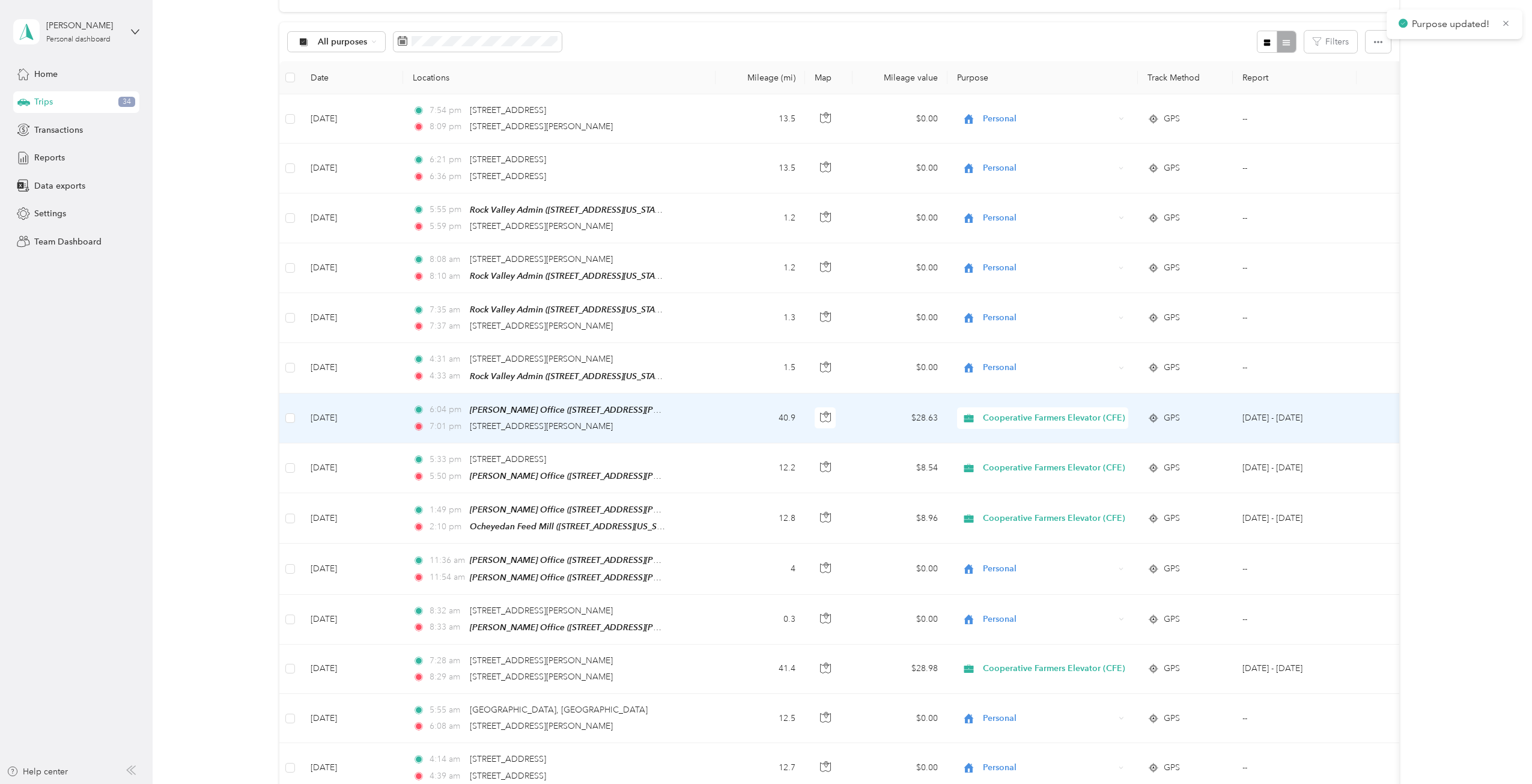
scroll to position [0, 0]
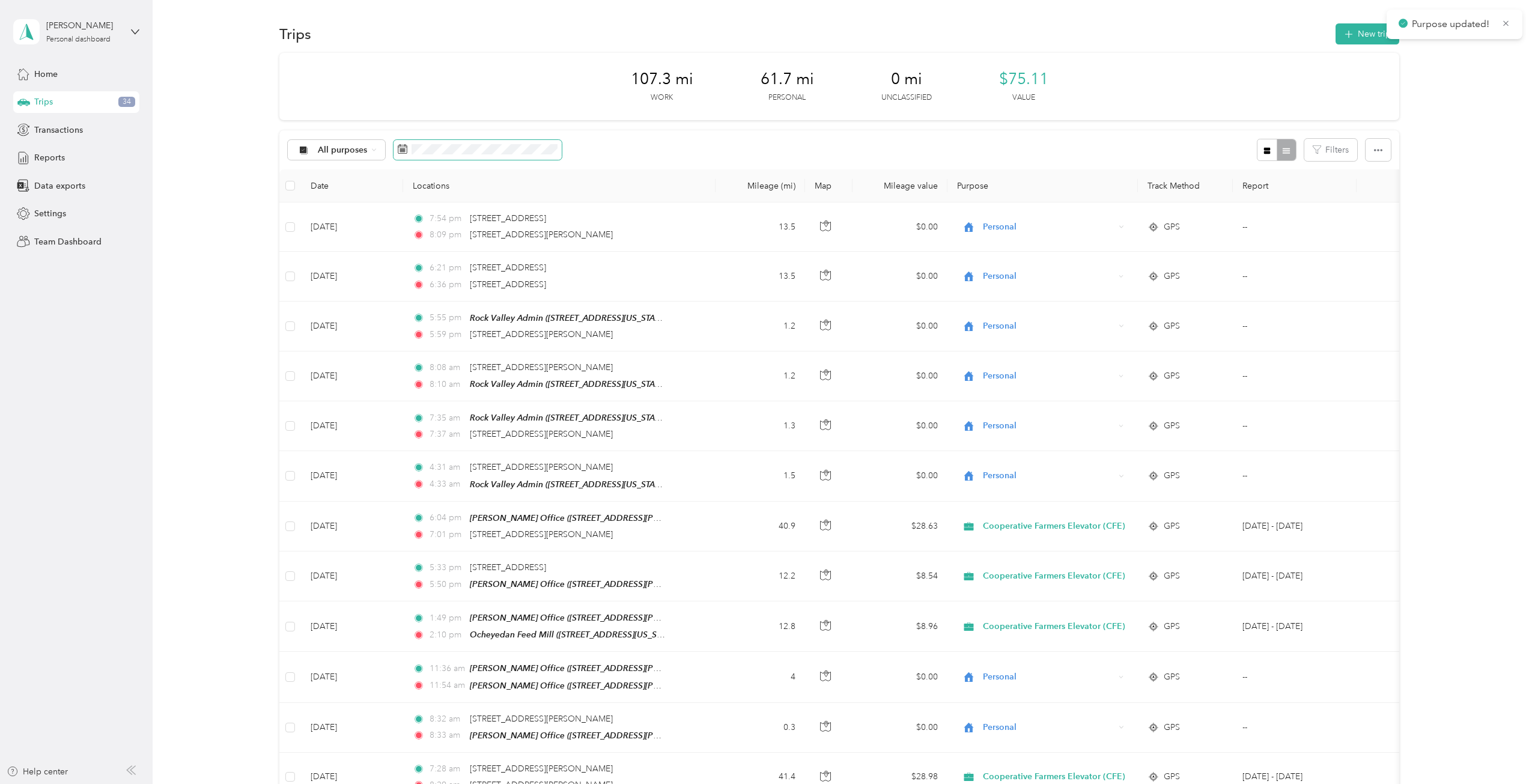
click at [481, 142] on span at bounding box center [477, 150] width 168 height 20
click at [426, 256] on div "1" at bounding box center [424, 260] width 16 height 15
click at [503, 280] on div "13" at bounding box center [502, 279] width 16 height 15
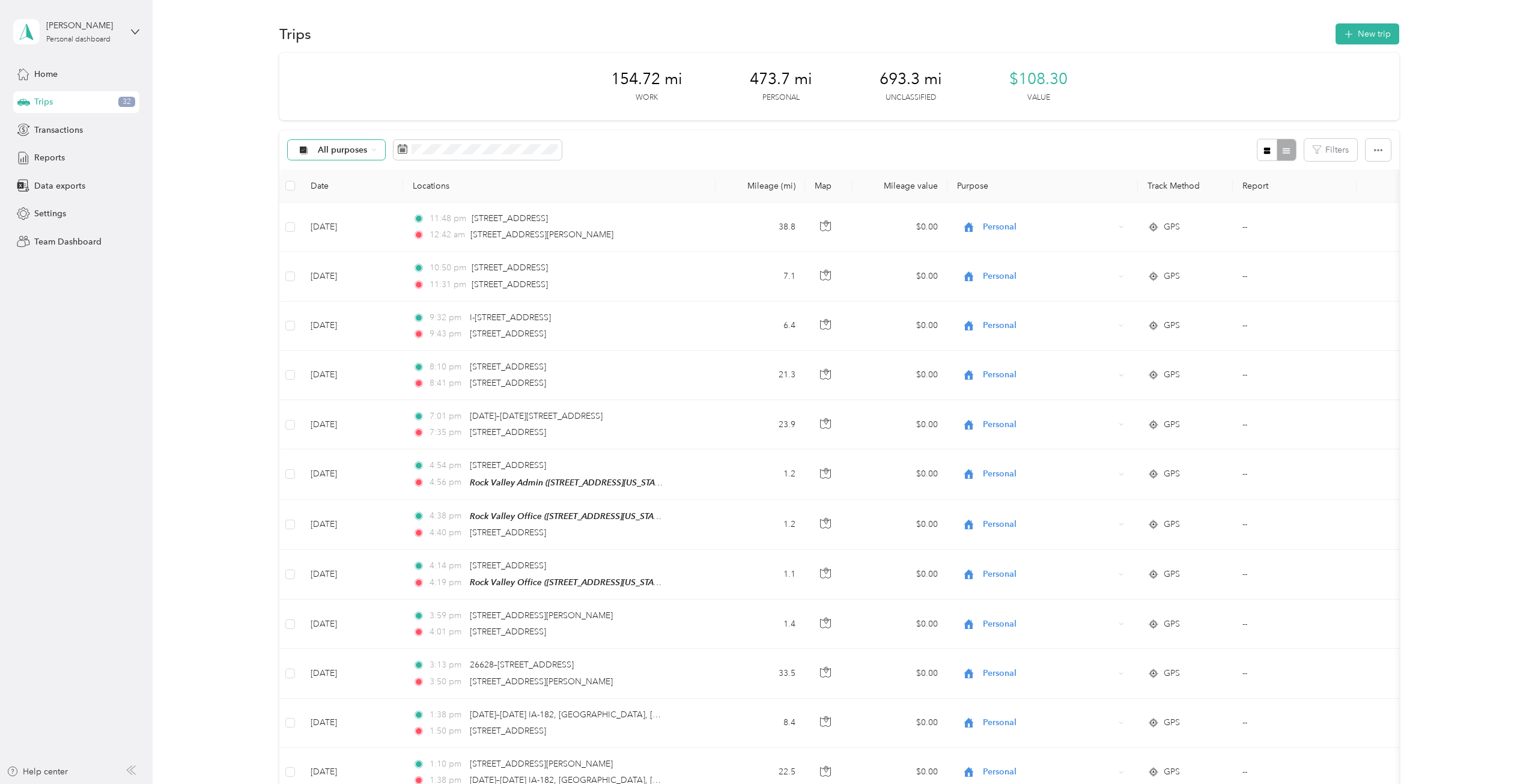
click at [363, 151] on span "All purposes" at bounding box center [343, 150] width 50 height 9
click at [357, 189] on span "Unclassified" at bounding box center [388, 188] width 142 height 13
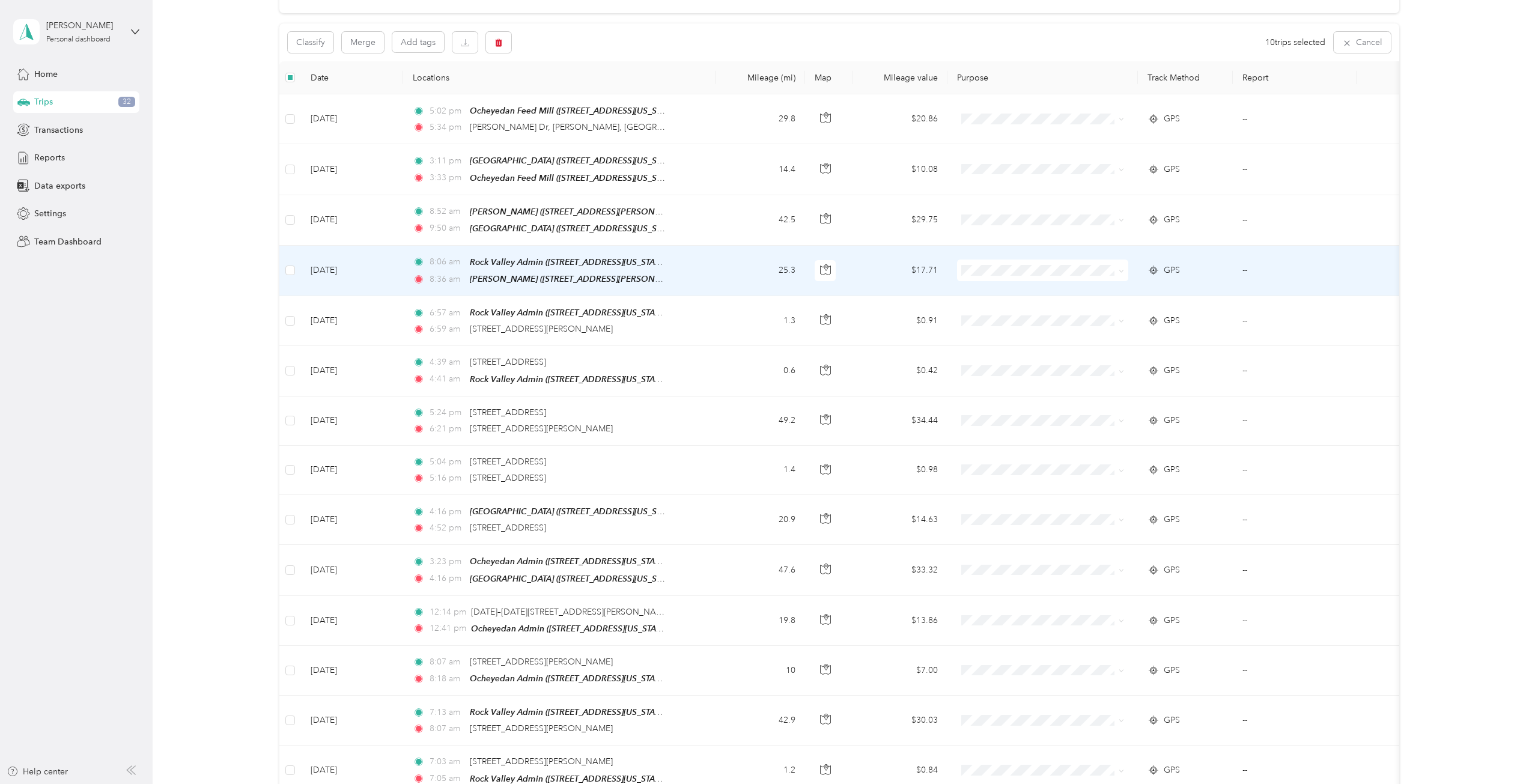
scroll to position [60, 0]
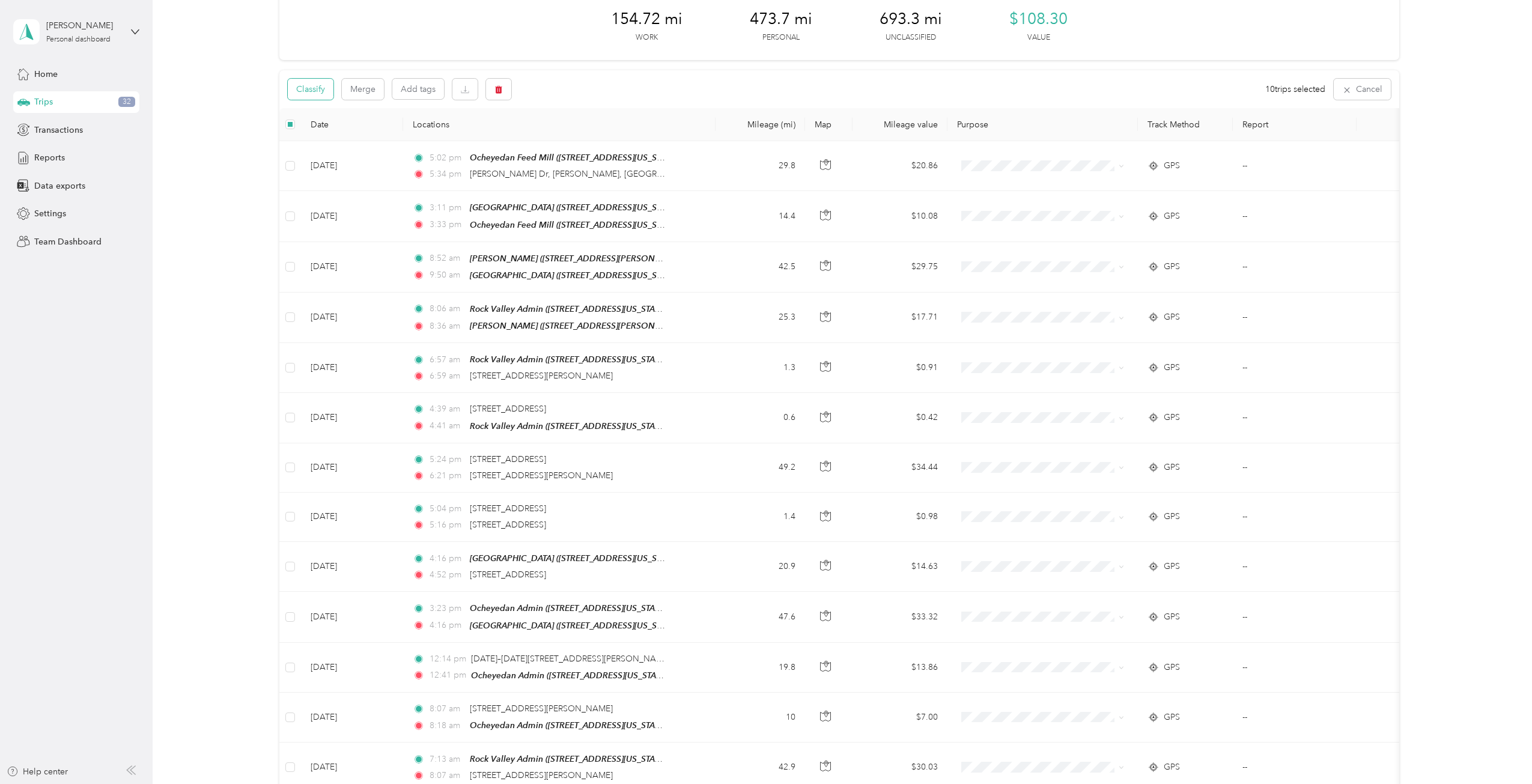
click at [313, 92] on button "Classify" at bounding box center [310, 89] width 46 height 21
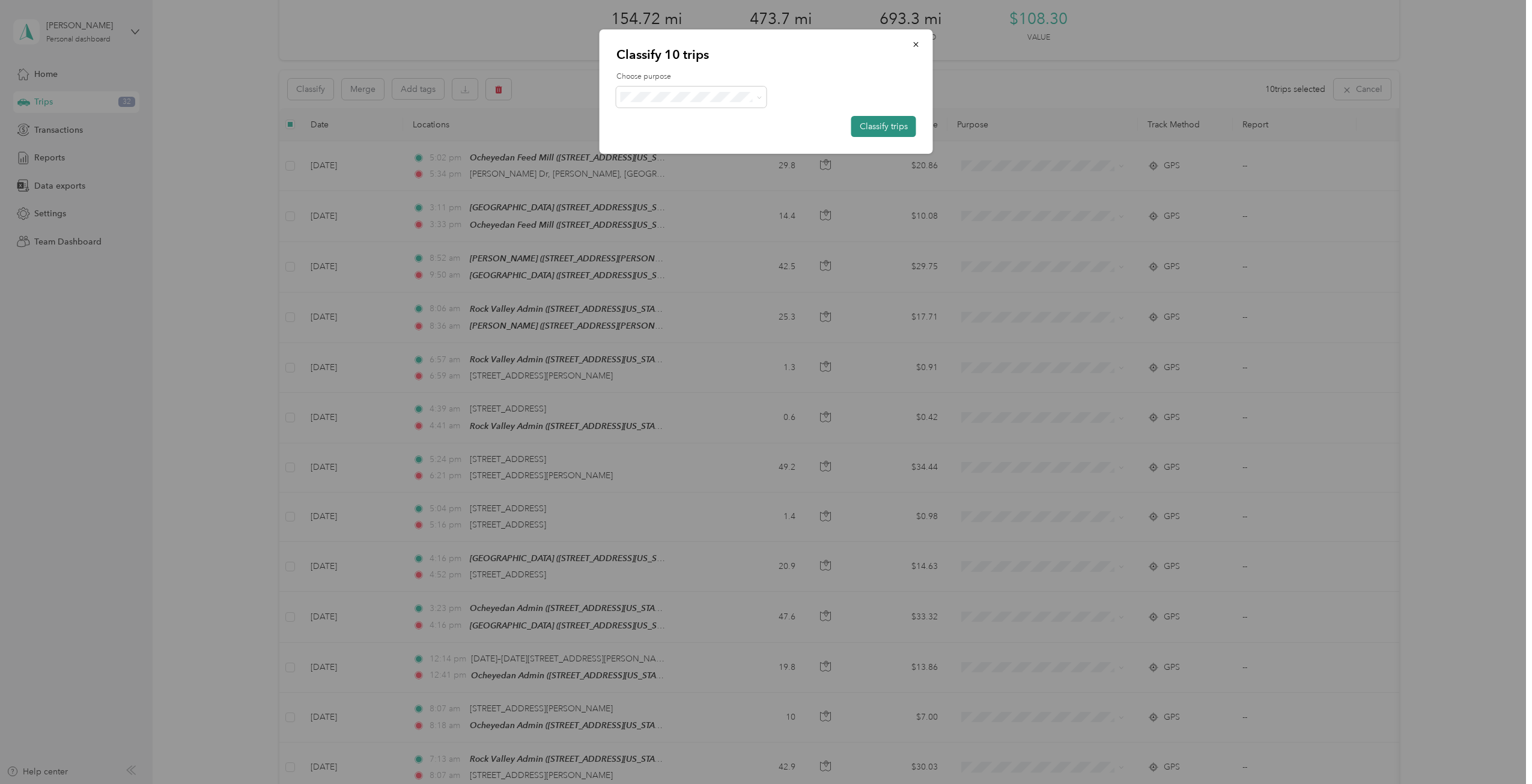
click at [890, 130] on button "Classify trips" at bounding box center [884, 126] width 65 height 21
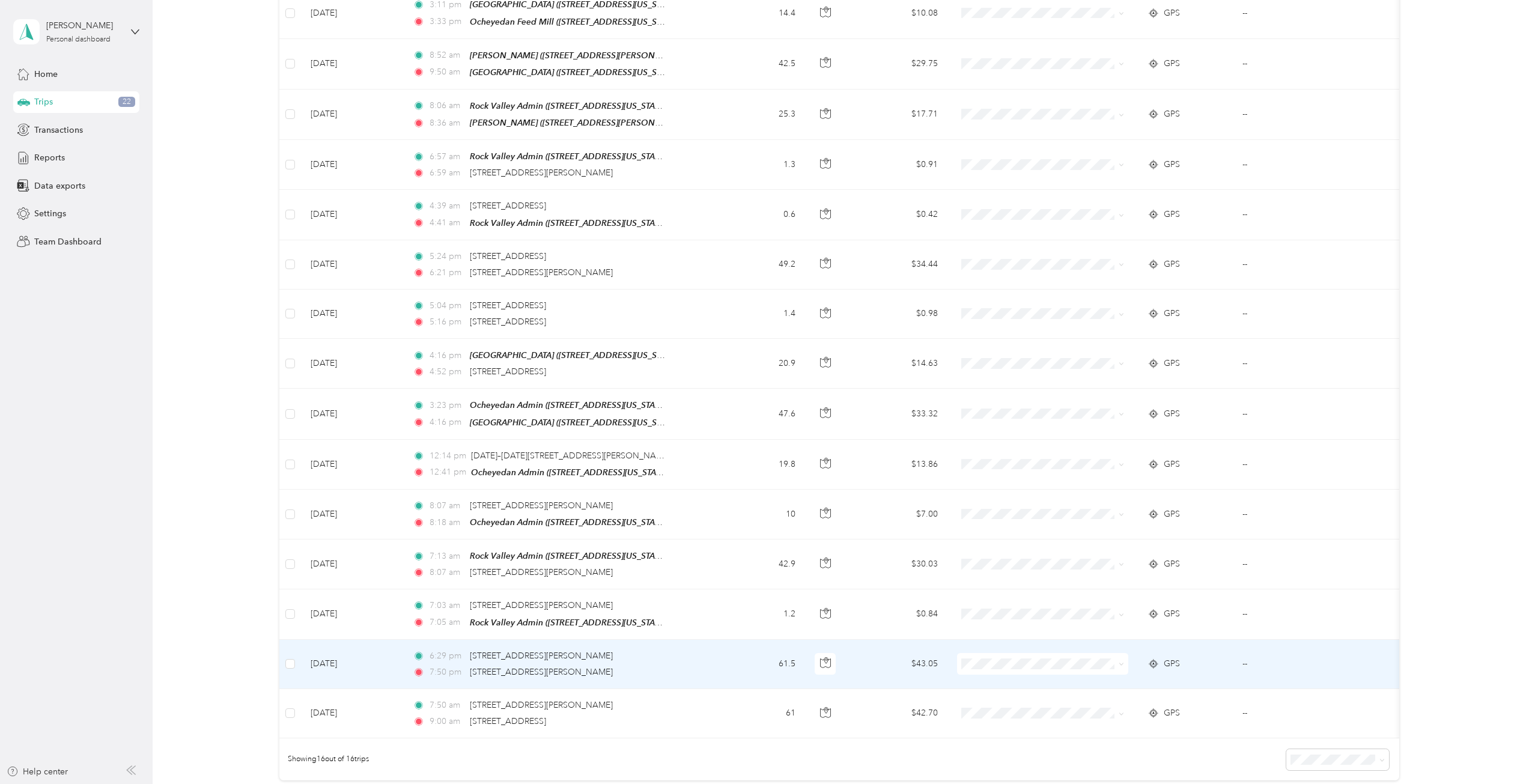
scroll to position [246, 0]
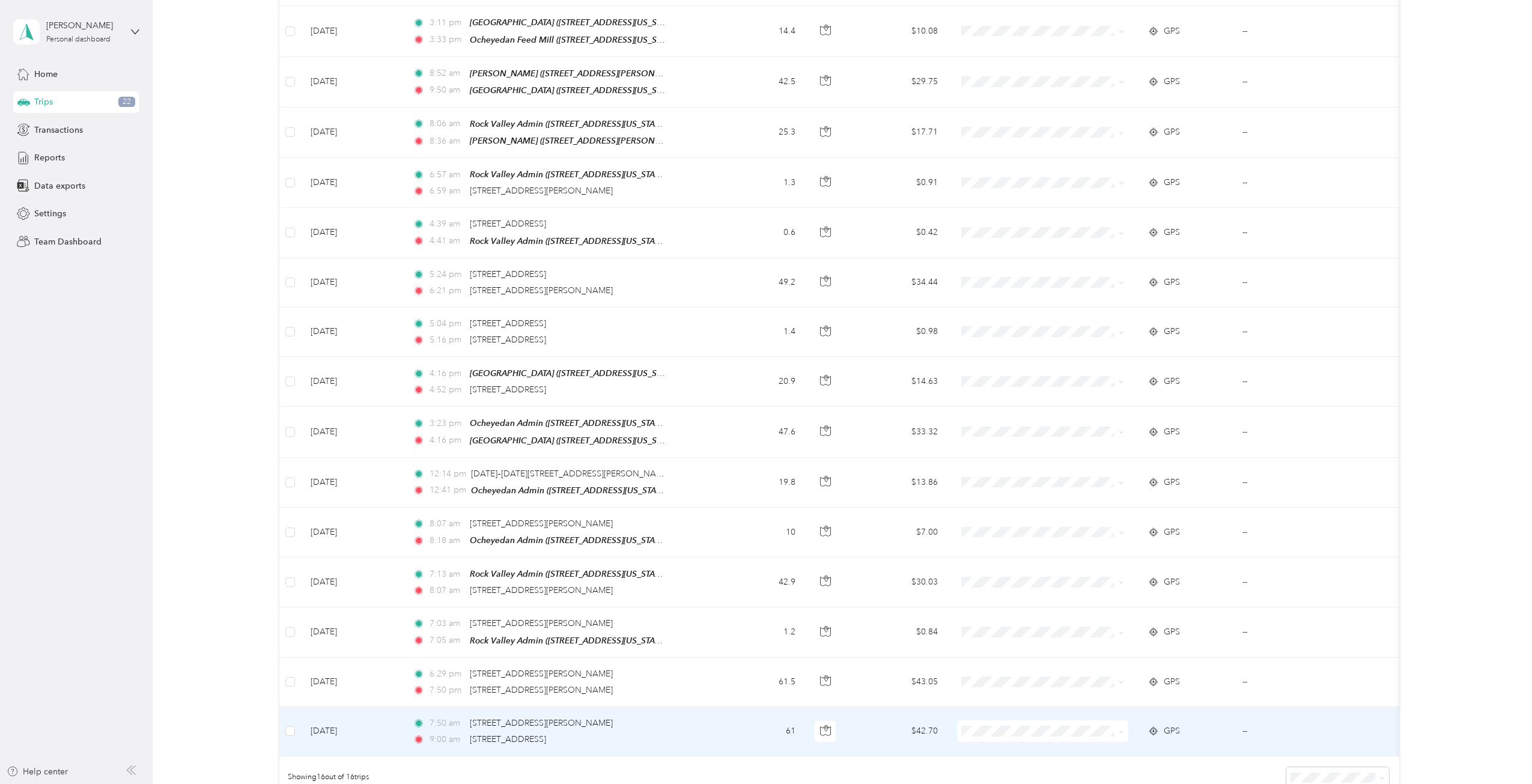
click at [1147, 567] on span "GPS" at bounding box center [1172, 731] width 16 height 13
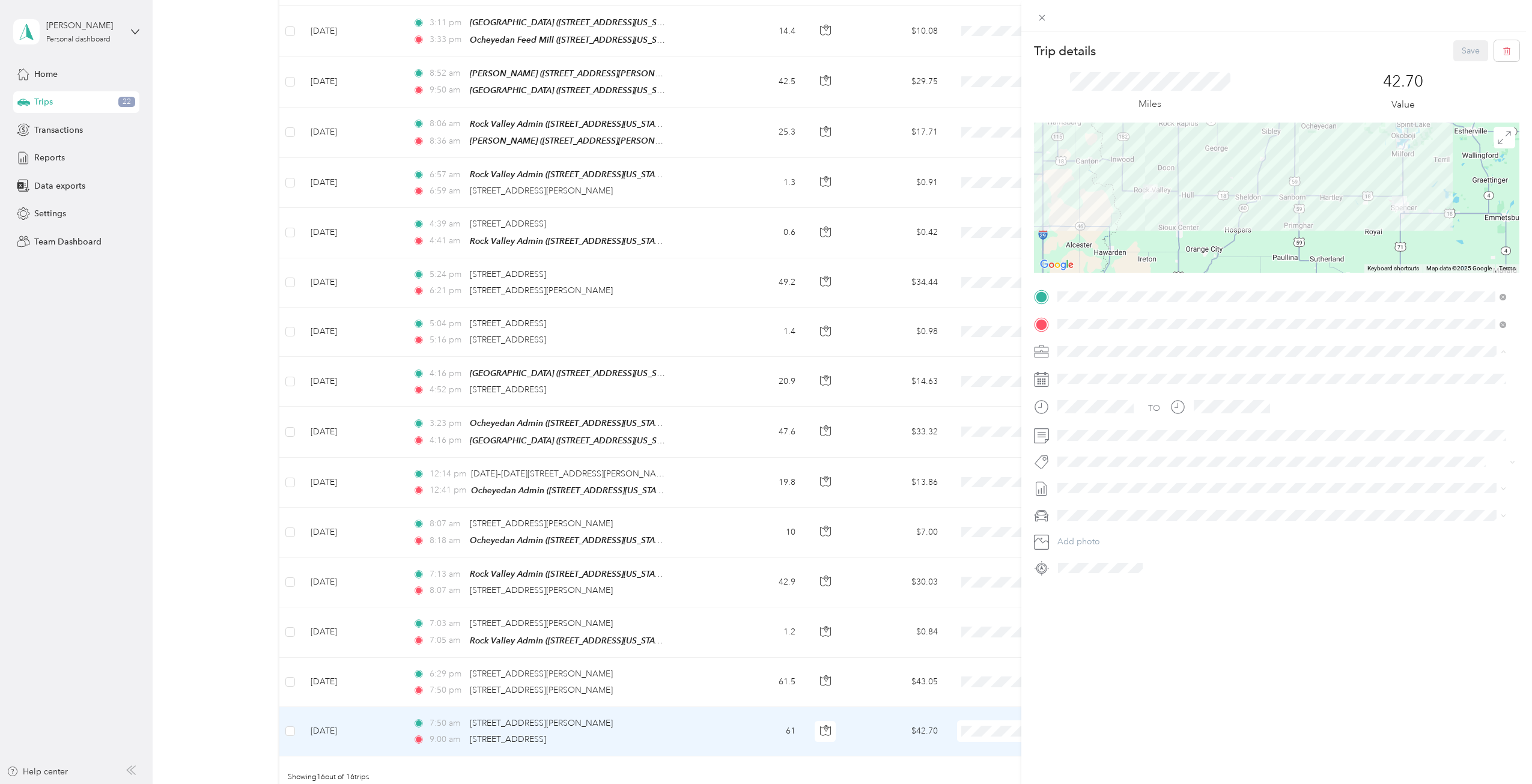
click at [1091, 369] on span "Cooperative Farmers Elevator (CFE)" at bounding box center [1129, 372] width 136 height 10
click at [1147, 54] on button "Save" at bounding box center [1470, 51] width 35 height 21
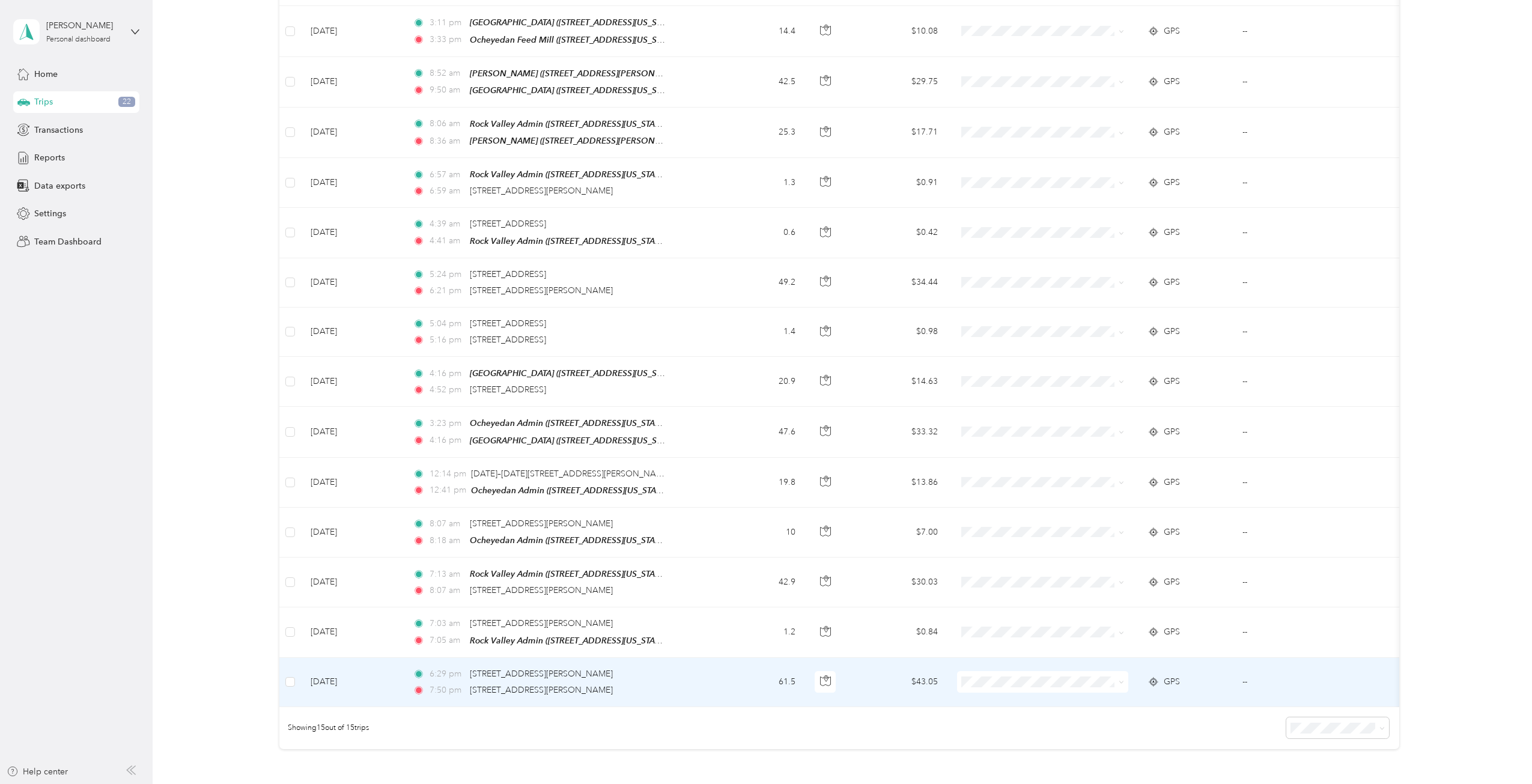
click at [1022, 567] on li "Cooperative Farmers Elevator (CFE)" at bounding box center [1047, 690] width 181 height 21
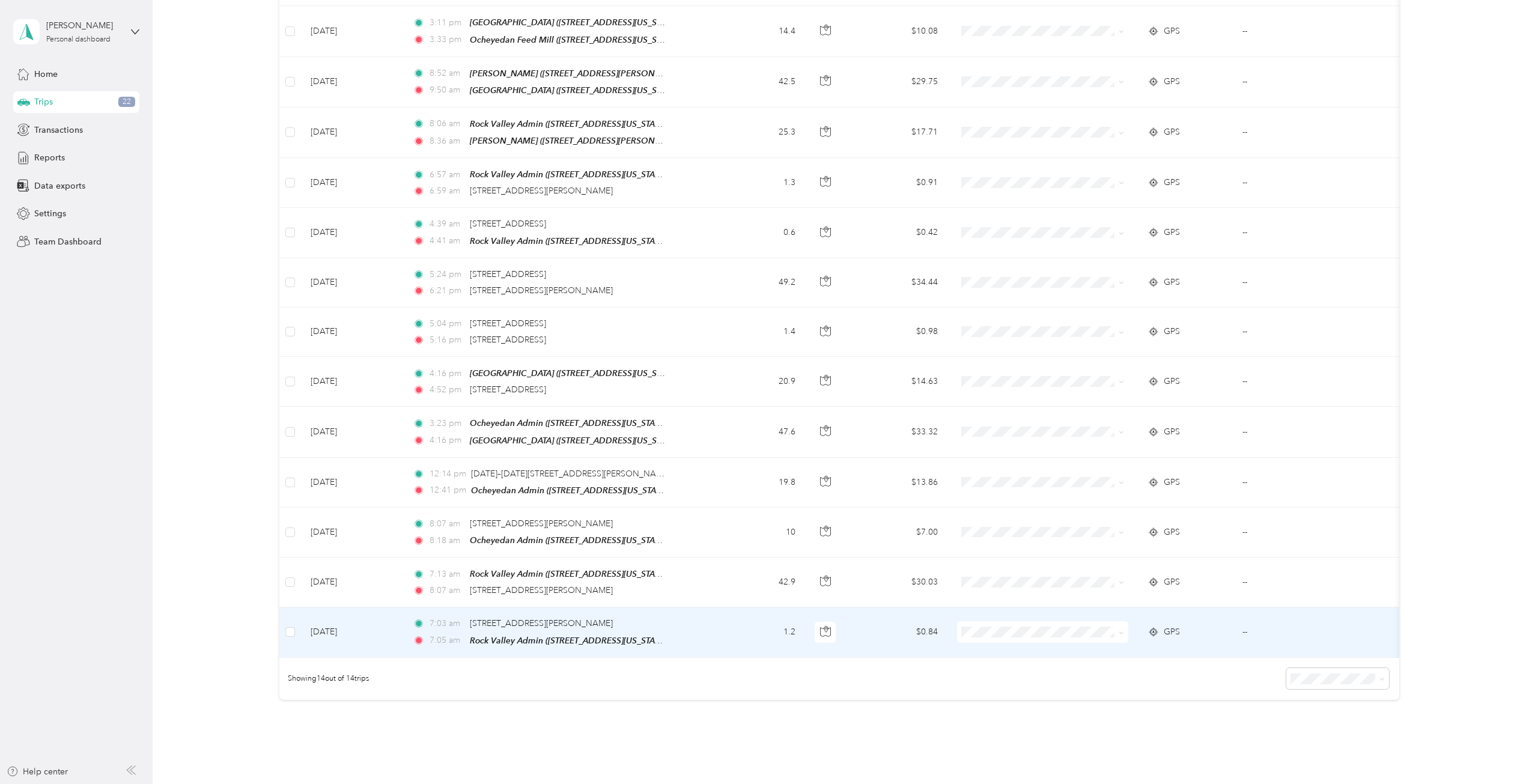
scroll to position [245, 0]
click at [1031, 567] on span at bounding box center [1042, 631] width 171 height 21
click at [1001, 567] on li "Personal" at bounding box center [1047, 662] width 181 height 21
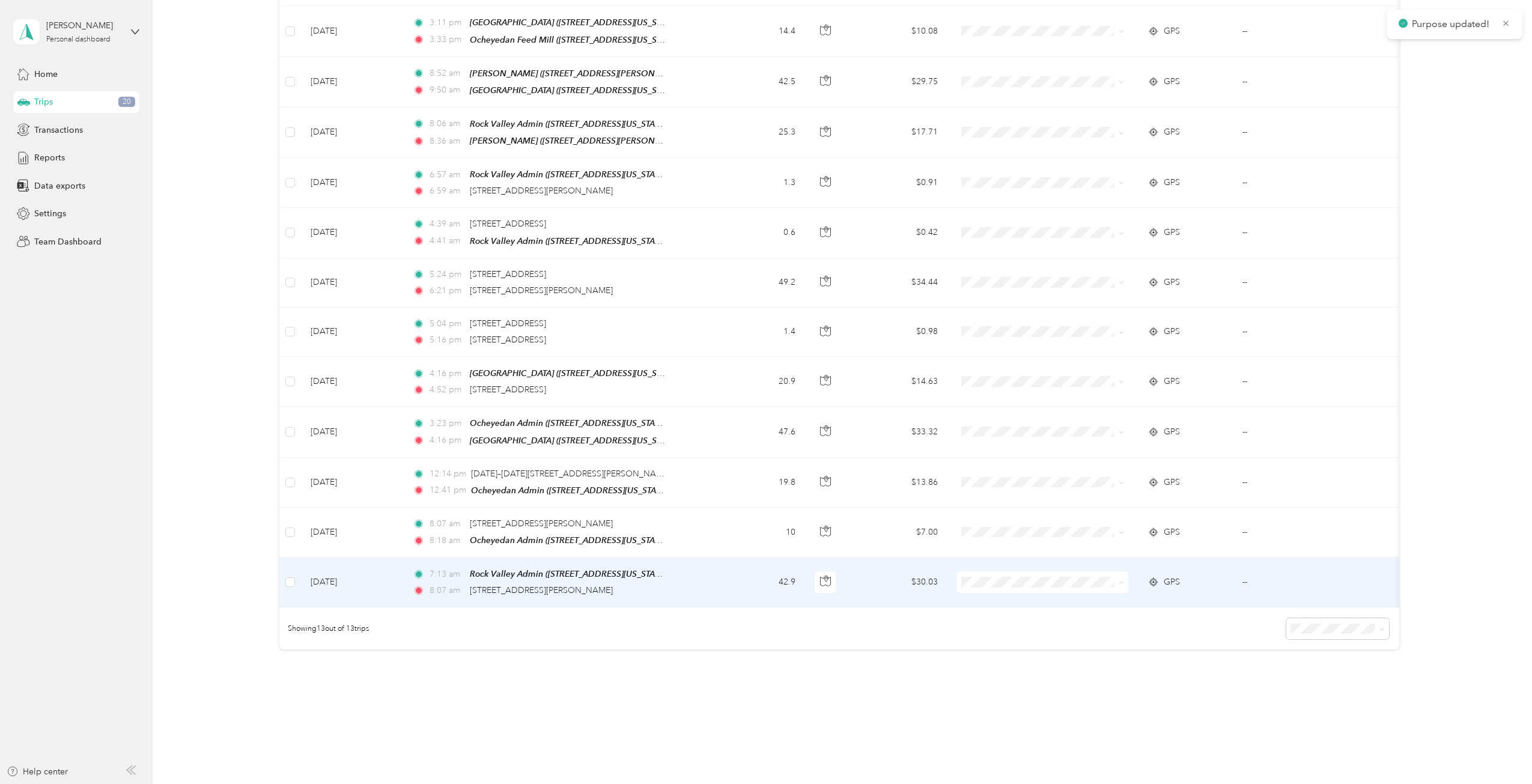
click at [1002, 567] on span "Cooperative Farmers Elevator (CFE)" at bounding box center [1057, 593] width 142 height 13
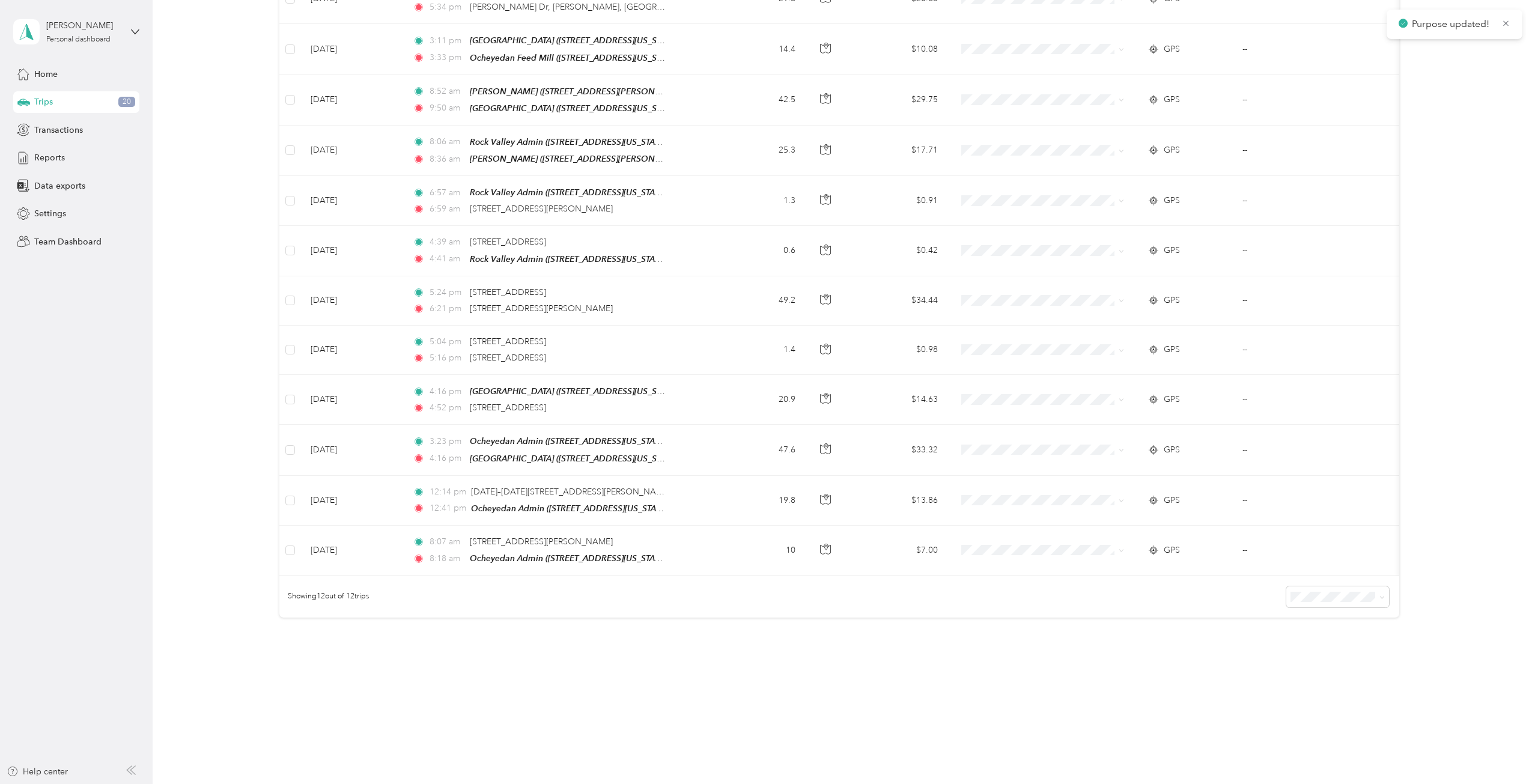
scroll to position [225, 0]
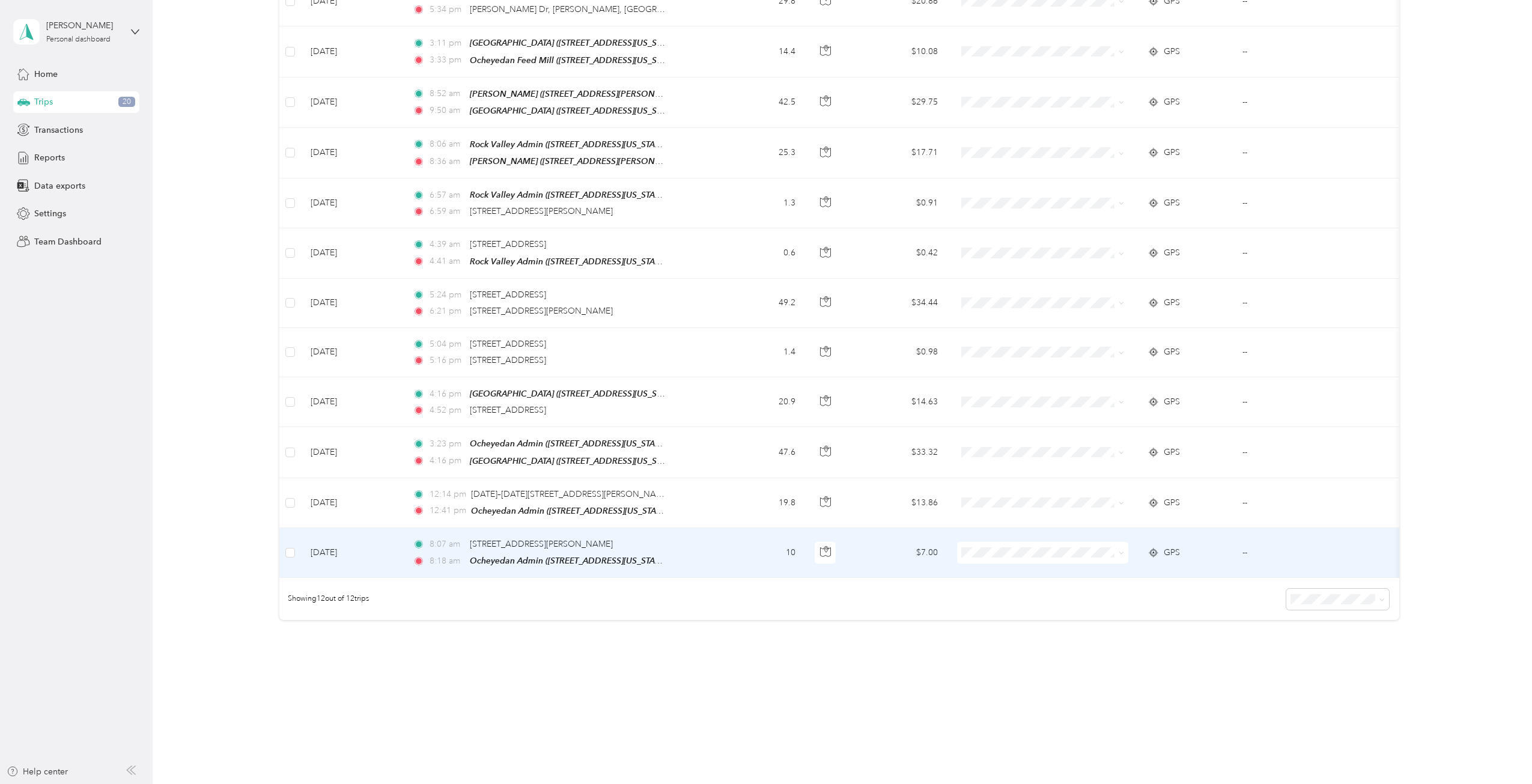
click at [1147, 546] on span "GPS" at bounding box center [1172, 553] width 16 height 13
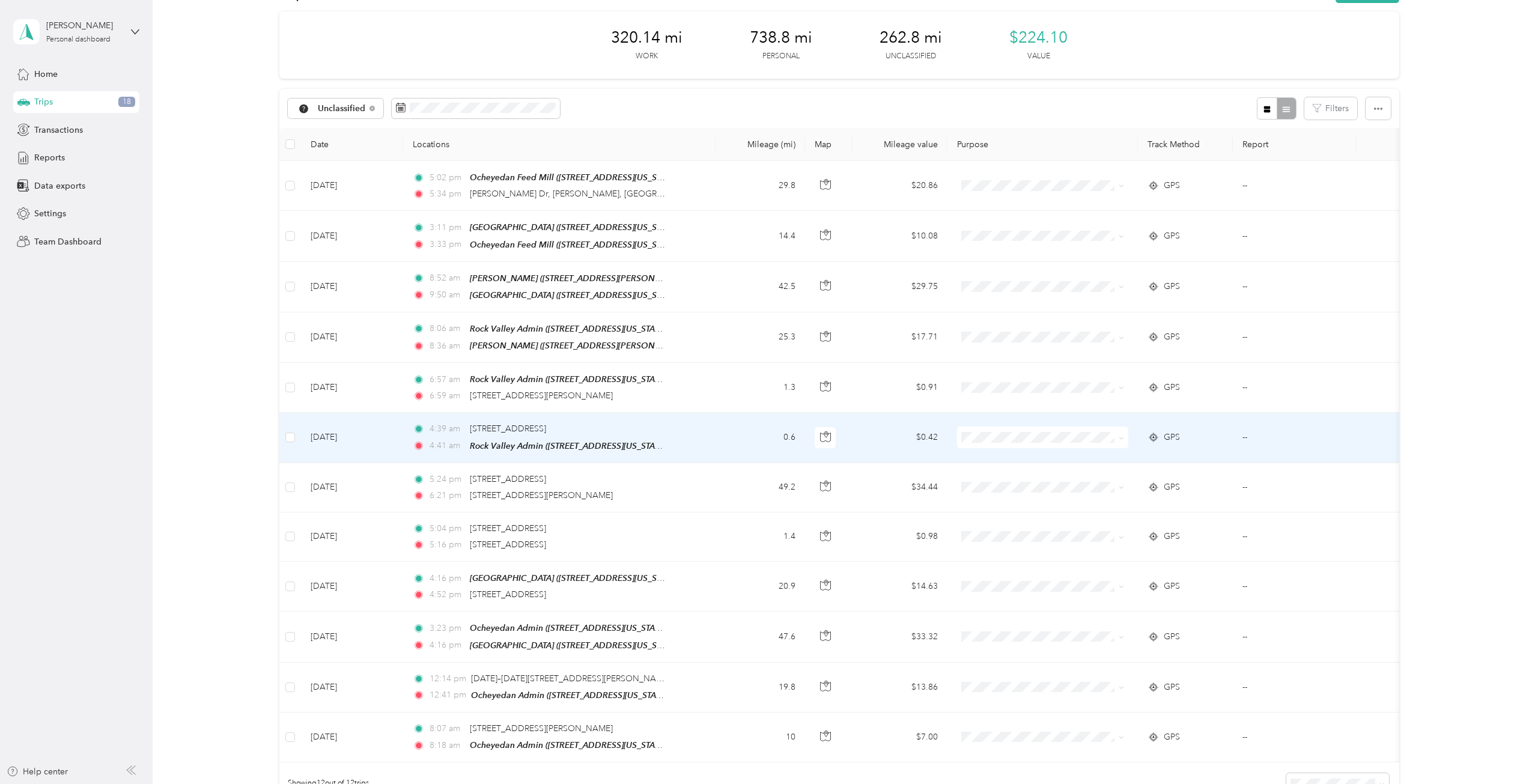
scroll to position [60, 0]
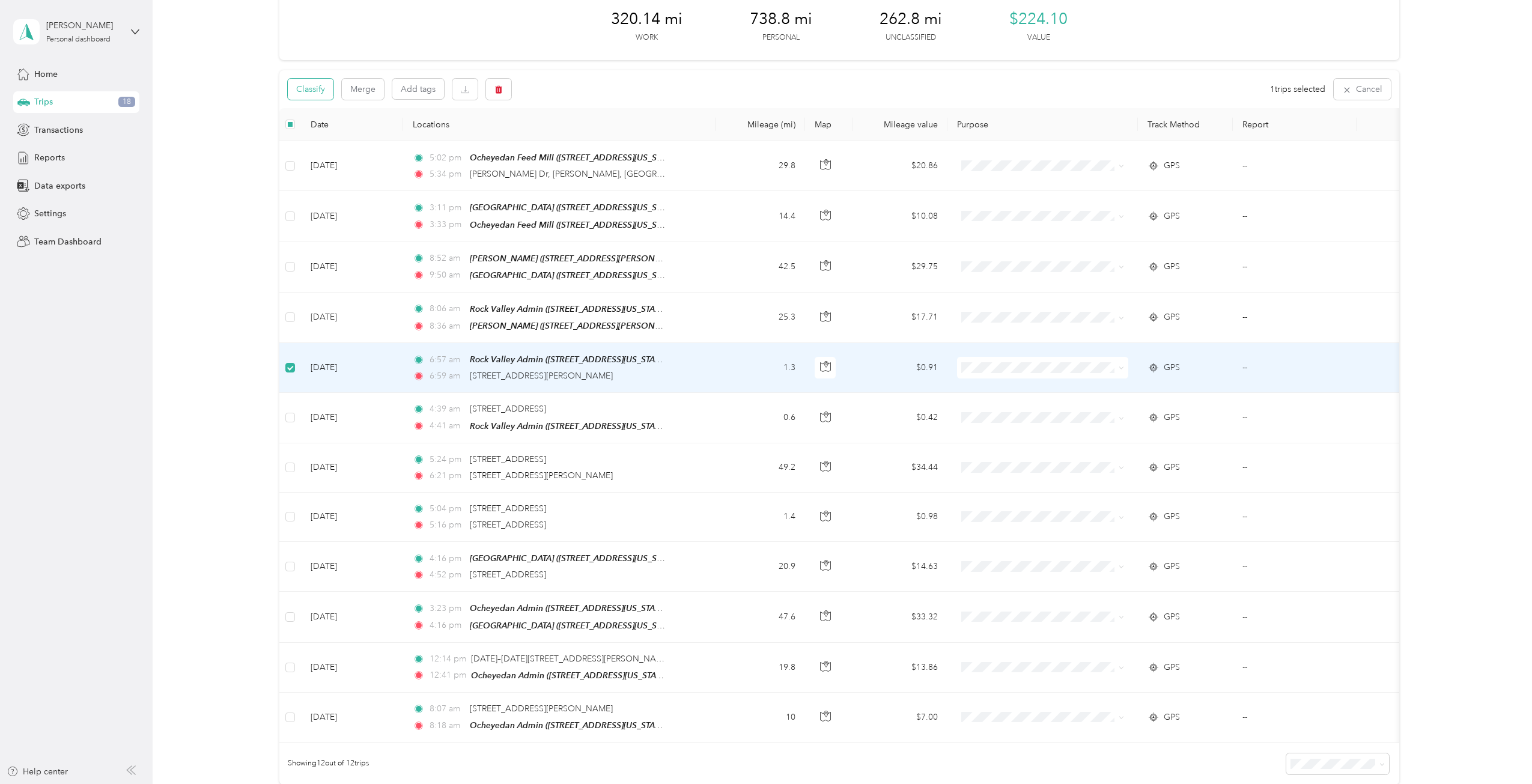
click at [303, 90] on button "Classify" at bounding box center [310, 89] width 46 height 21
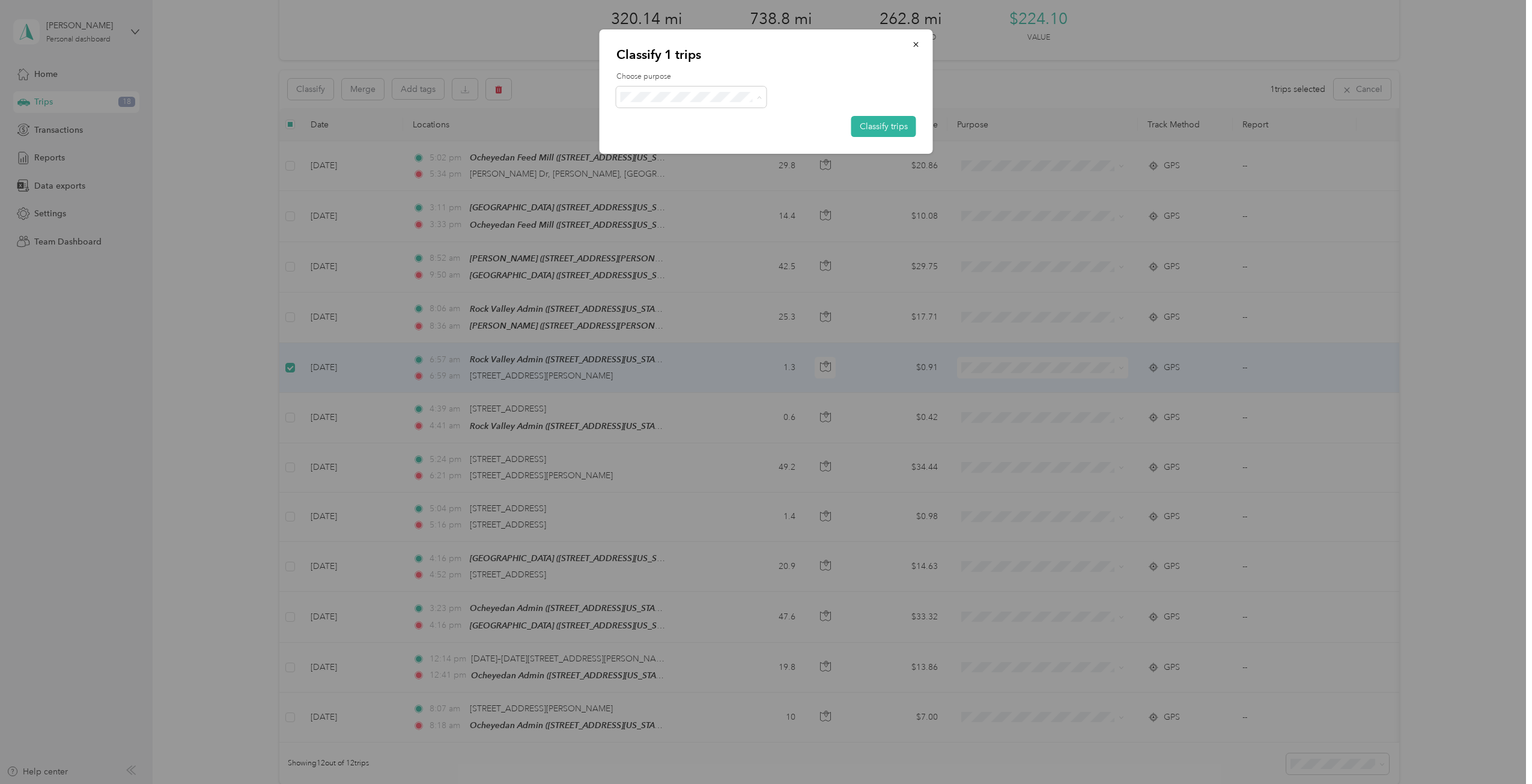
click at [677, 135] on span "Personal" at bounding box center [717, 140] width 142 height 13
click at [877, 121] on button "Classify trips" at bounding box center [884, 126] width 65 height 21
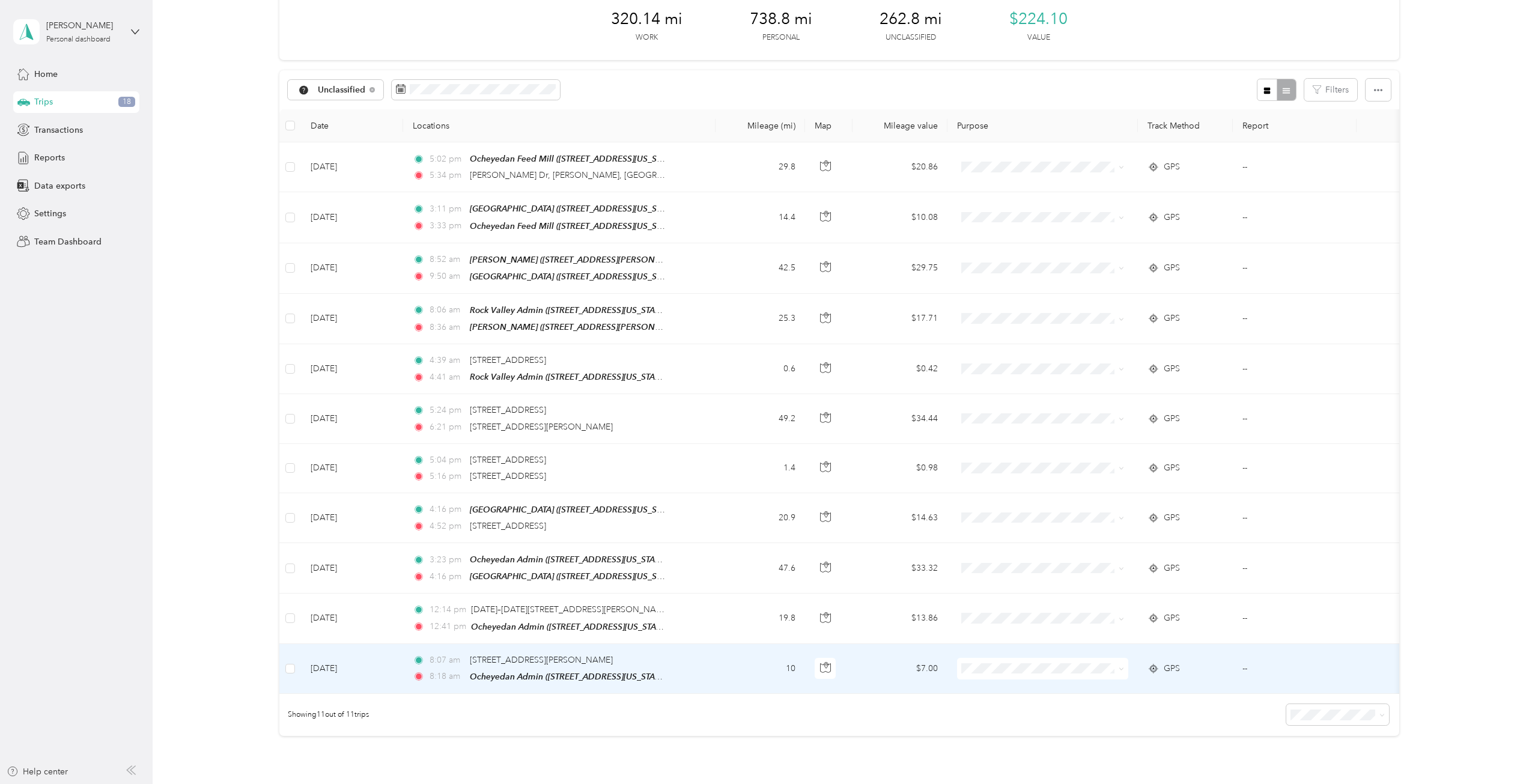
click at [1158, 664] on icon at bounding box center [1153, 669] width 12 height 10
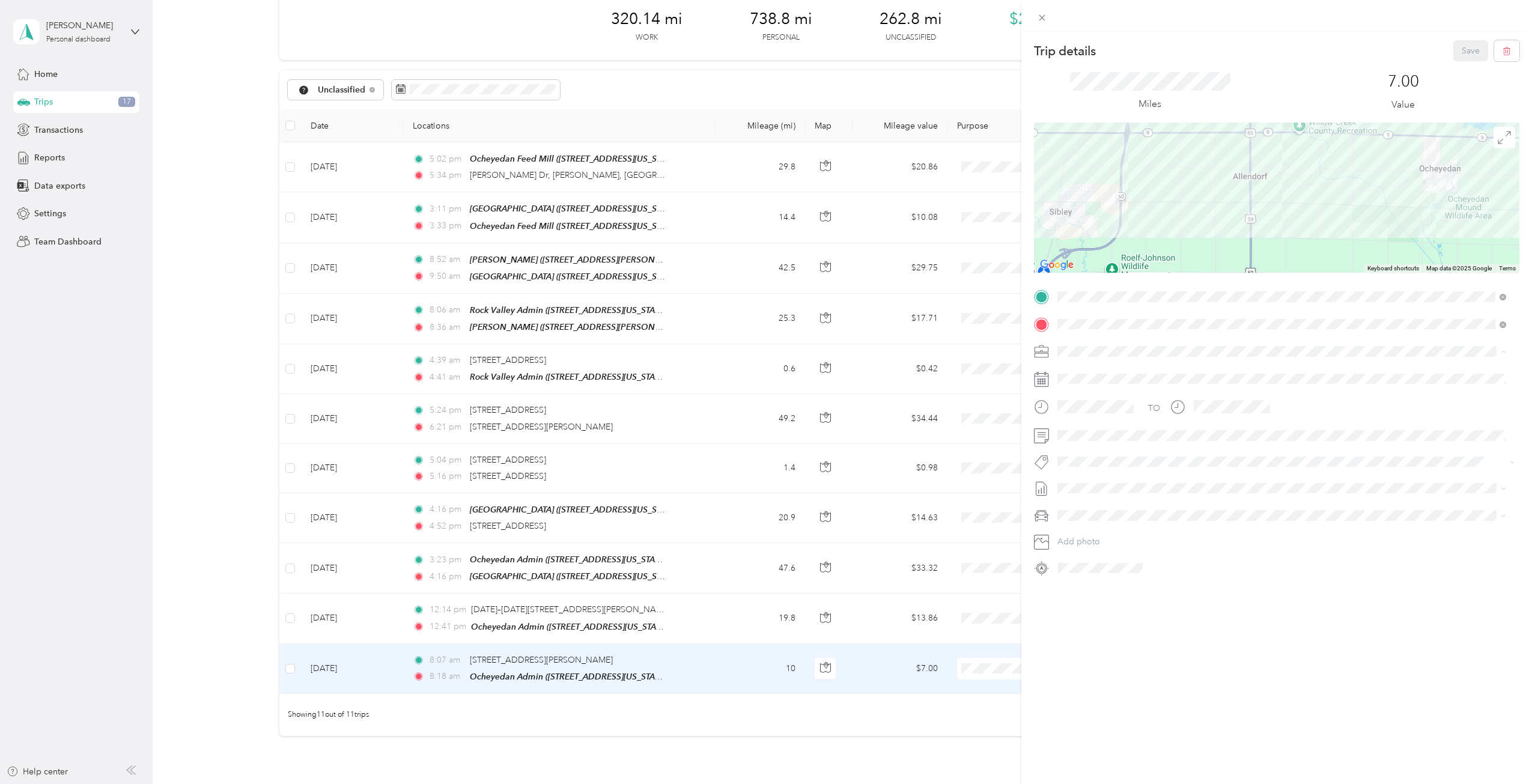
click at [1091, 376] on li "Cooperative Farmers Elevator (CFE)" at bounding box center [1282, 372] width 457 height 21
click at [1461, 49] on button "Save" at bounding box center [1470, 51] width 35 height 21
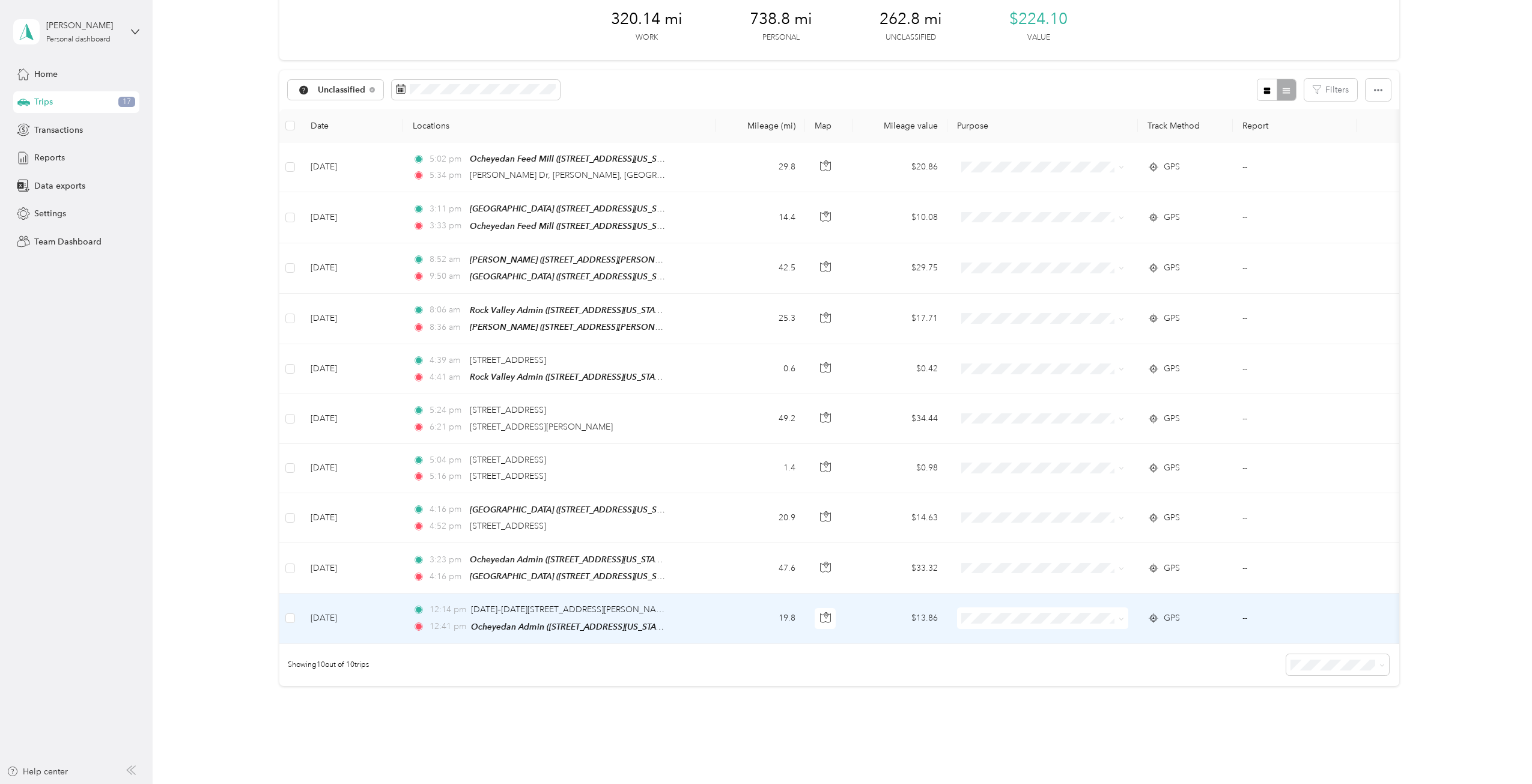
click at [1166, 612] on span "GPS" at bounding box center [1172, 619] width 16 height 13
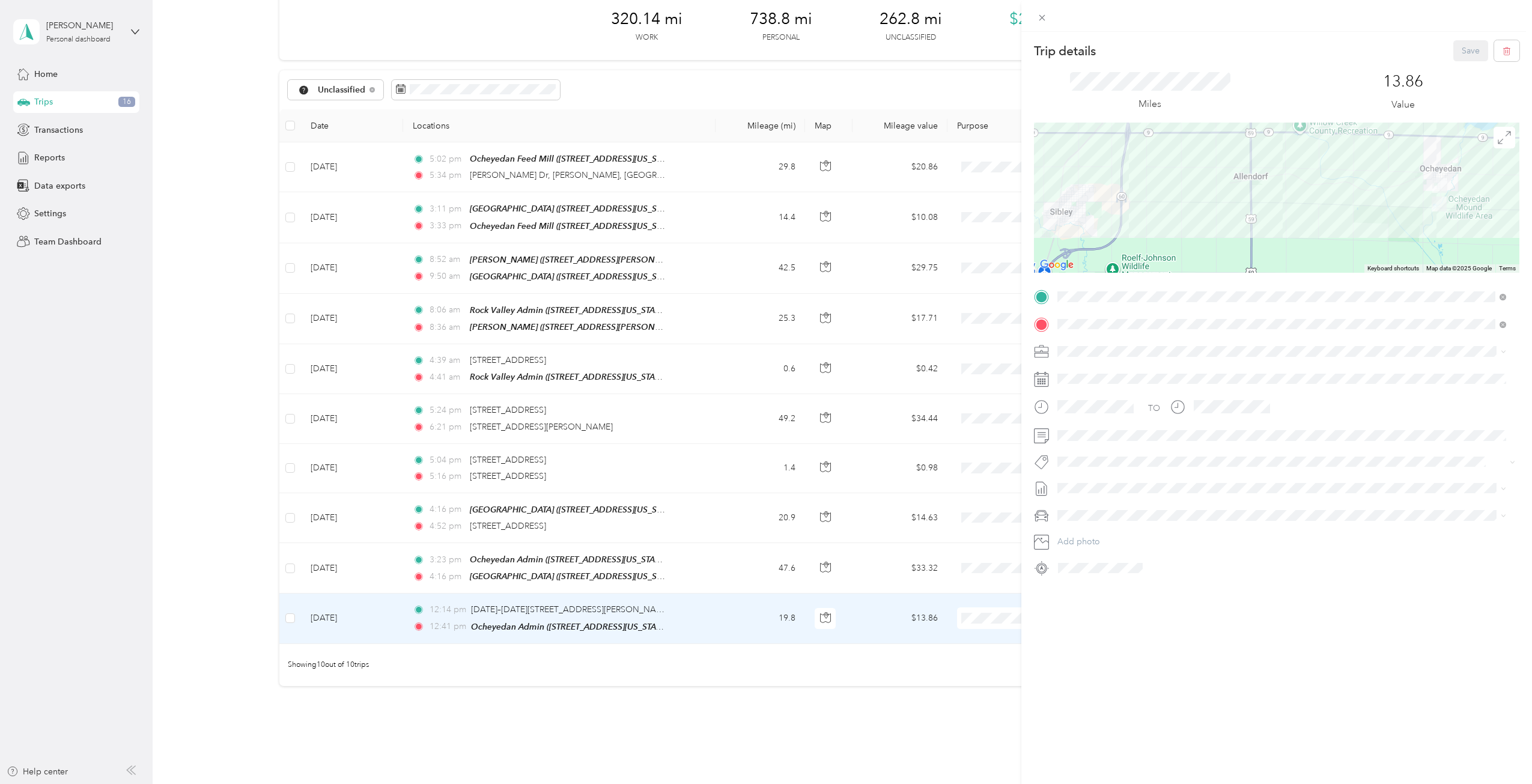
click at [1103, 344] on span at bounding box center [1286, 351] width 466 height 19
click at [1087, 374] on li "Cooperative Farmers Elevator (CFE)" at bounding box center [1282, 372] width 457 height 21
click at [1454, 53] on button "Save" at bounding box center [1470, 51] width 35 height 21
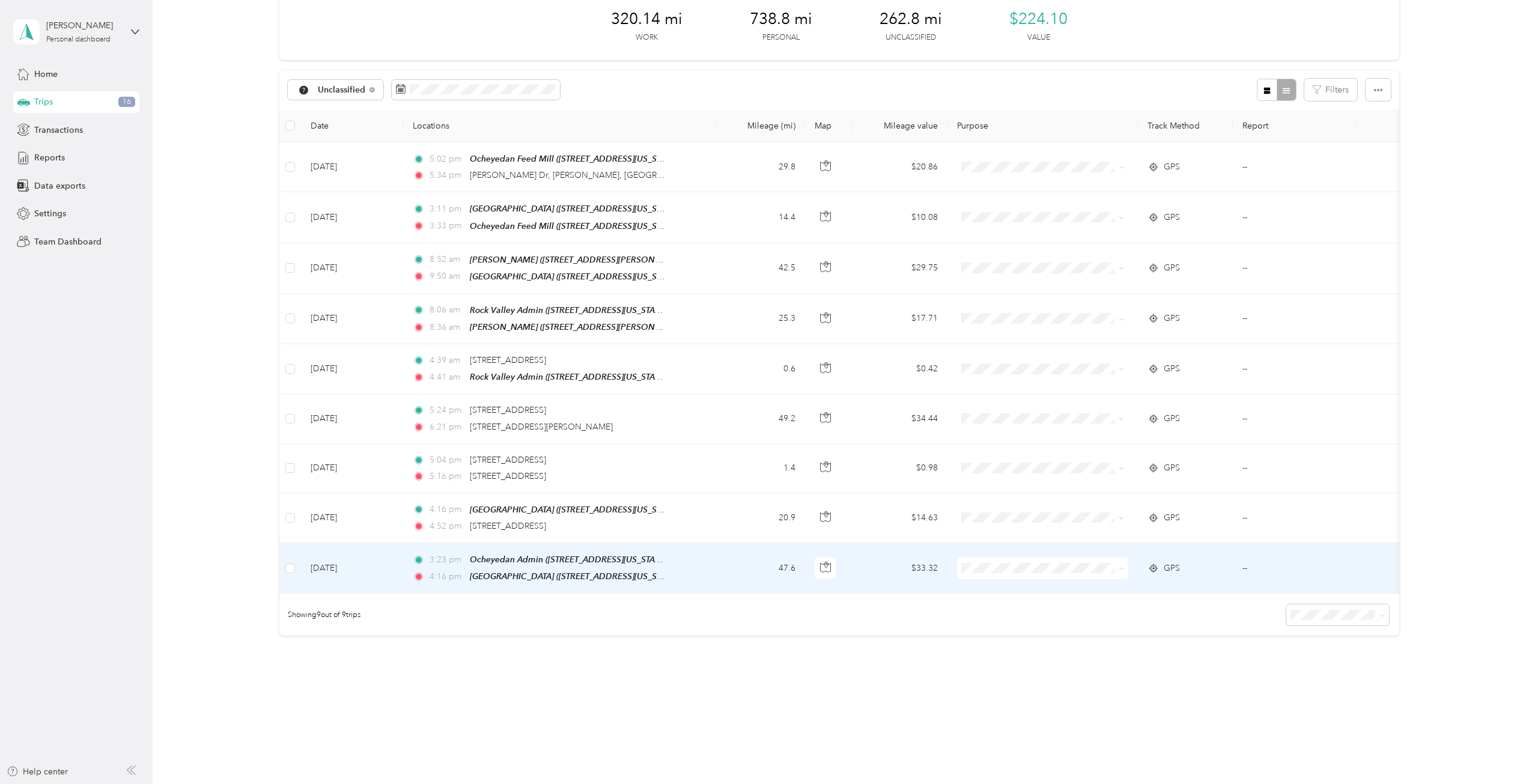
click at [1011, 581] on span "Cooperative Farmers Elevator (CFE)" at bounding box center [1057, 582] width 142 height 13
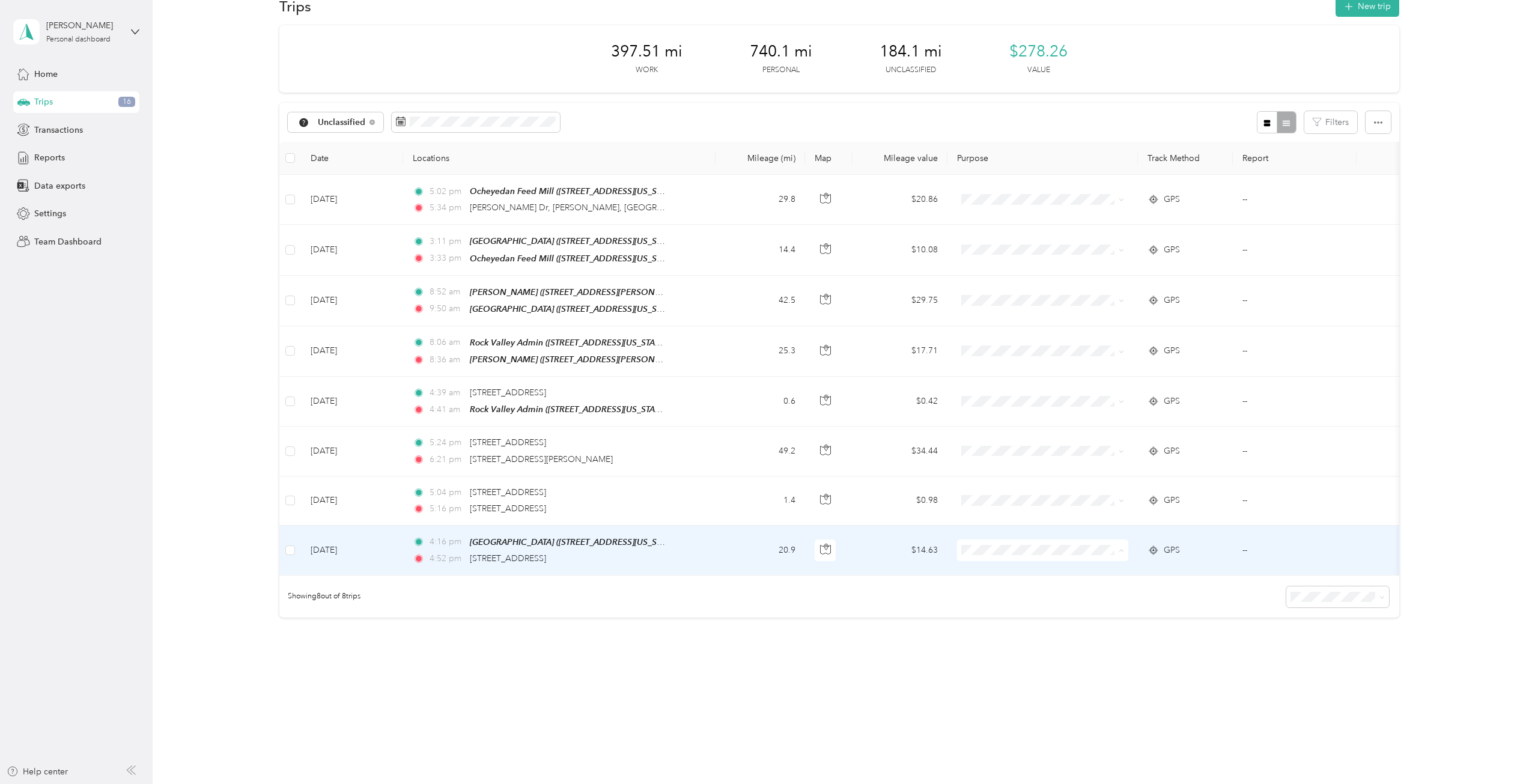
click at [1004, 589] on li "Personal" at bounding box center [1047, 586] width 181 height 21
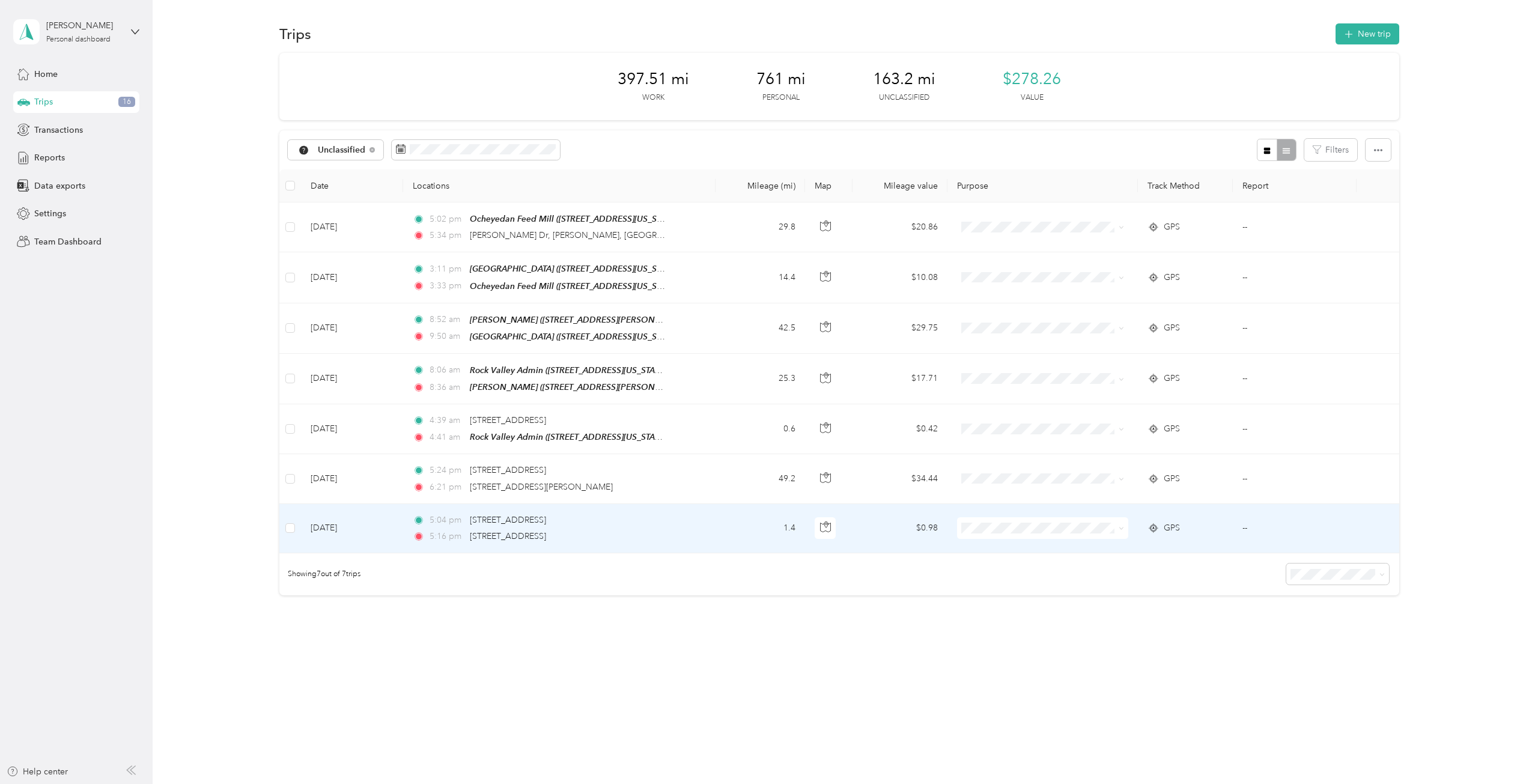
click at [1006, 566] on li "Personal" at bounding box center [1048, 559] width 181 height 21
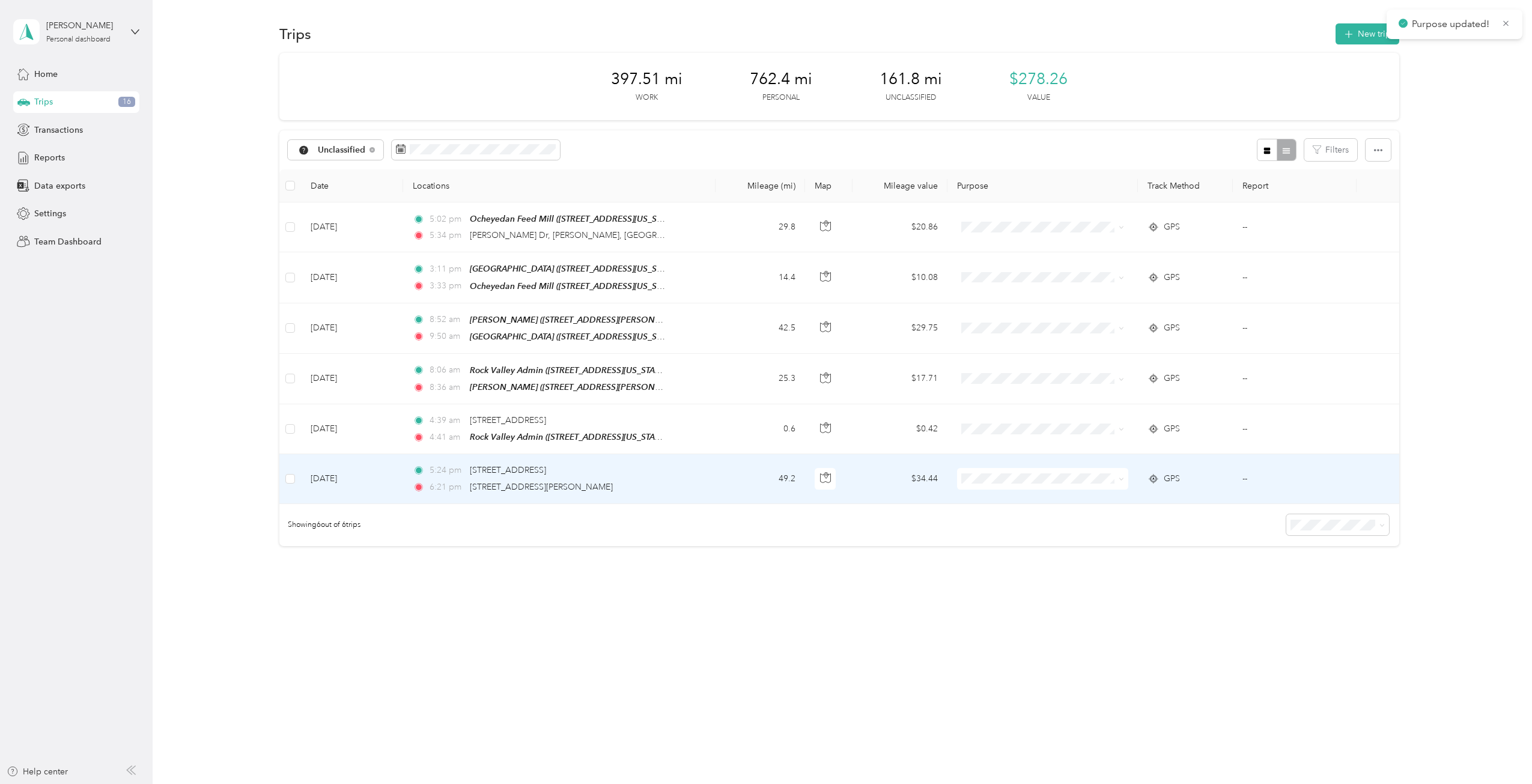
click at [1014, 516] on li "Personal" at bounding box center [1048, 510] width 181 height 21
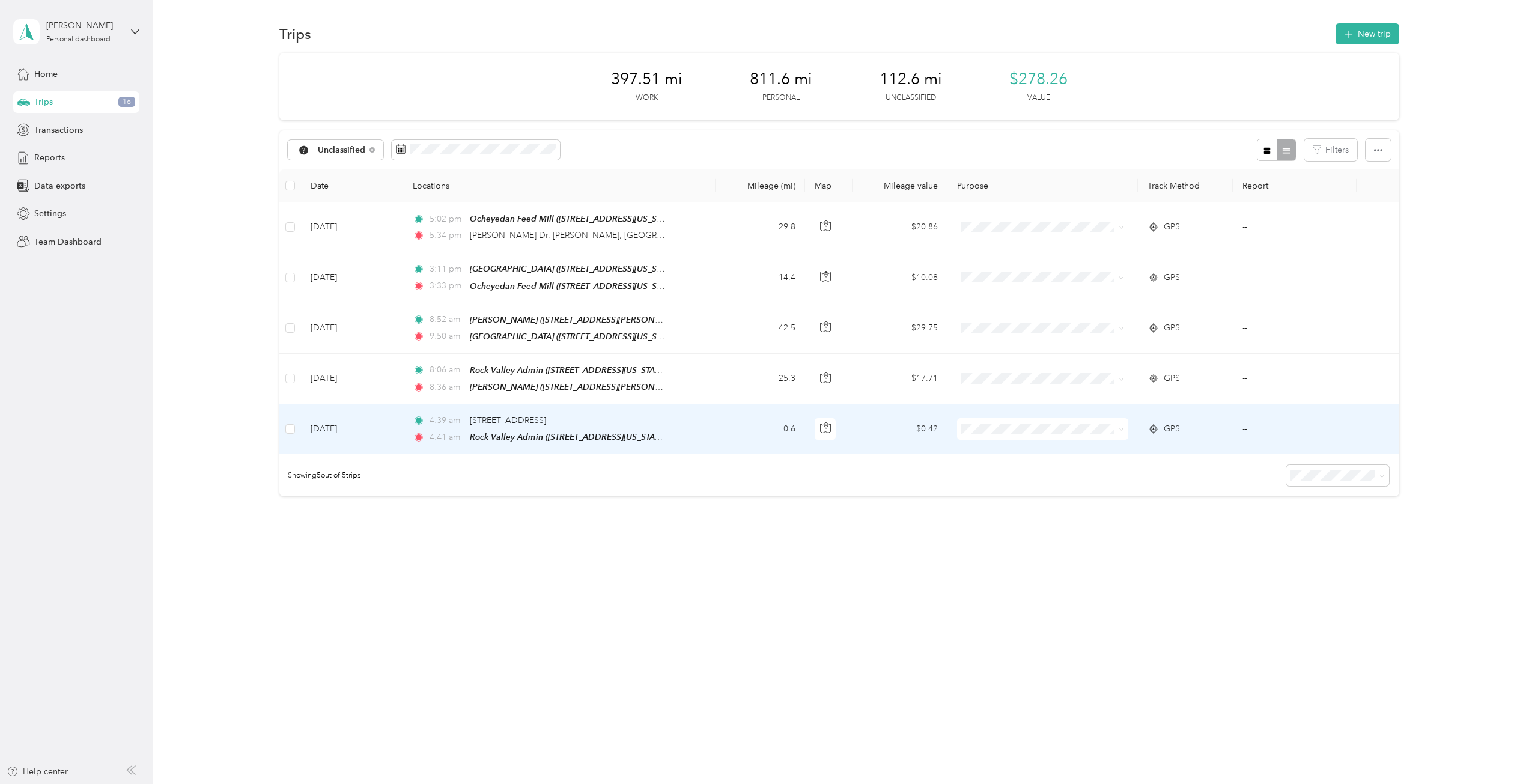
click at [1010, 465] on span "Personal" at bounding box center [1058, 464] width 142 height 13
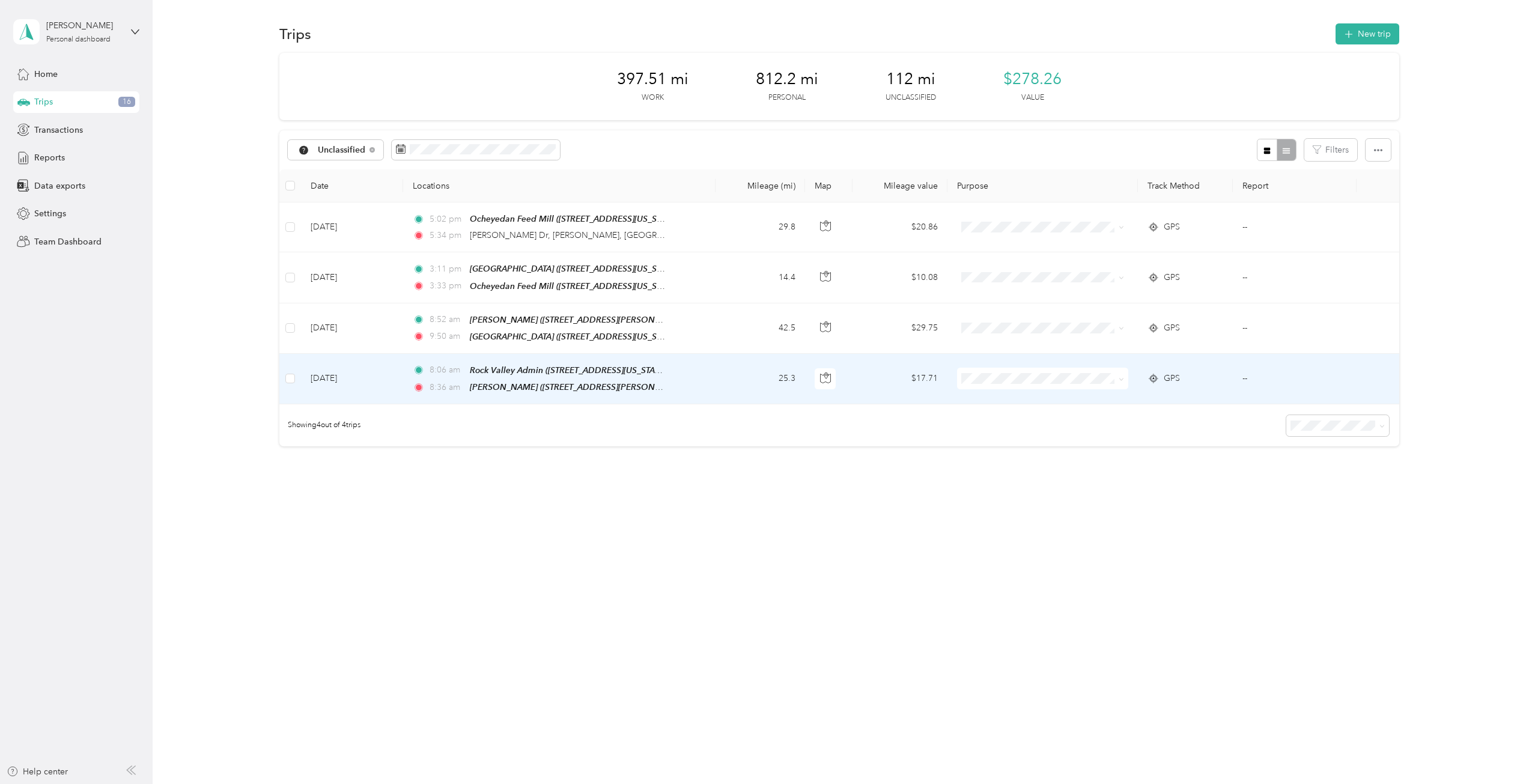
click at [1012, 397] on span "Cooperative Farmers Elevator (CFE)" at bounding box center [1058, 393] width 142 height 13
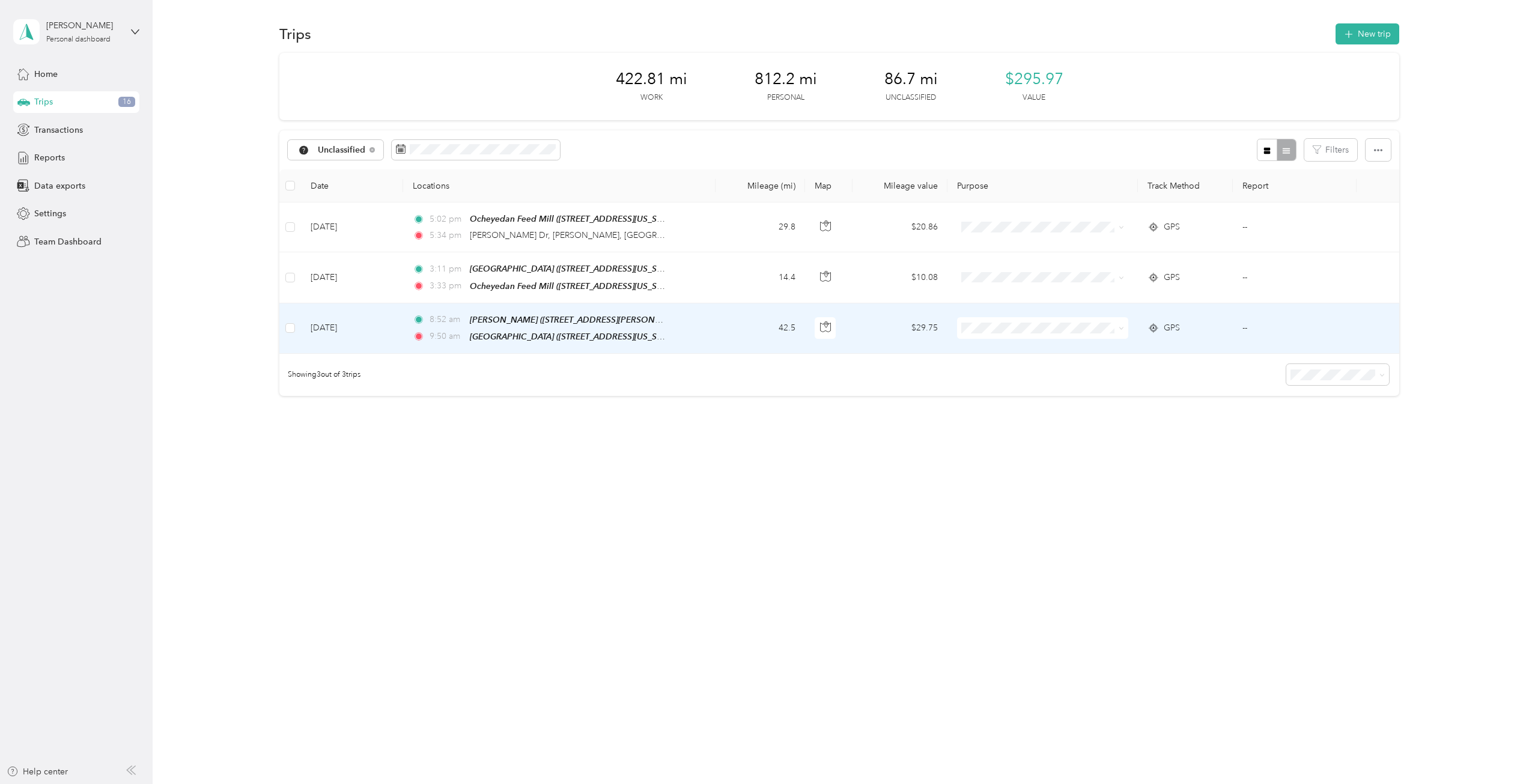
click at [1013, 347] on span "Cooperative Farmers Elevator (CFE)" at bounding box center [1058, 340] width 142 height 13
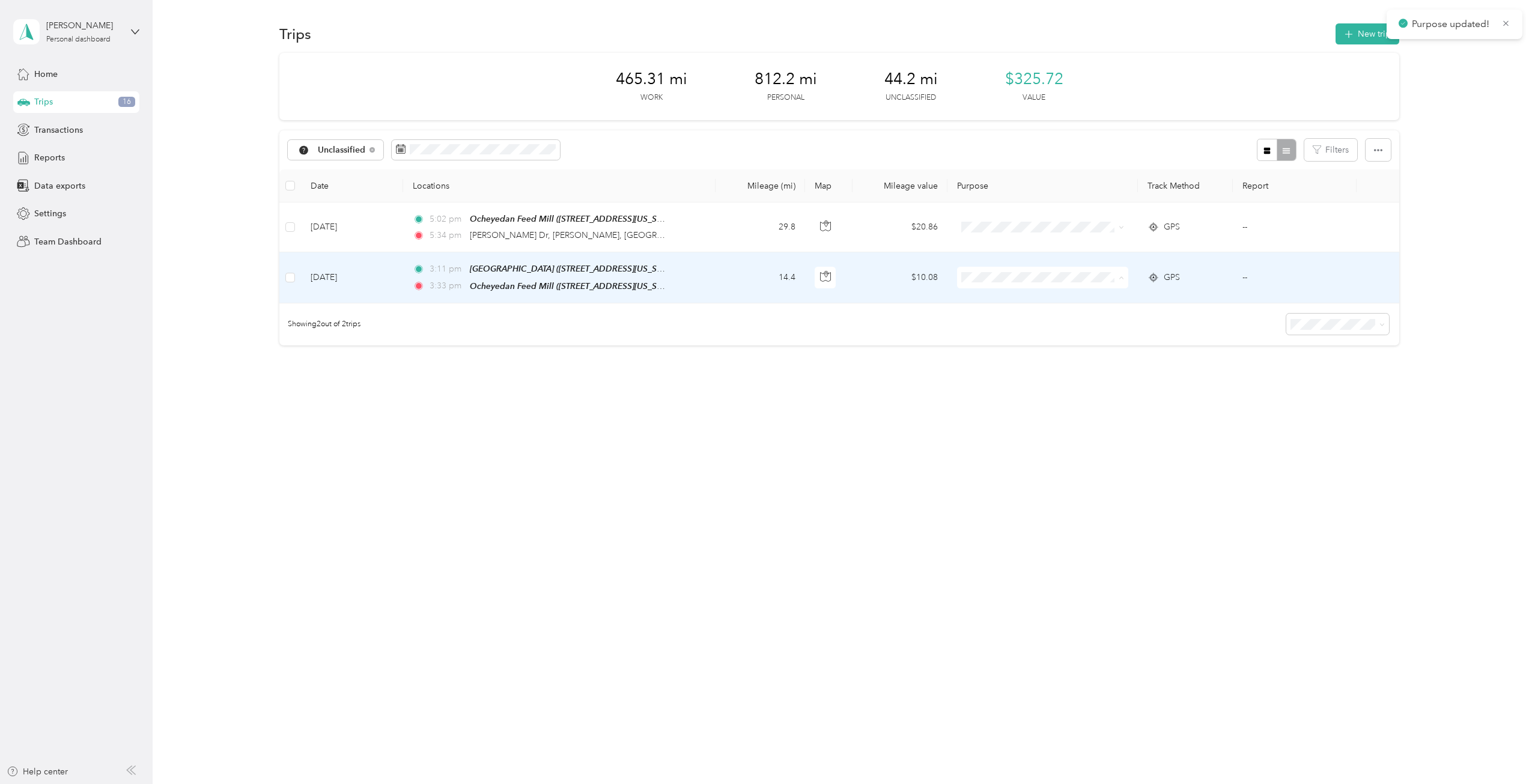
click at [1004, 300] on li "Cooperative Farmers Elevator (CFE)" at bounding box center [1048, 298] width 181 height 21
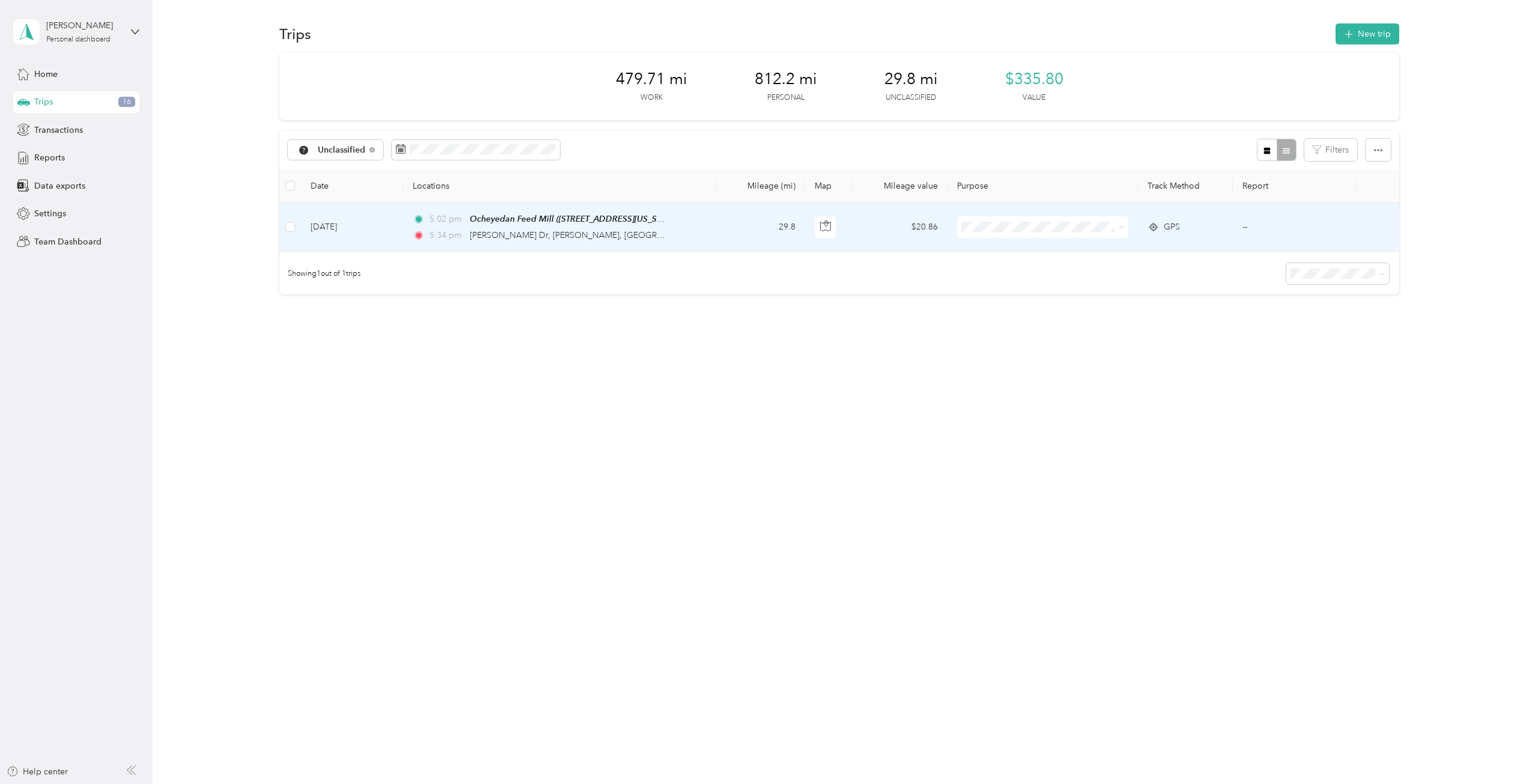
click at [1027, 252] on li "Cooperative Farmers Elevator (CFE)" at bounding box center [1048, 249] width 181 height 21
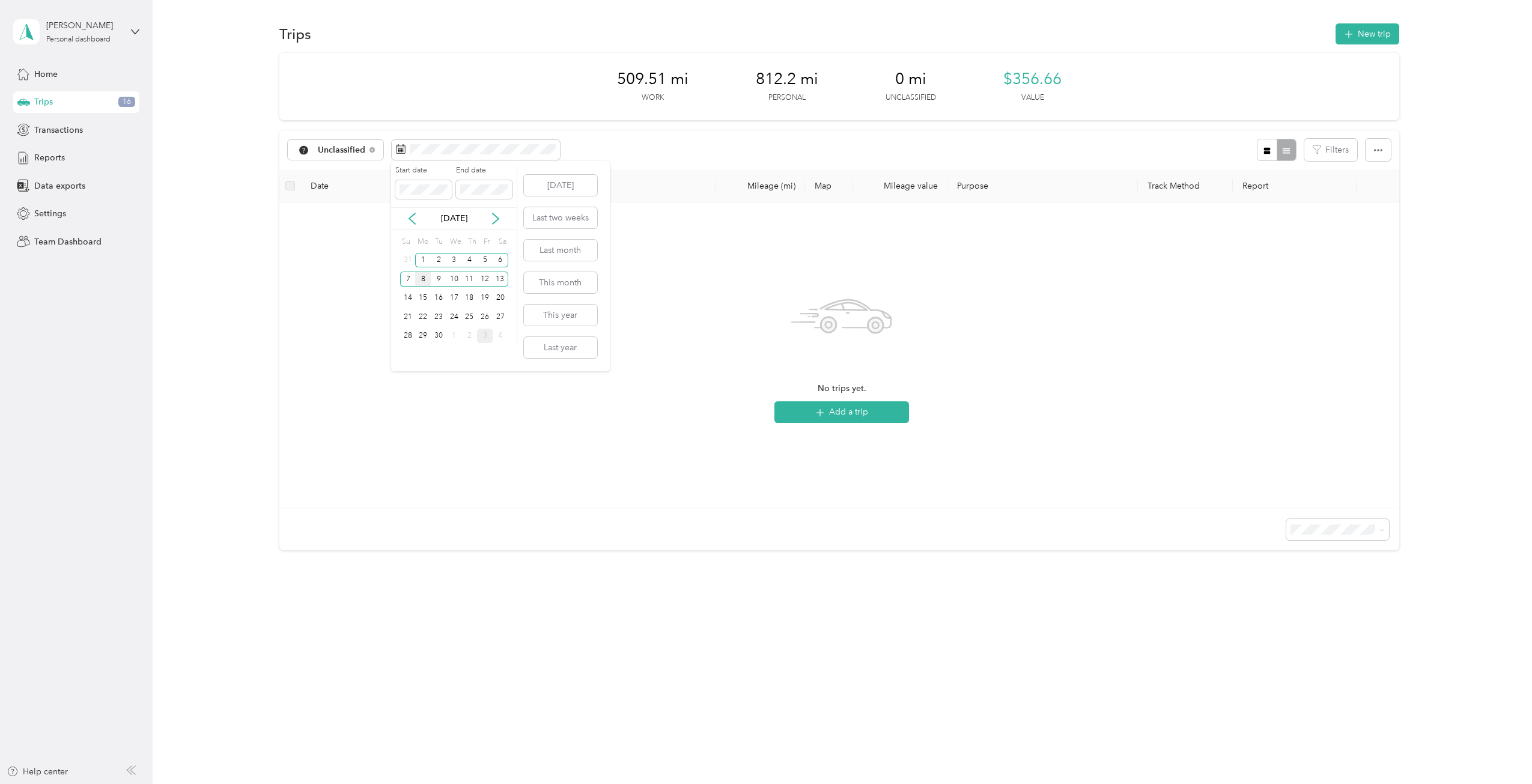
click at [423, 279] on div "8" at bounding box center [423, 279] width 16 height 15
click at [373, 145] on div "Unclassified" at bounding box center [335, 150] width 95 height 20
click at [365, 167] on span "All purposes" at bounding box center [388, 172] width 142 height 13
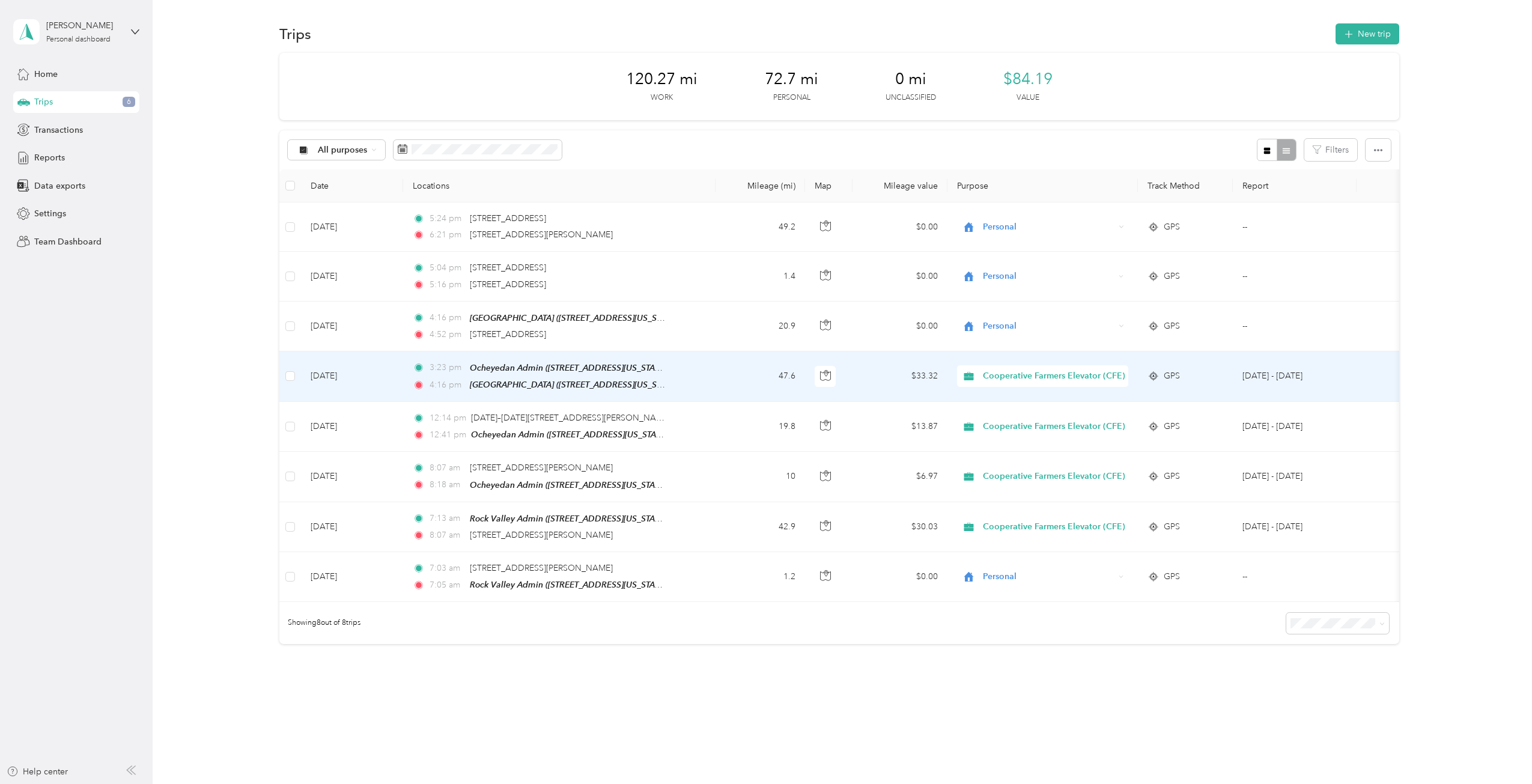
click at [1158, 372] on icon at bounding box center [1153, 376] width 12 height 10
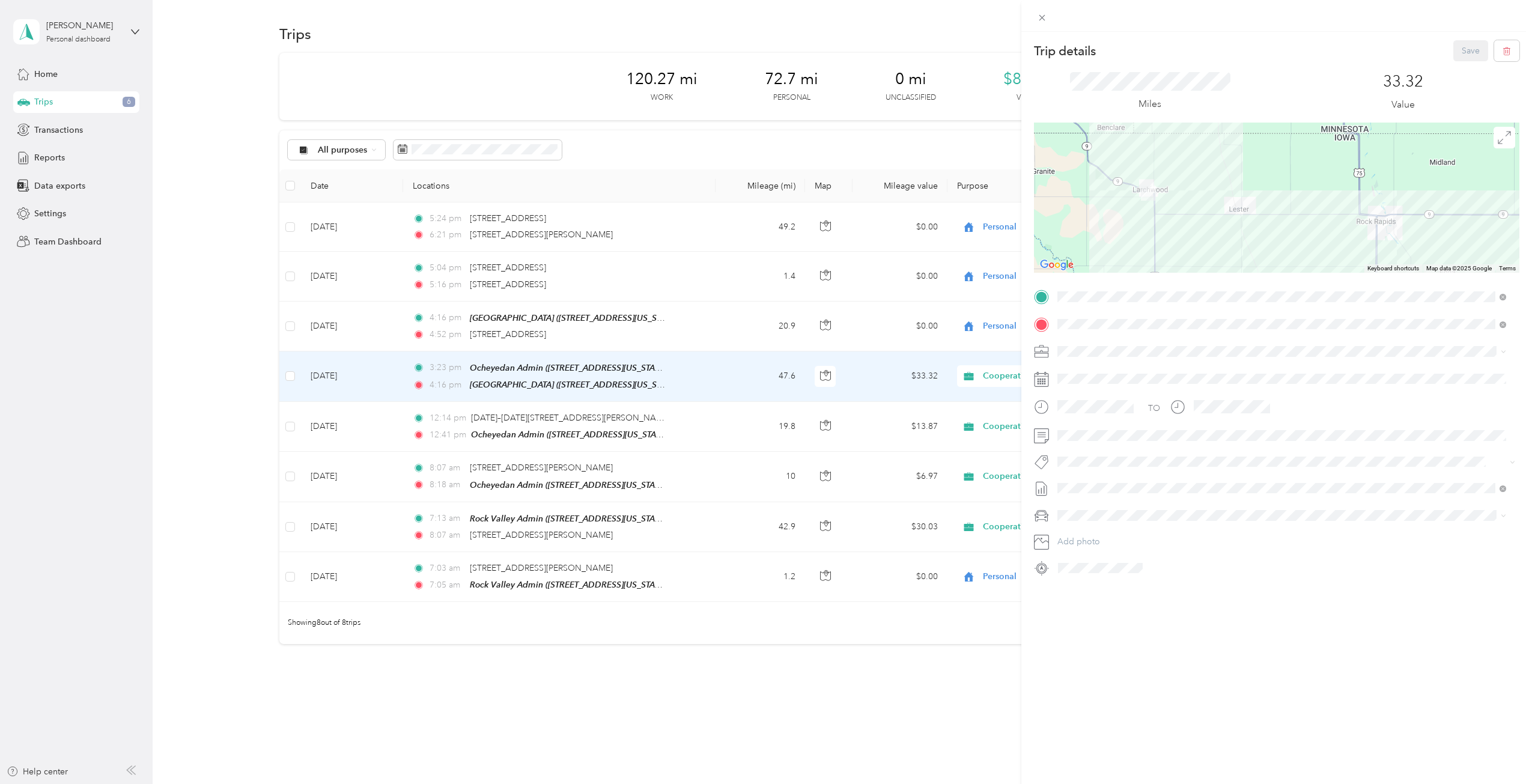
drag, startPoint x: 1075, startPoint y: 191, endPoint x: 1188, endPoint y: 234, distance: 120.9
click at [1188, 234] on div at bounding box center [1276, 198] width 485 height 150
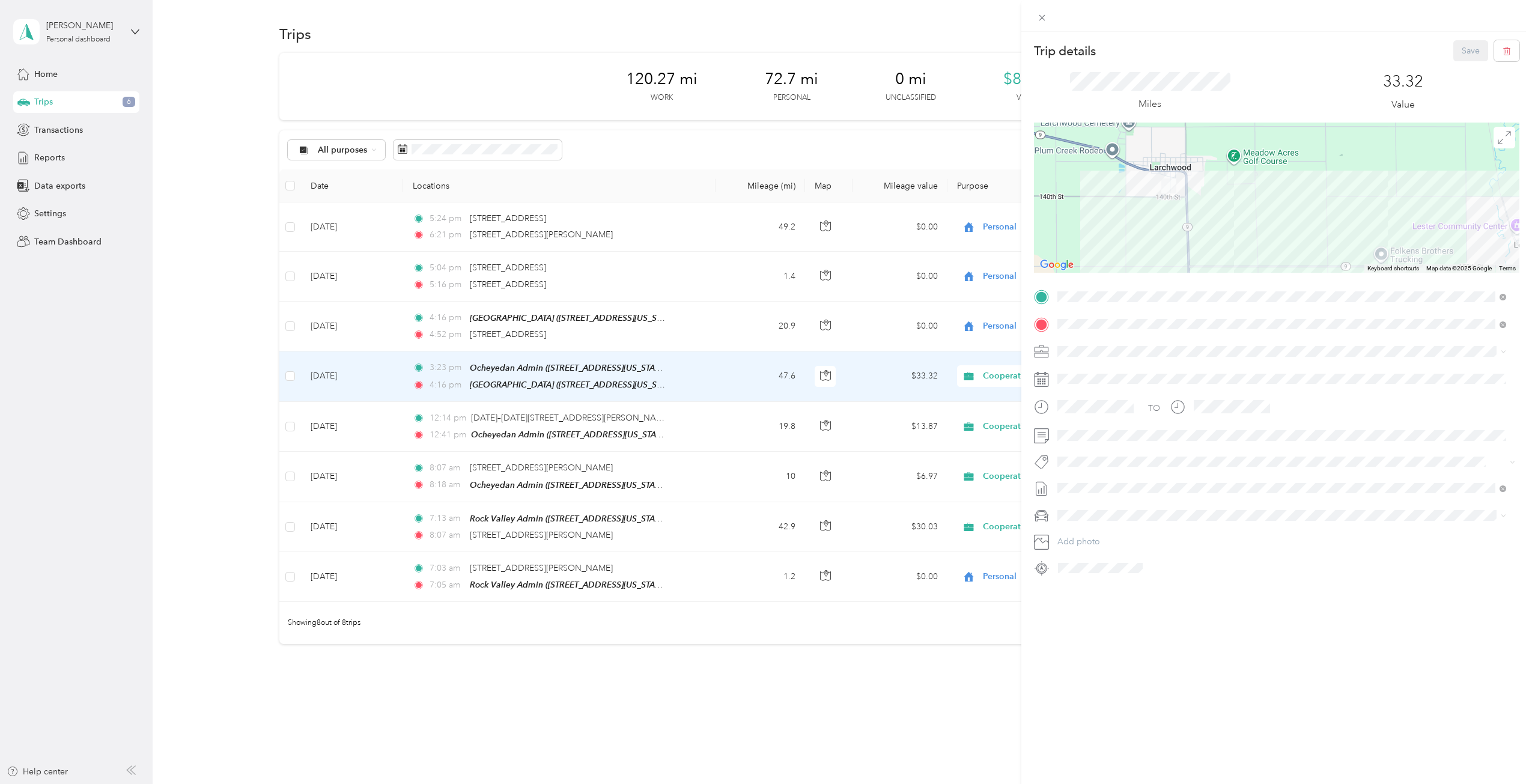
drag, startPoint x: 1146, startPoint y: 191, endPoint x: 1203, endPoint y: 218, distance: 63.1
click at [1203, 218] on div at bounding box center [1276, 198] width 485 height 150
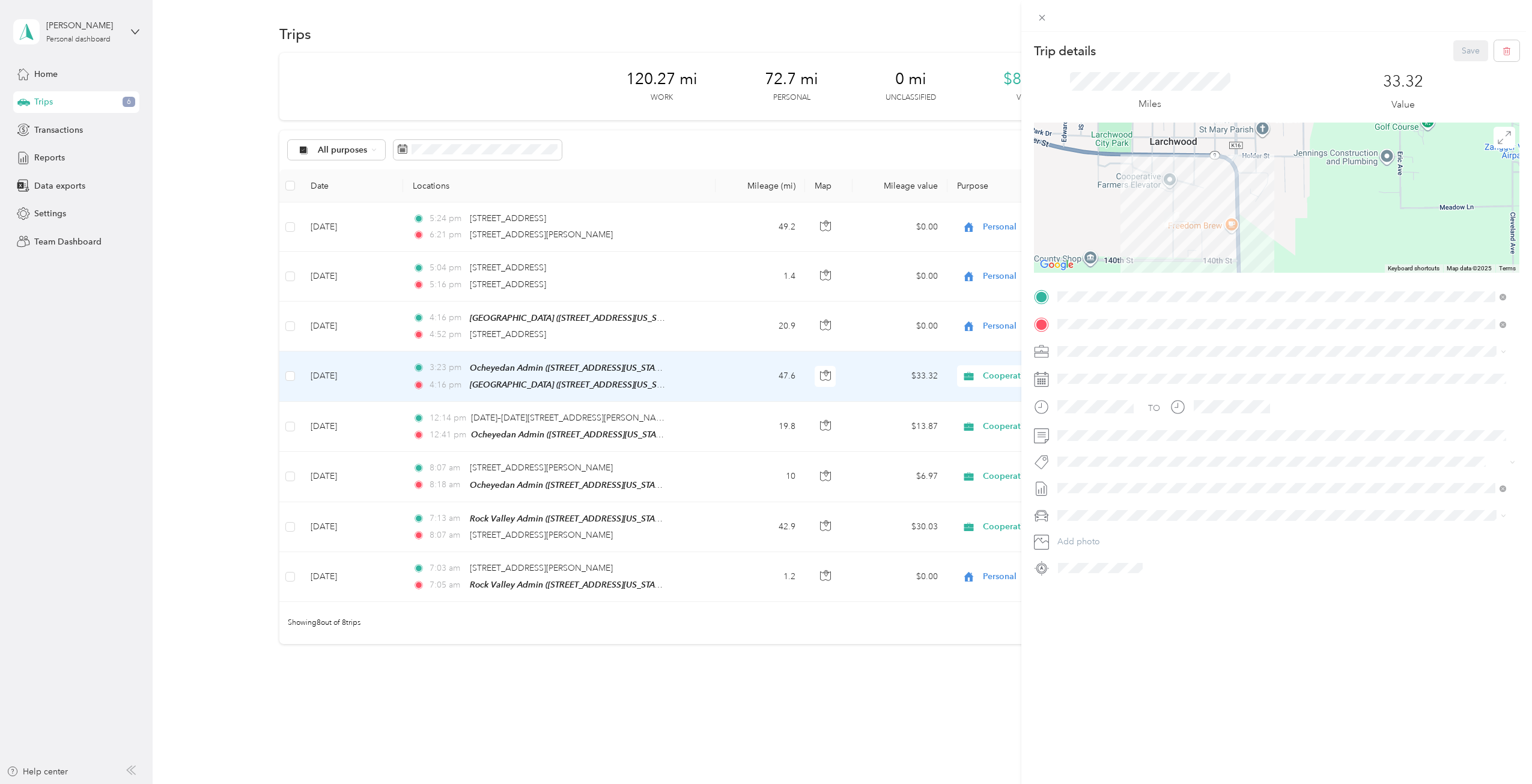
drag, startPoint x: 1136, startPoint y: 205, endPoint x: 1158, endPoint y: 264, distance: 63.0
click at [1158, 264] on div at bounding box center [1276, 198] width 485 height 150
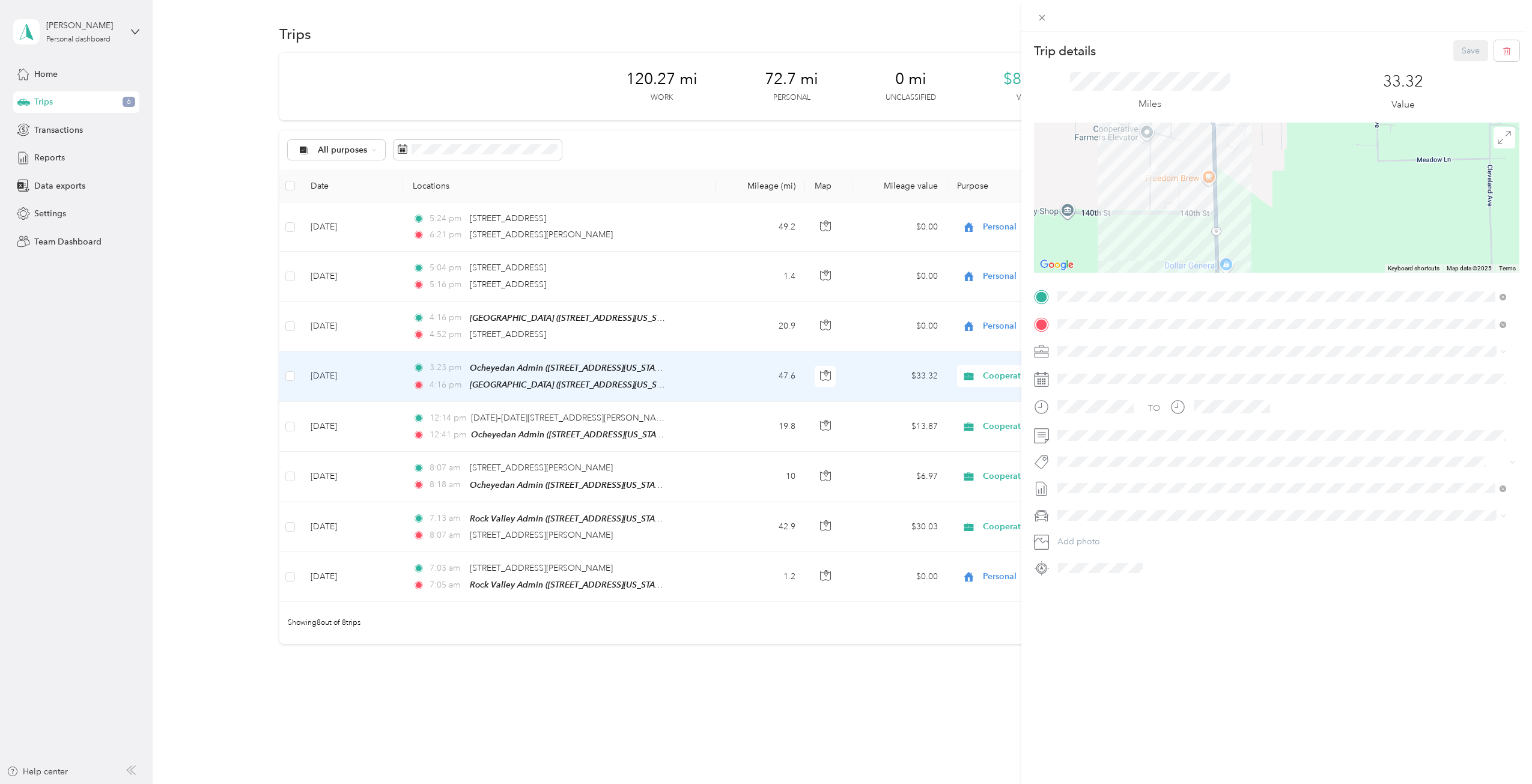
drag, startPoint x: 1145, startPoint y: 253, endPoint x: 1122, endPoint y: 204, distance: 54.1
click at [1122, 204] on div at bounding box center [1276, 198] width 485 height 150
drag, startPoint x: 1279, startPoint y: 183, endPoint x: 1239, endPoint y: 169, distance: 42.4
click at [1239, 169] on div at bounding box center [1276, 198] width 485 height 150
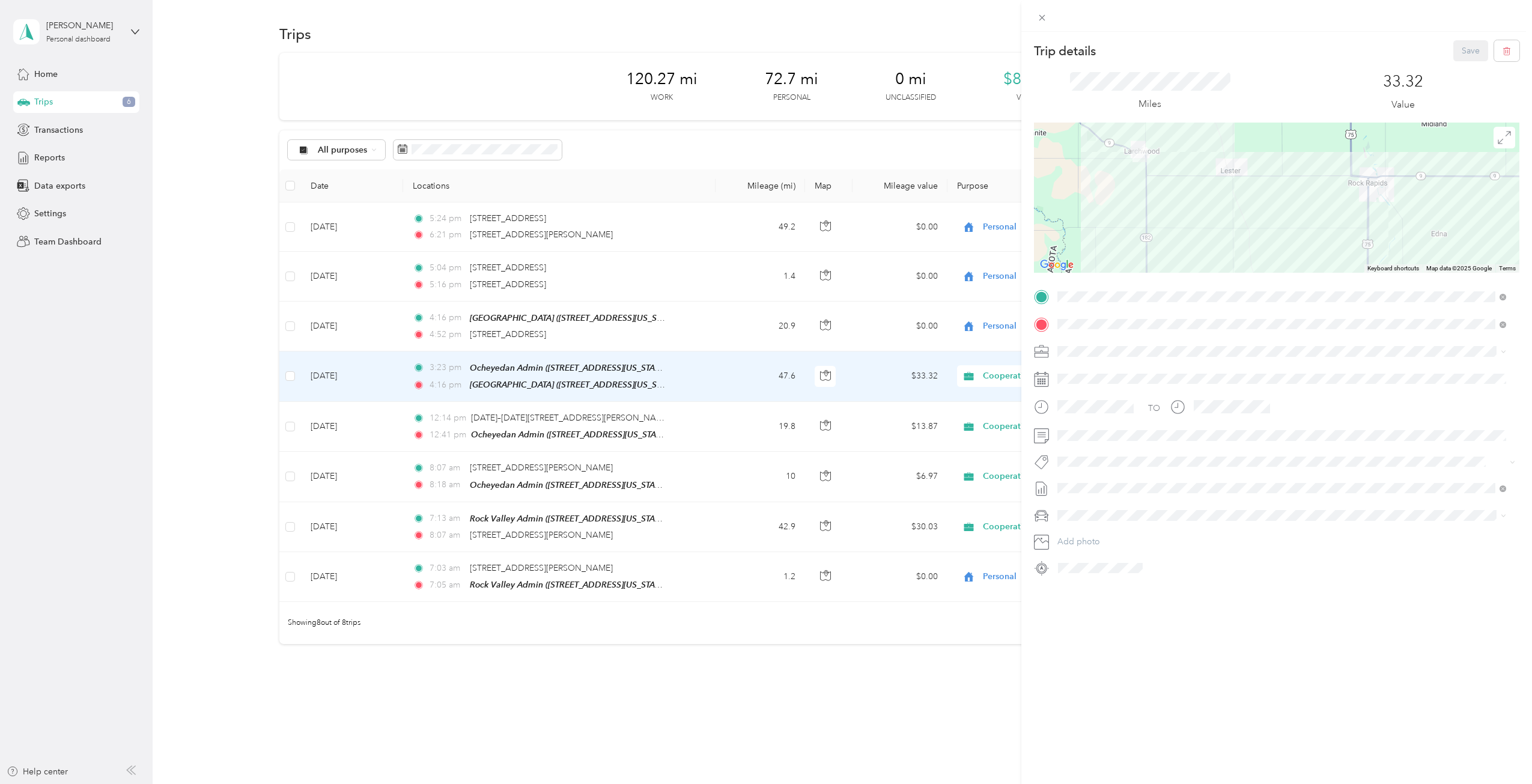
drag, startPoint x: 1279, startPoint y: 256, endPoint x: 1198, endPoint y: 215, distance: 90.8
click at [1198, 215] on div at bounding box center [1276, 198] width 485 height 150
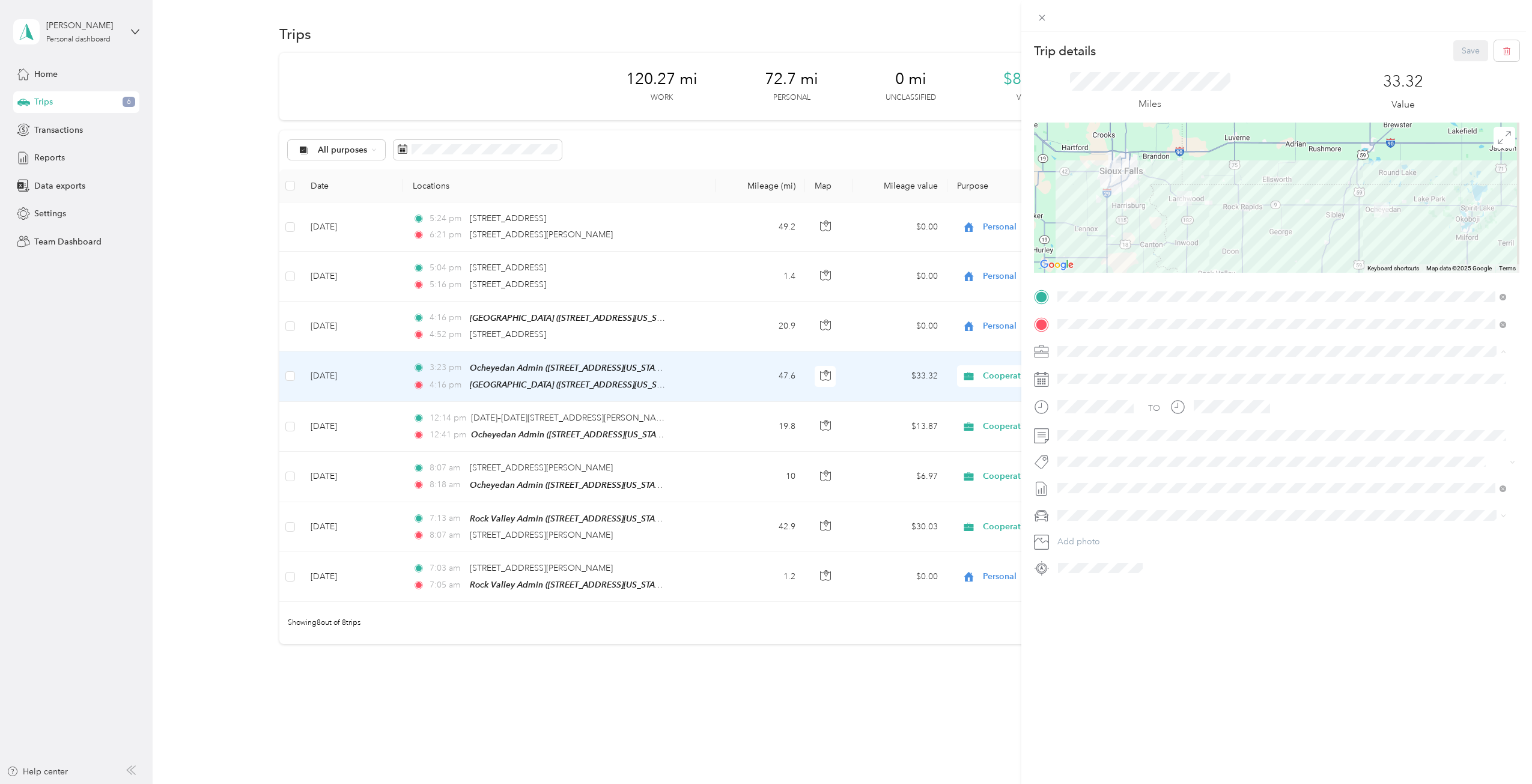
click at [1079, 393] on div "Personal" at bounding box center [1281, 393] width 440 height 13
click at [1461, 49] on button "Save" at bounding box center [1470, 51] width 35 height 21
click at [1509, 21] on icon at bounding box center [1506, 24] width 10 height 11
click at [1468, 51] on button "Save" at bounding box center [1470, 51] width 35 height 21
click at [1506, 23] on icon at bounding box center [1506, 24] width 10 height 11
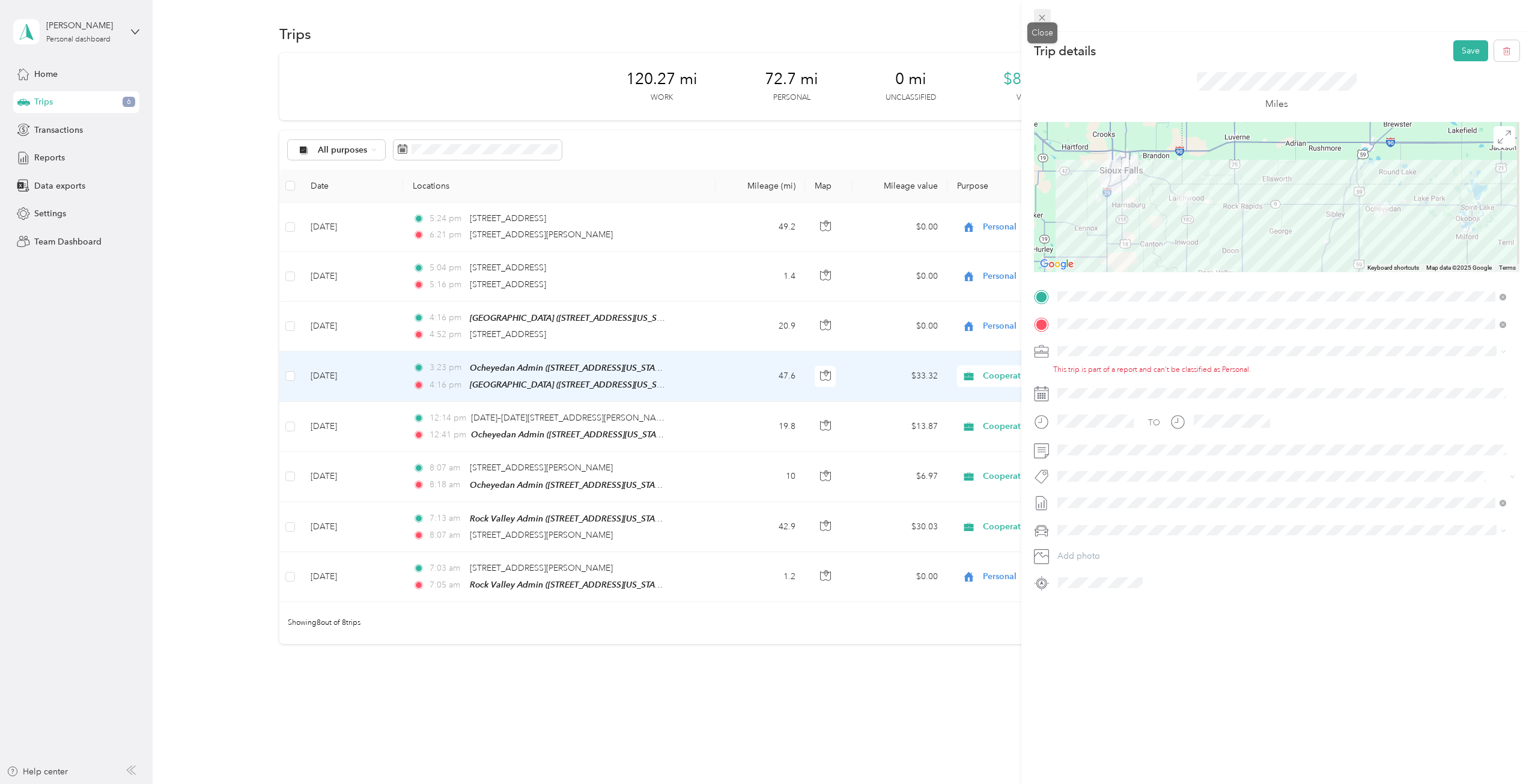
click at [1043, 16] on icon at bounding box center [1042, 18] width 6 height 6
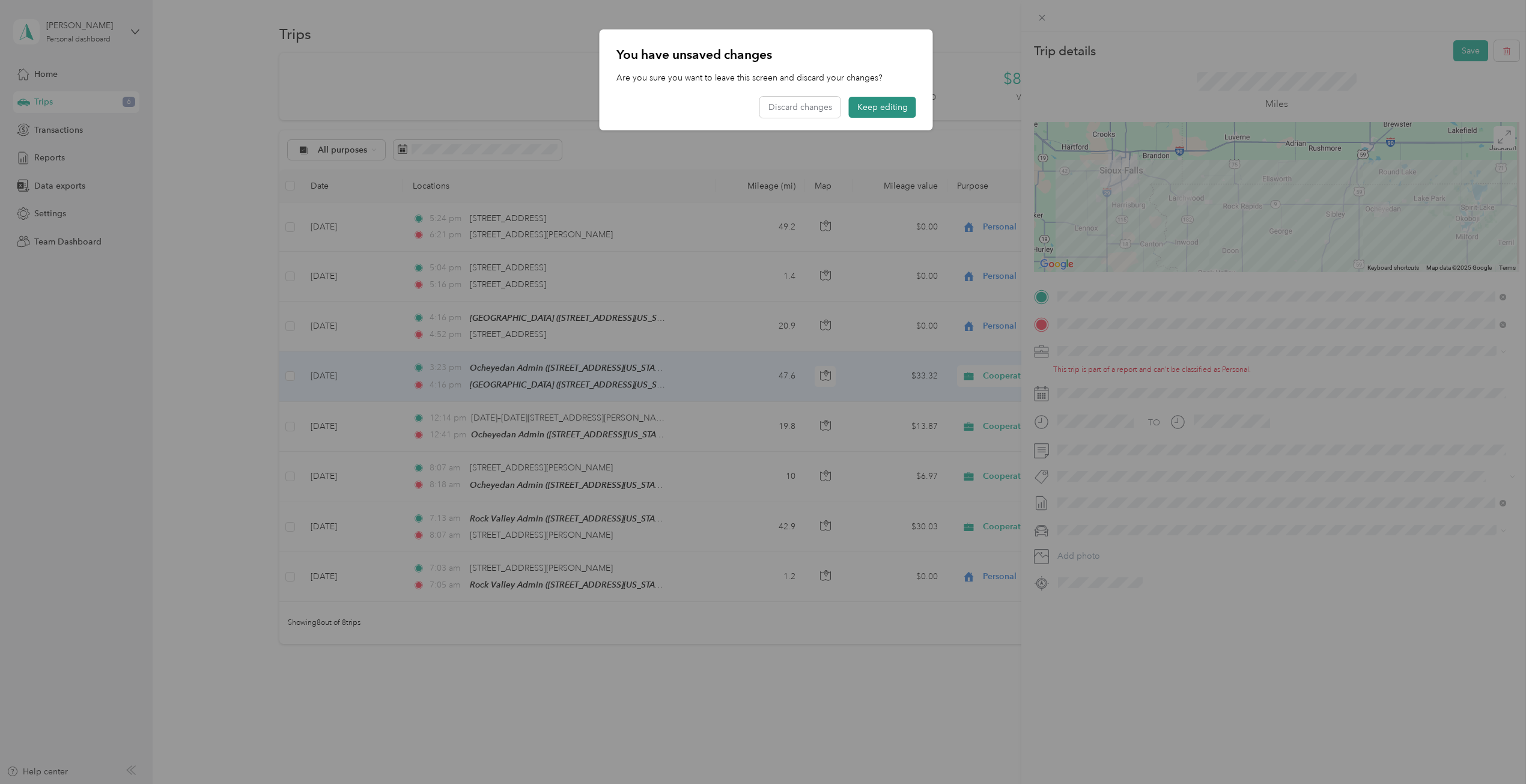
click at [892, 104] on button "Keep editing" at bounding box center [882, 107] width 67 height 21
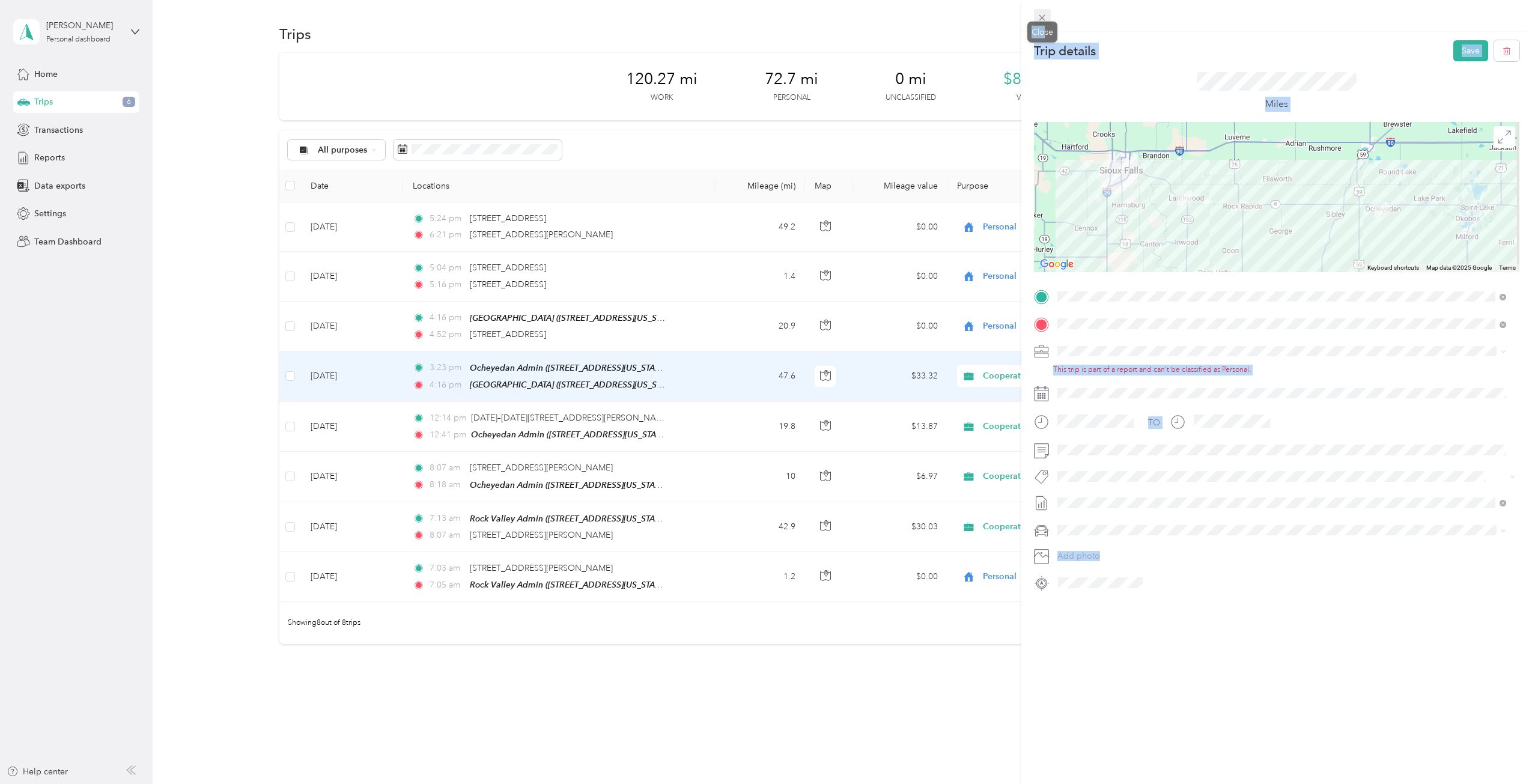
click at [1044, 783] on div "Trip details Save This trip cannot be edited because it is either under review,…" at bounding box center [763, 784] width 1526 height 0
click at [1042, 18] on icon at bounding box center [1042, 18] width 6 height 6
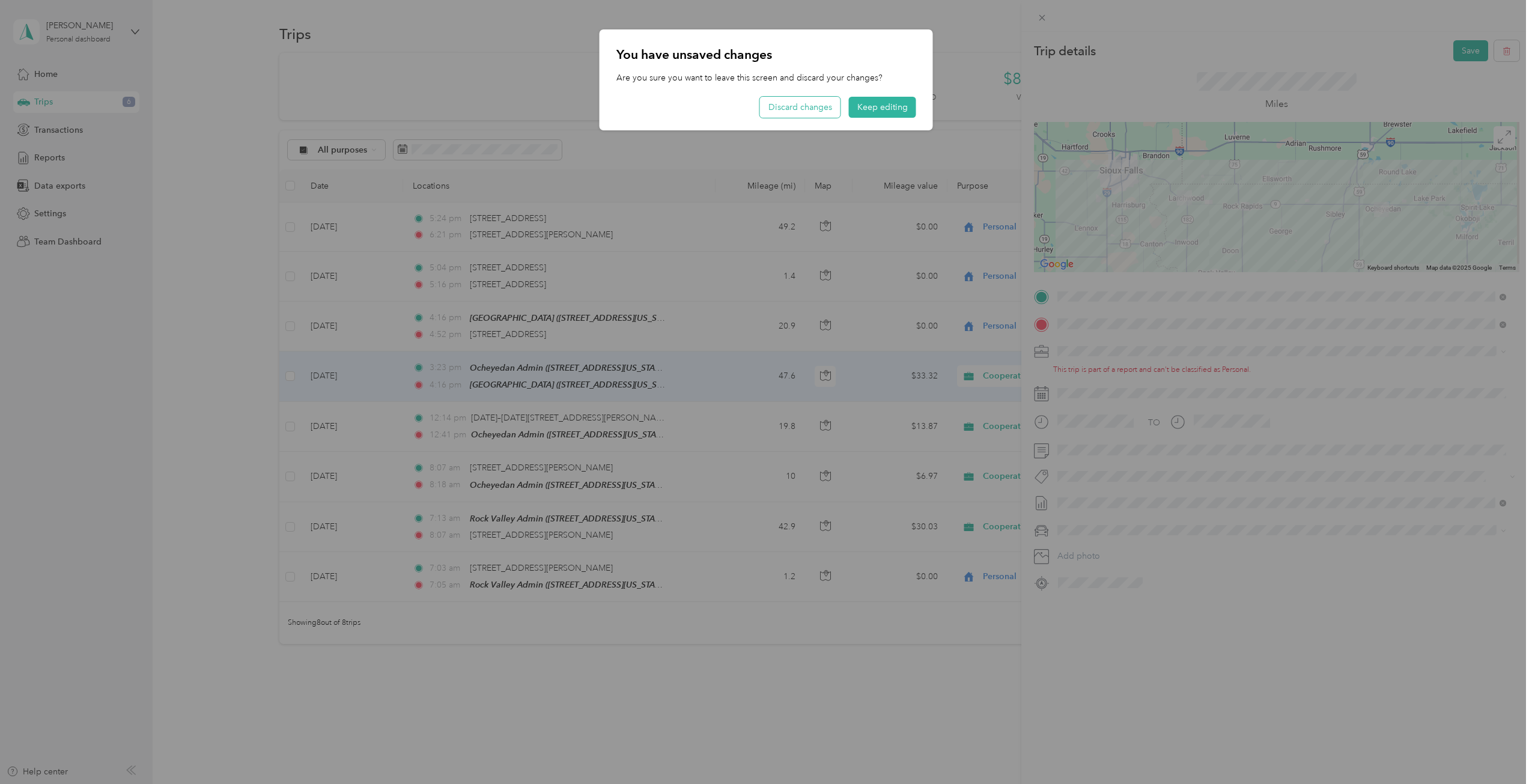
click at [813, 112] on button "Discard changes" at bounding box center [800, 107] width 81 height 21
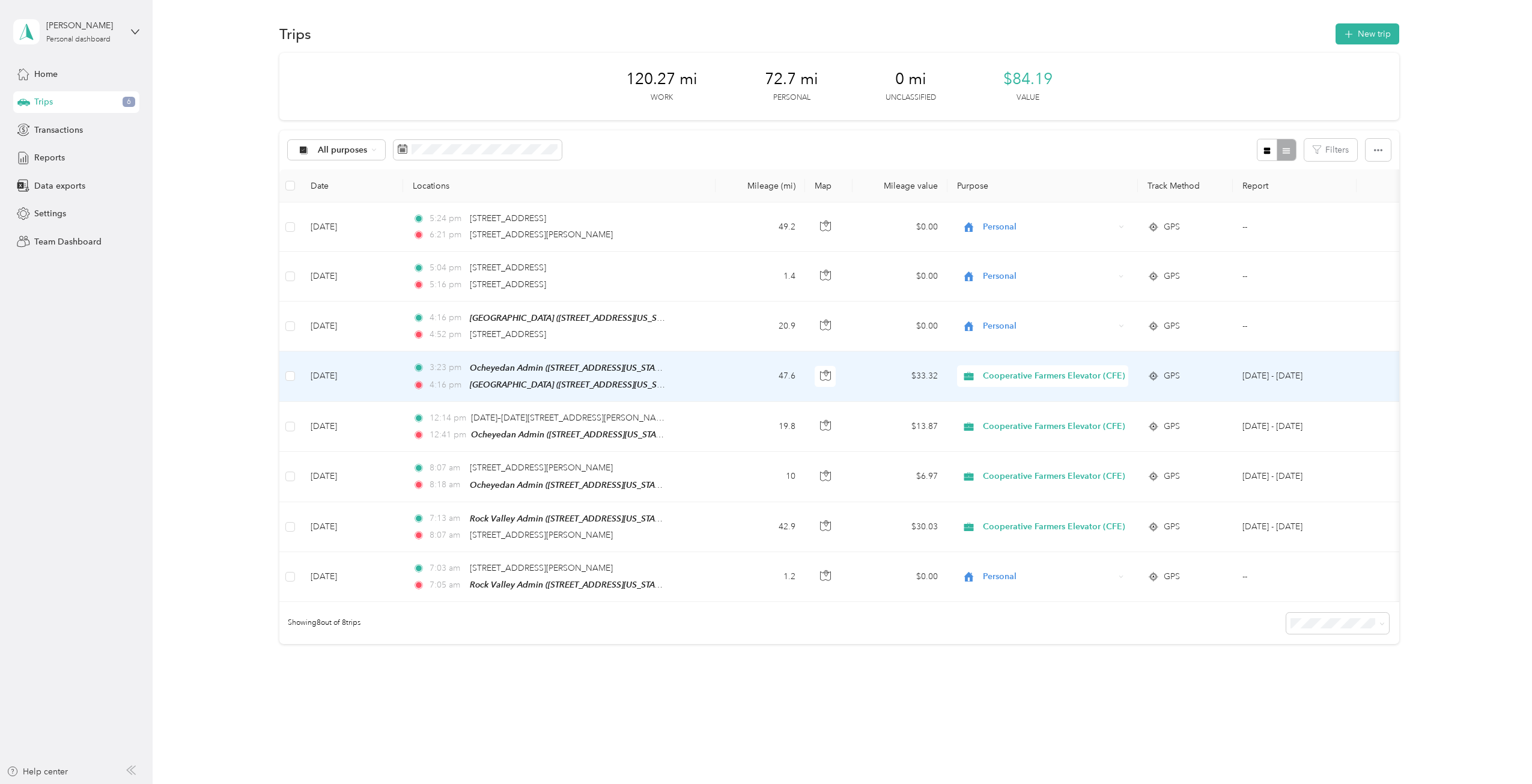
click at [1014, 373] on span "Cooperative Farmers Elevator (CFE)" at bounding box center [1054, 376] width 142 height 13
click at [1002, 421] on li "Personal" at bounding box center [1055, 417] width 195 height 21
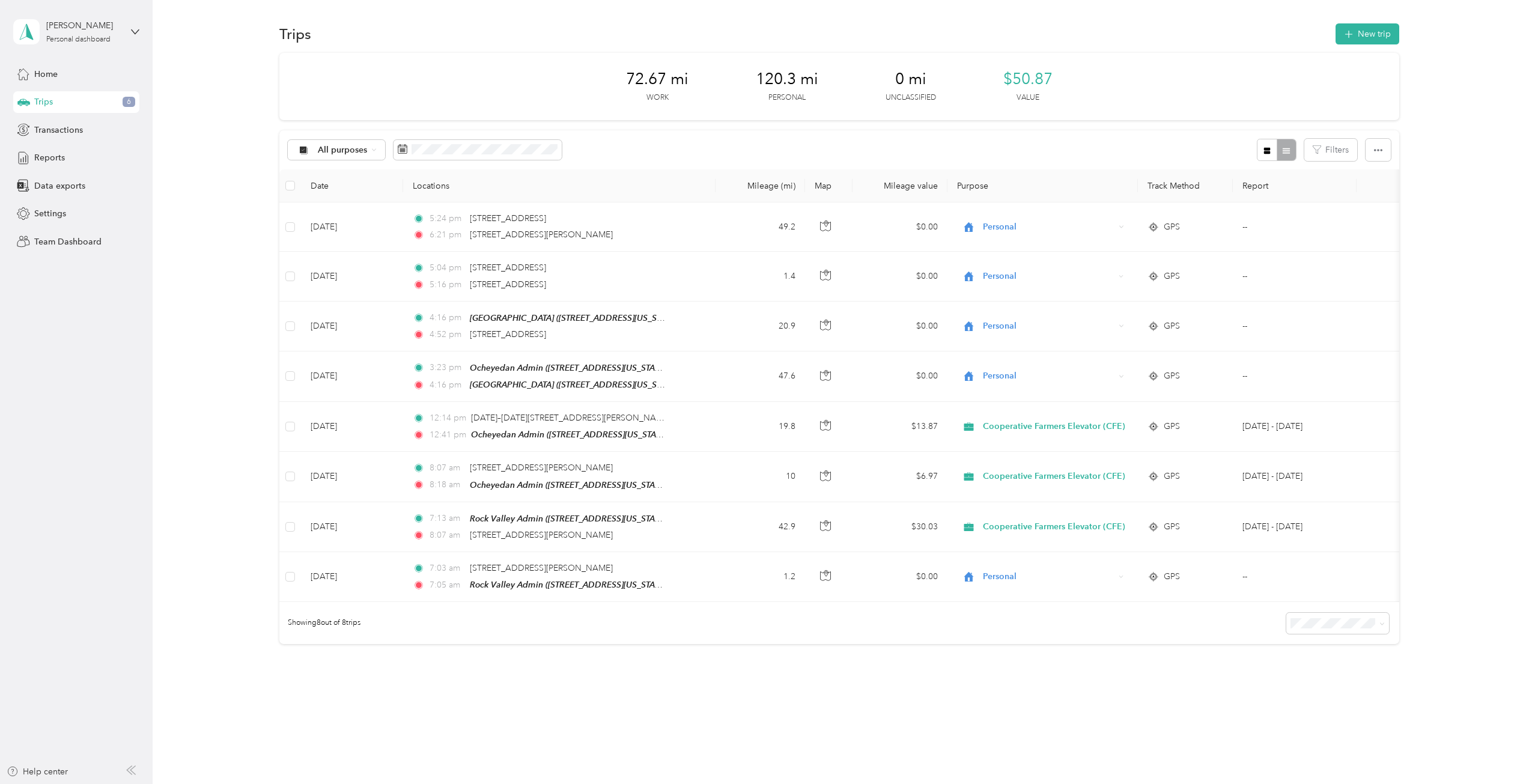
click at [66, 103] on div "Trips 6" at bounding box center [76, 102] width 126 height 21
click at [60, 157] on span "Reports" at bounding box center [49, 158] width 31 height 13
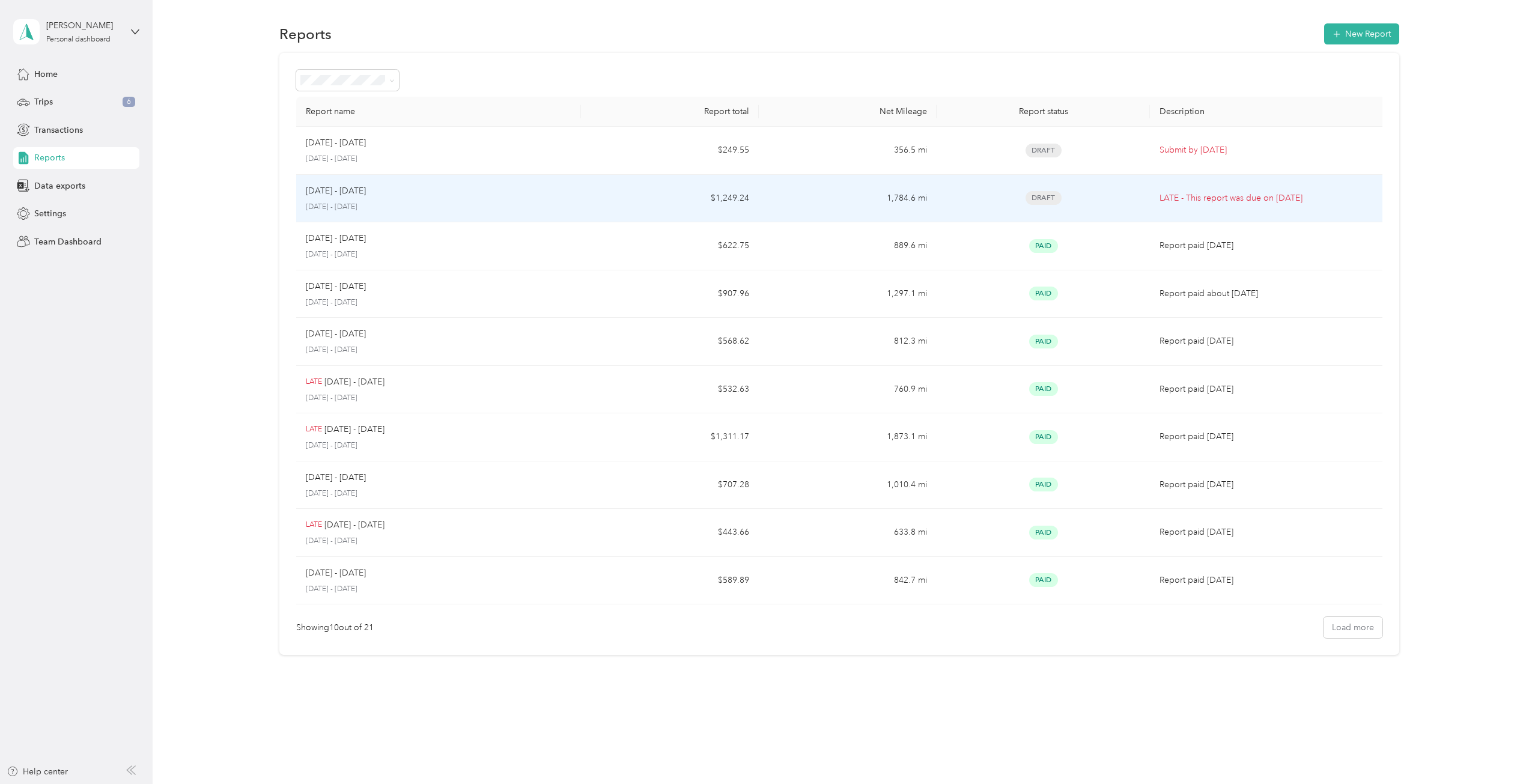
click at [579, 192] on td "Sep 1 - 30, 2025 September 1 - 30, 2025" at bounding box center [438, 198] width 285 height 48
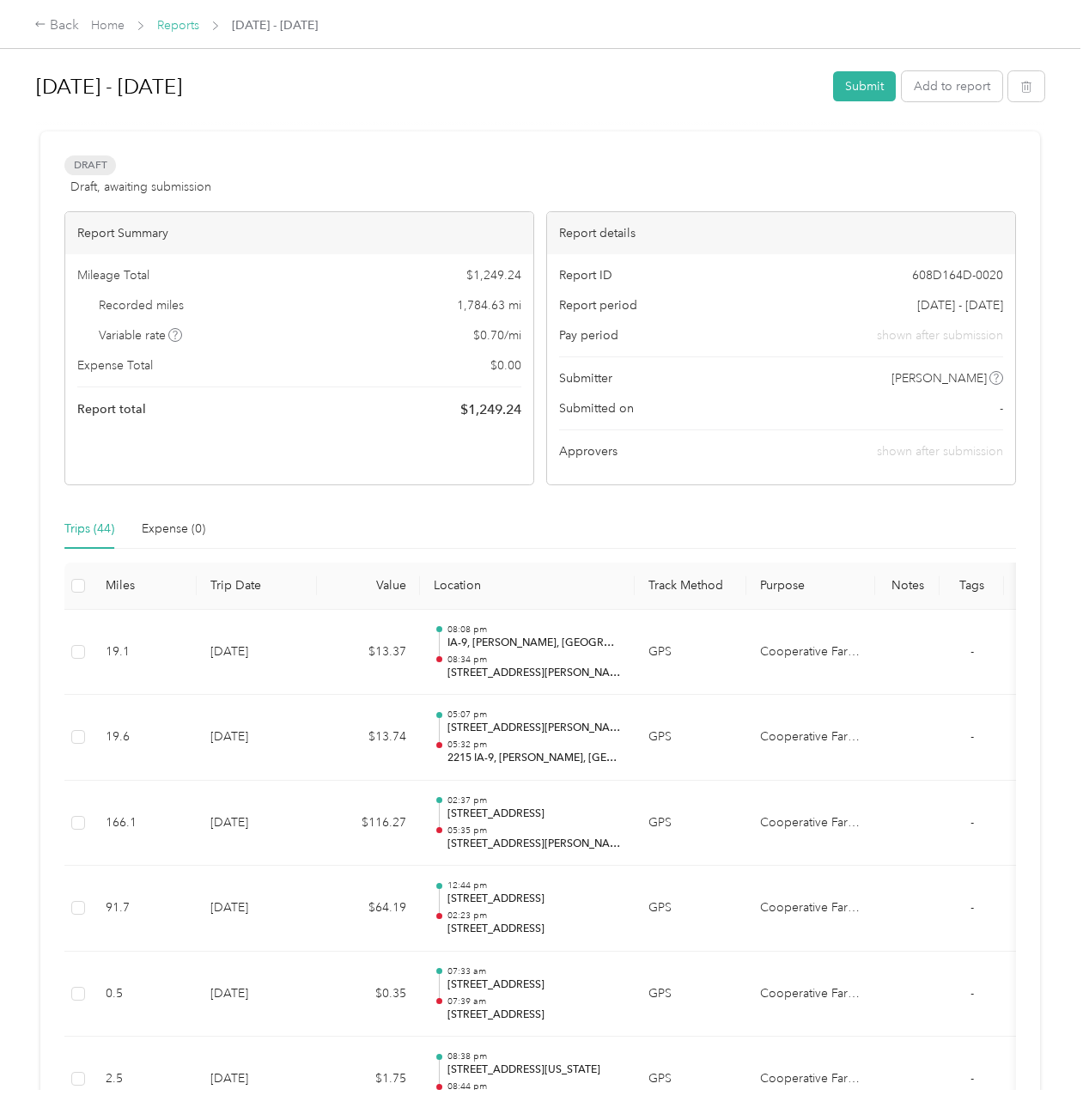
click at [177, 30] on link "Reports" at bounding box center [178, 25] width 42 height 15
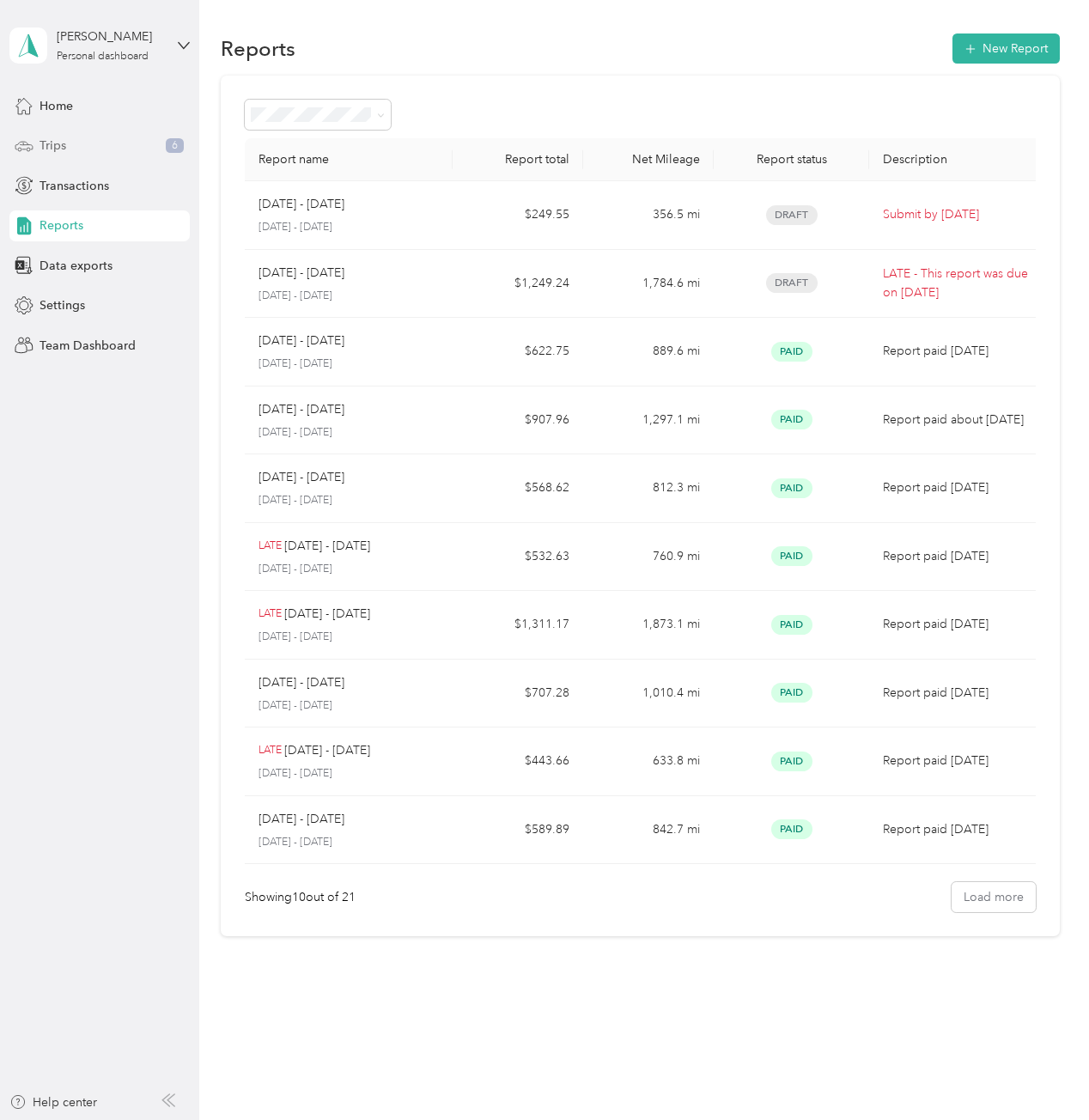
click at [82, 145] on div "Trips 6" at bounding box center [99, 146] width 181 height 31
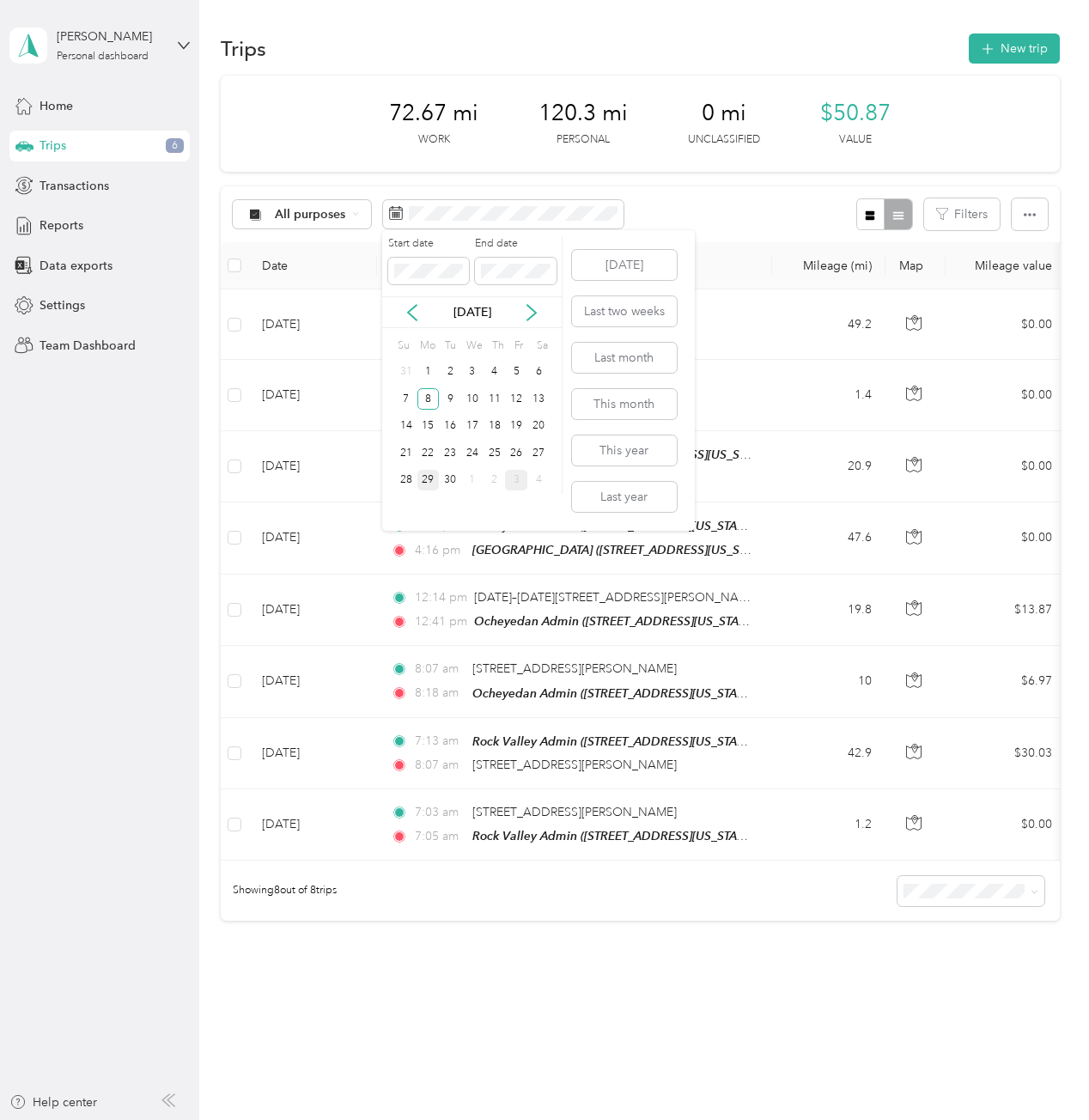
click at [433, 483] on div "29" at bounding box center [428, 480] width 23 height 22
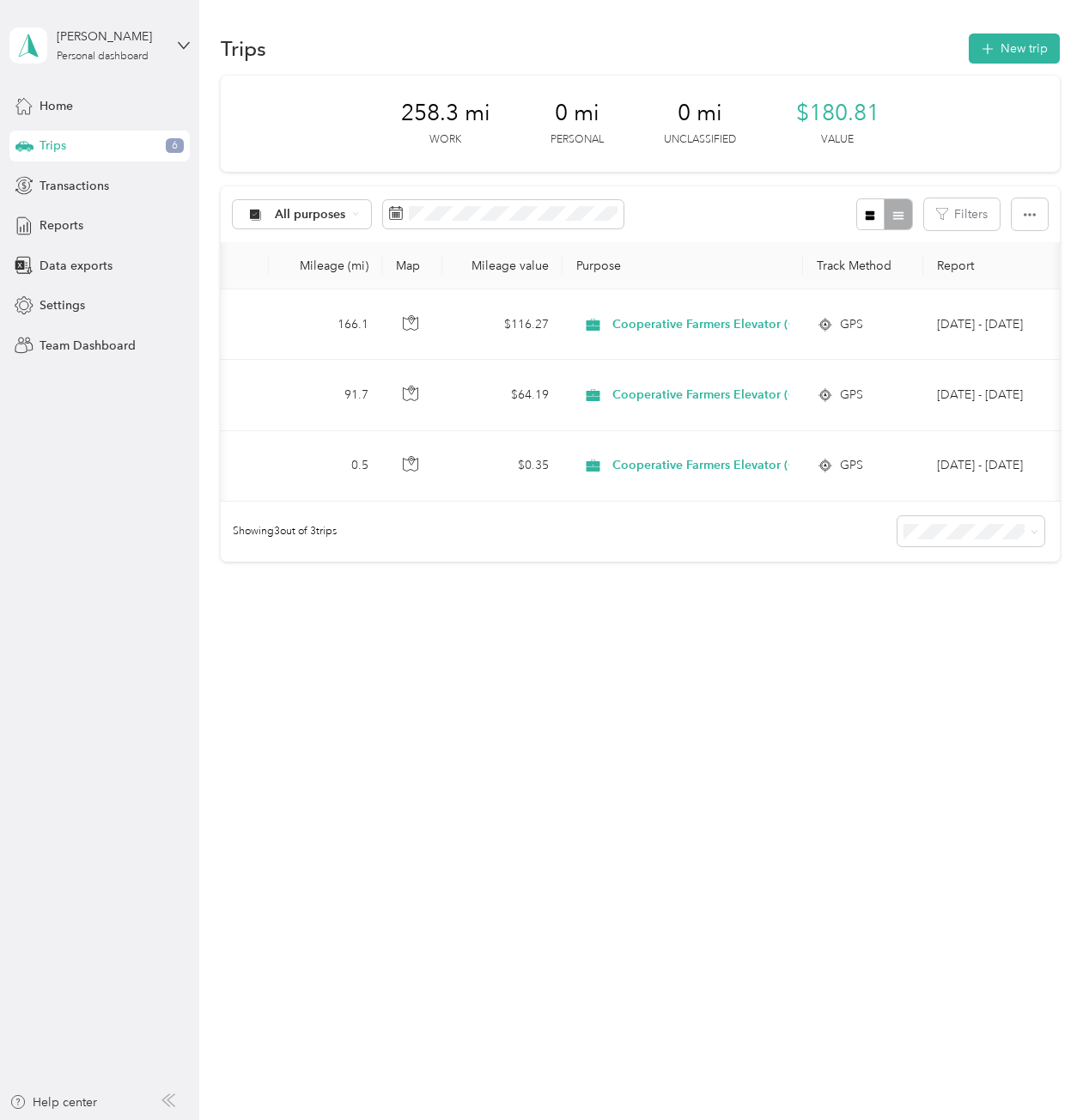
scroll to position [0, 530]
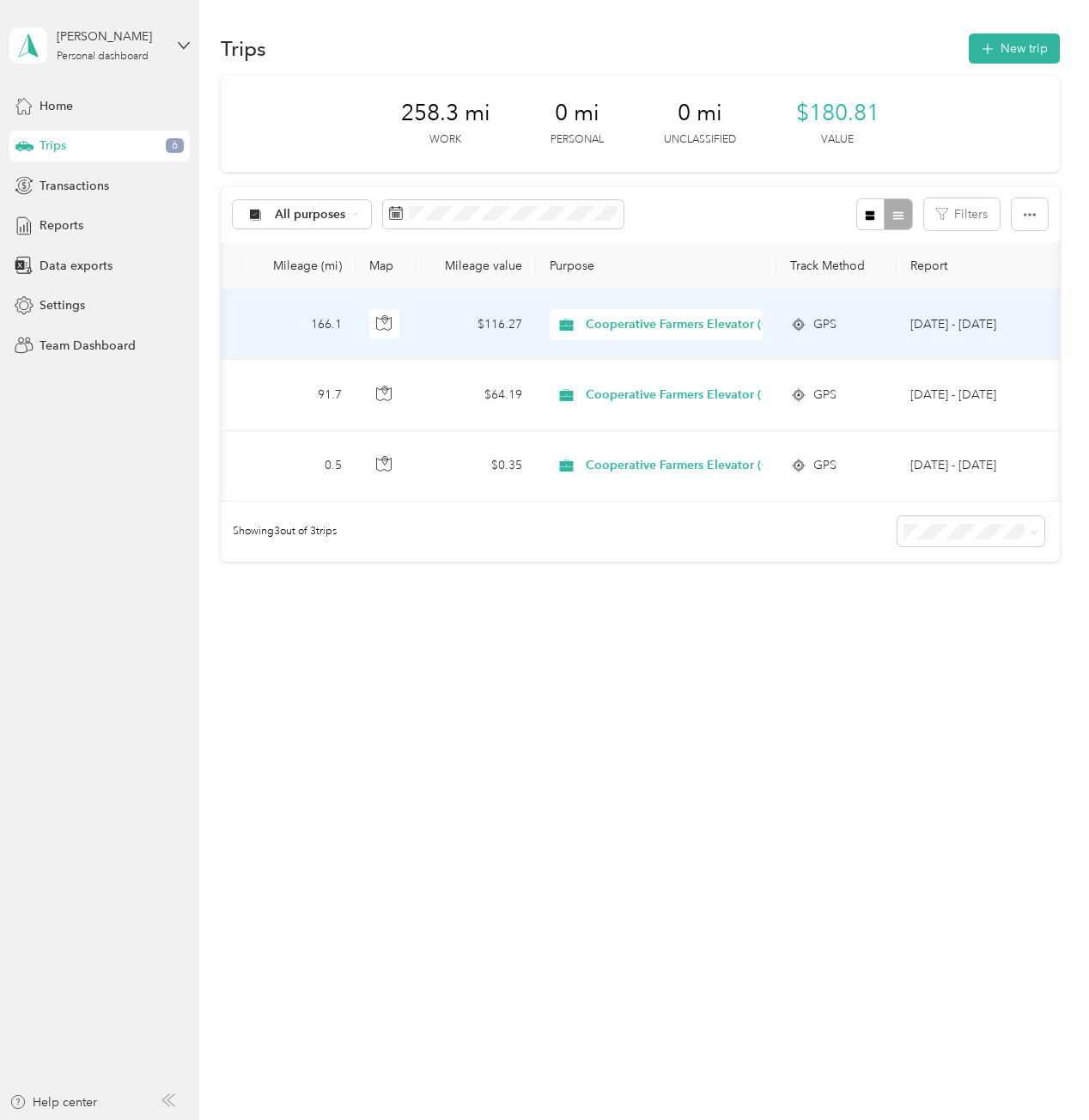
click at [820, 324] on span "GPS" at bounding box center [825, 325] width 24 height 19
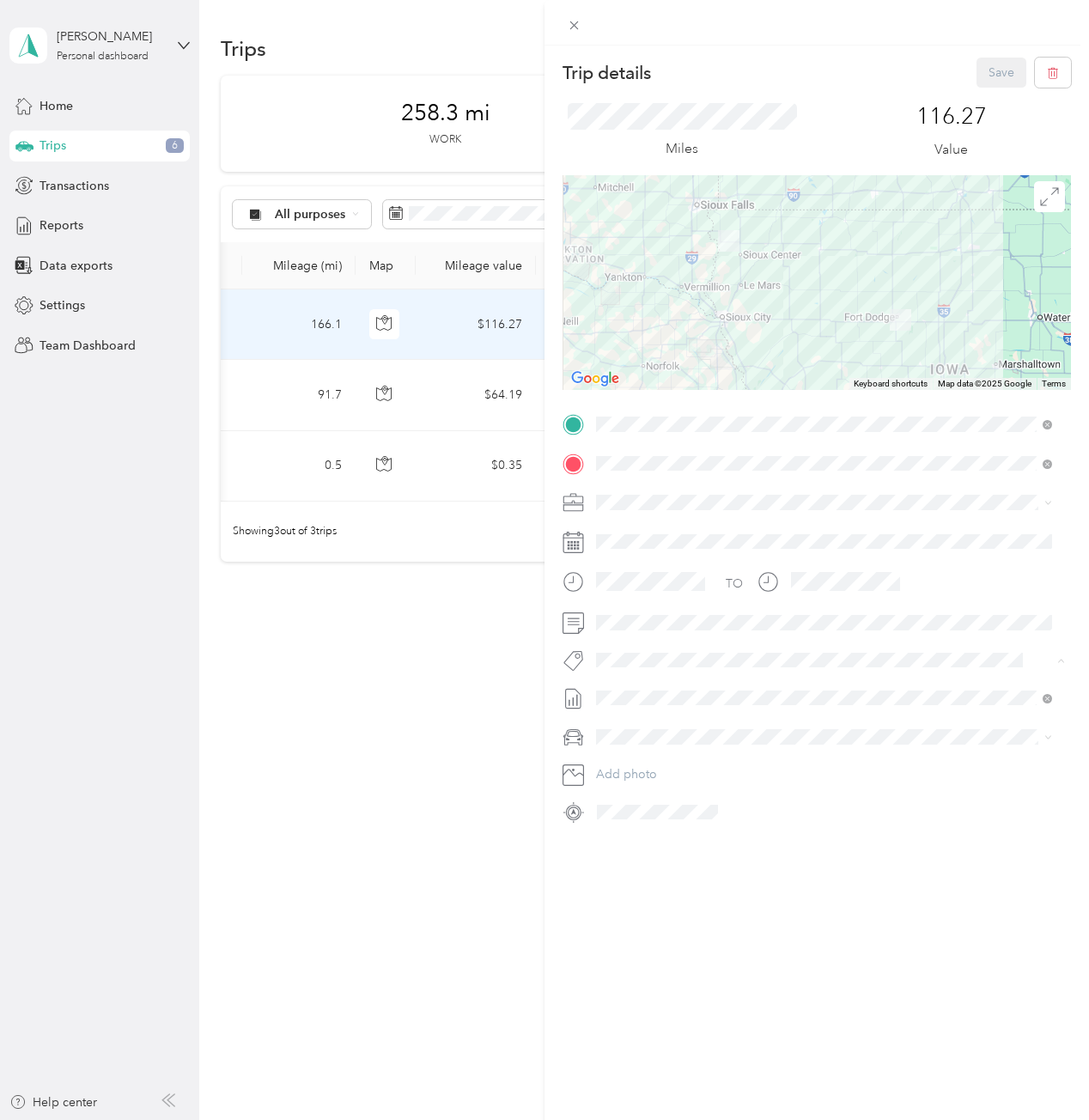
click at [741, 856] on div "Trip details Save This trip cannot be edited because it is either under review,…" at bounding box center [817, 605] width 544 height 1120
click at [563, 664] on div at bounding box center [816, 661] width 508 height 24
click at [983, 69] on button "Save" at bounding box center [1001, 72] width 50 height 30
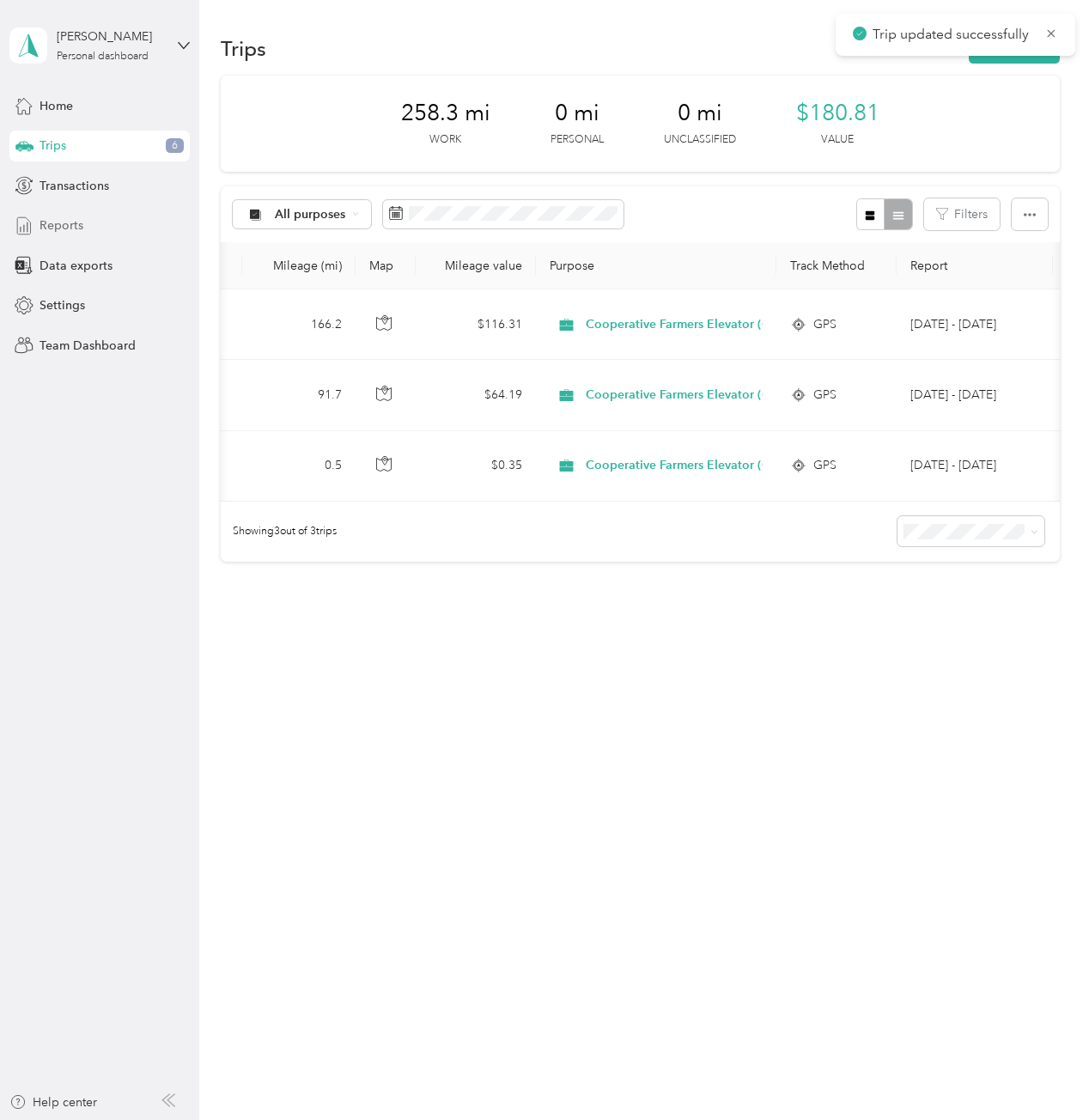
click at [76, 230] on span "Reports" at bounding box center [61, 225] width 44 height 18
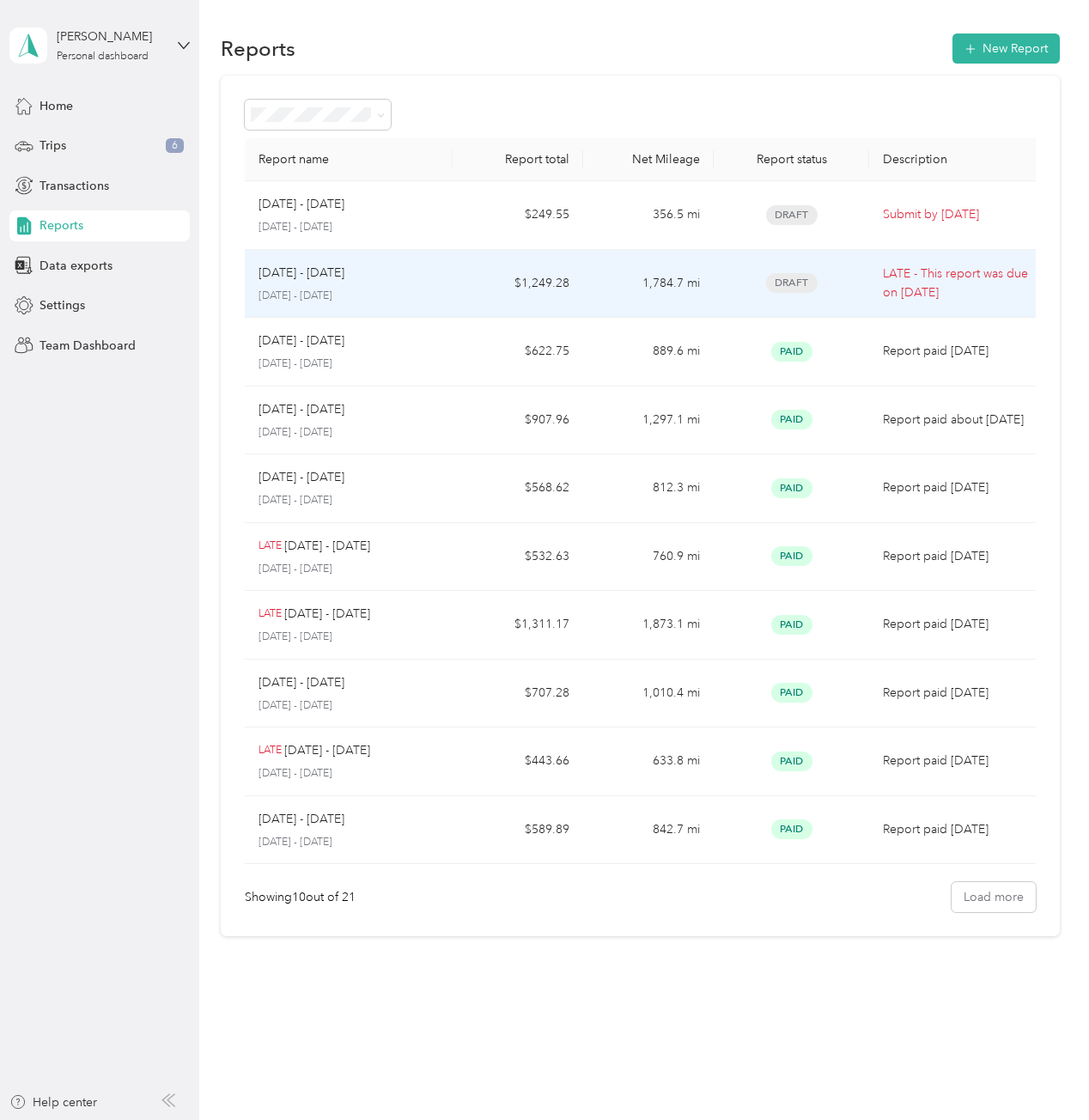
click at [405, 289] on p "September 1 - 30, 2025" at bounding box center [349, 297] width 182 height 16
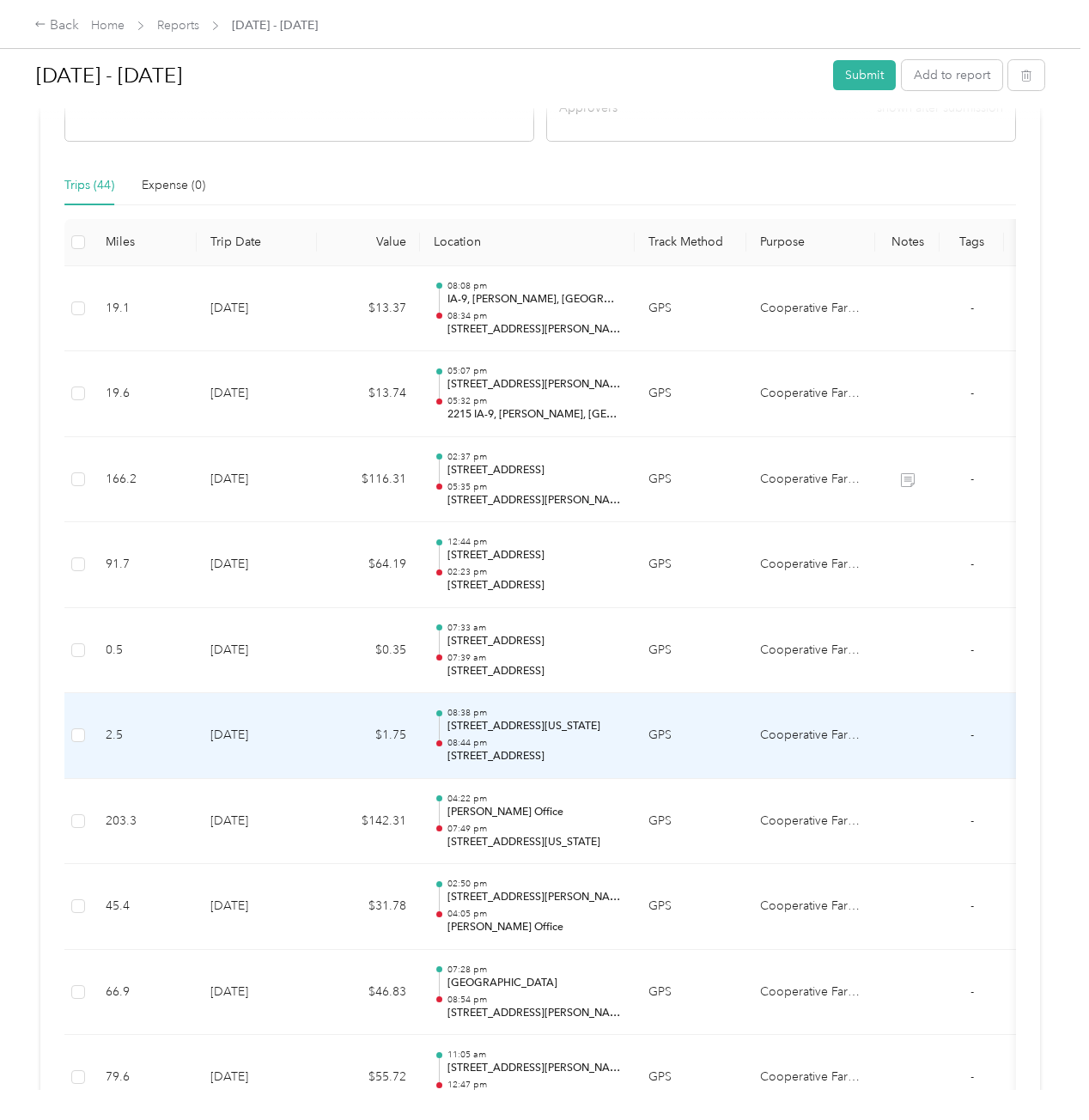
scroll to position [429, 0]
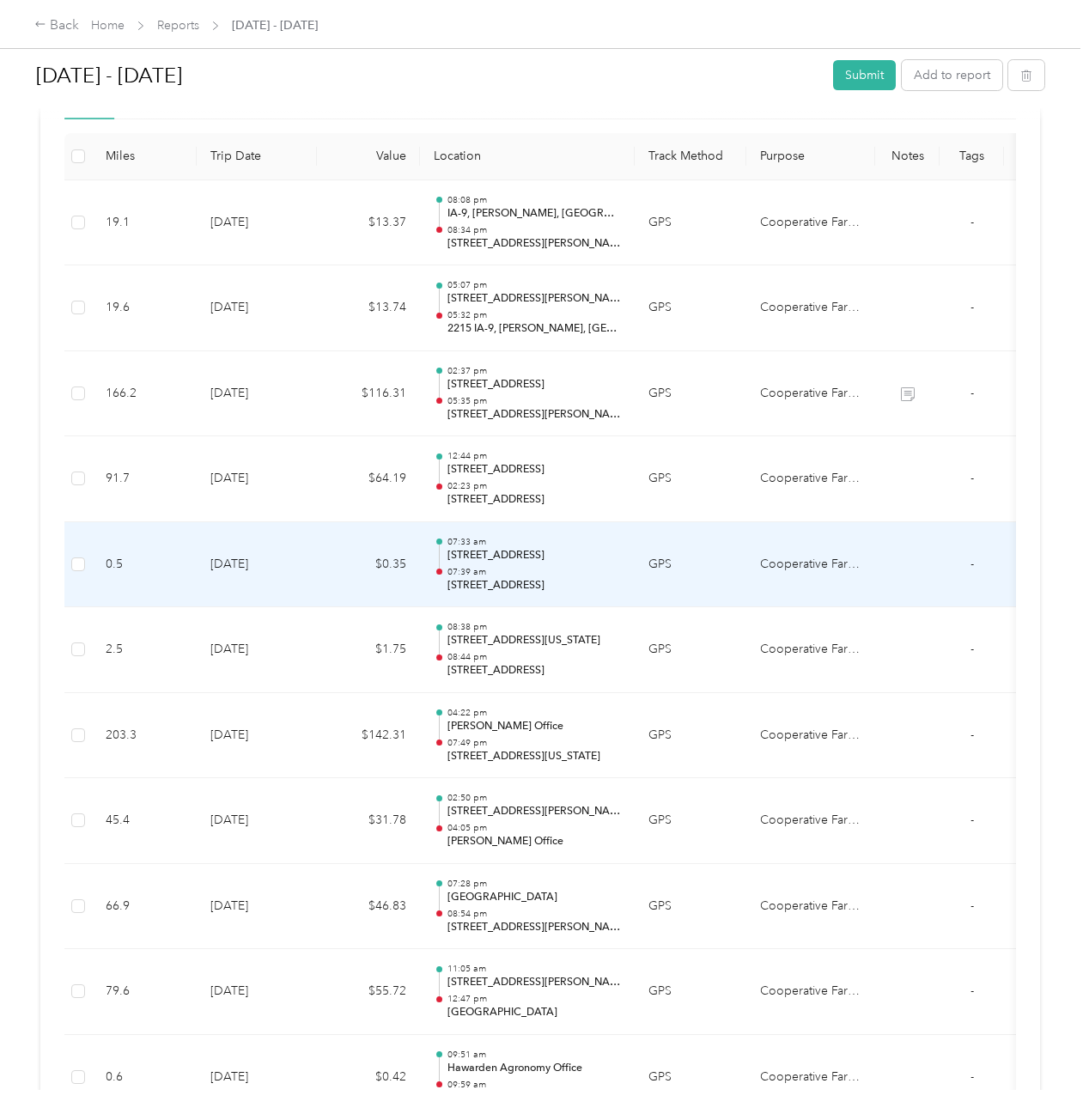
click at [660, 560] on td "GPS" at bounding box center [690, 565] width 112 height 86
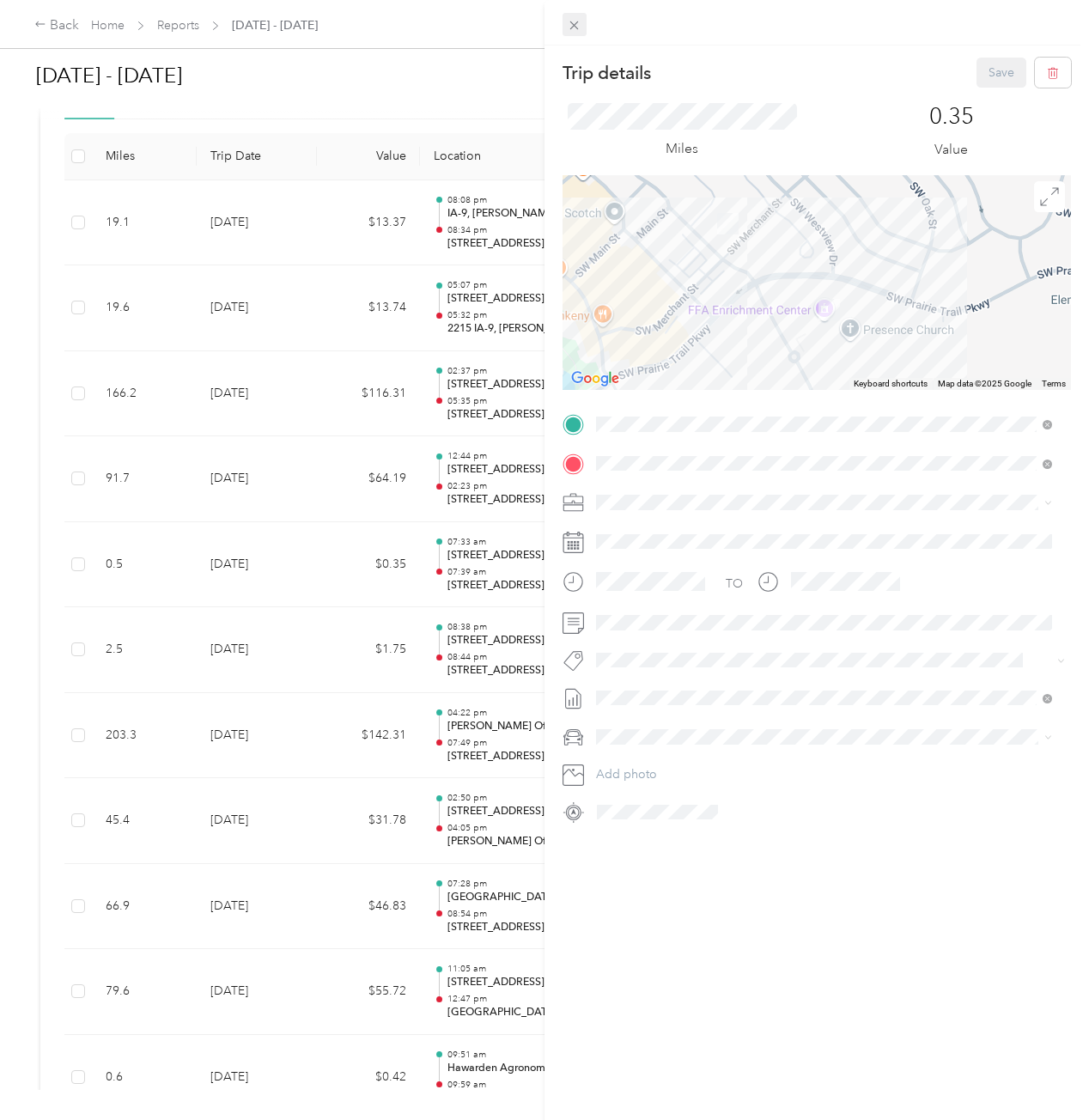
click at [578, 20] on icon at bounding box center [573, 25] width 15 height 15
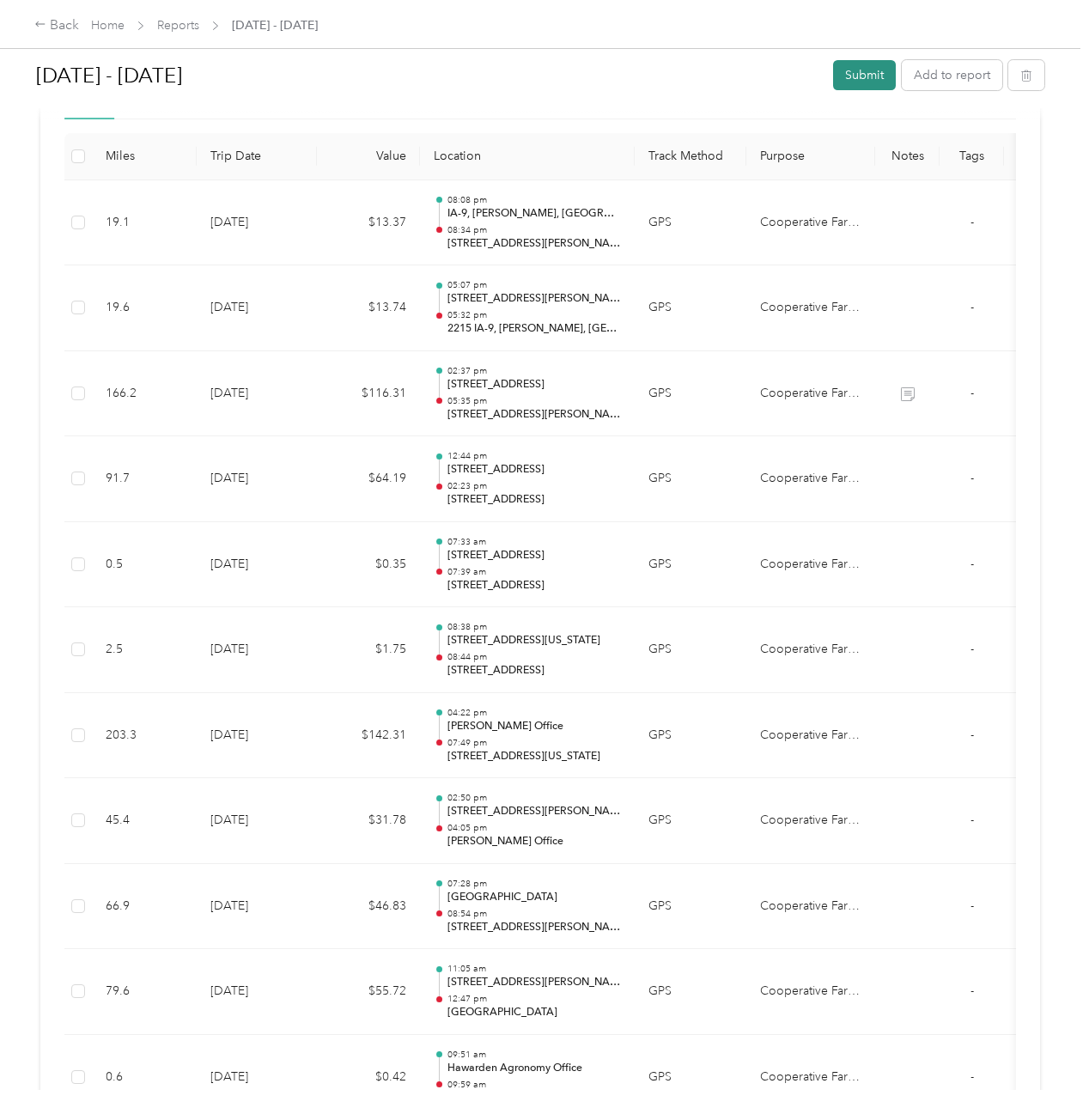
click at [865, 74] on button "Submit" at bounding box center [864, 75] width 63 height 30
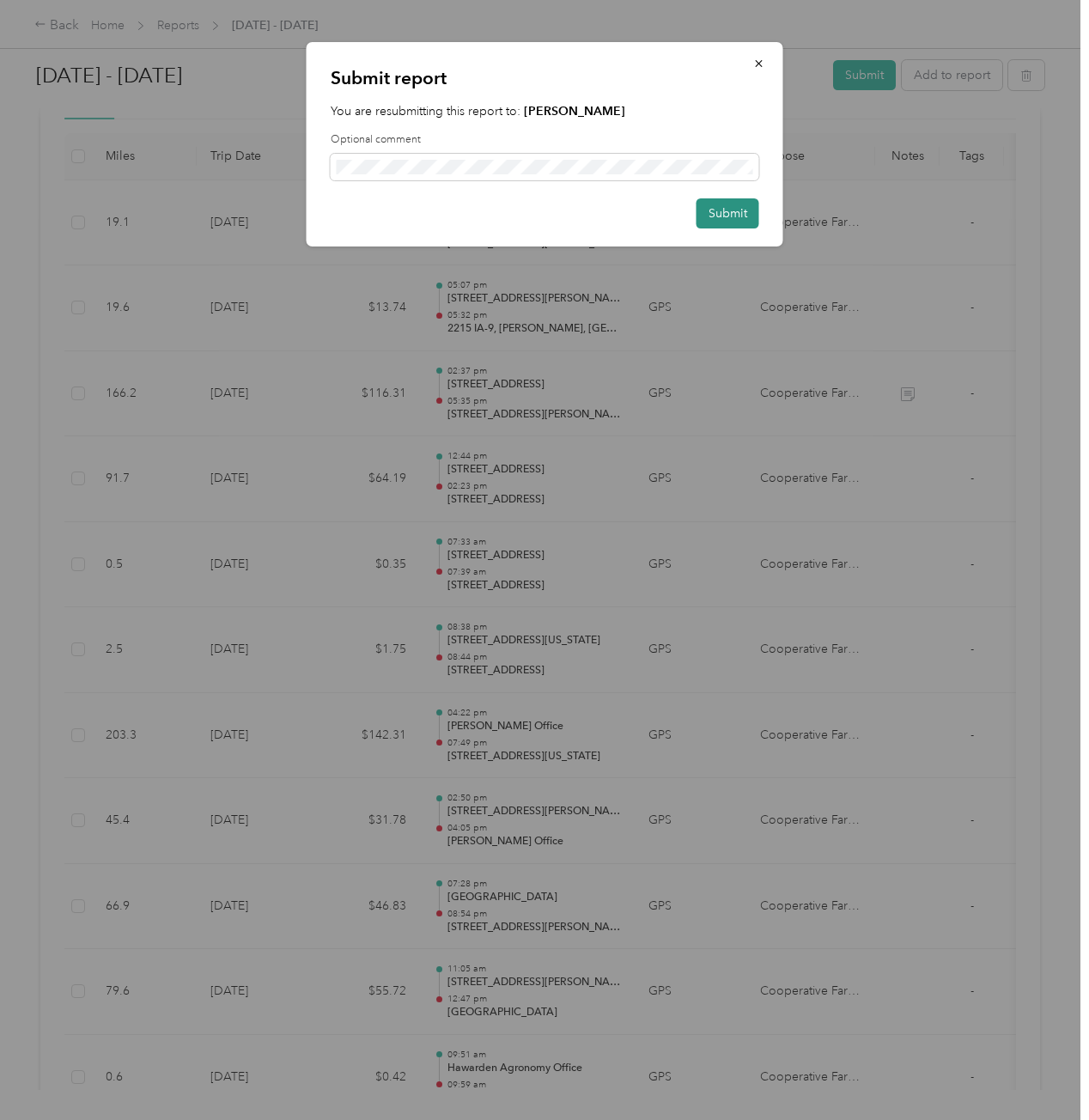
click at [750, 209] on button "Submit" at bounding box center [728, 213] width 63 height 30
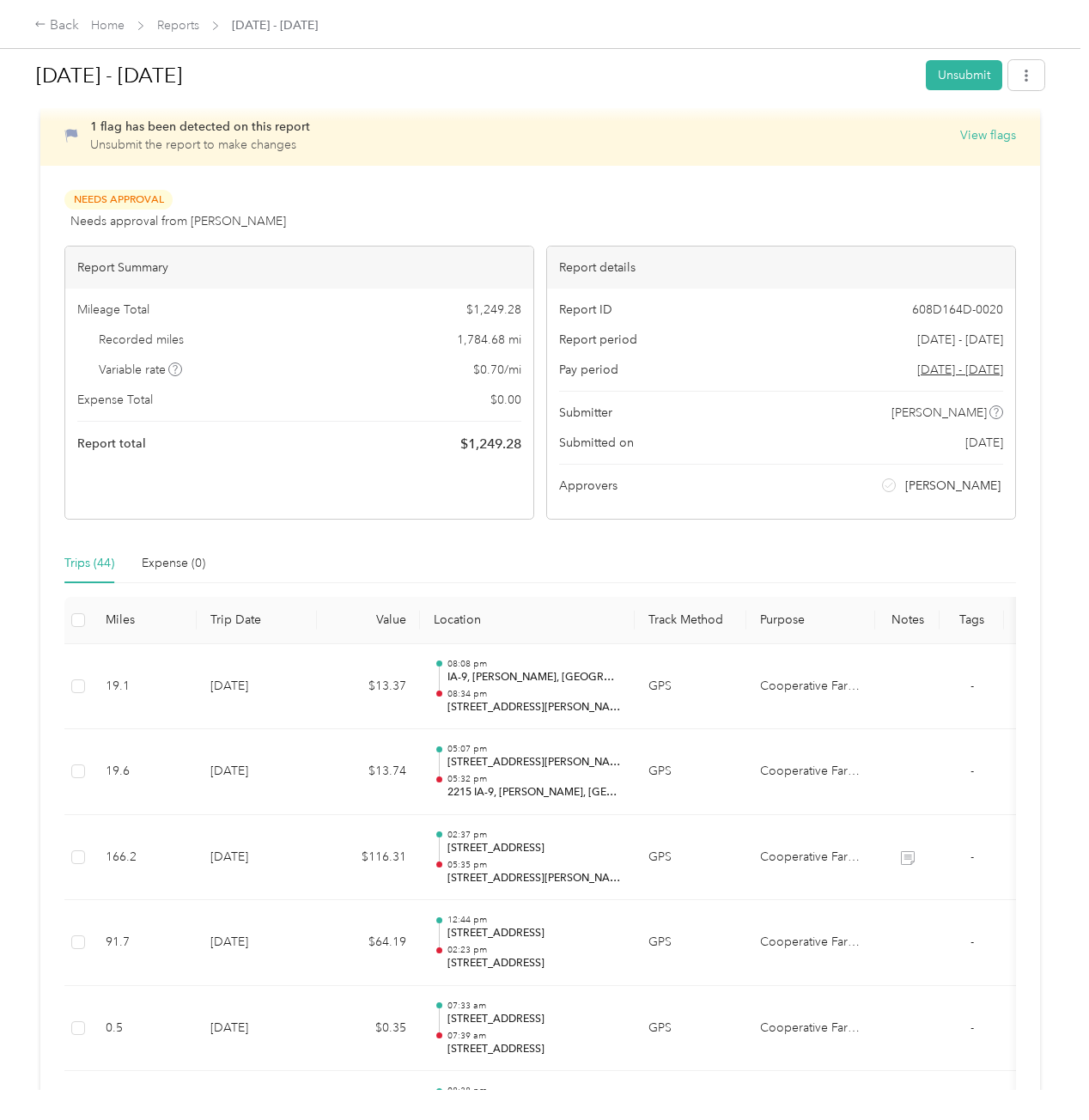
scroll to position [0, 0]
